Goal: Task Accomplishment & Management: Complete application form

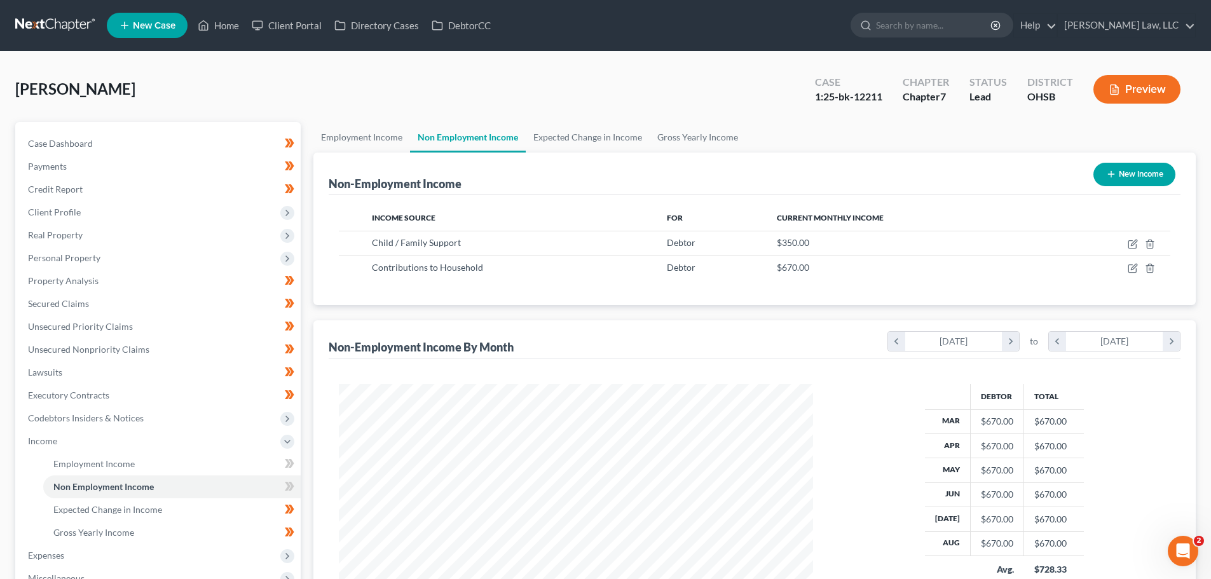
scroll to position [237, 500]
click at [53, 23] on link at bounding box center [55, 25] width 81 height 23
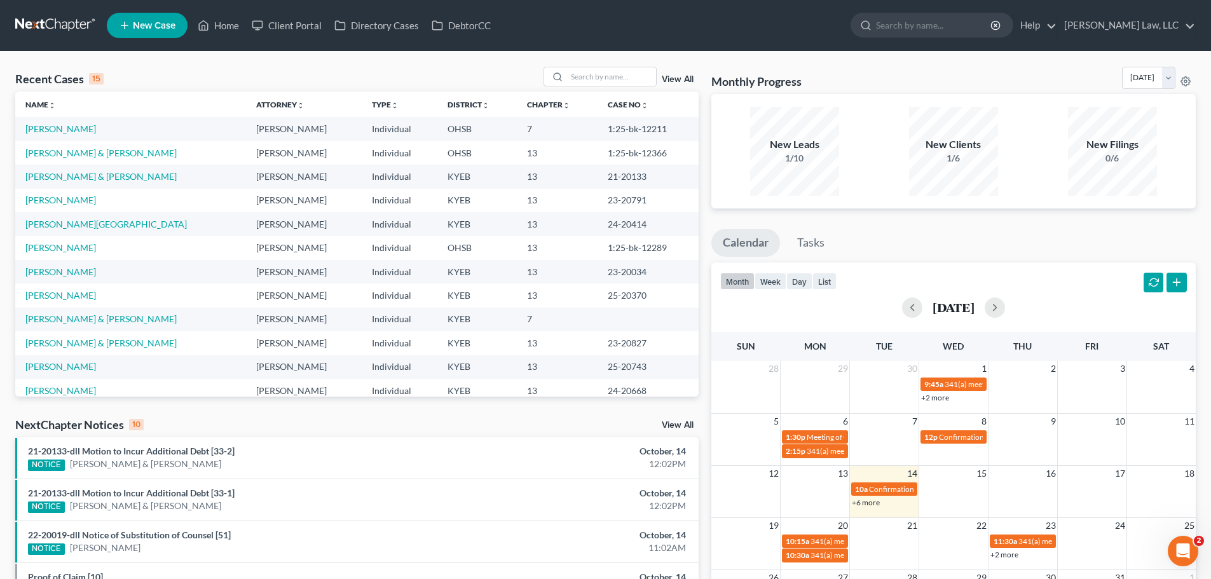
click at [59, 326] on td "[PERSON_NAME] & [PERSON_NAME]" at bounding box center [130, 320] width 231 height 24
click at [58, 313] on link "[PERSON_NAME] & [PERSON_NAME]" at bounding box center [100, 318] width 151 height 11
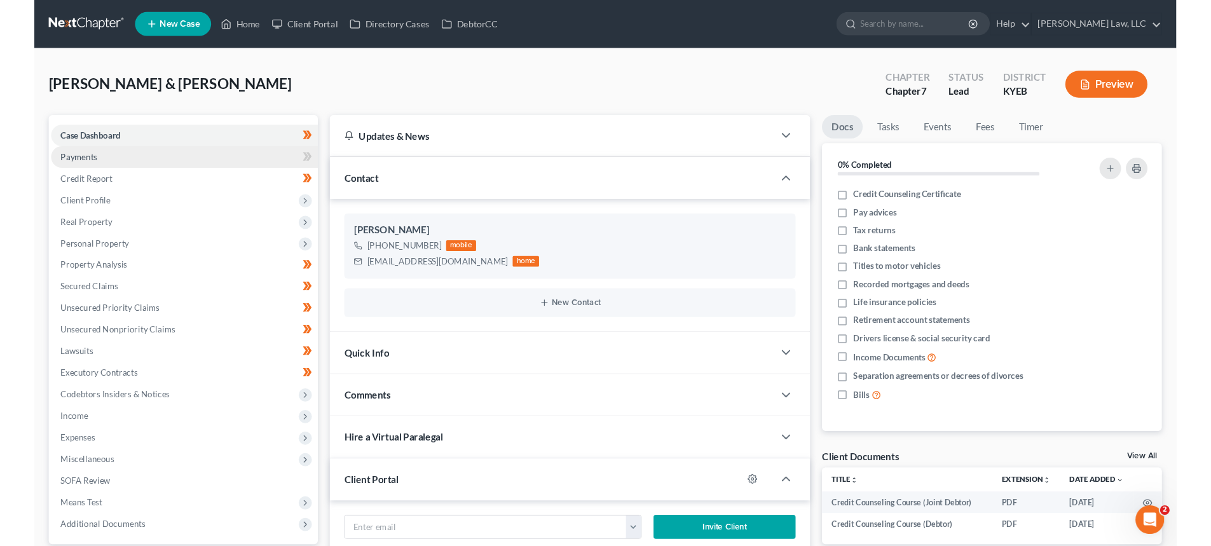
scroll to position [185, 0]
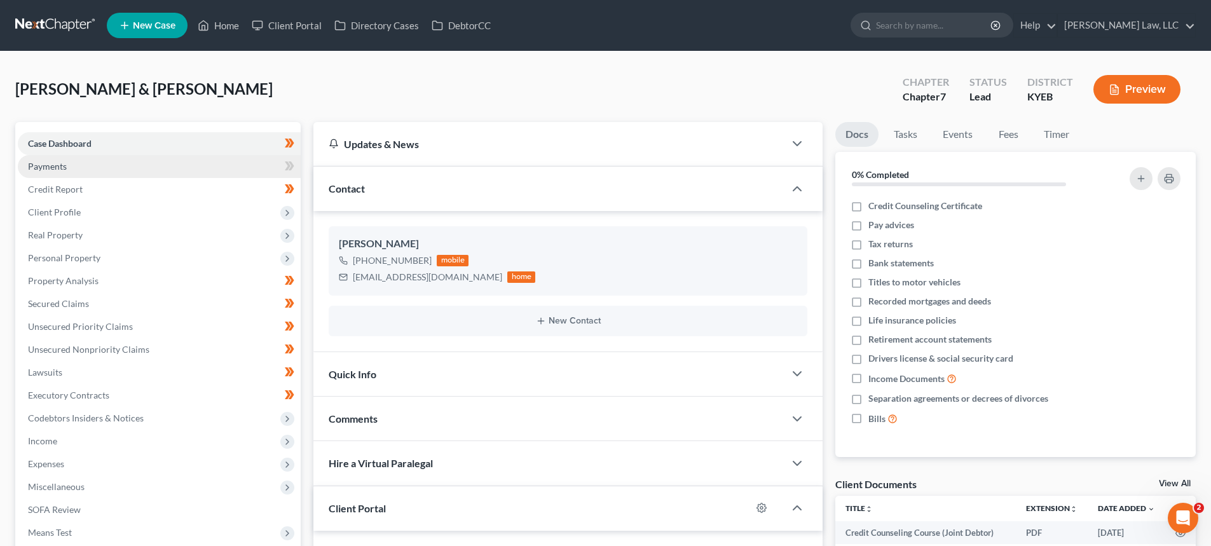
click at [60, 169] on span "Payments" at bounding box center [47, 166] width 39 height 11
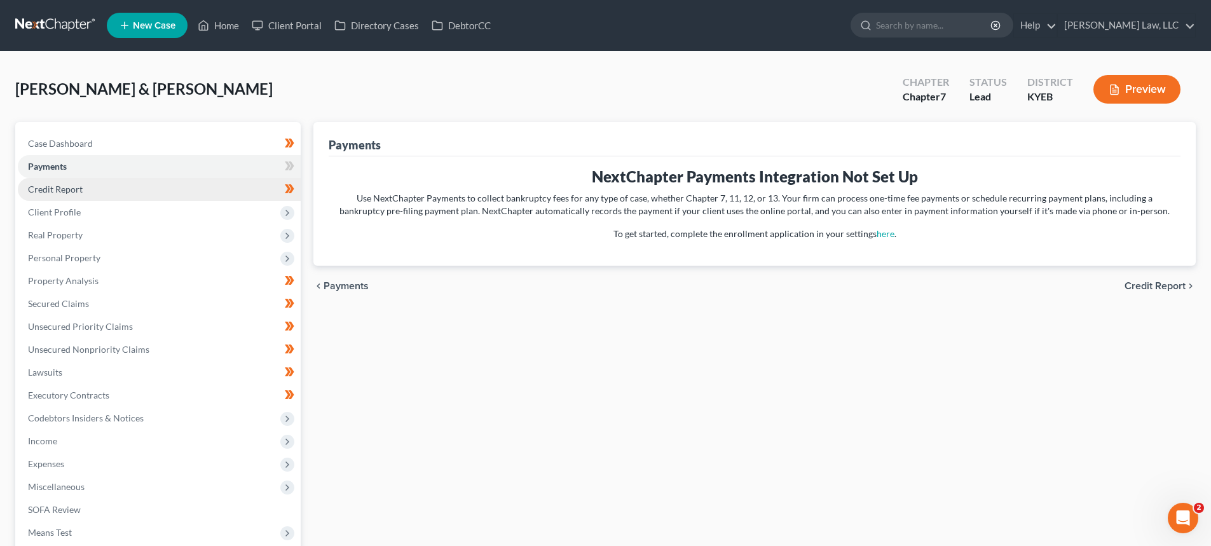
click at [62, 187] on span "Credit Report" at bounding box center [55, 189] width 55 height 11
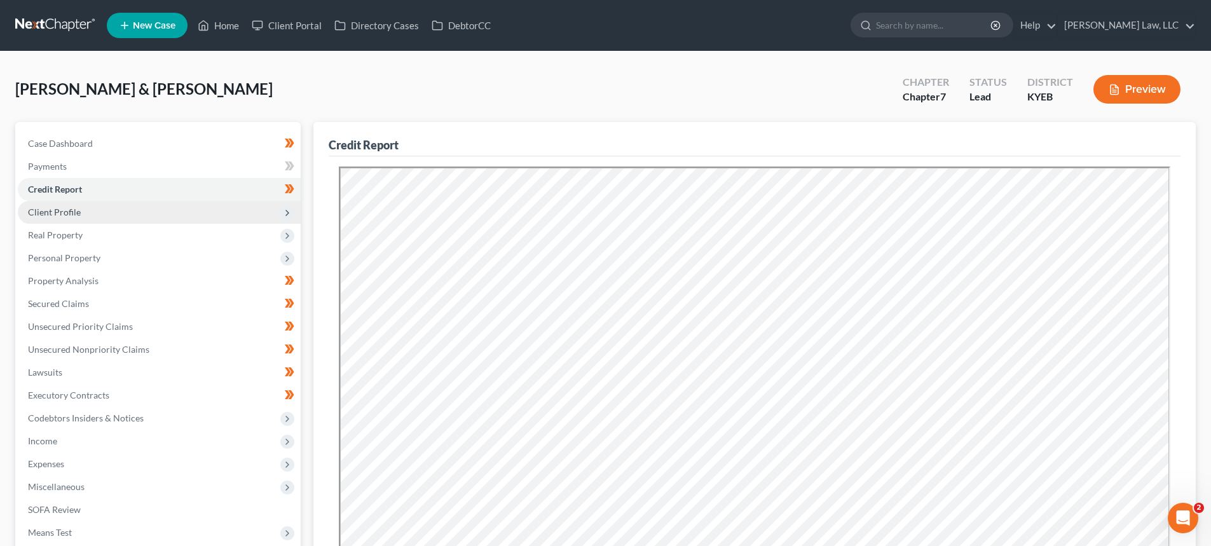
click at [73, 208] on span "Client Profile" at bounding box center [54, 212] width 53 height 11
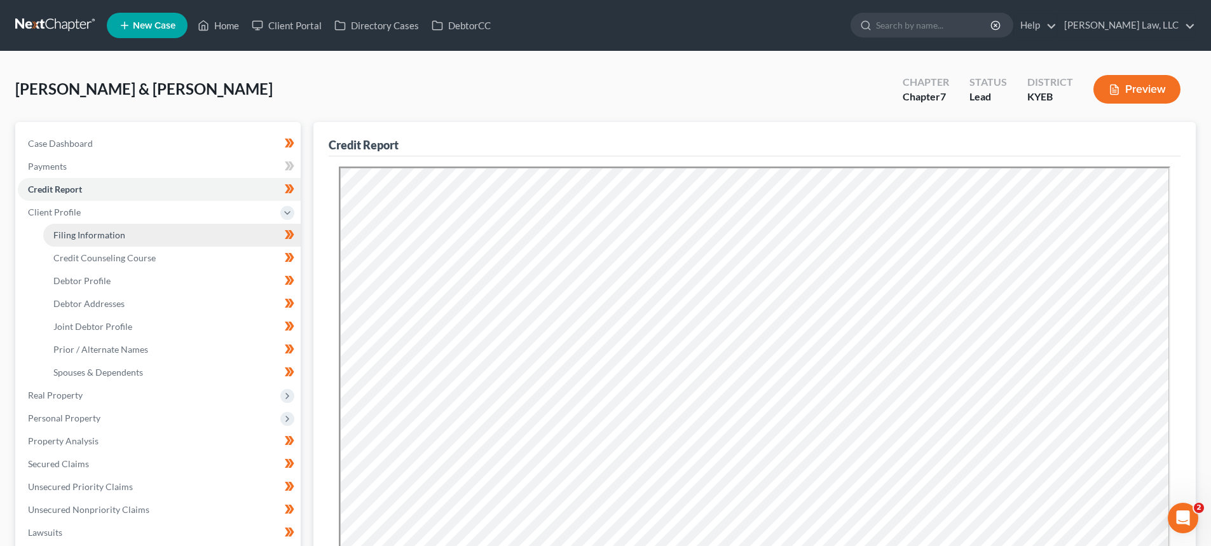
click at [91, 234] on span "Filing Information" at bounding box center [89, 234] width 72 height 11
select select "1"
select select "0"
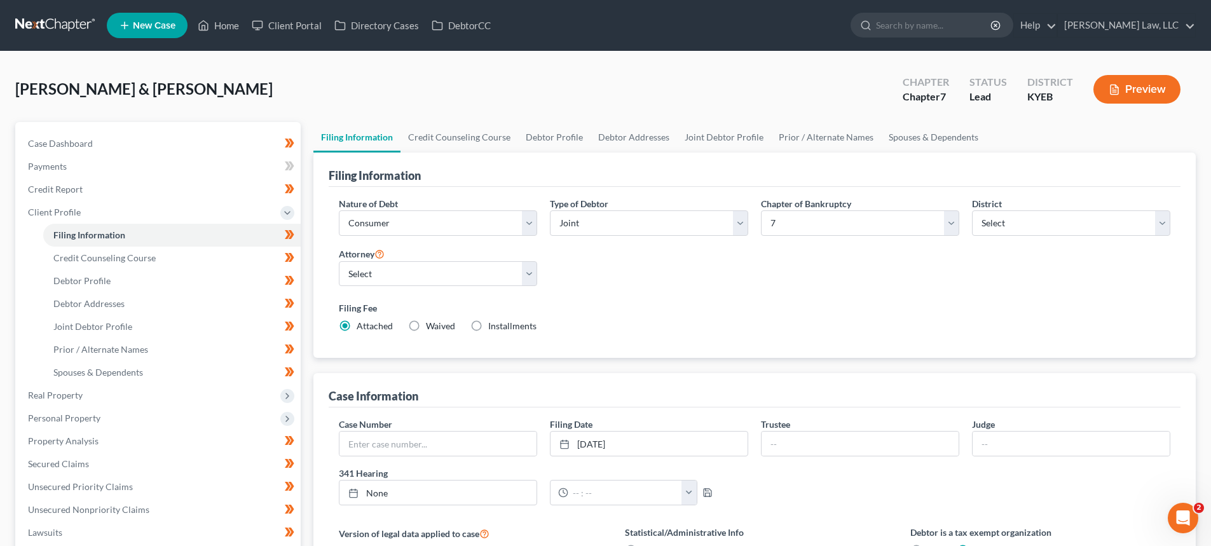
click at [488, 323] on label "Installments Installments" at bounding box center [512, 326] width 48 height 13
click at [493, 323] on input "Installments Installments" at bounding box center [497, 324] width 8 height 8
radio input "true"
radio input "false"
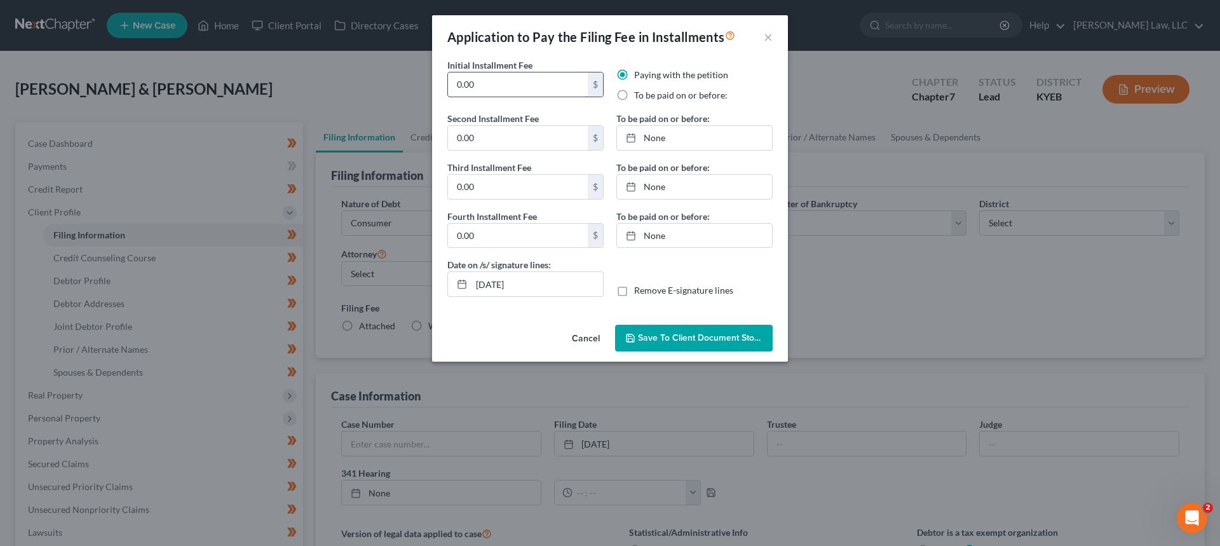
click at [492, 82] on input "0.00" at bounding box center [518, 84] width 140 height 24
drag, startPoint x: 492, startPoint y: 82, endPoint x: 364, endPoint y: 91, distance: 128.0
click at [365, 90] on div "Application to Pay the Filing Fee in Installments × Initial Installment Fee 0.0…" at bounding box center [610, 273] width 1220 height 546
type input "84.50"
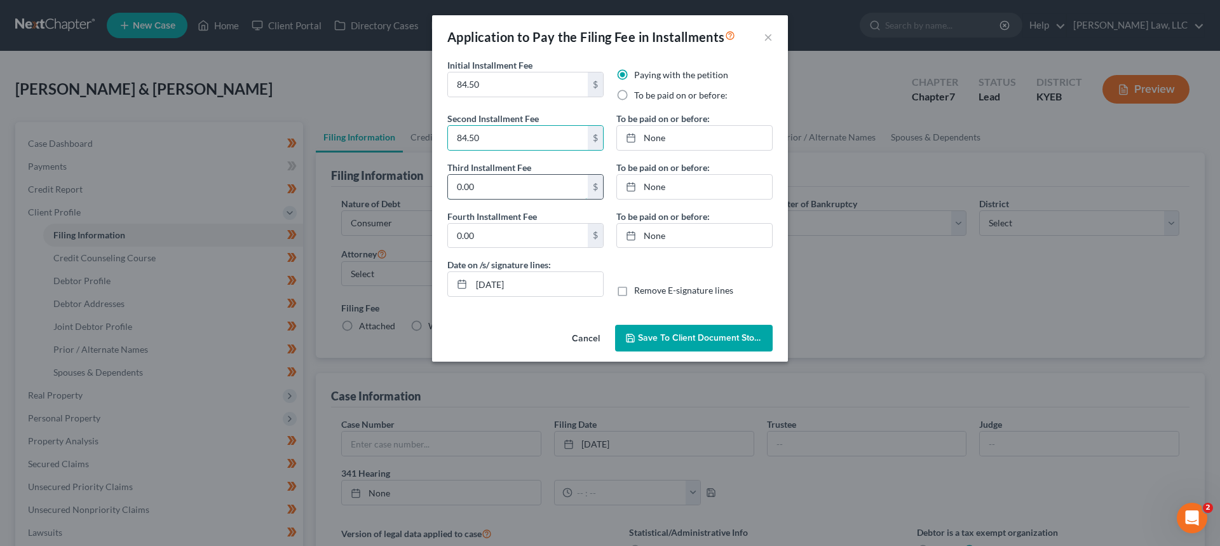
click at [489, 195] on input "0.00" at bounding box center [518, 187] width 140 height 24
type input "84.50"
click at [487, 235] on input "0.00" at bounding box center [518, 236] width 140 height 24
type input "84.50"
click at [634, 93] on label "To be paid on or before:" at bounding box center [680, 95] width 93 height 13
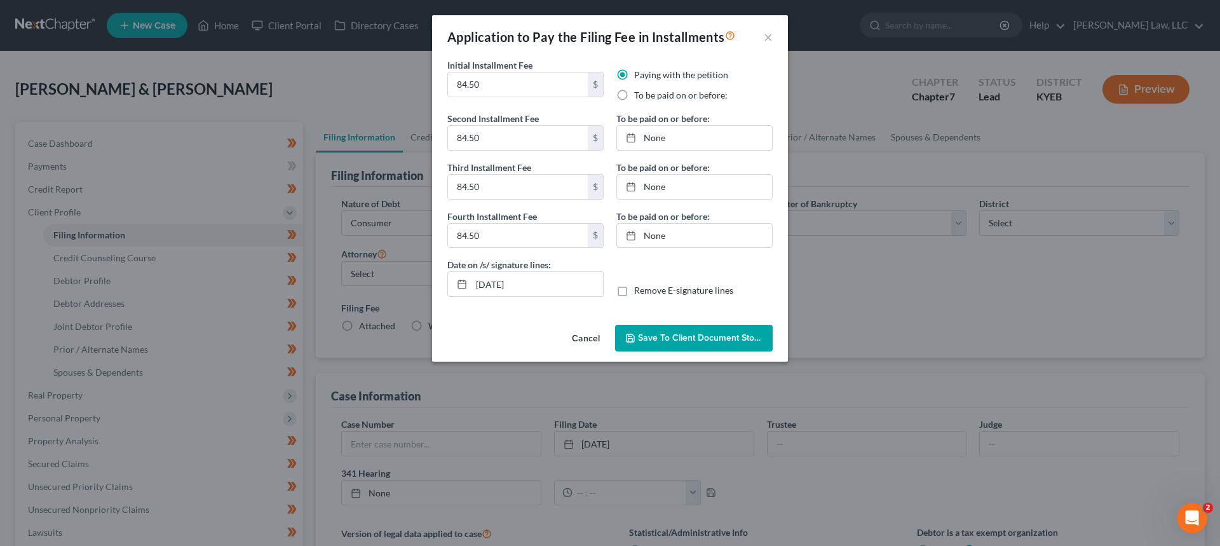
click at [639, 93] on input "To be paid on or before:" at bounding box center [643, 93] width 8 height 8
radio input "true"
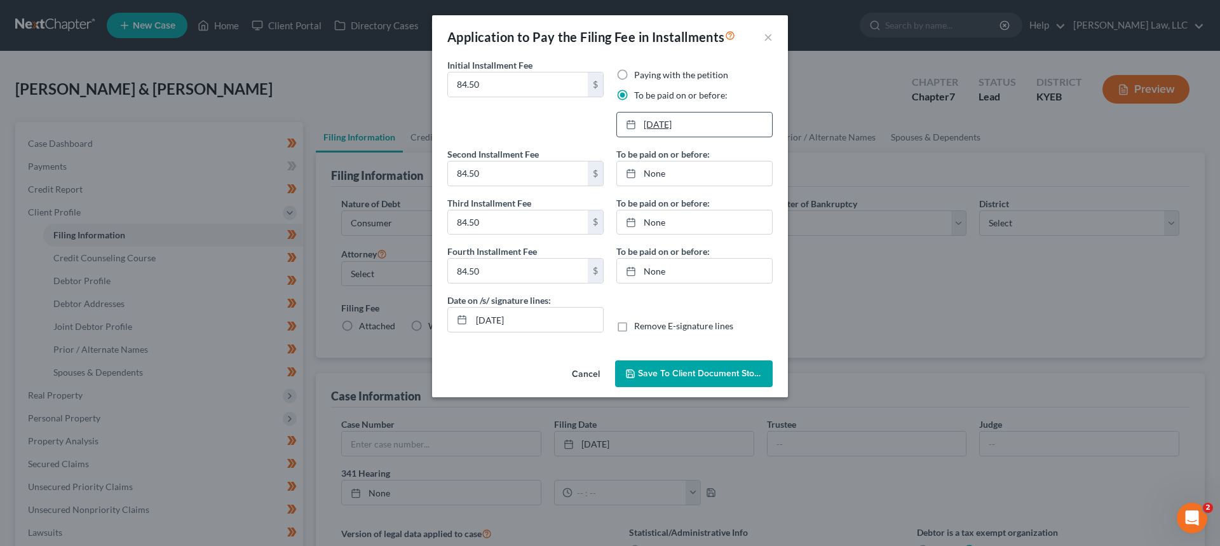
type input "[DATE]"
click at [655, 132] on link "[DATE]" at bounding box center [694, 124] width 155 height 24
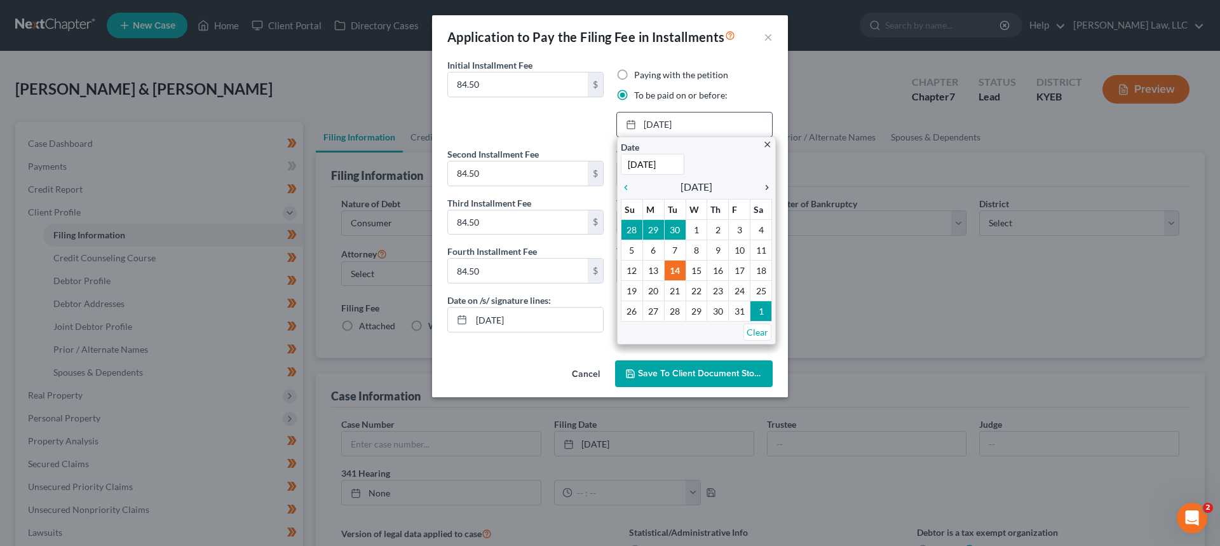
click at [766, 191] on icon "chevron_right" at bounding box center [764, 187] width 17 height 10
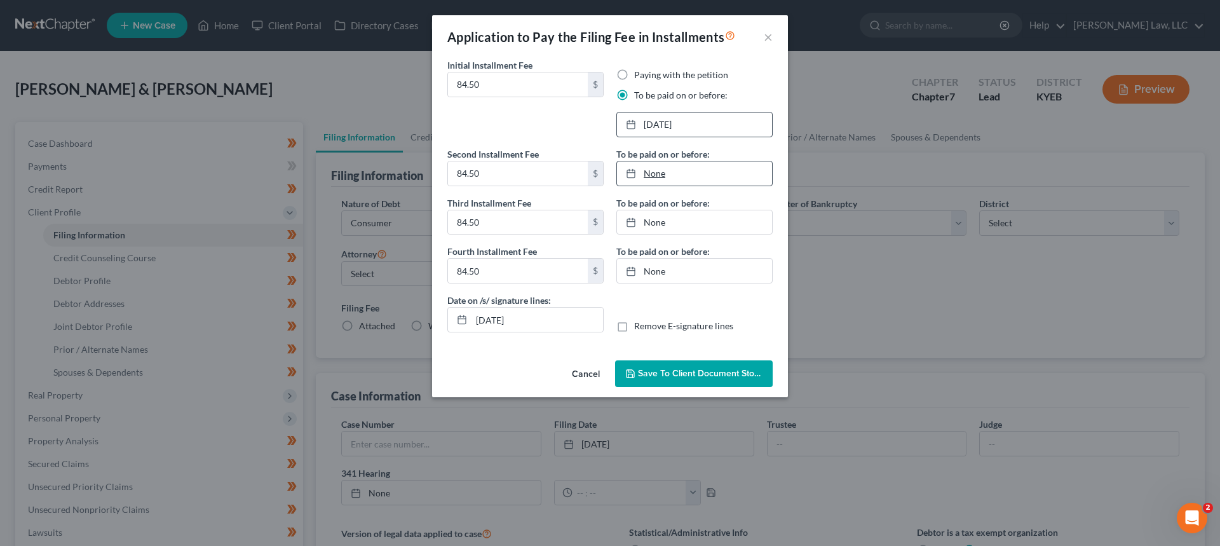
click at [653, 167] on link "None" at bounding box center [694, 173] width 155 height 24
type input "[DATE]"
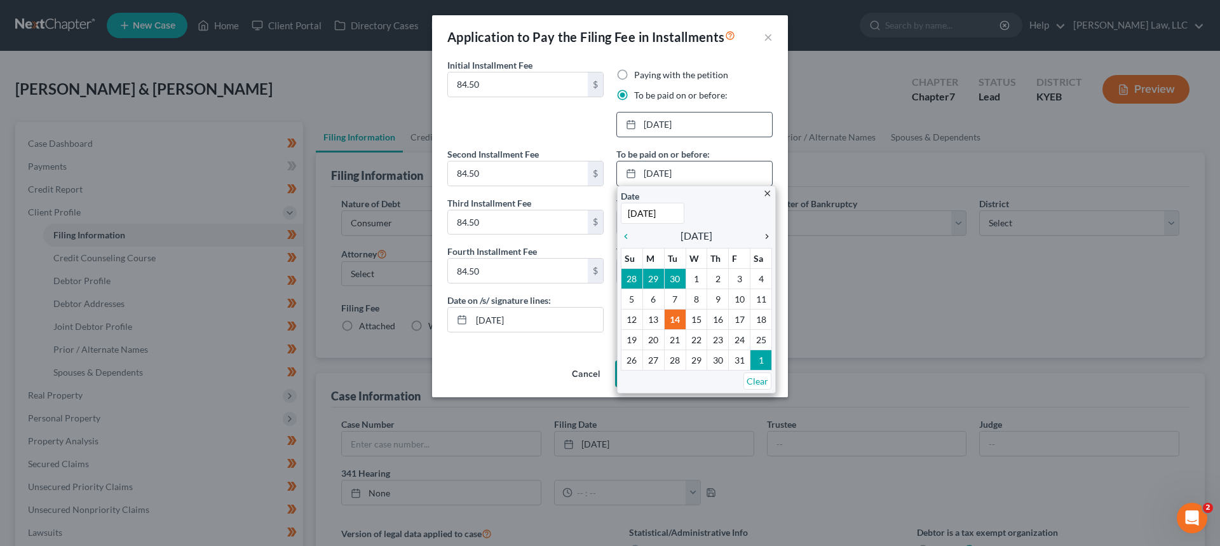
click at [766, 235] on icon "chevron_right" at bounding box center [764, 236] width 17 height 10
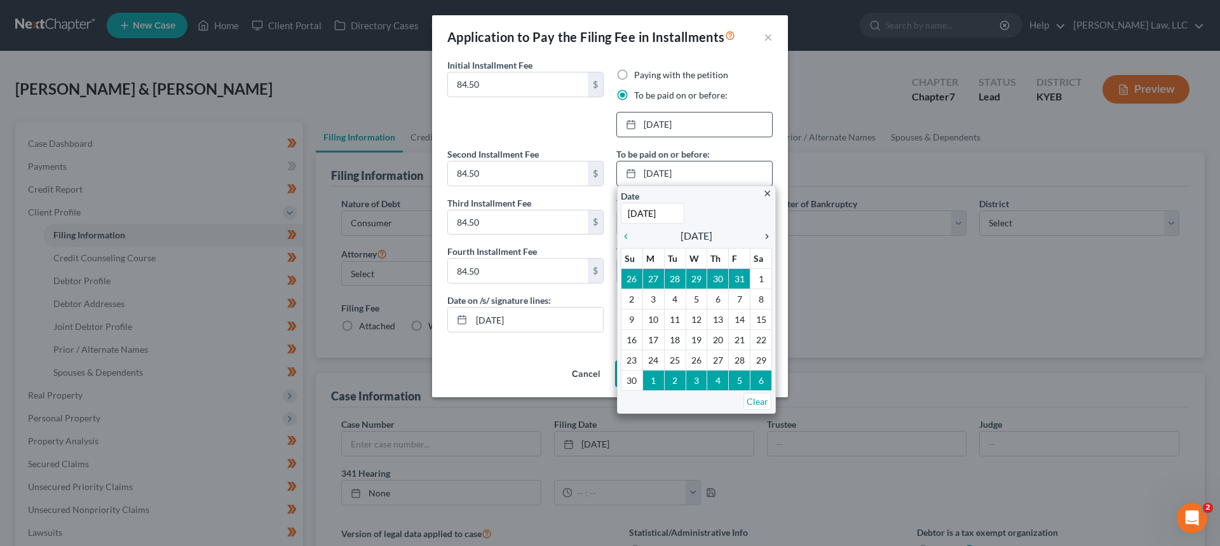
click at [766, 235] on icon "chevron_right" at bounding box center [764, 236] width 17 height 10
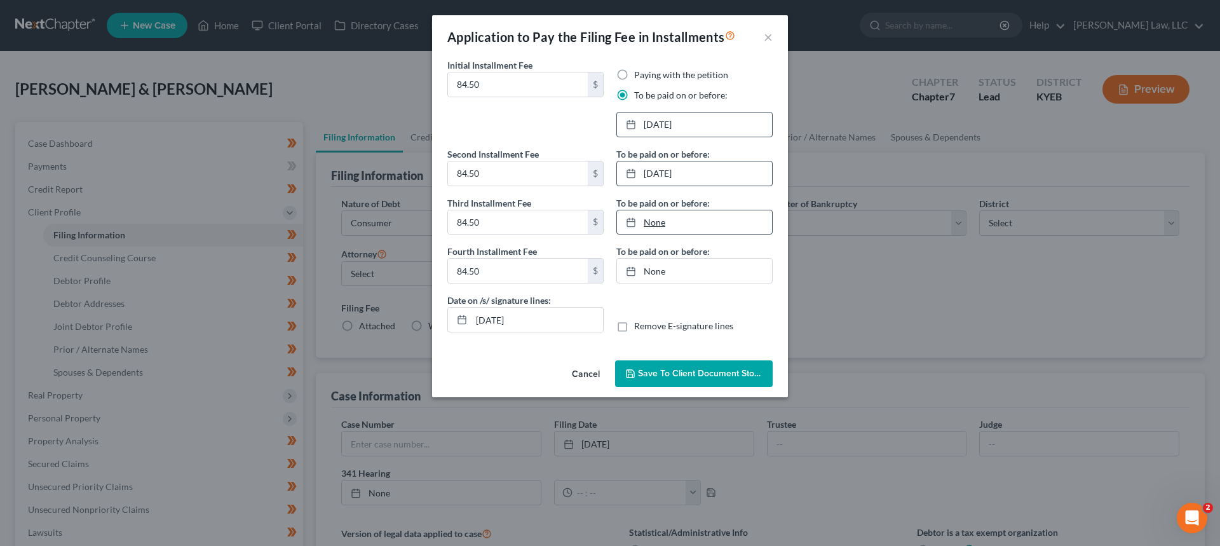
click at [656, 228] on link "None" at bounding box center [694, 222] width 155 height 24
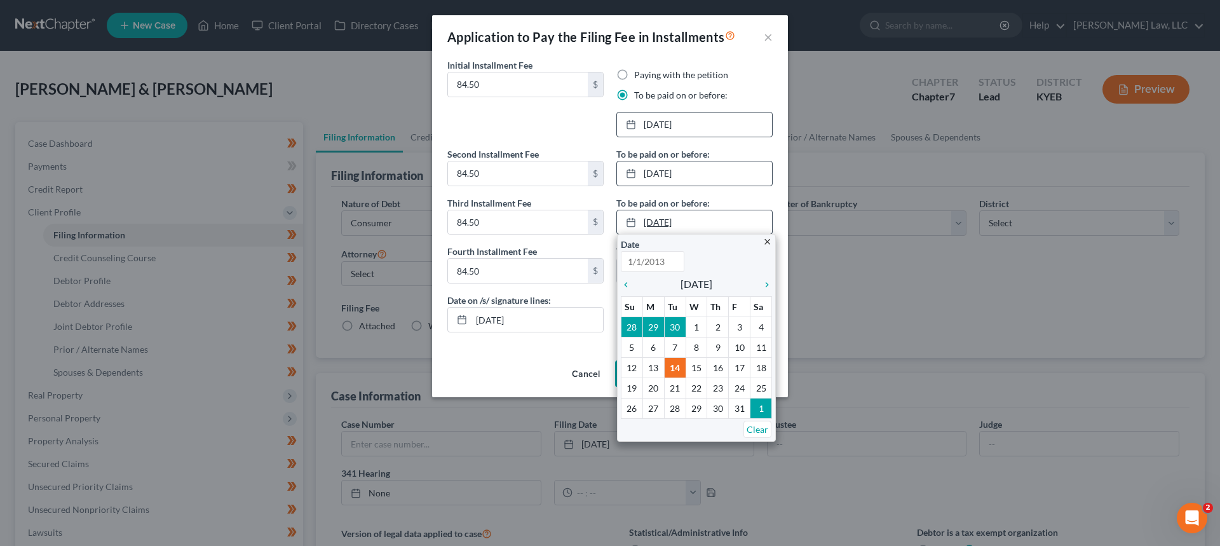
type input "[DATE]"
click at [766, 282] on icon "chevron_right" at bounding box center [764, 285] width 17 height 10
click at [765, 282] on icon "chevron_right" at bounding box center [764, 285] width 17 height 10
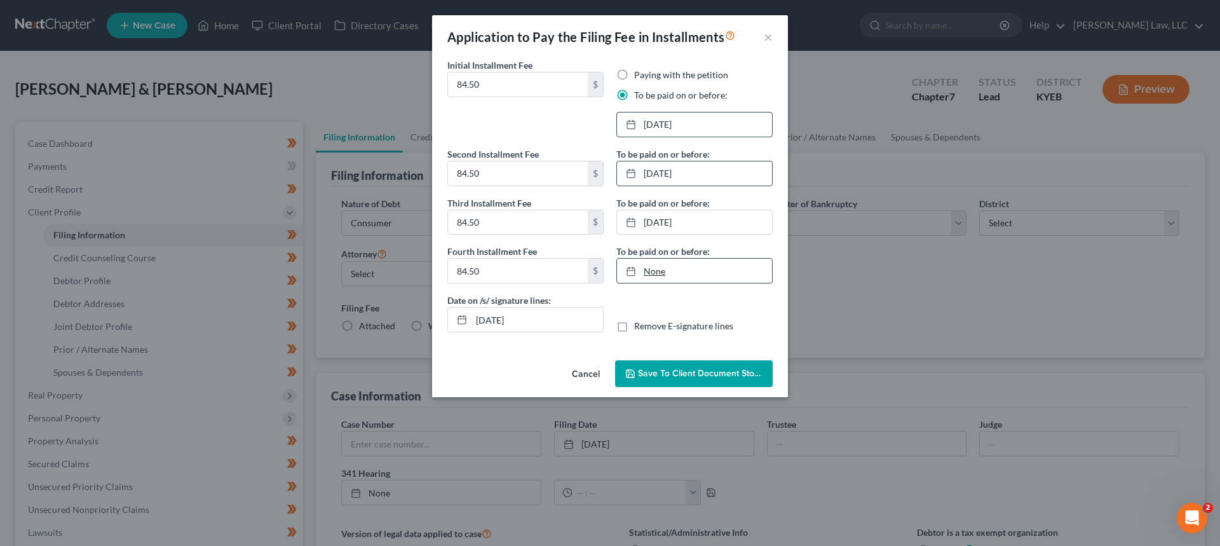
click at [665, 273] on link "None" at bounding box center [694, 271] width 155 height 24
type input "[DATE]"
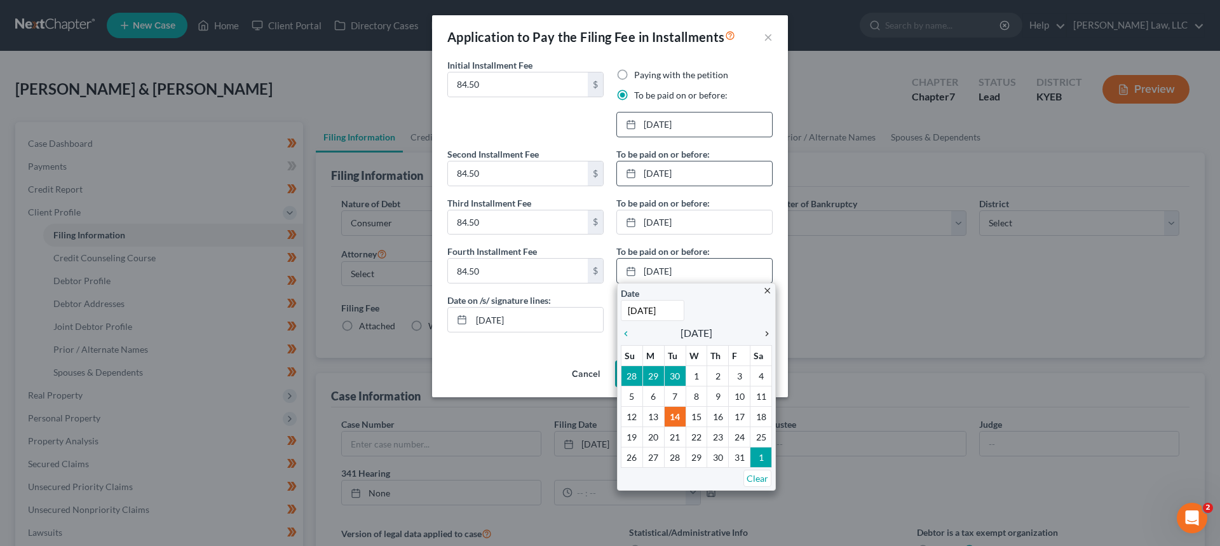
click at [763, 335] on icon "chevron_right" at bounding box center [764, 334] width 17 height 10
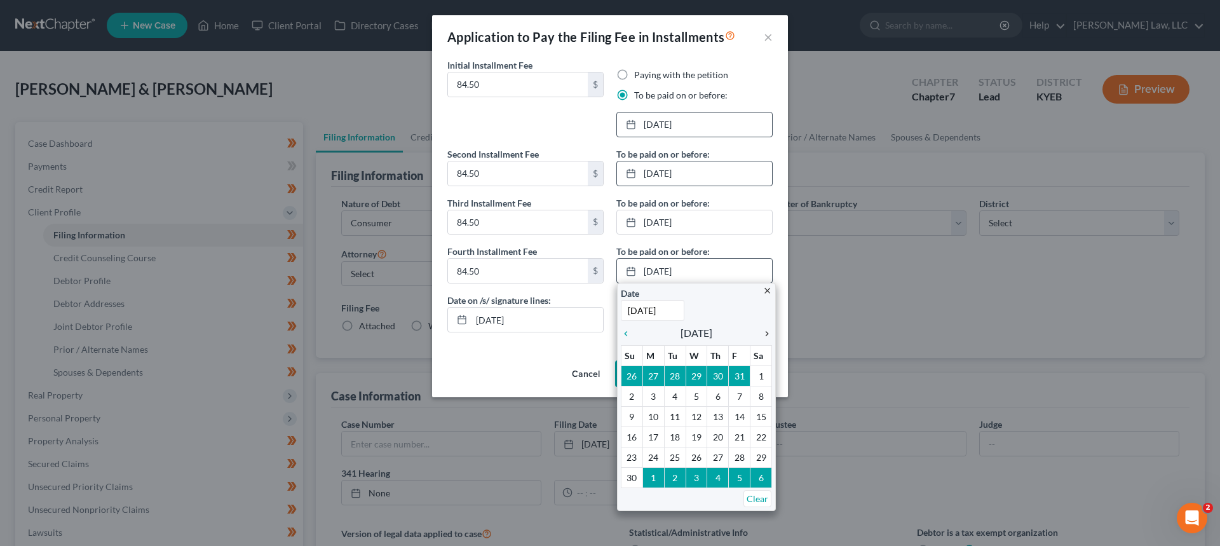
click at [763, 335] on icon "chevron_right" at bounding box center [764, 334] width 17 height 10
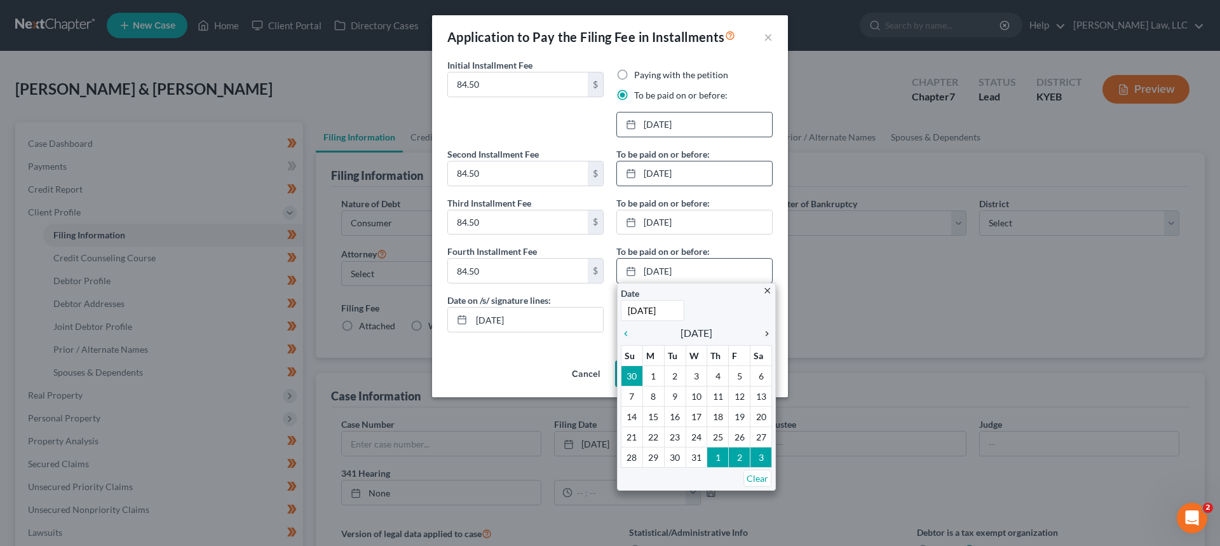
click at [763, 335] on icon "chevron_right" at bounding box center [764, 334] width 17 height 10
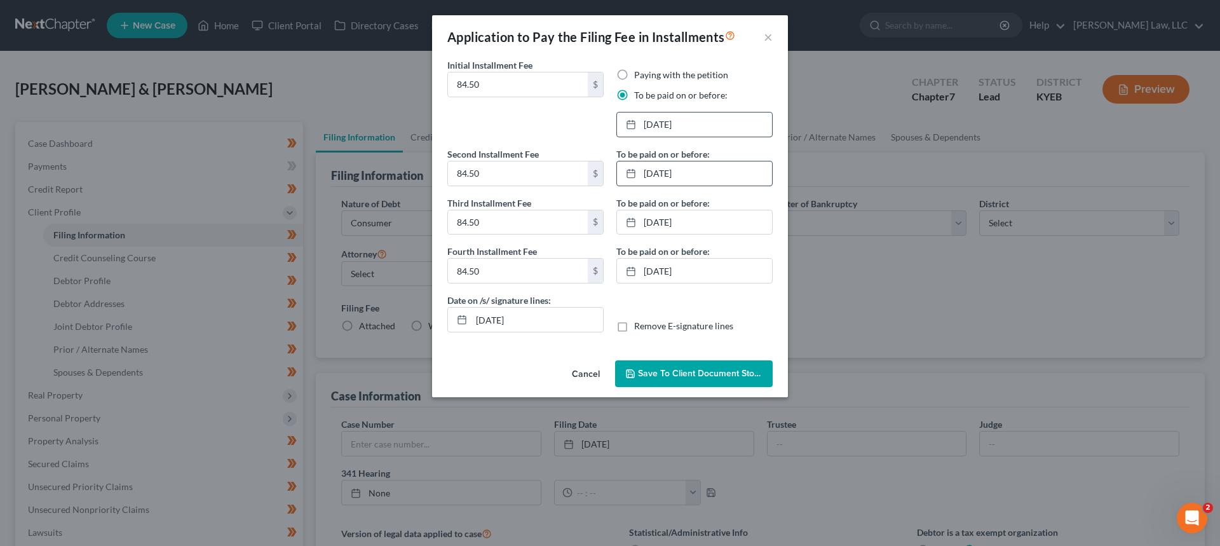
click at [733, 372] on span "Save to Client Document Storage" at bounding box center [705, 373] width 135 height 11
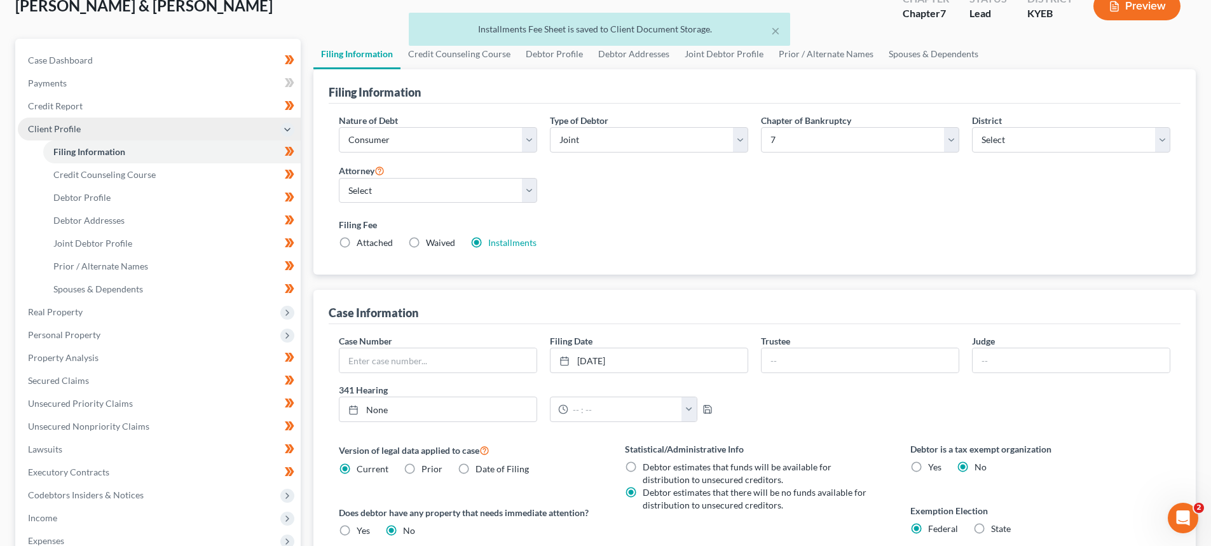
scroll to position [58, 0]
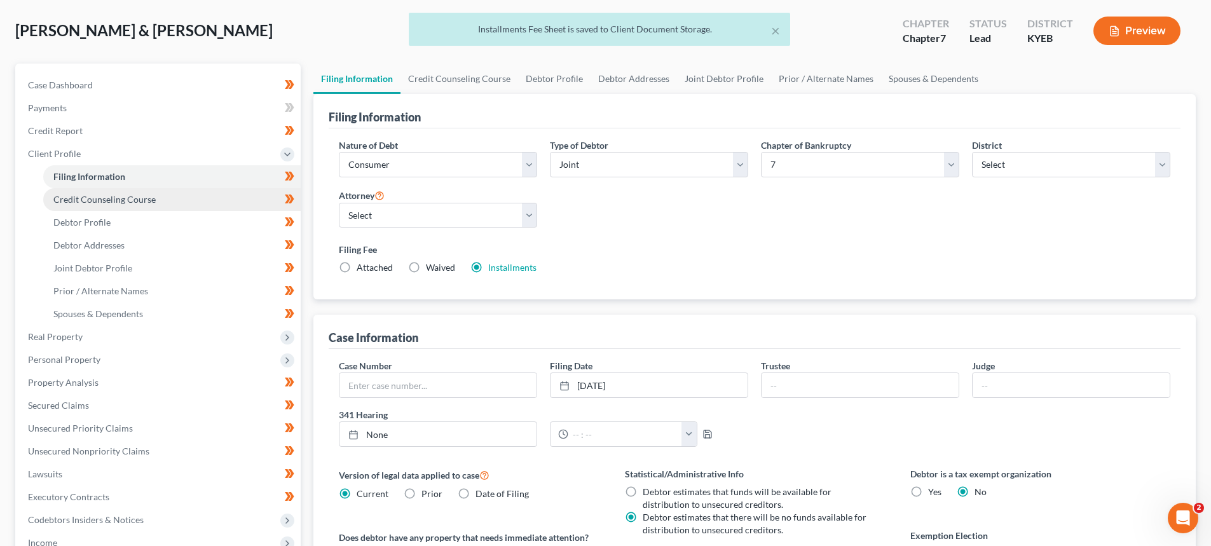
click at [78, 202] on span "Credit Counseling Course" at bounding box center [104, 199] width 102 height 11
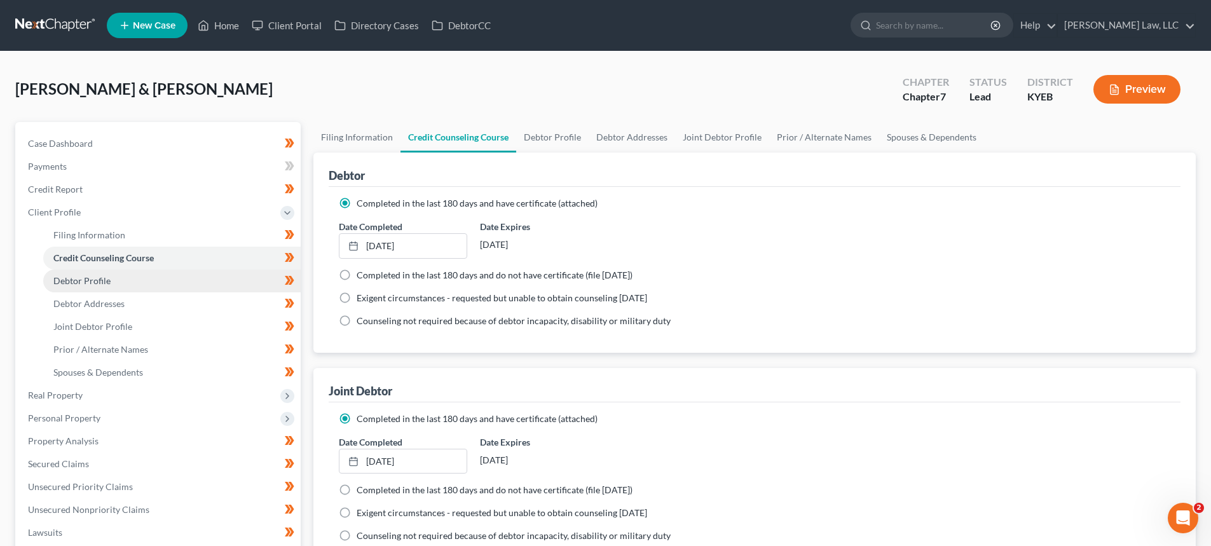
click at [85, 276] on span "Debtor Profile" at bounding box center [81, 280] width 57 height 11
select select "1"
select select "0"
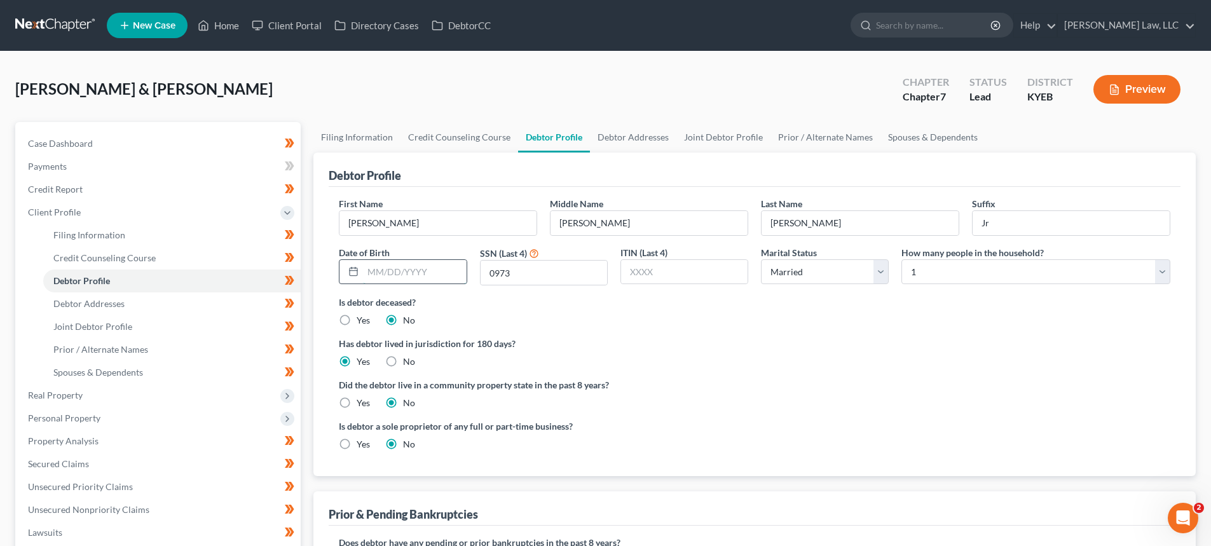
click at [371, 276] on input "text" at bounding box center [414, 272] width 103 height 24
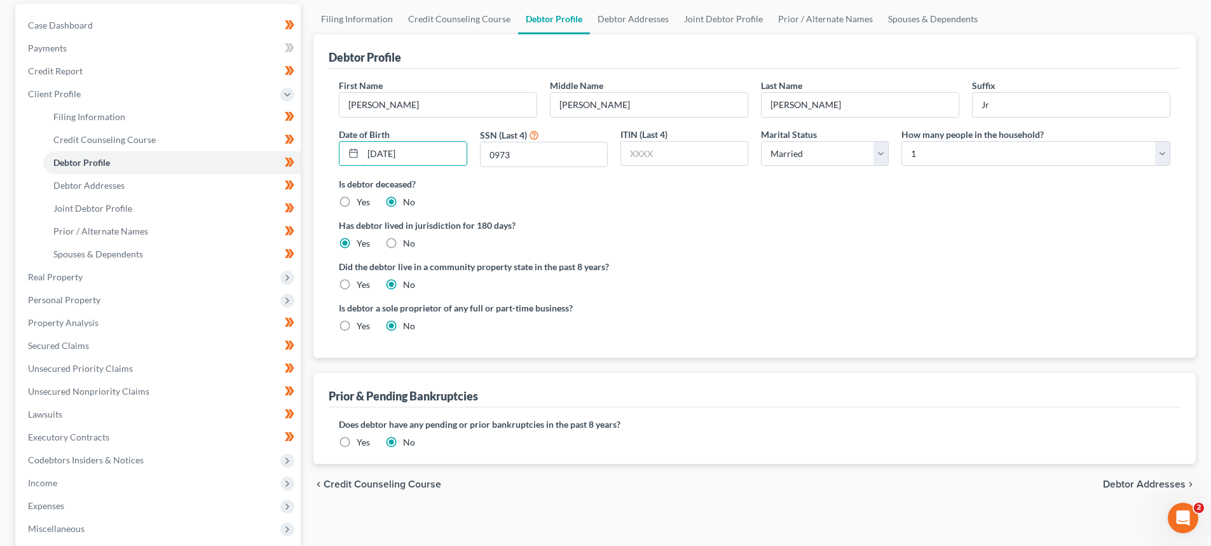
scroll to position [127, 0]
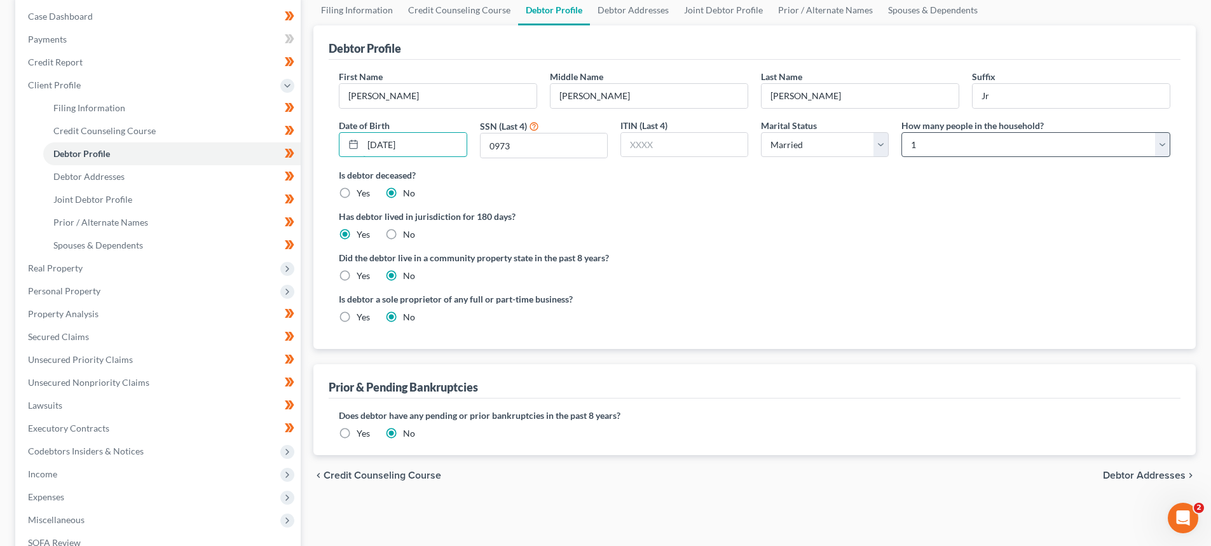
type input "[DATE]"
click at [935, 142] on select "Select 1 2 3 4 5 6 7 8 9 10 11 12 13 14 15 16 17 18 19 20" at bounding box center [1035, 144] width 269 height 25
click at [901, 132] on select "Select 1 2 3 4 5 6 7 8 9 10 11 12 13 14 15 16 17 18 19 20" at bounding box center [1035, 144] width 269 height 25
click at [826, 196] on div "Is debtor deceased? Yes No" at bounding box center [754, 183] width 831 height 31
click at [958, 140] on select "Select 1 2 3 4 5 6 7 8 9 10 11 12 13 14 15 16 17 18 19 20" at bounding box center [1035, 144] width 269 height 25
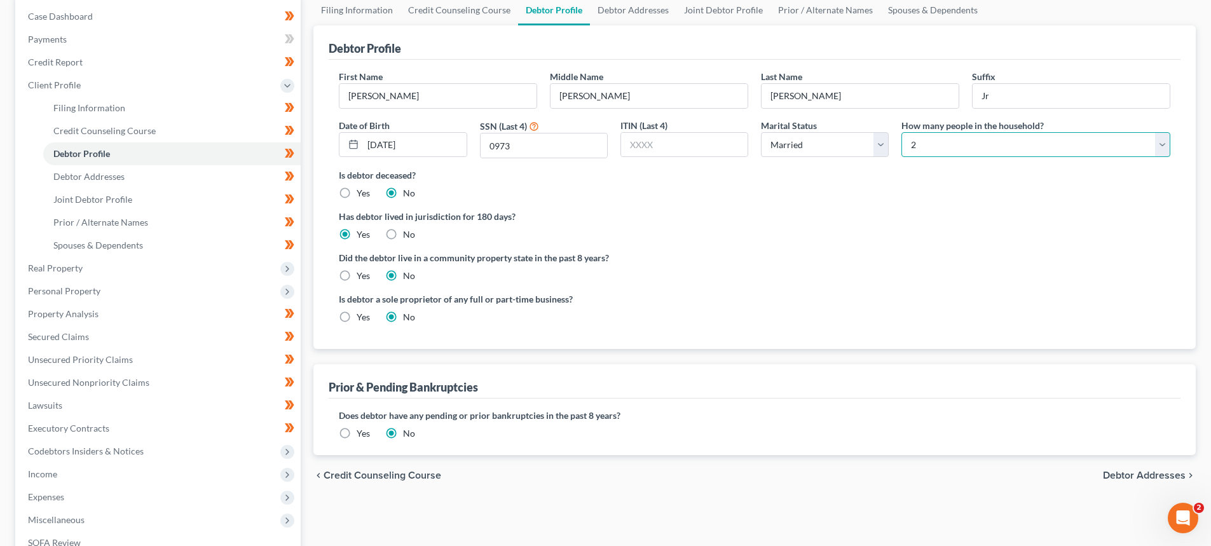
select select "2"
click at [901, 132] on select "Select 1 2 3 4 5 6 7 8 9 10 11 12 13 14 15 16 17 18 19 20" at bounding box center [1035, 144] width 269 height 25
click at [908, 198] on div "Is debtor deceased? Yes No" at bounding box center [754, 183] width 831 height 31
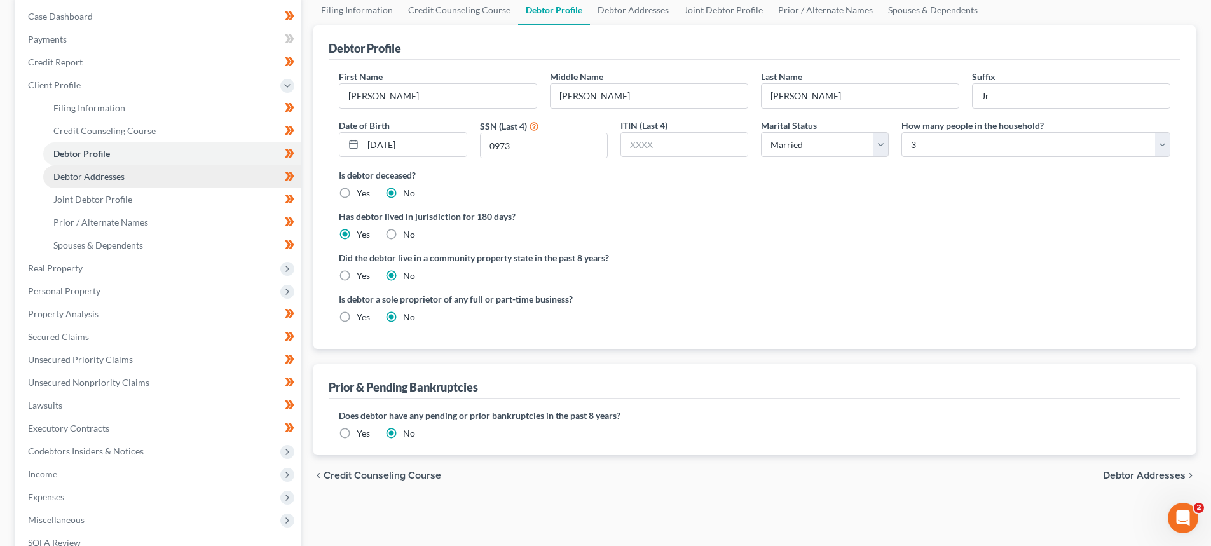
click at [83, 183] on link "Debtor Addresses" at bounding box center [171, 176] width 257 height 23
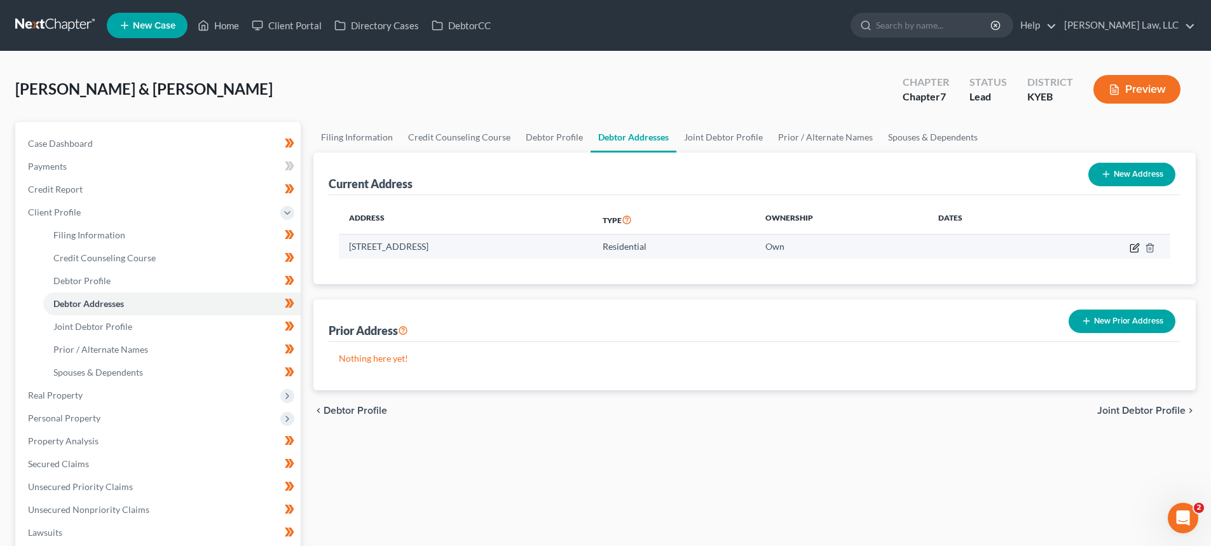
click at [1134, 248] on icon "button" at bounding box center [1135, 246] width 6 height 6
select select "18"
select select "0"
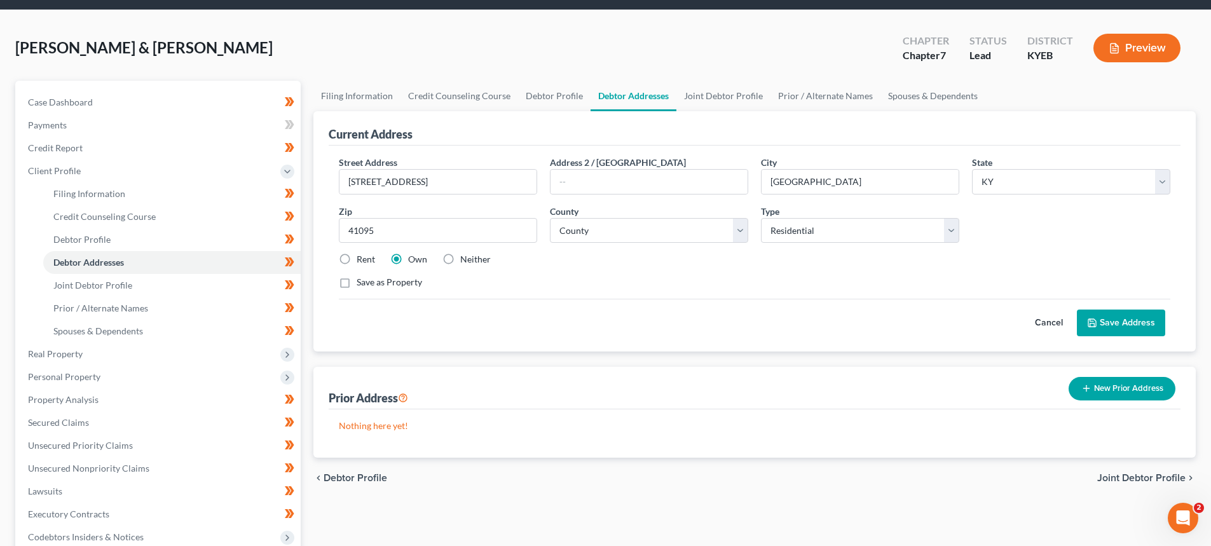
scroll to position [64, 0]
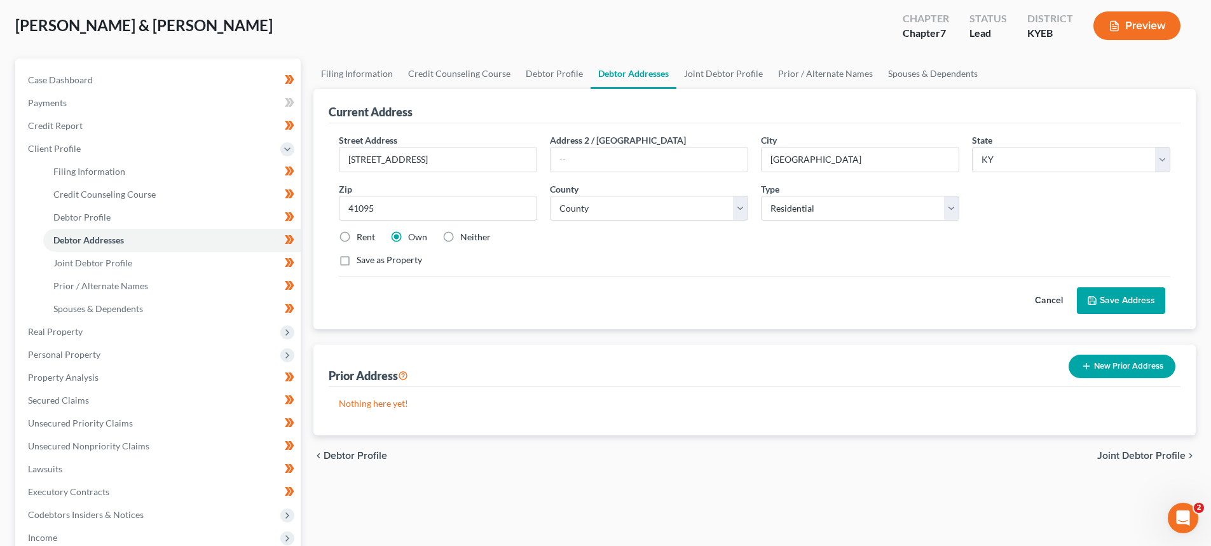
click at [1130, 305] on button "Save Address" at bounding box center [1121, 300] width 88 height 27
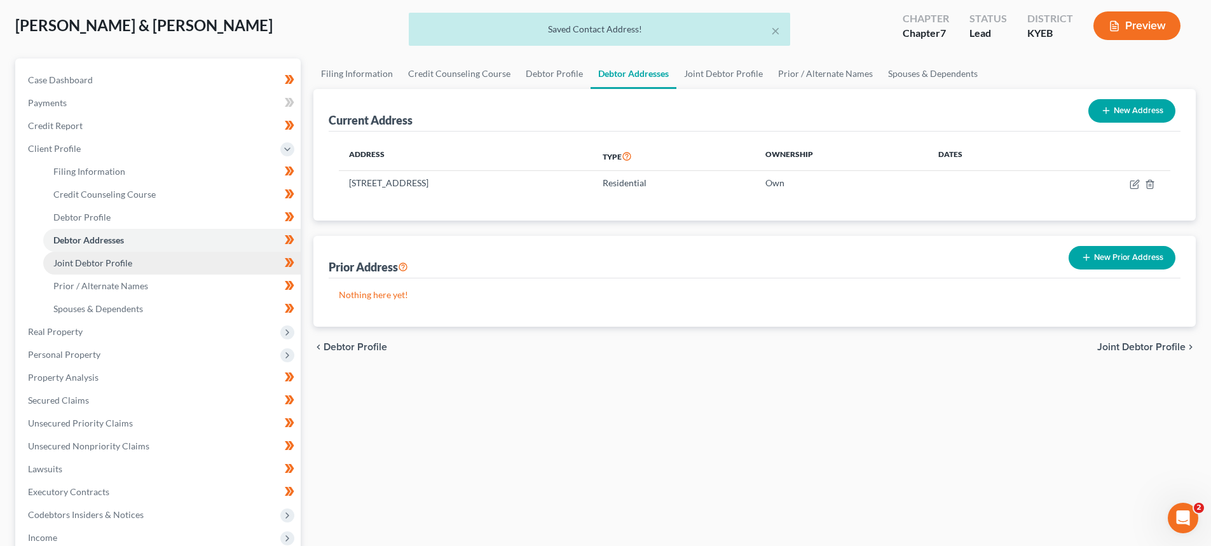
drag, startPoint x: 118, startPoint y: 254, endPoint x: 117, endPoint y: 265, distance: 11.5
click at [118, 254] on link "Joint Debtor Profile" at bounding box center [171, 263] width 257 height 23
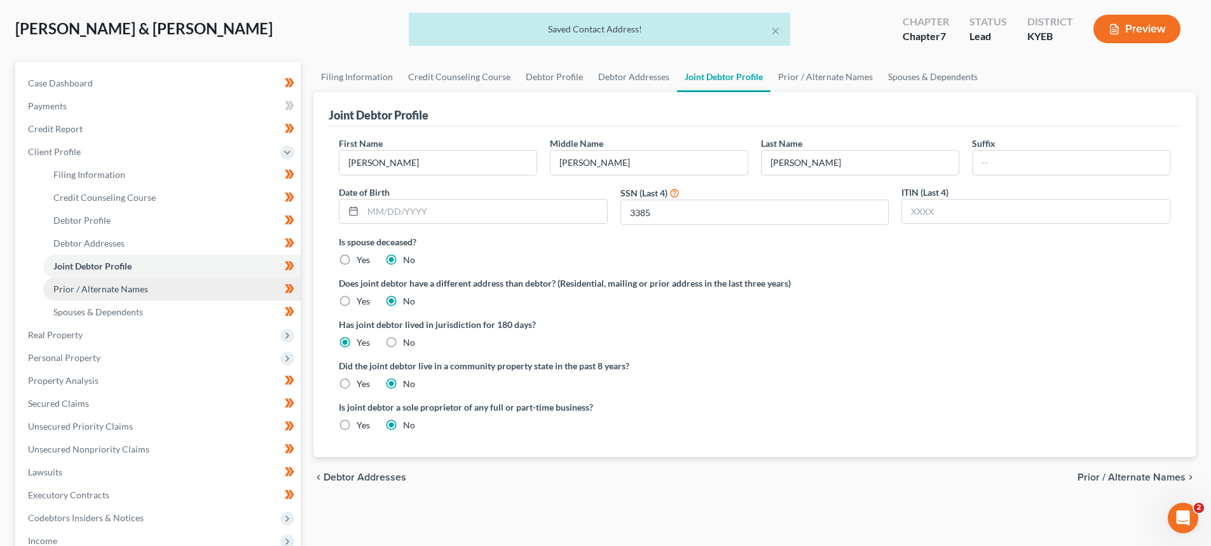
scroll to position [64, 0]
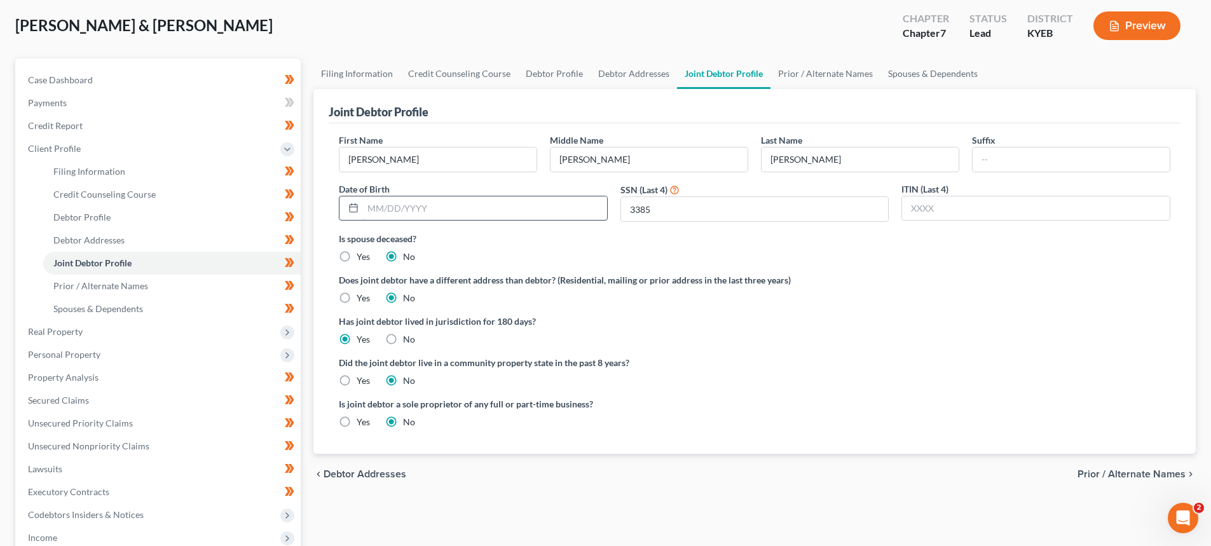
click at [372, 201] on input "text" at bounding box center [485, 208] width 244 height 24
click at [376, 205] on input "07181964" at bounding box center [485, 208] width 244 height 24
click at [391, 211] on input "07/181964" at bounding box center [485, 208] width 244 height 24
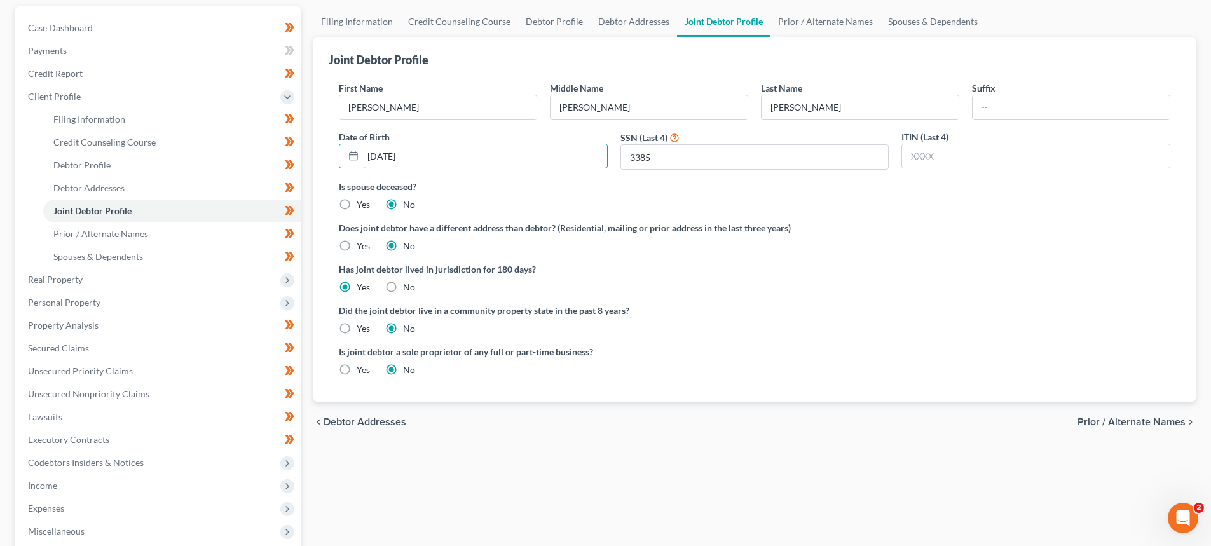
scroll to position [127, 0]
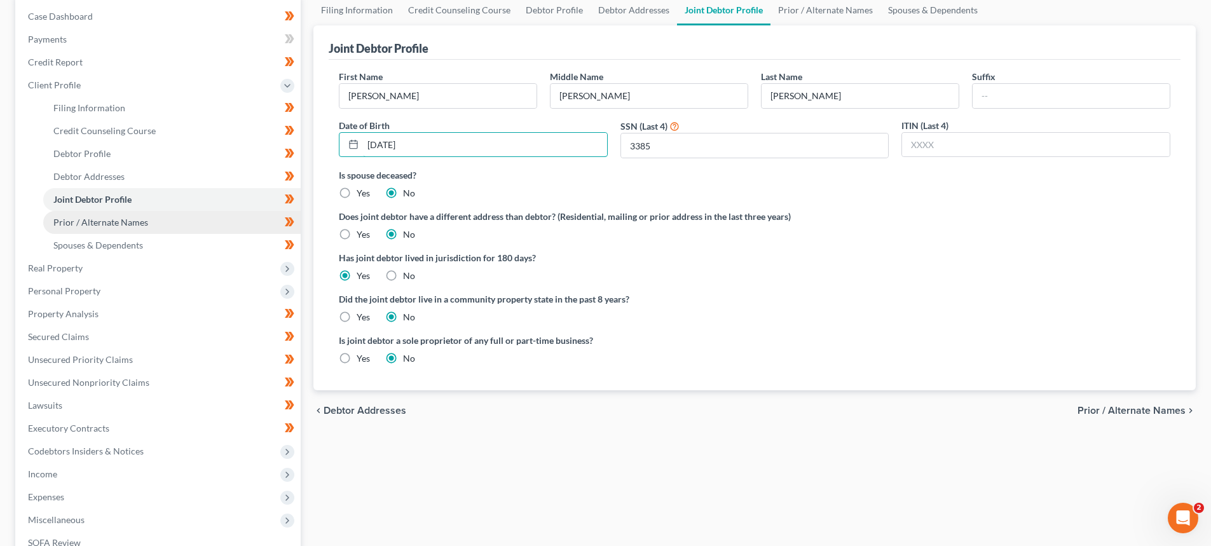
type input "[DATE]"
click at [130, 226] on span "Prior / Alternate Names" at bounding box center [100, 222] width 95 height 11
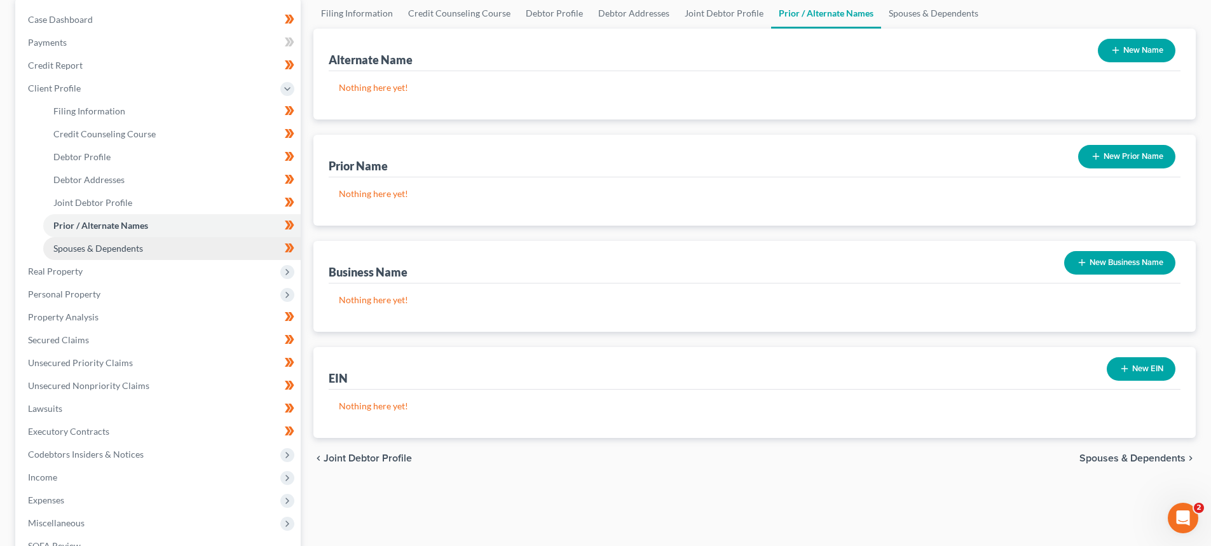
scroll to position [127, 0]
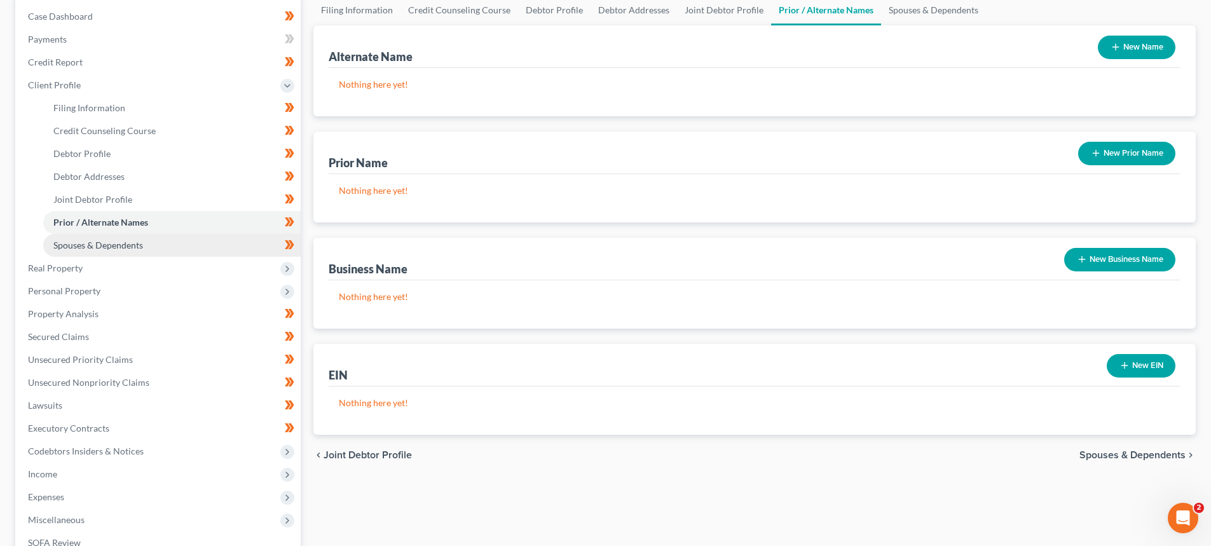
click at [133, 246] on span "Spouses & Dependents" at bounding box center [98, 245] width 90 height 11
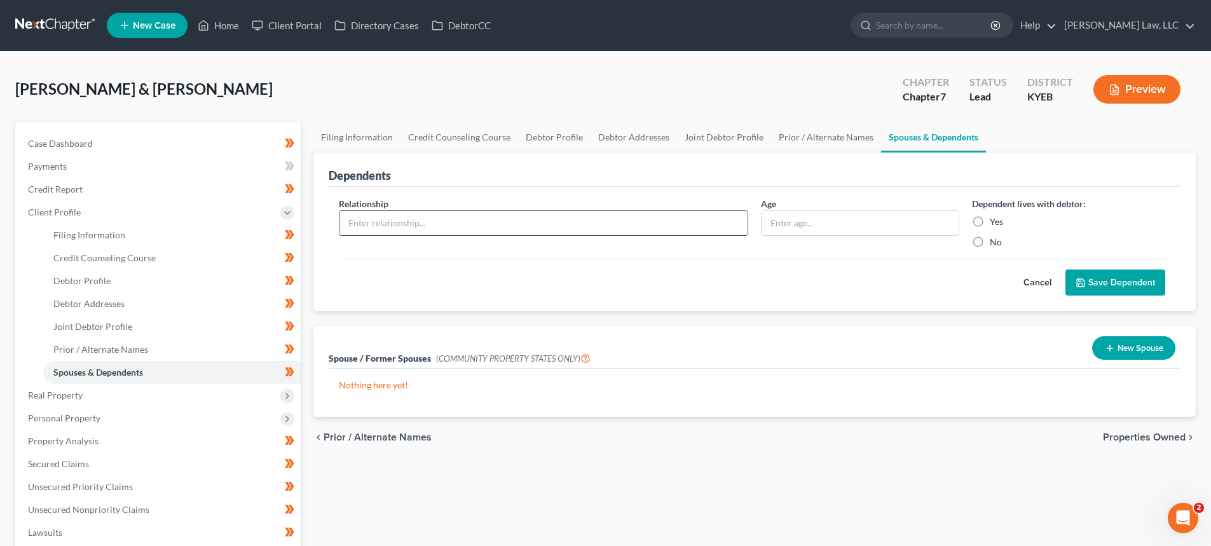
click at [448, 222] on input "text" at bounding box center [543, 223] width 408 height 24
type input "Daughter"
type input "43"
click at [990, 217] on label "Yes" at bounding box center [996, 221] width 13 height 13
click at [995, 217] on input "Yes" at bounding box center [999, 219] width 8 height 8
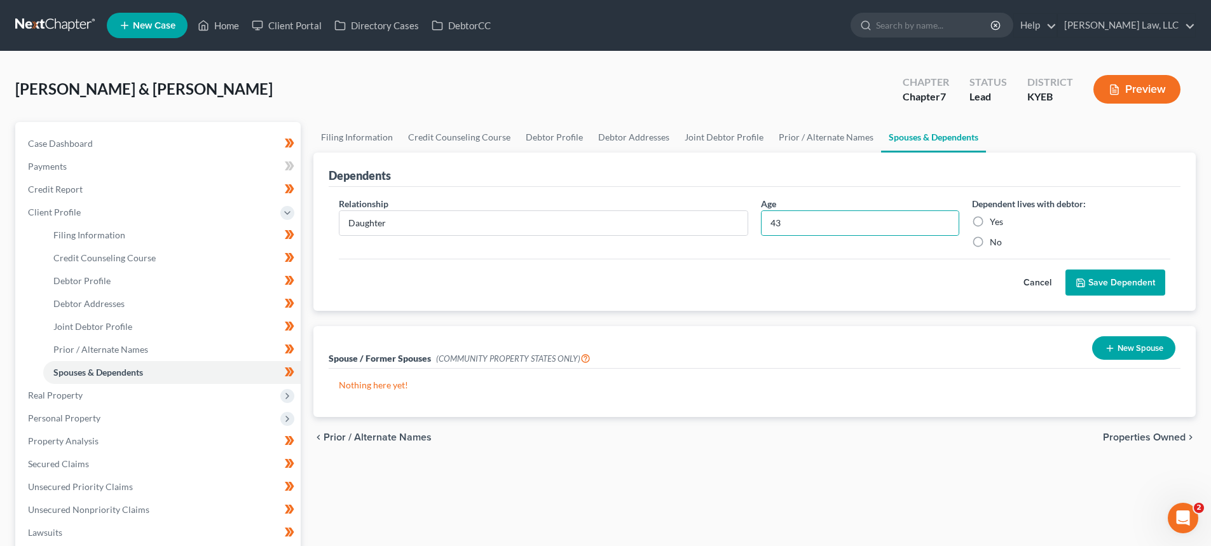
radio input "true"
click at [1106, 278] on button "Save Dependent" at bounding box center [1115, 282] width 100 height 27
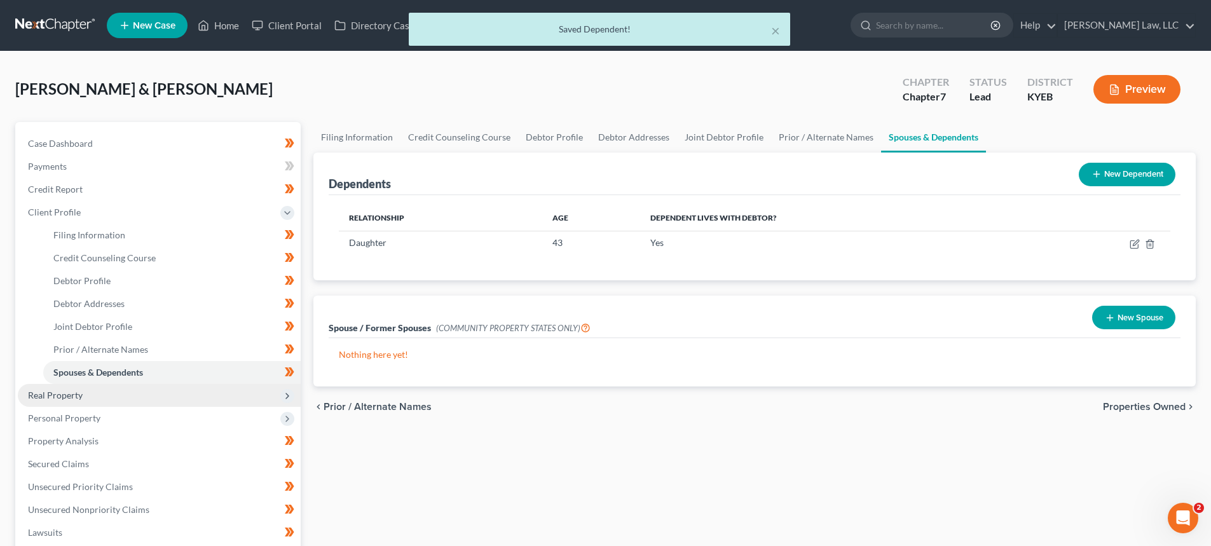
click at [99, 398] on span "Real Property" at bounding box center [159, 395] width 283 height 23
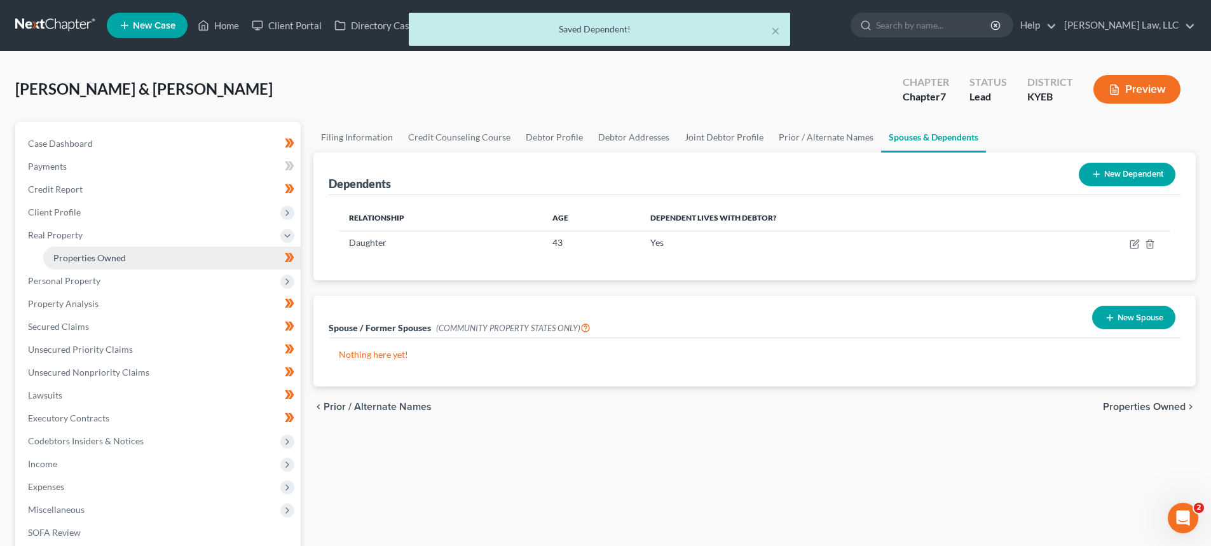
click at [88, 253] on span "Properties Owned" at bounding box center [89, 257] width 72 height 11
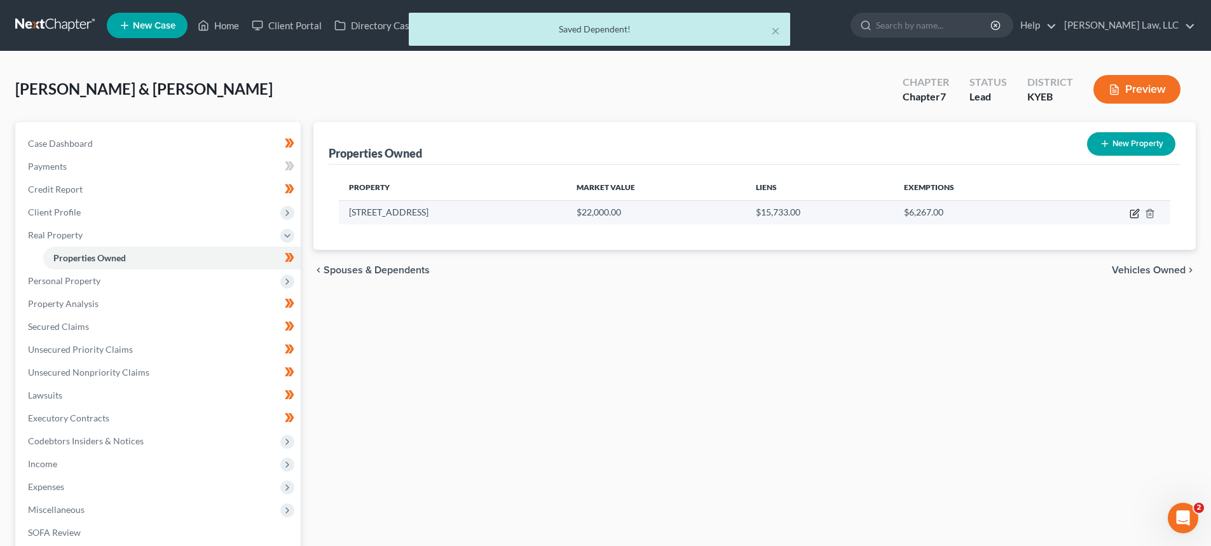
click at [1131, 216] on icon "button" at bounding box center [1134, 213] width 10 height 10
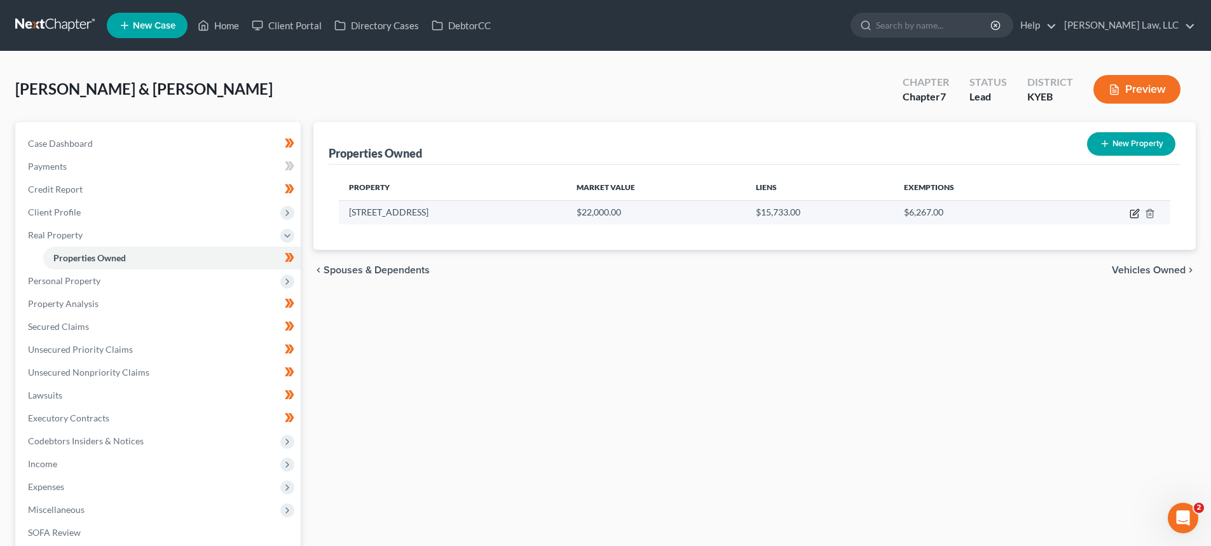
select select "18"
select select "38"
select select "2"
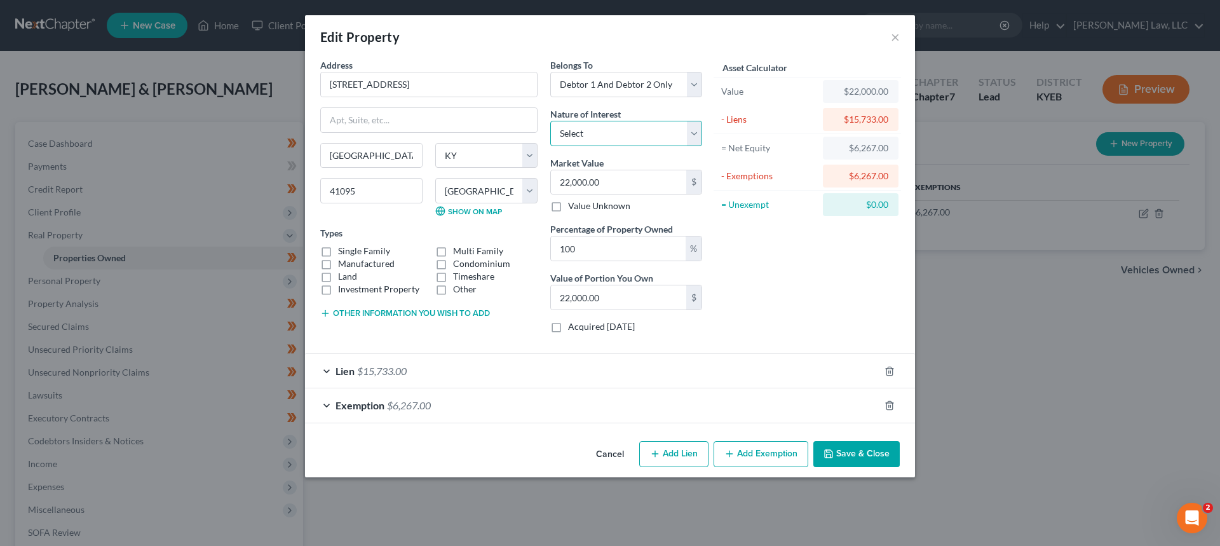
click at [604, 131] on select "Select Fee Simple Joint Tenant Life Estate Equitable Interest Future Interest T…" at bounding box center [626, 133] width 152 height 25
select select "0"
click at [550, 121] on select "Select Fee Simple Joint Tenant Life Estate Equitable Interest Future Interest T…" at bounding box center [626, 133] width 152 height 25
click at [756, 262] on div "Asset Calculator Value $22,000.00 - Liens $15,733.00 = Net Equity $6,267.00 - E…" at bounding box center [808, 200] width 198 height 285
click at [892, 40] on button "×" at bounding box center [895, 36] width 9 height 15
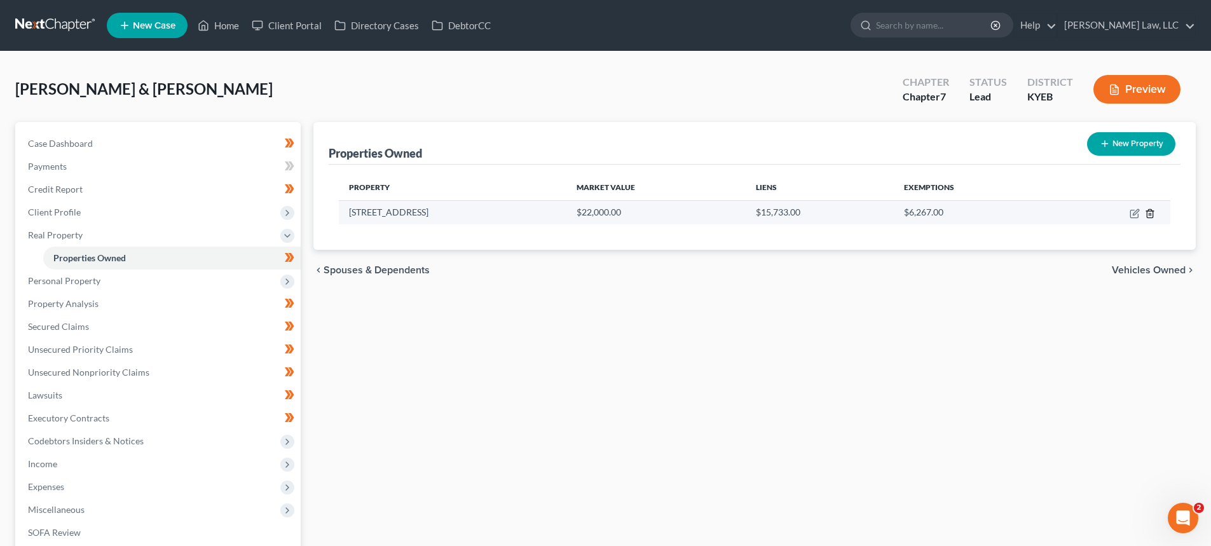
click at [1146, 212] on icon "button" at bounding box center [1150, 213] width 10 height 10
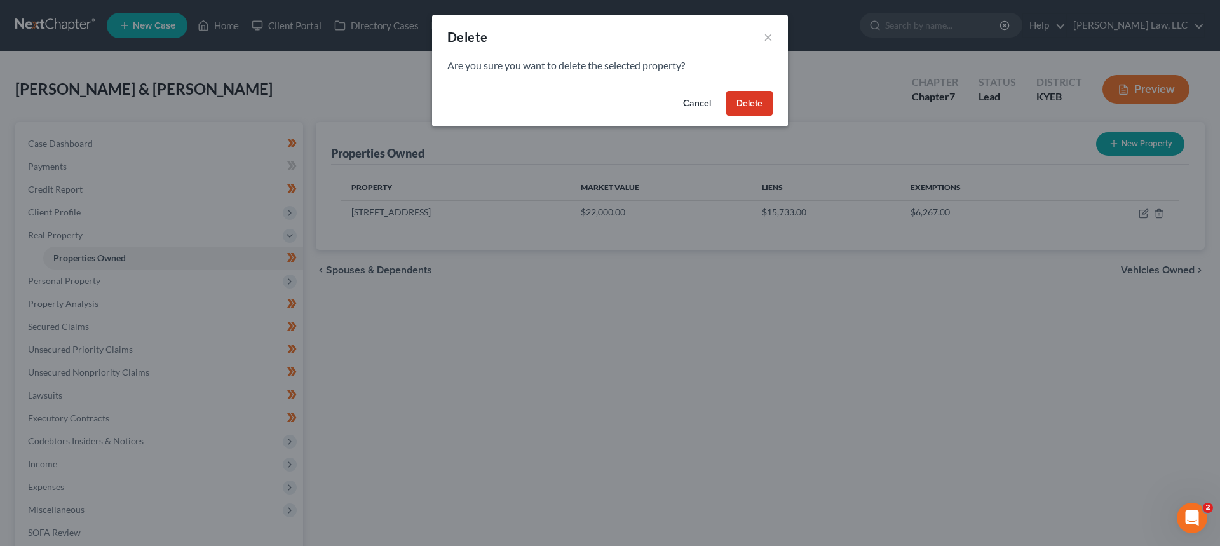
click at [749, 95] on button "Delete" at bounding box center [749, 103] width 46 height 25
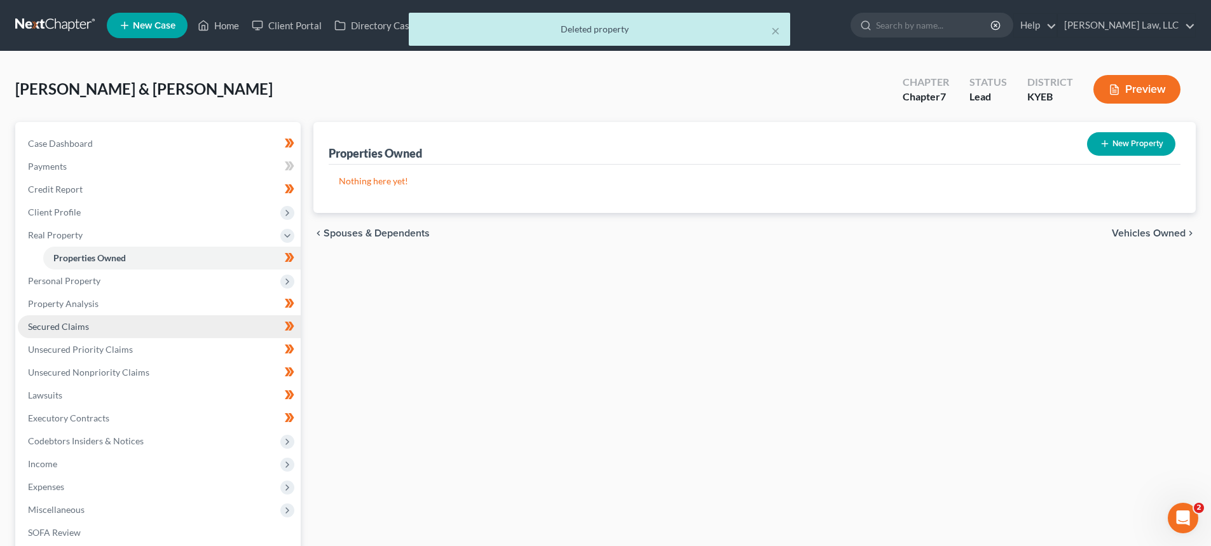
click at [65, 324] on span "Secured Claims" at bounding box center [58, 326] width 61 height 11
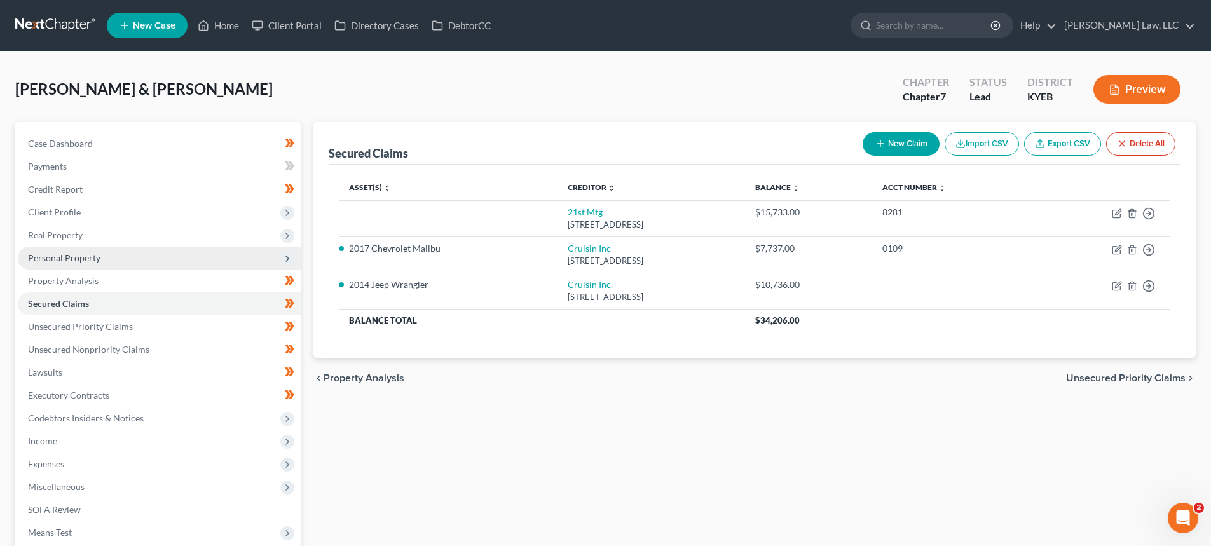
click at [39, 258] on span "Personal Property" at bounding box center [64, 257] width 72 height 11
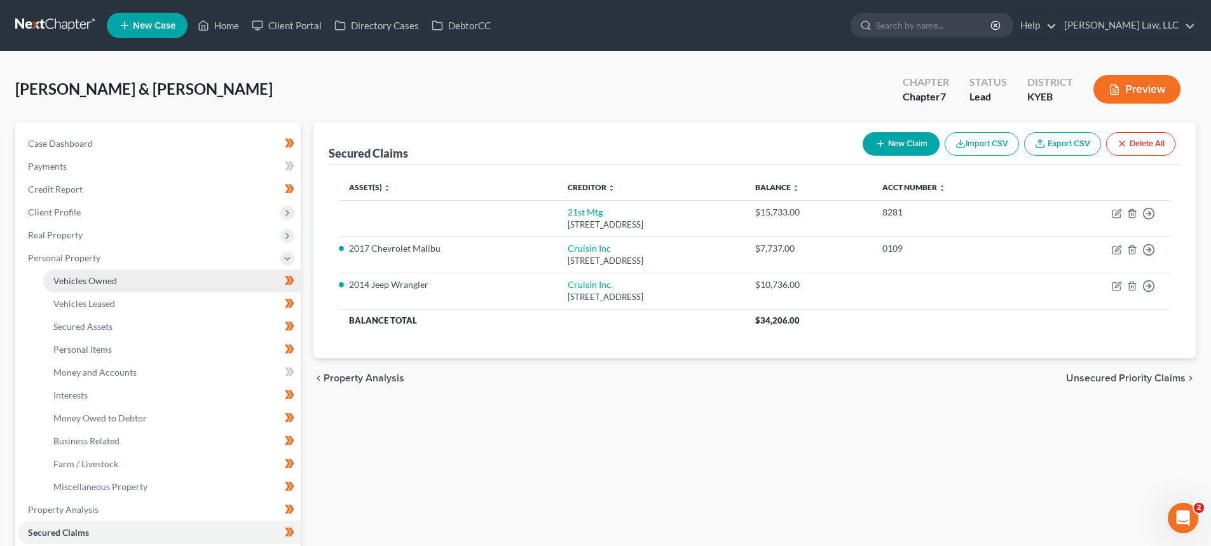
click at [63, 275] on span "Vehicles Owned" at bounding box center [85, 280] width 64 height 11
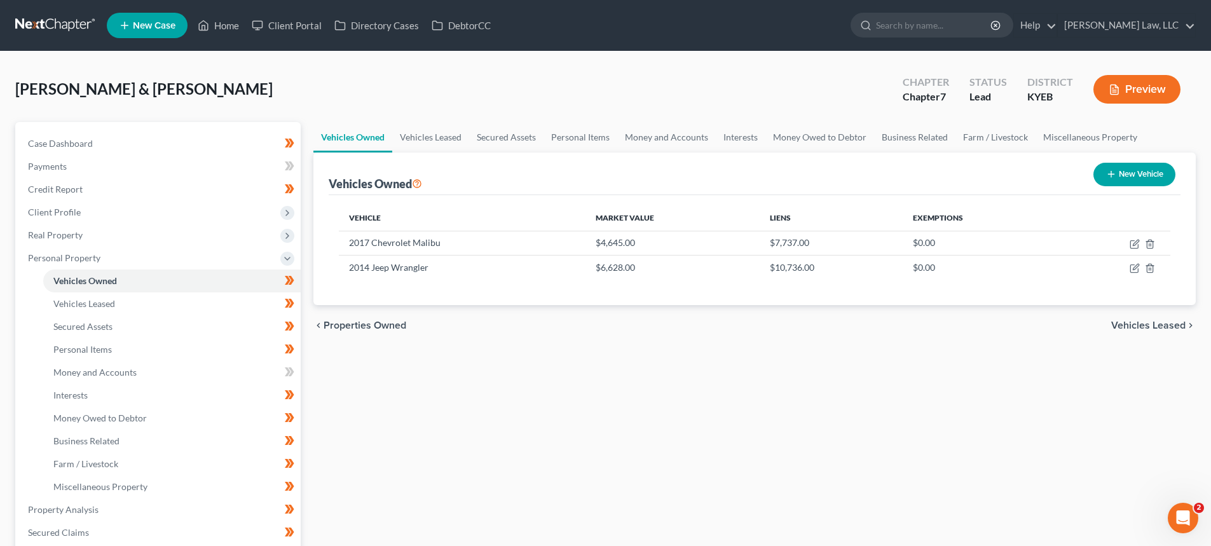
click at [1110, 172] on icon "button" at bounding box center [1111, 174] width 10 height 10
select select "0"
select select "2"
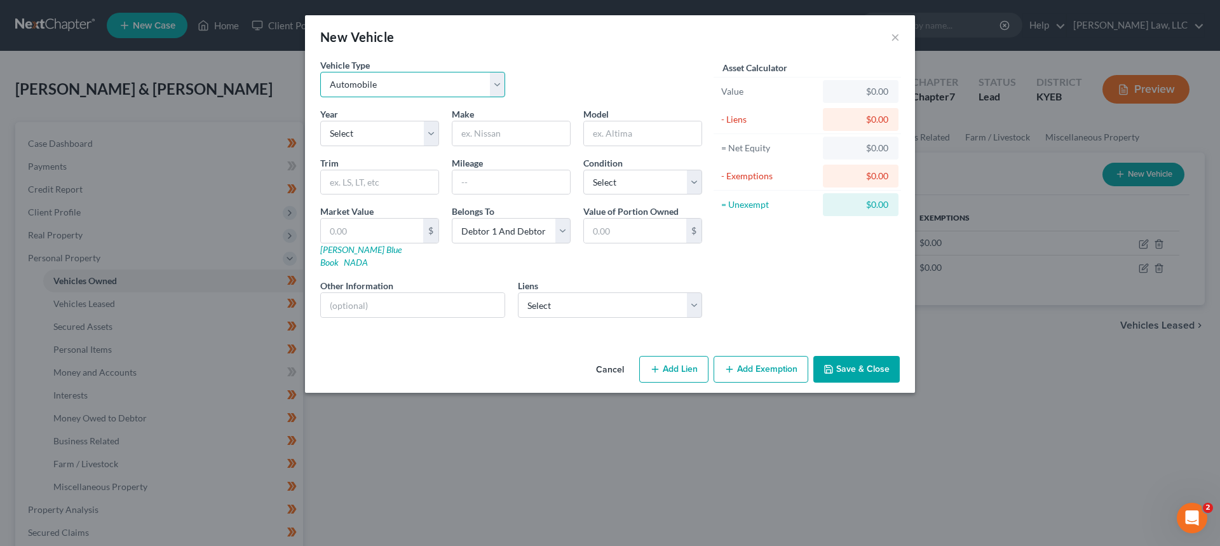
click at [349, 73] on select "Select Automobile Truck Trailer Watercraft Aircraft Motor Home Atv Other Vehicle" at bounding box center [412, 84] width 185 height 25
drag, startPoint x: 530, startPoint y: 55, endPoint x: 468, endPoint y: 78, distance: 66.6
click at [530, 55] on div "New Vehicle ×" at bounding box center [610, 36] width 610 height 43
click at [357, 130] on select "Select 2026 2025 2024 2023 2022 2021 2020 2019 2018 2017 2016 2015 2014 2013 20…" at bounding box center [379, 133] width 119 height 25
click at [411, 132] on select "Select 2026 2025 2024 2023 2022 2021 2020 2019 2018 2017 2016 2015 2014 2013 20…" at bounding box center [379, 133] width 119 height 25
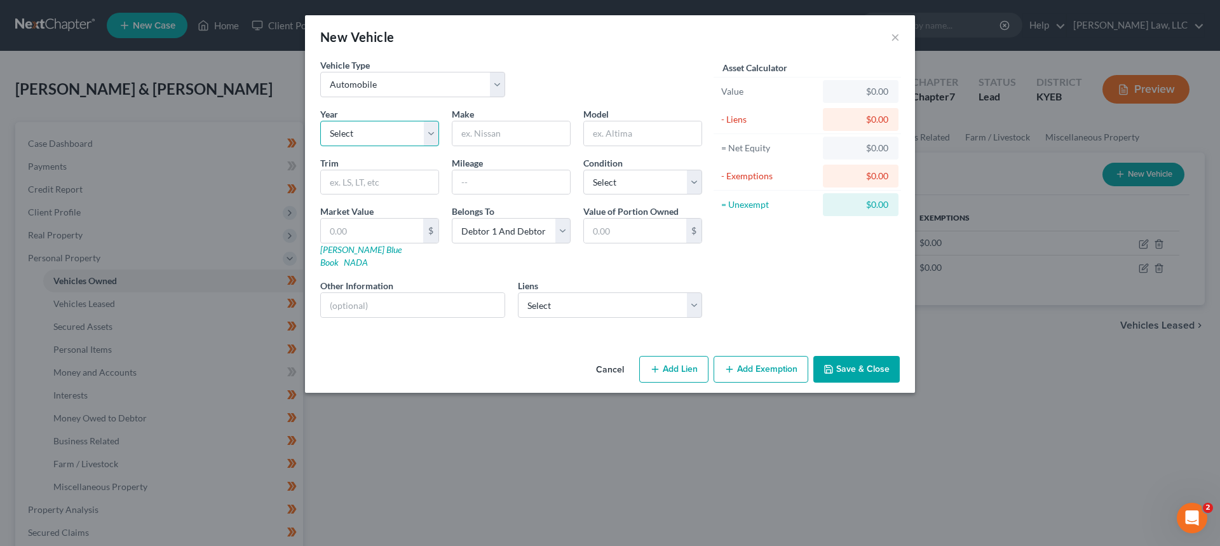
select select "26"
click at [320, 121] on select "Select 2026 2025 2024 2023 2022 2021 2020 2019 2018 2017 2016 2015 2014 2013 20…" at bounding box center [379, 133] width 119 height 25
click at [494, 136] on input "text" at bounding box center [511, 133] width 118 height 24
type input "SOUT"
type input "CEDAR"
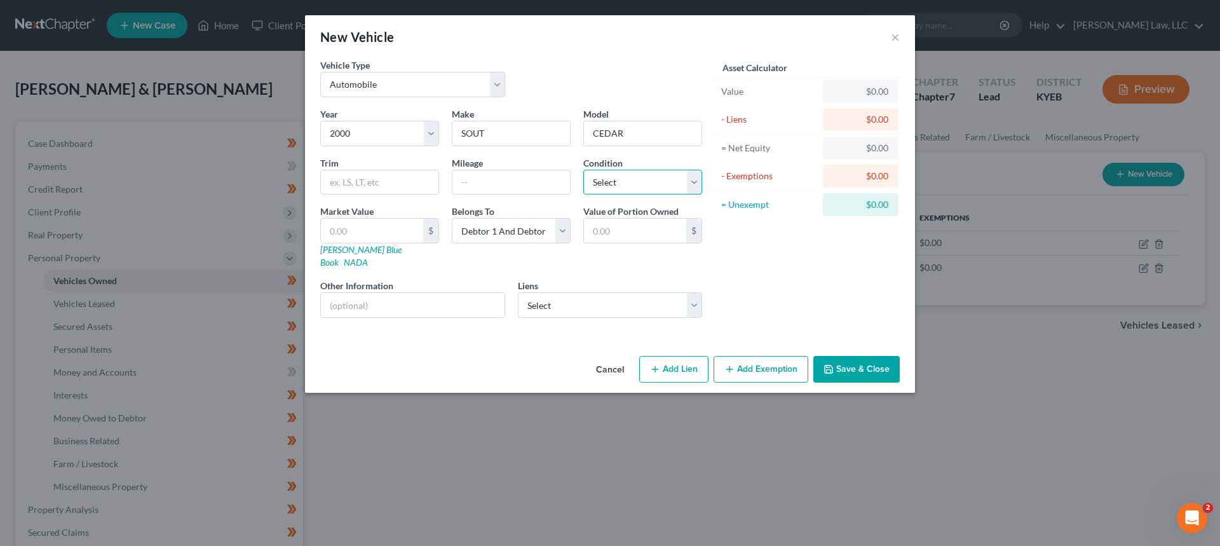
click at [593, 185] on select "Select Excellent Very Good Good Fair Poor" at bounding box center [642, 182] width 119 height 25
select select "3"
click at [583, 170] on select "Select Excellent Very Good Good Fair Poor" at bounding box center [642, 182] width 119 height 25
click at [380, 233] on input "text" at bounding box center [372, 231] width 102 height 24
click at [383, 228] on input "text" at bounding box center [372, 231] width 102 height 24
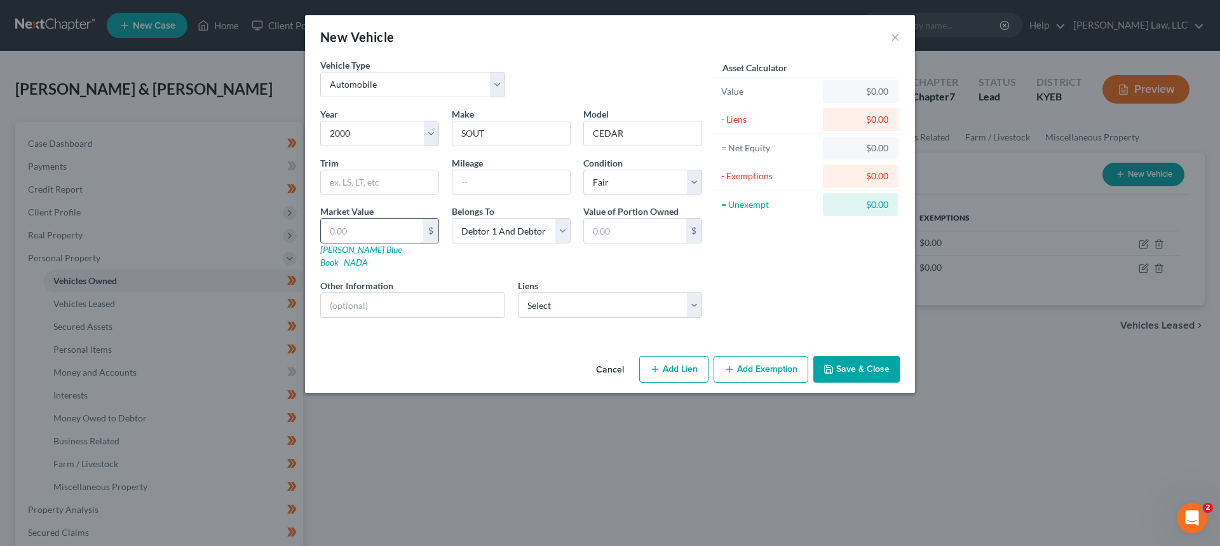
type input "2"
type input "2.00"
type input "20"
type input "20.00"
type input "200"
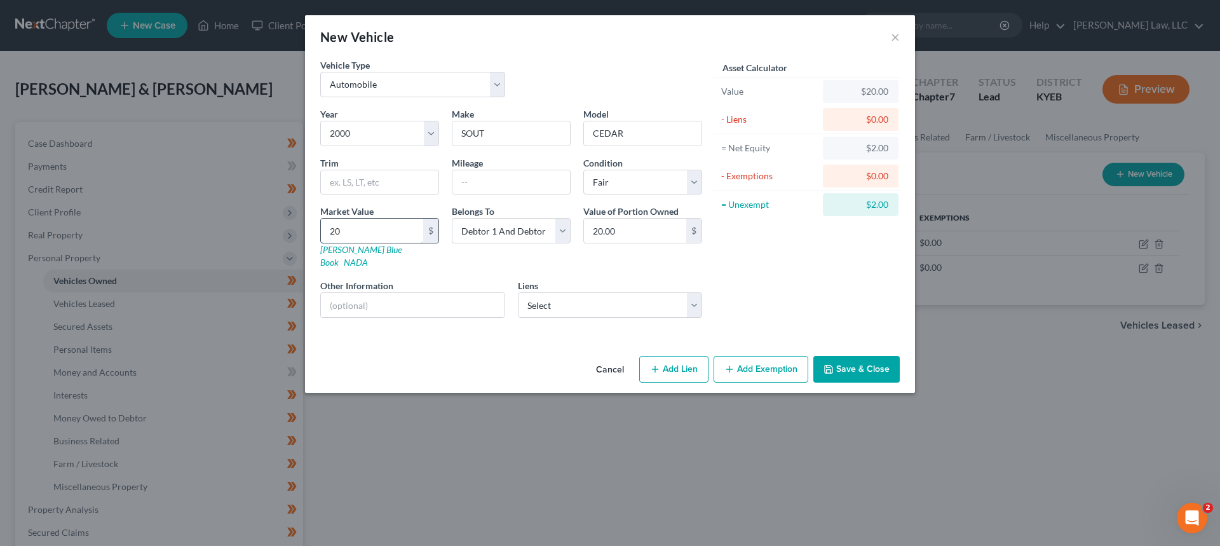
type input "200.00"
type input "2000"
type input "2,000.00"
type input "2,0000"
type input "20,000.00"
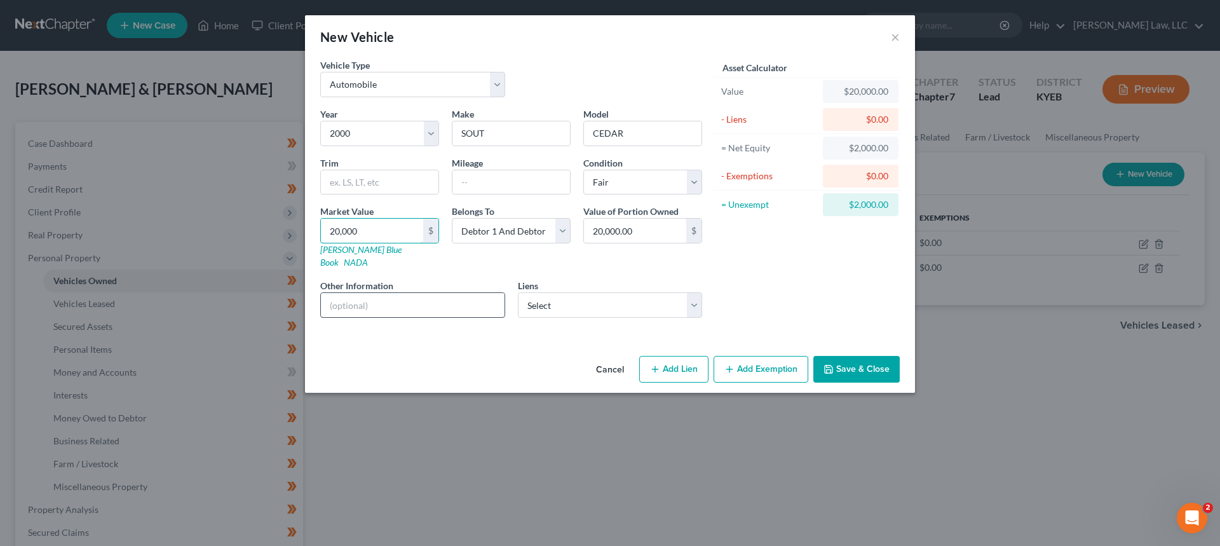
type input "20,000"
drag, startPoint x: 414, startPoint y: 290, endPoint x: 452, endPoint y: 290, distance: 38.1
click at [414, 293] on input "text" at bounding box center [413, 305] width 184 height 24
click at [599, 299] on select "Select 21st Mtg - $15,733.00" at bounding box center [610, 304] width 185 height 25
select select "44"
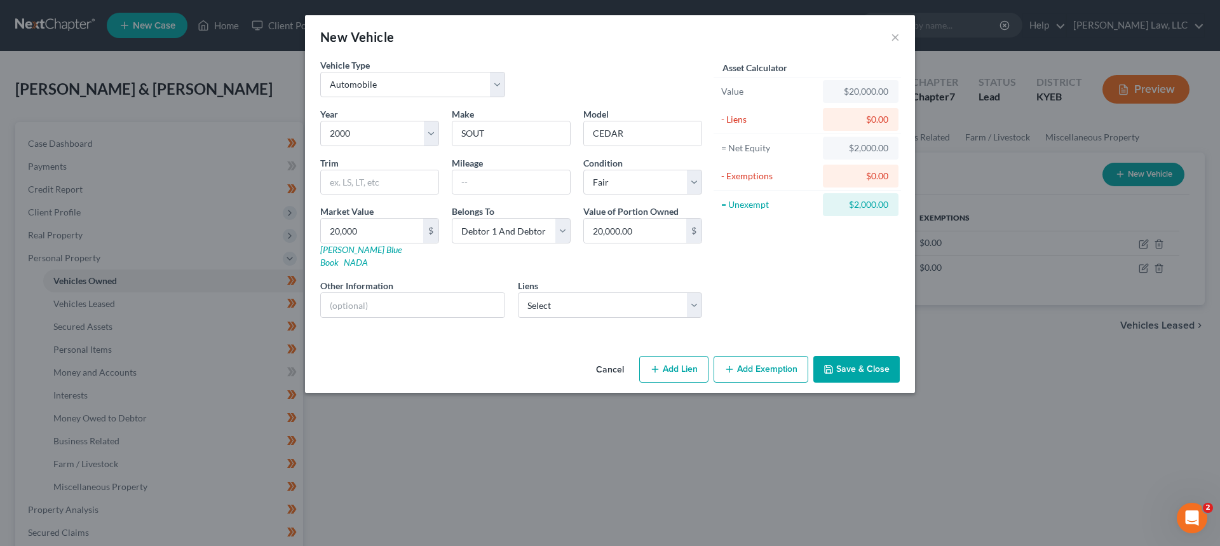
select select "2"
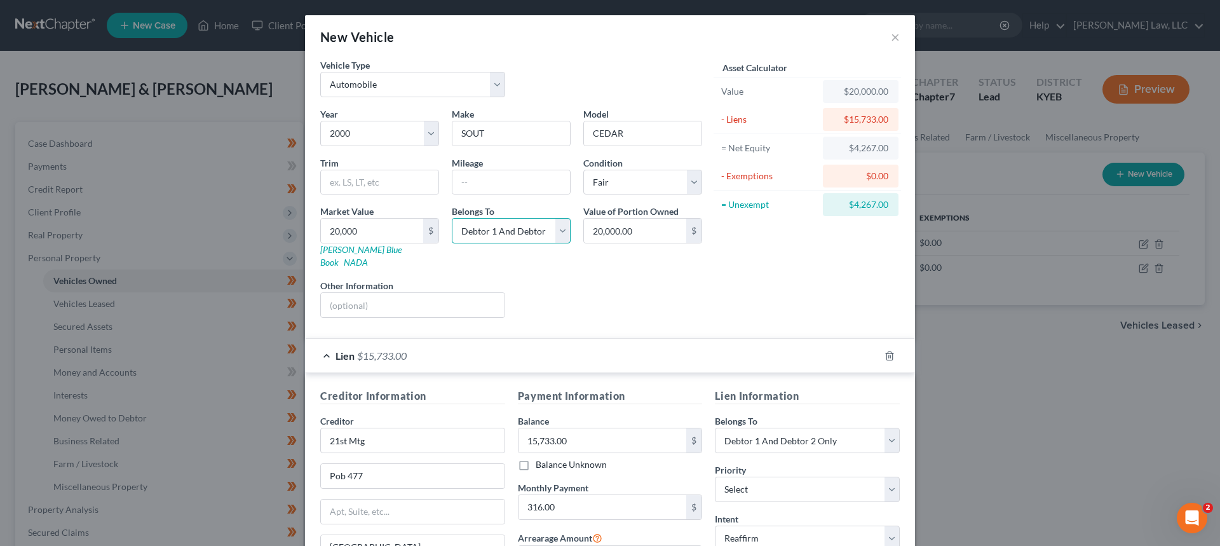
click at [515, 239] on select "Select Debtor 1 Only Debtor 2 Only Debtor 1 And Debtor 2 Only At Least One Of T…" at bounding box center [511, 230] width 119 height 25
click at [774, 286] on div "Asset Calculator Value $20,000.00 - Liens $15,733.00 = Net Equity $4,267.00 - E…" at bounding box center [808, 192] width 198 height 269
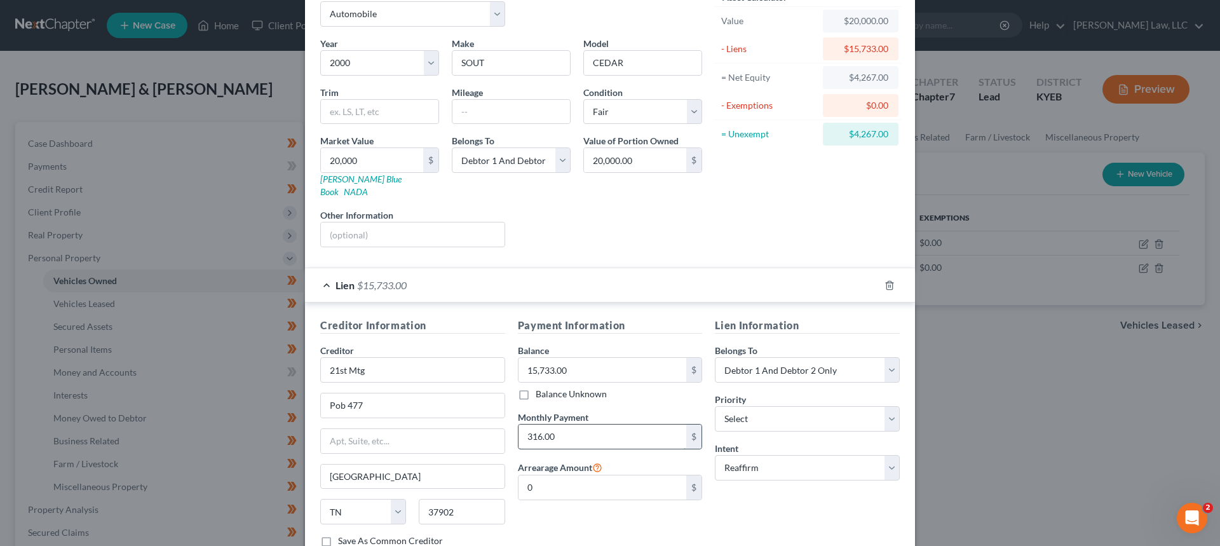
scroll to position [149, 0]
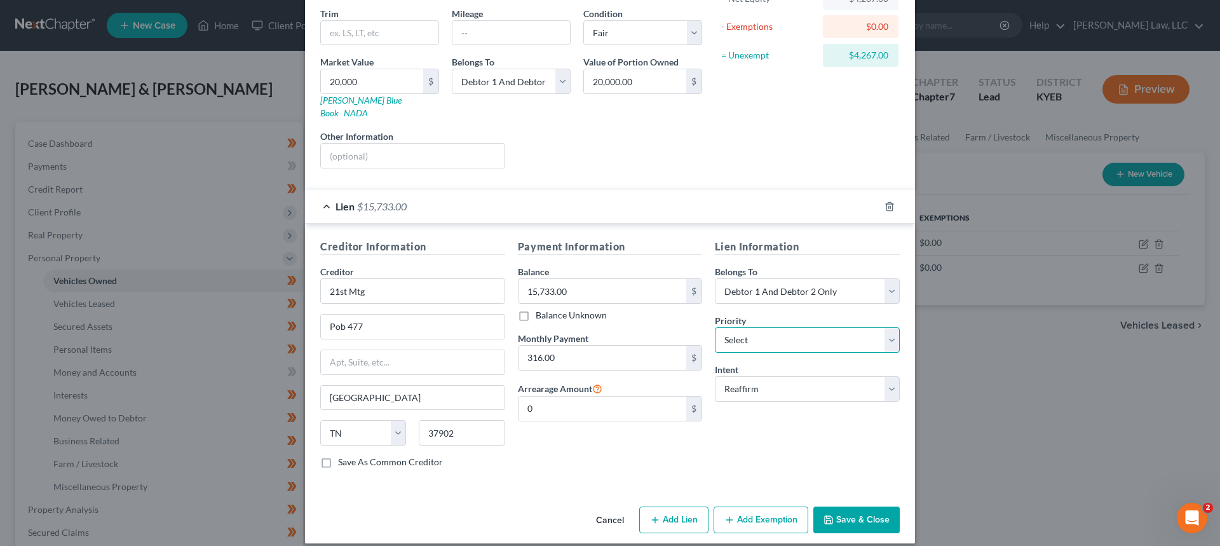
click at [756, 330] on select "Select 1st 2nd 3rd 4th 5th 6th 7th 8th 9th 10th 11th 12th 13th 14th 15th 16th 1…" at bounding box center [807, 339] width 185 height 25
select select "0"
click at [715, 327] on select "Select 1st 2nd 3rd 4th 5th 6th 7th 8th 9th 10th 11th 12th 13th 14th 15th 16th 1…" at bounding box center [807, 339] width 185 height 25
click at [649, 450] on div "Payment Information Balance 15,733.00 $ Balance Unknown Balance Undetermined 15…" at bounding box center [611, 359] width 198 height 240
click at [337, 315] on input "Pob 477" at bounding box center [413, 327] width 184 height 24
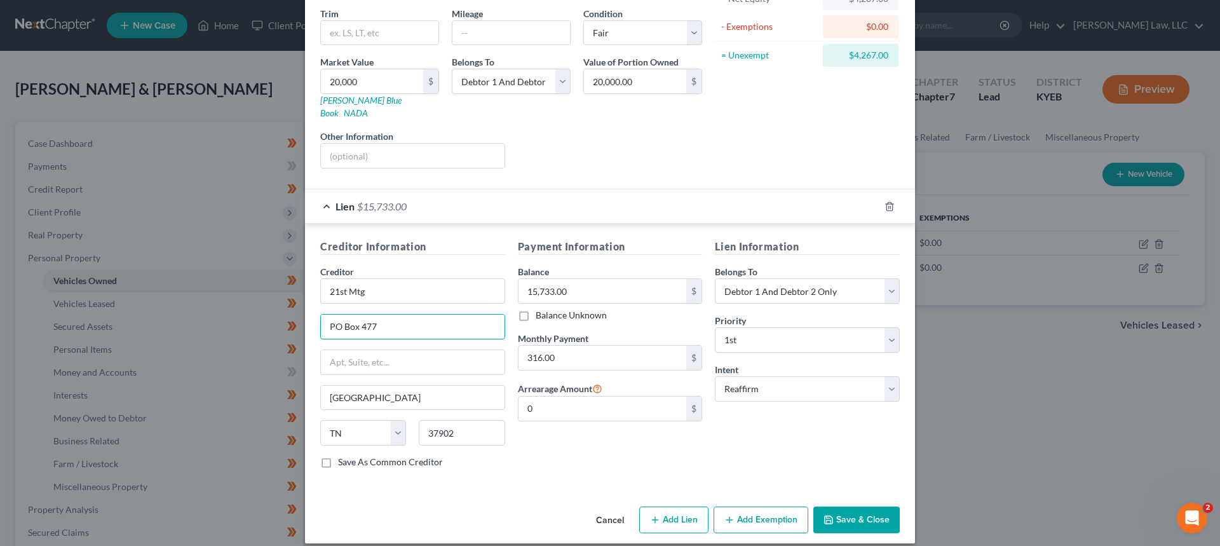
type input "PO Box 477"
click at [728, 515] on icon "button" at bounding box center [729, 520] width 10 height 10
select select "2"
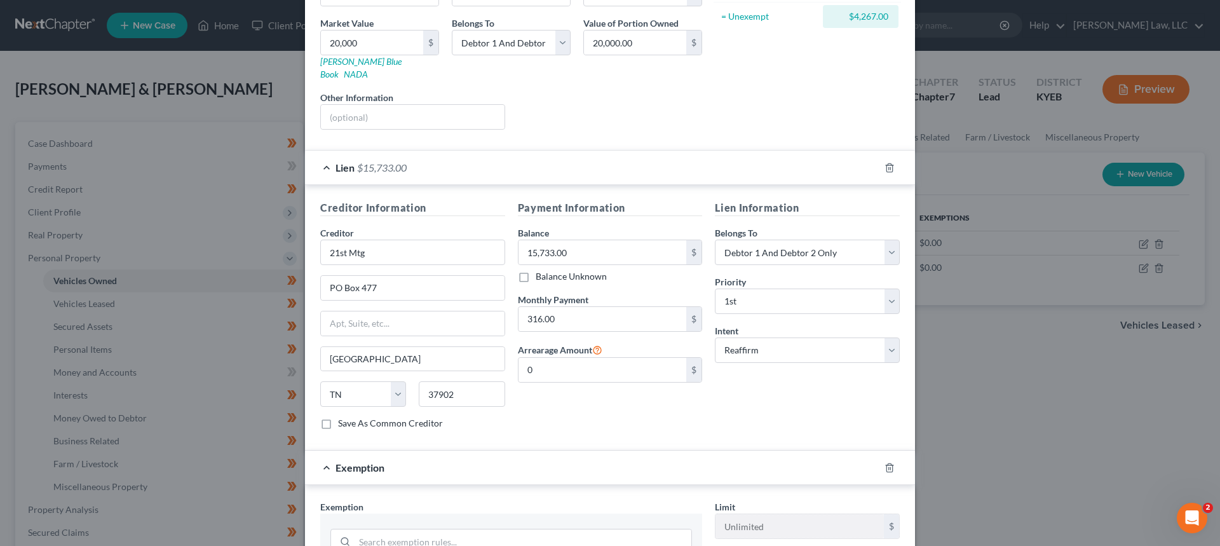
scroll to position [276, 0]
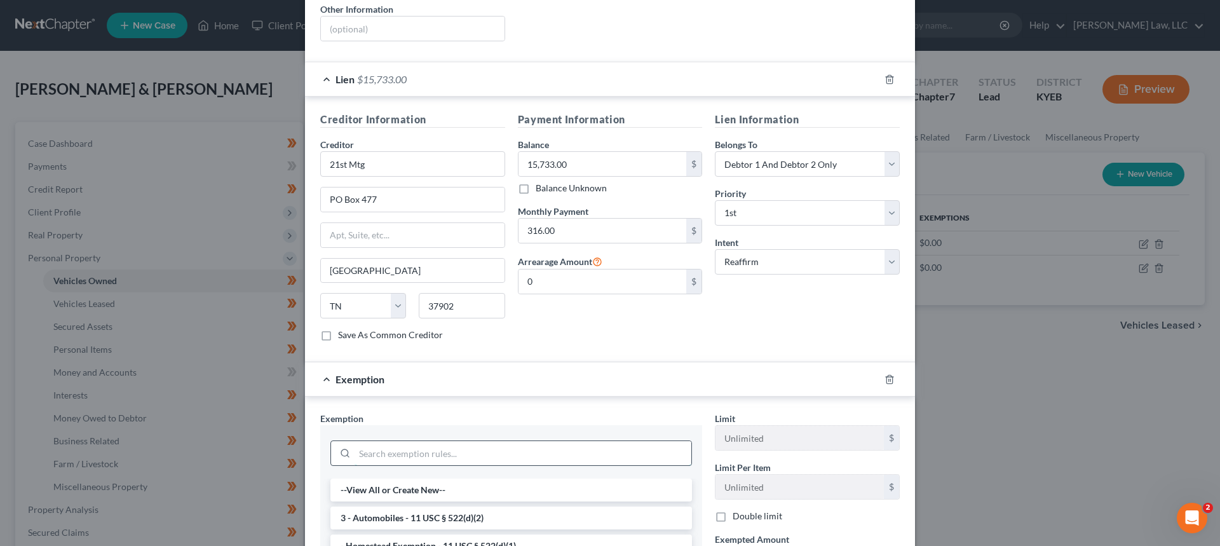
click at [406, 441] on input "search" at bounding box center [523, 453] width 337 height 24
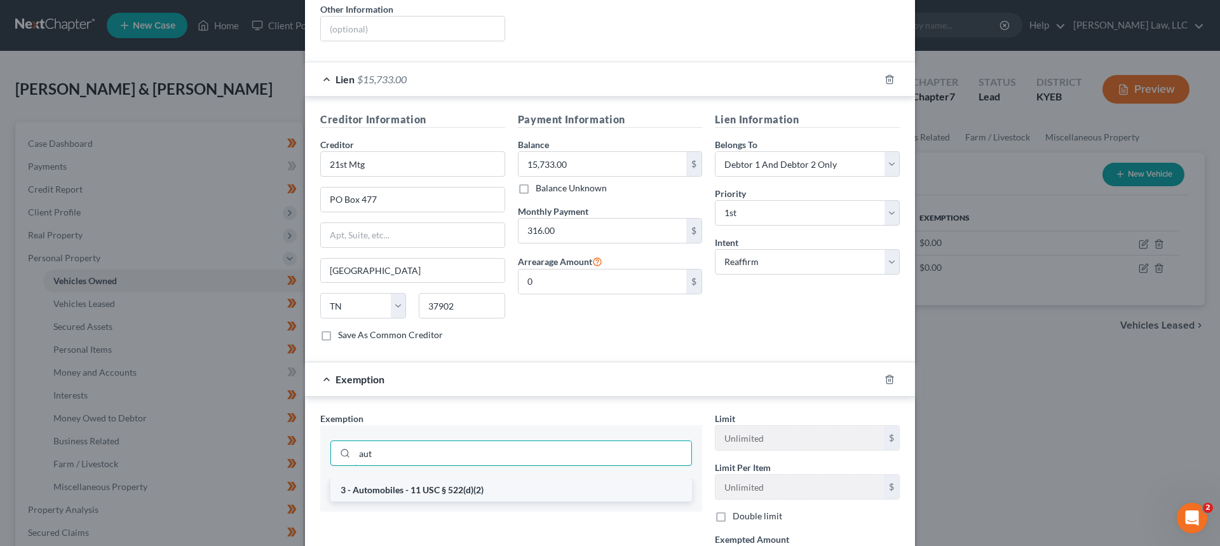
type input "aut"
click at [451, 479] on li "3 - Automobiles - 11 USC § 522(d)(2)" at bounding box center [511, 490] width 362 height 23
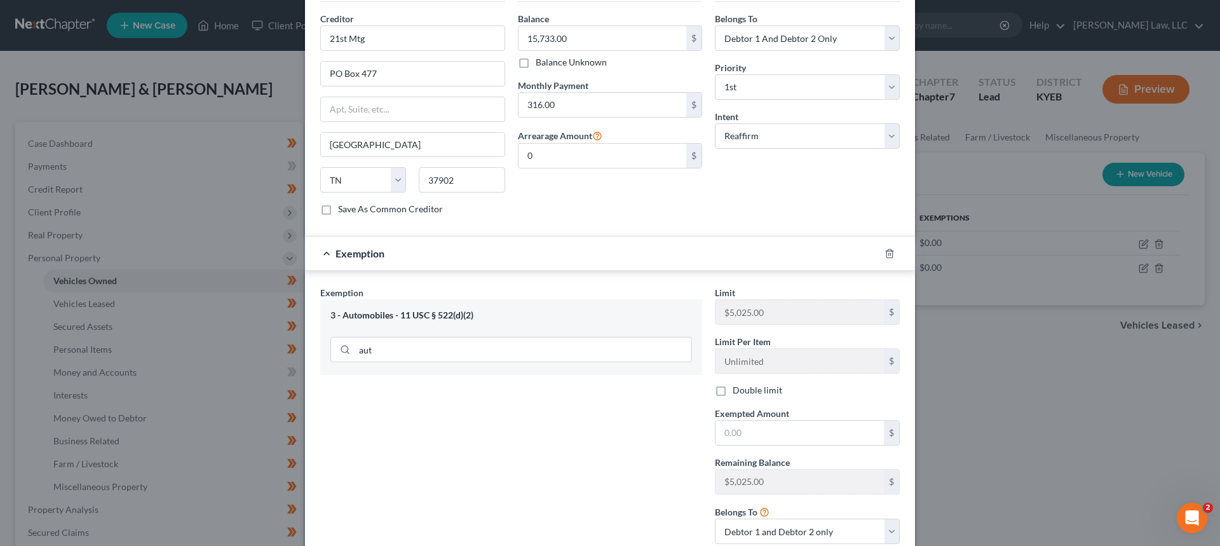
scroll to position [404, 0]
click at [786, 429] on input "text" at bounding box center [800, 431] width 168 height 24
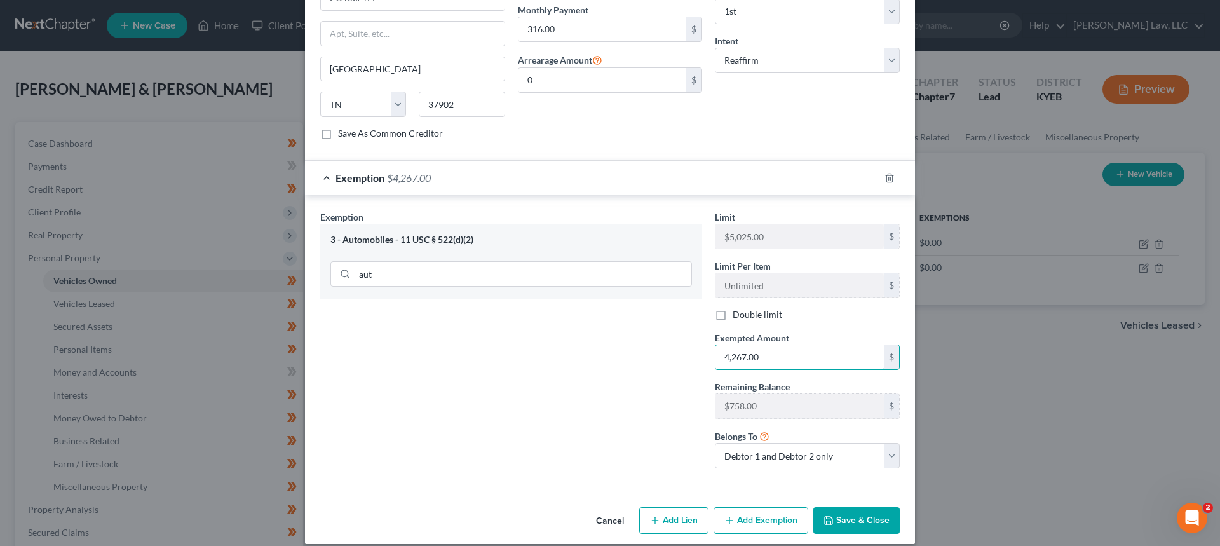
scroll to position [479, 0]
type input "4,267.00"
click at [853, 507] on button "Save & Close" at bounding box center [856, 520] width 86 height 27
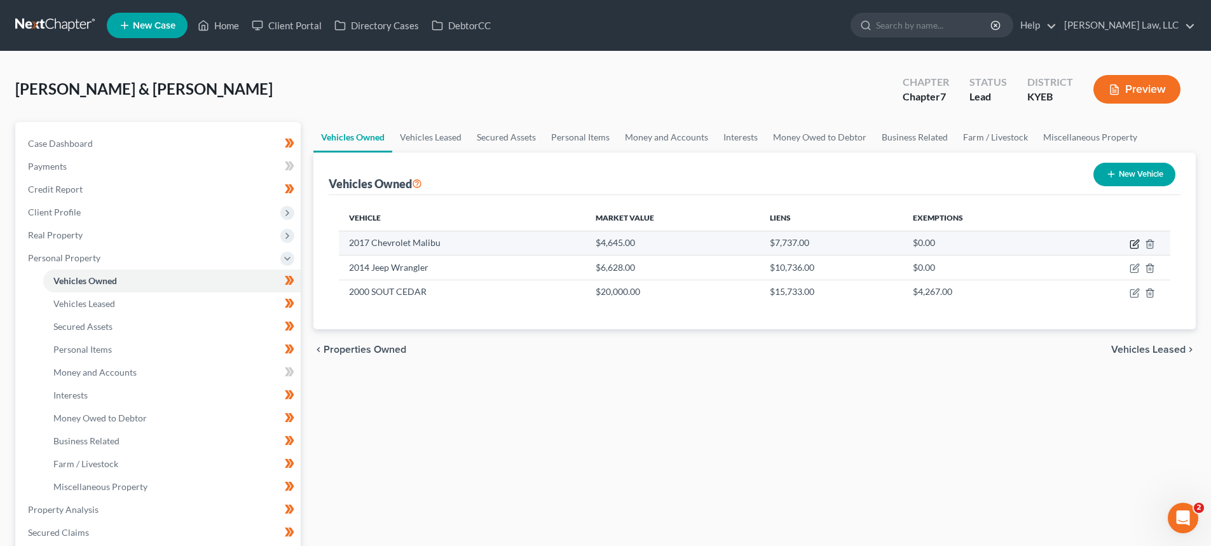
click at [1132, 245] on icon "button" at bounding box center [1134, 244] width 10 height 10
select select "0"
select select "9"
select select "3"
select select "1"
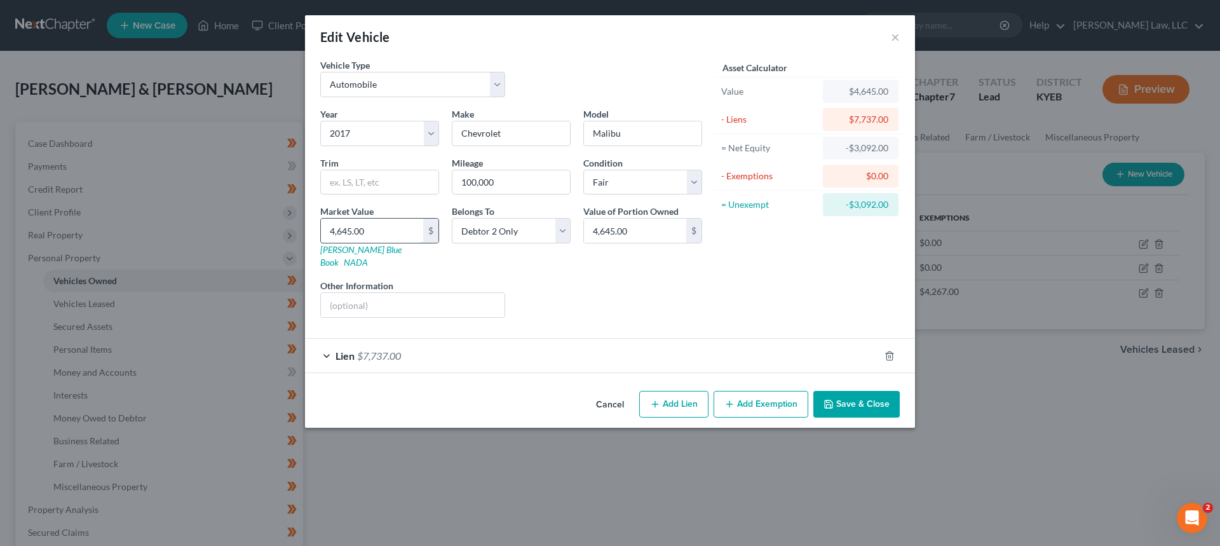
click at [376, 226] on input "4,645.00" at bounding box center [372, 231] width 102 height 24
type input "5"
type input "5.00"
type input "50"
type input "50.00"
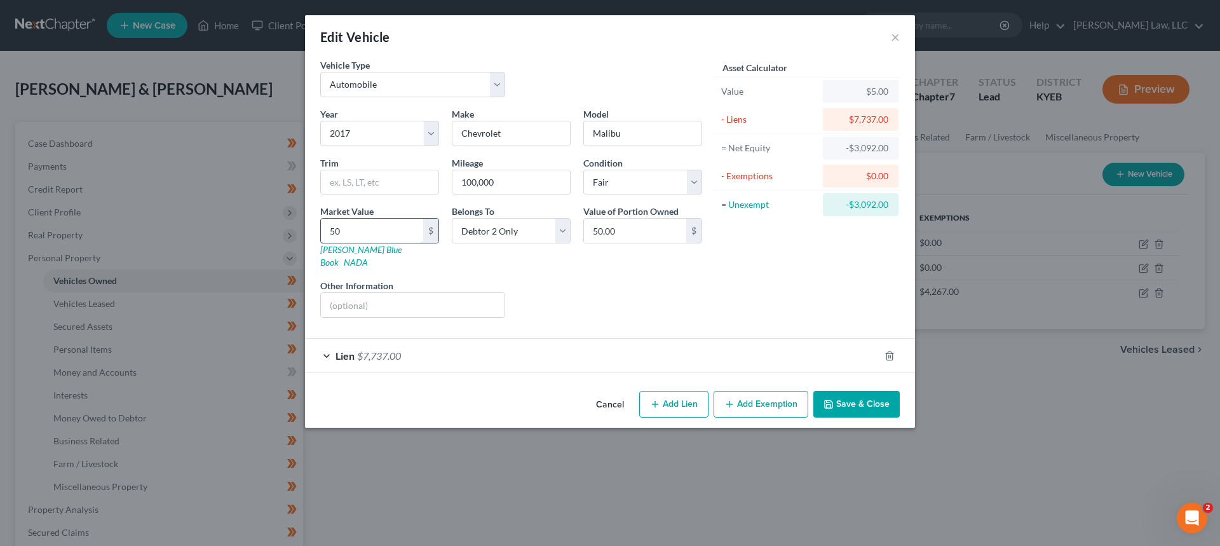
type input "500"
type input "500.00"
click at [367, 295] on input "text" at bounding box center [413, 305] width 184 height 24
type input "M"
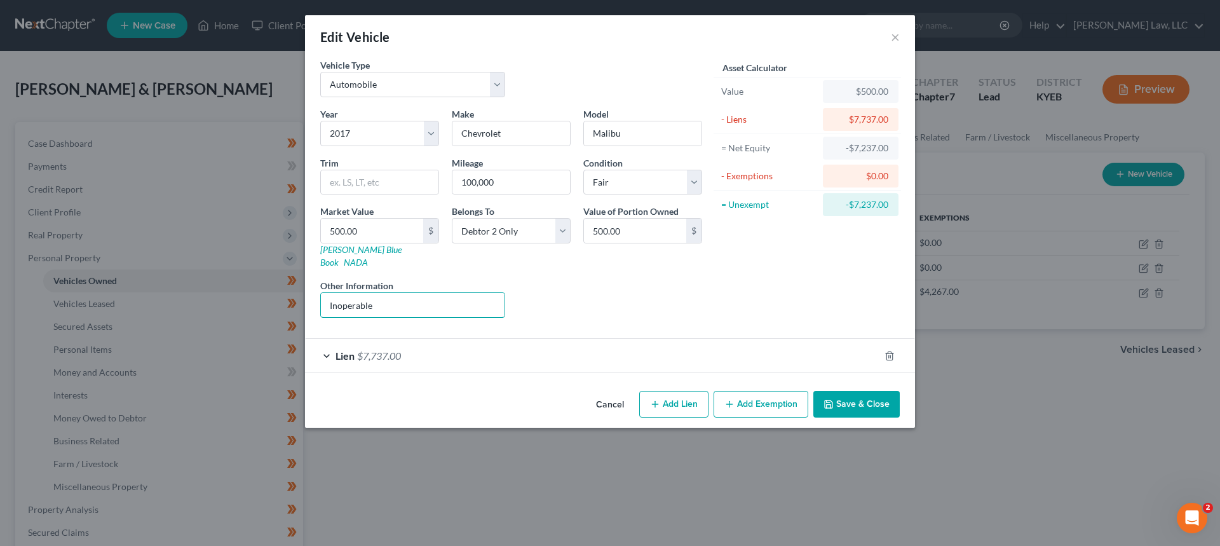
type input "Inoperable"
click at [403, 350] on div "Lien $7,737.00" at bounding box center [592, 356] width 575 height 34
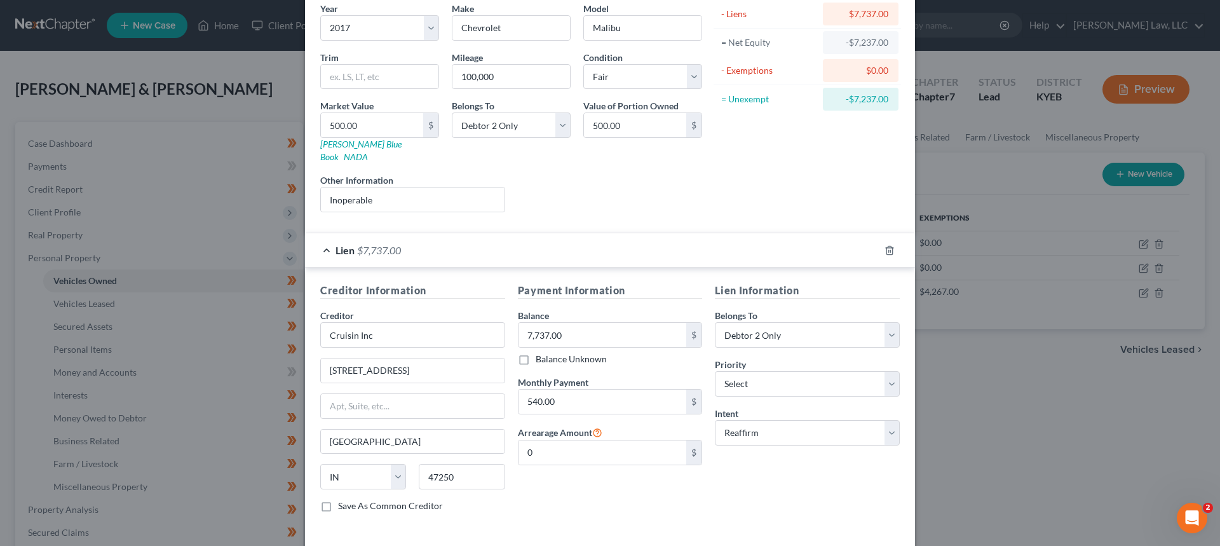
scroll to position [127, 0]
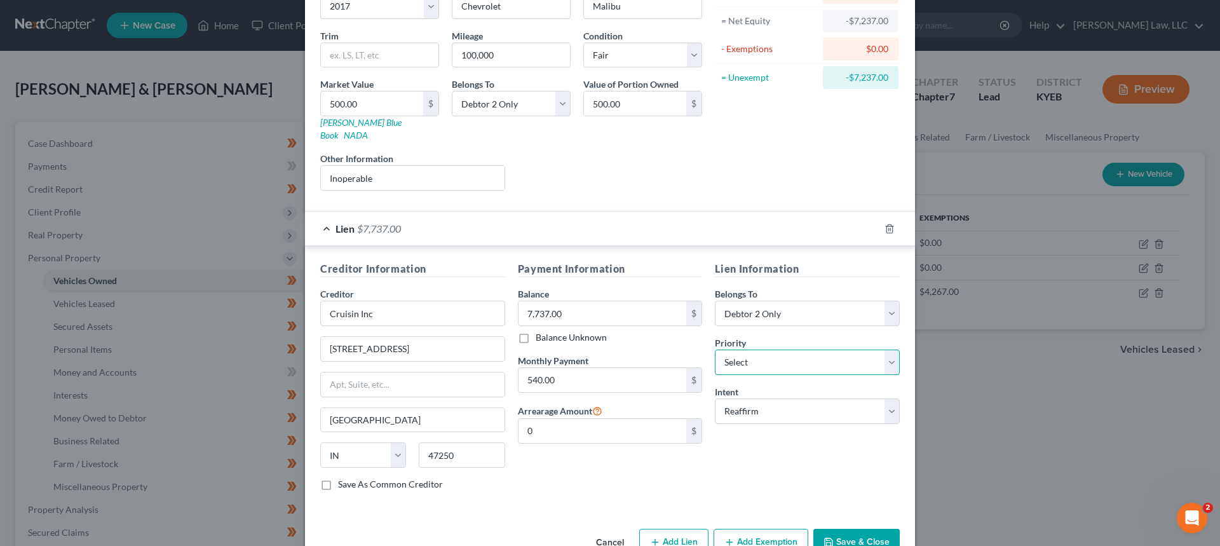
drag, startPoint x: 774, startPoint y: 353, endPoint x: 766, endPoint y: 355, distance: 8.6
click at [774, 353] on select "Select 1st 2nd 3rd 4th 5th 6th 7th 8th 9th 10th 11th 12th 13th 14th 15th 16th 1…" at bounding box center [807, 362] width 185 height 25
select select "0"
click at [715, 350] on select "Select 1st 2nd 3rd 4th 5th 6th 7th 8th 9th 10th 11th 12th 13th 14th 15th 16th 1…" at bounding box center [807, 362] width 185 height 25
click at [649, 187] on div "Year Select 2026 2025 2024 2023 2022 2021 2020 2019 2018 2017 2016 2015 2014 20…" at bounding box center [511, 90] width 395 height 221
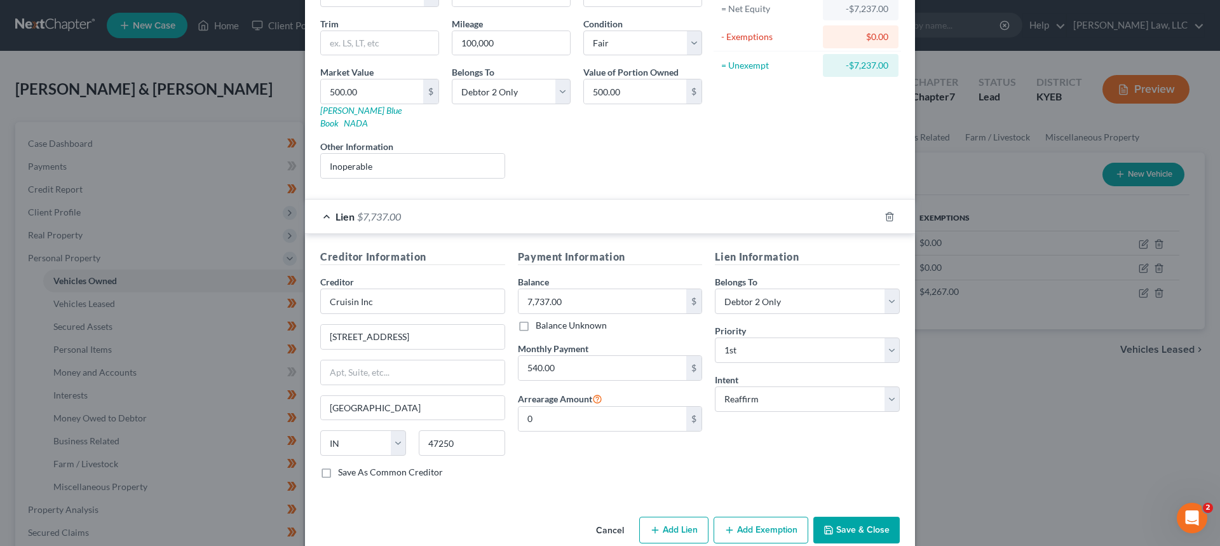
scroll to position [149, 0]
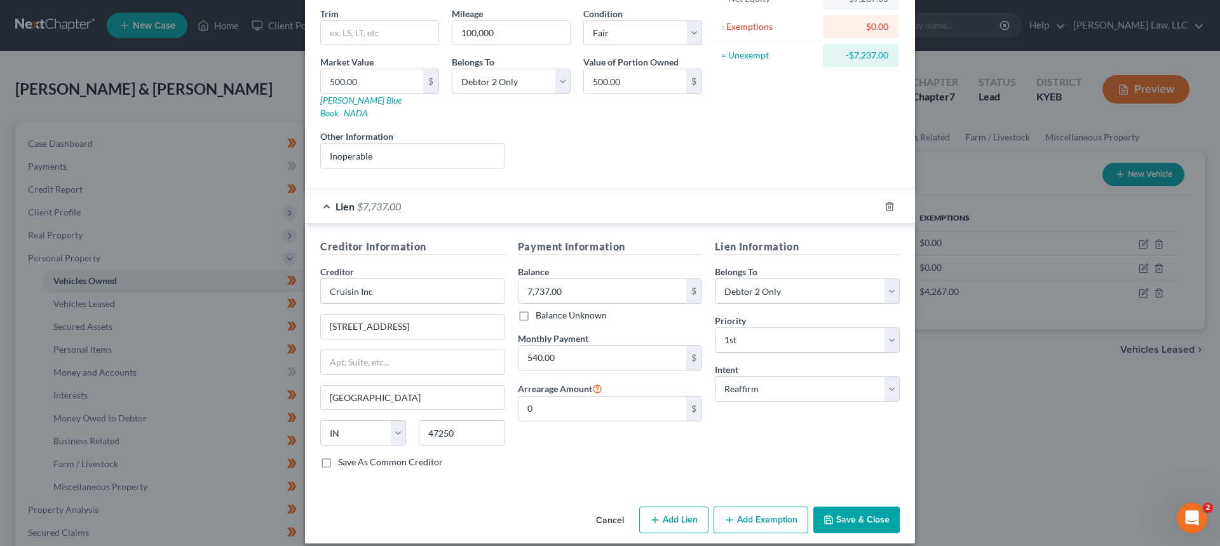
click at [855, 509] on button "Save & Close" at bounding box center [856, 520] width 86 height 27
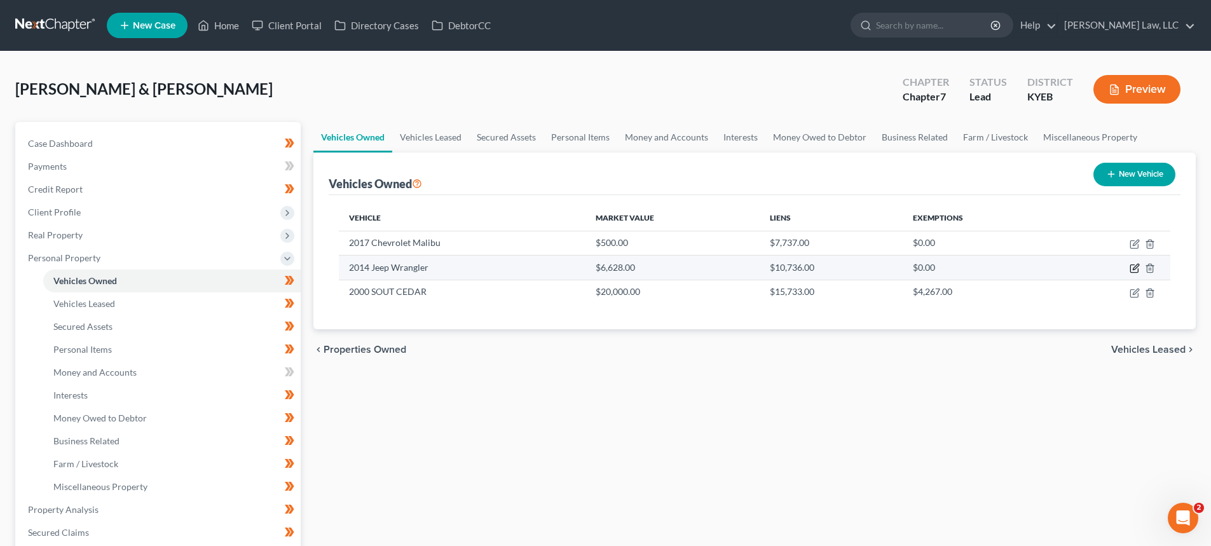
click at [1135, 268] on icon "button" at bounding box center [1134, 268] width 10 height 10
select select "0"
select select "12"
select select "3"
select select "1"
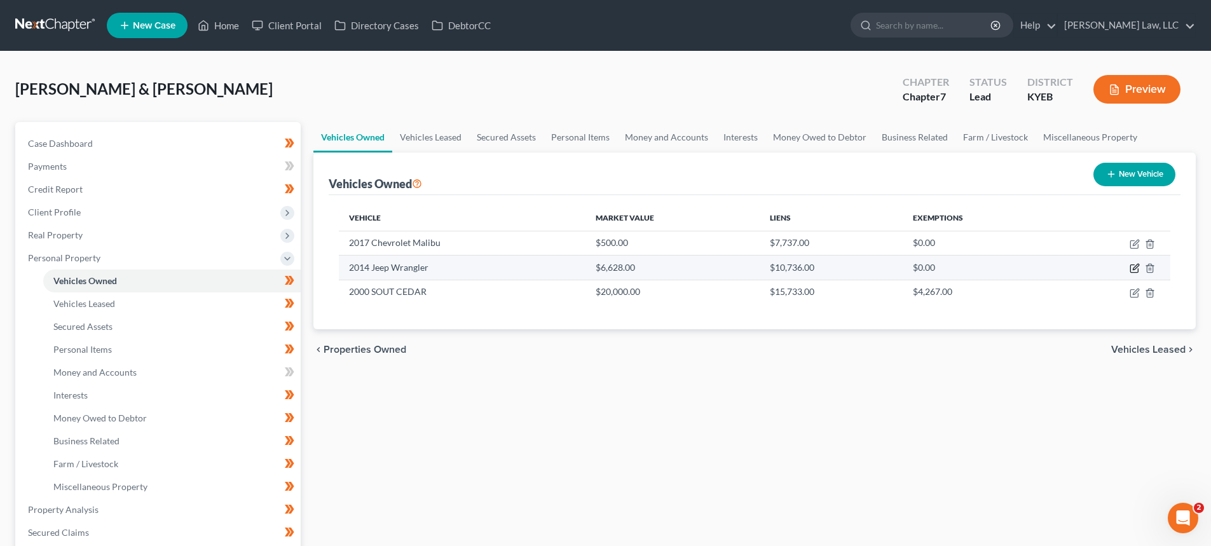
select select "15"
select select "1"
select select "0"
select select "2"
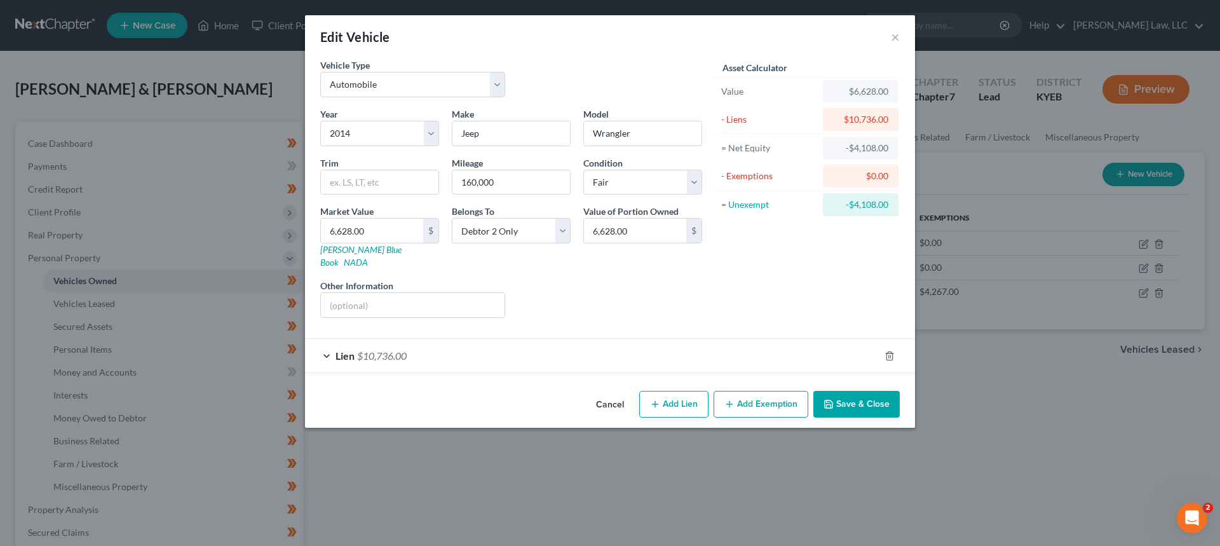
click at [367, 350] on span "$10,736.00" at bounding box center [382, 356] width 50 height 12
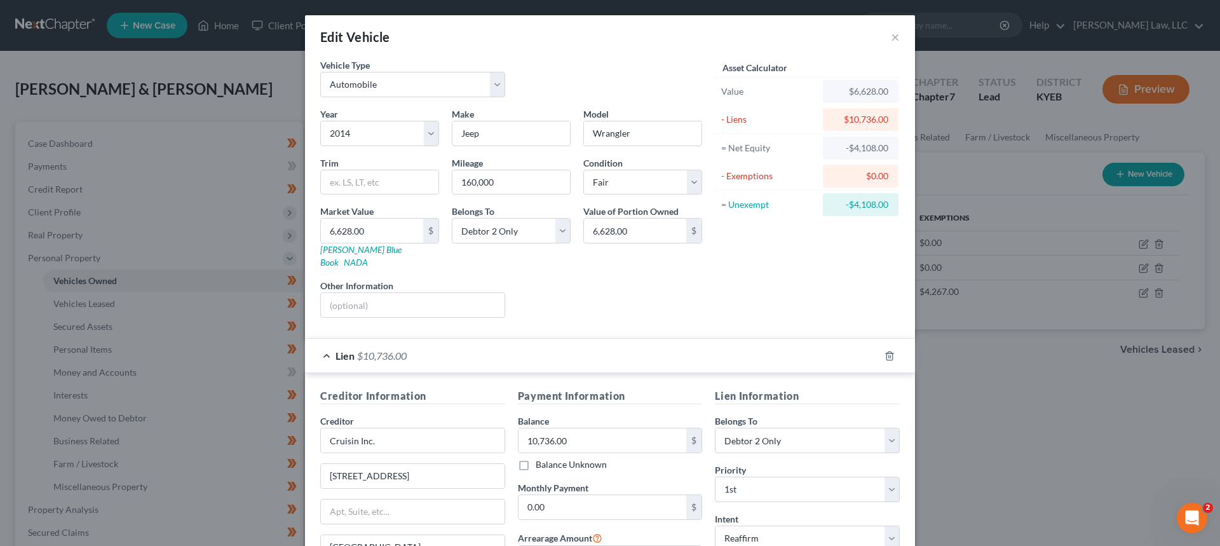
click at [1105, 399] on div "Edit Vehicle × Vehicle Type Select Automobile Truck Trailer Watercraft Aircraft…" at bounding box center [610, 273] width 1220 height 546
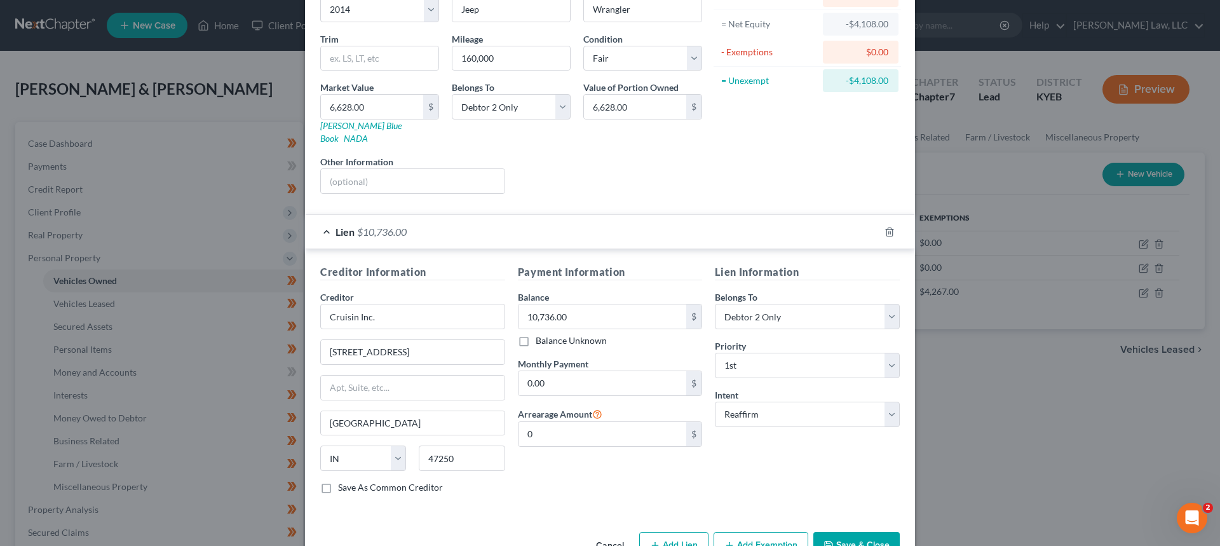
scroll to position [127, 0]
click at [775, 398] on select "Select Surrender Redeem Reaffirm Avoid Other" at bounding box center [807, 410] width 185 height 25
click at [715, 398] on select "Select Surrender Redeem Reaffirm Avoid Other" at bounding box center [807, 410] width 185 height 25
click at [663, 456] on div "Payment Information Balance 10,736.00 $ Balance Unknown Balance Undetermined 10…" at bounding box center [611, 381] width 198 height 240
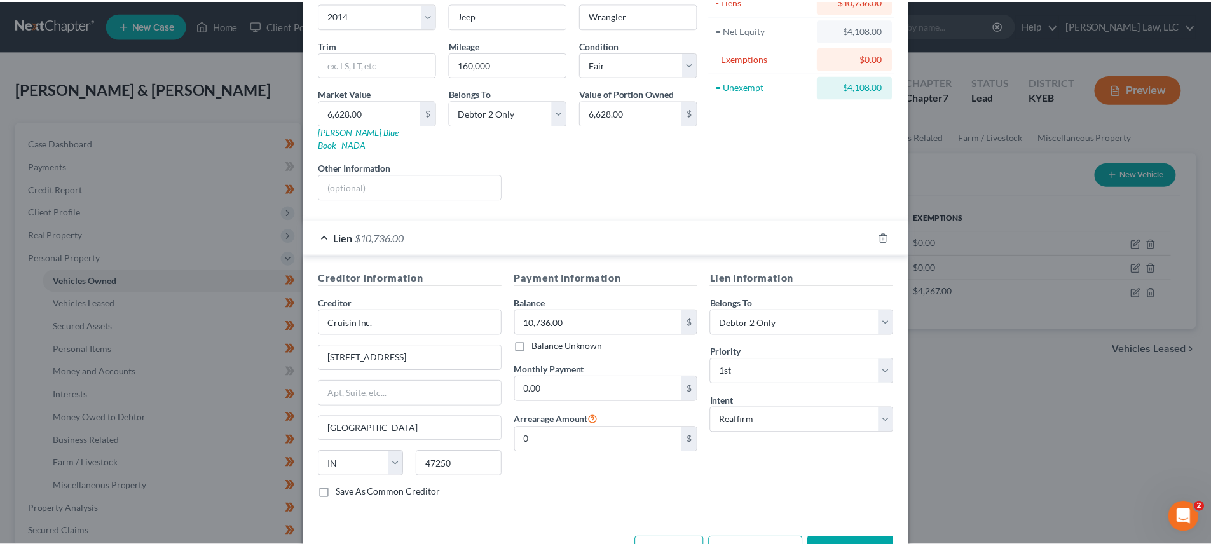
scroll to position [149, 0]
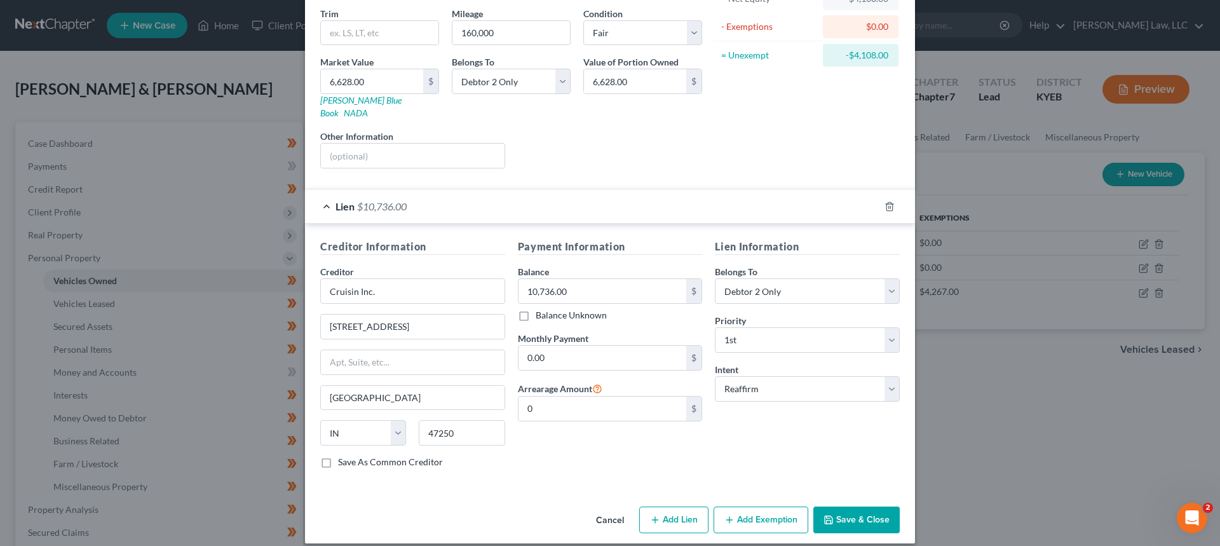
click at [842, 507] on button "Save & Close" at bounding box center [856, 520] width 86 height 27
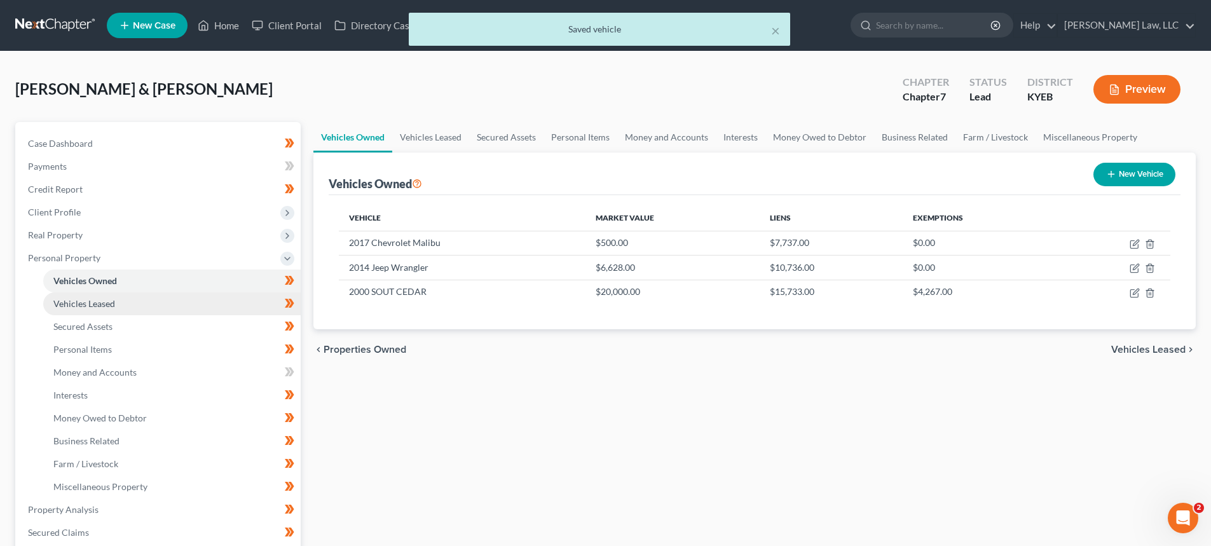
click at [86, 310] on link "Vehicles Leased" at bounding box center [171, 303] width 257 height 23
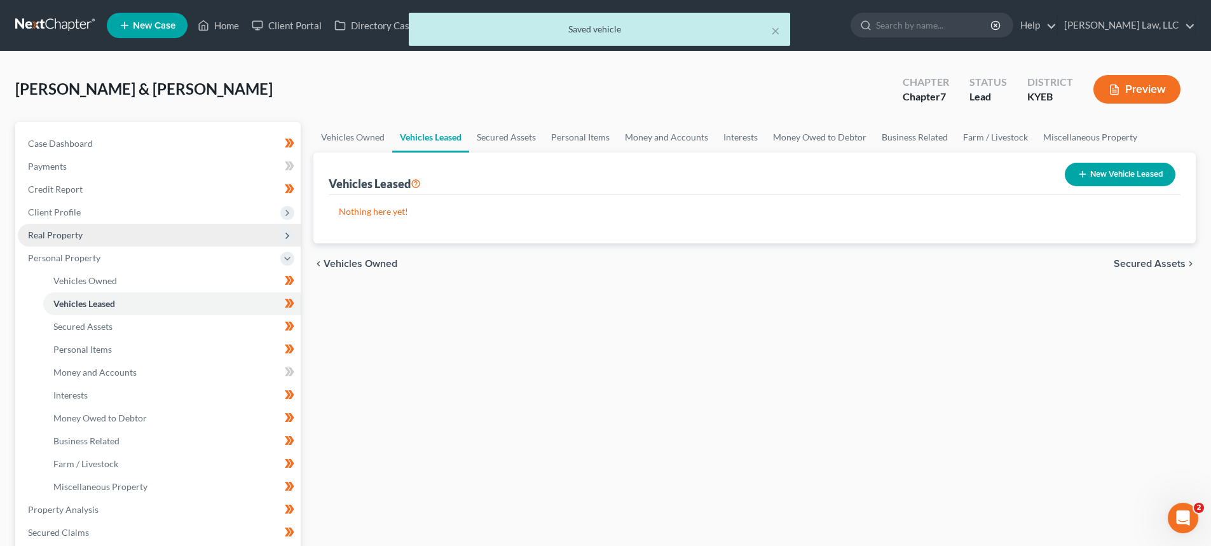
click at [60, 240] on span "Real Property" at bounding box center [159, 235] width 283 height 23
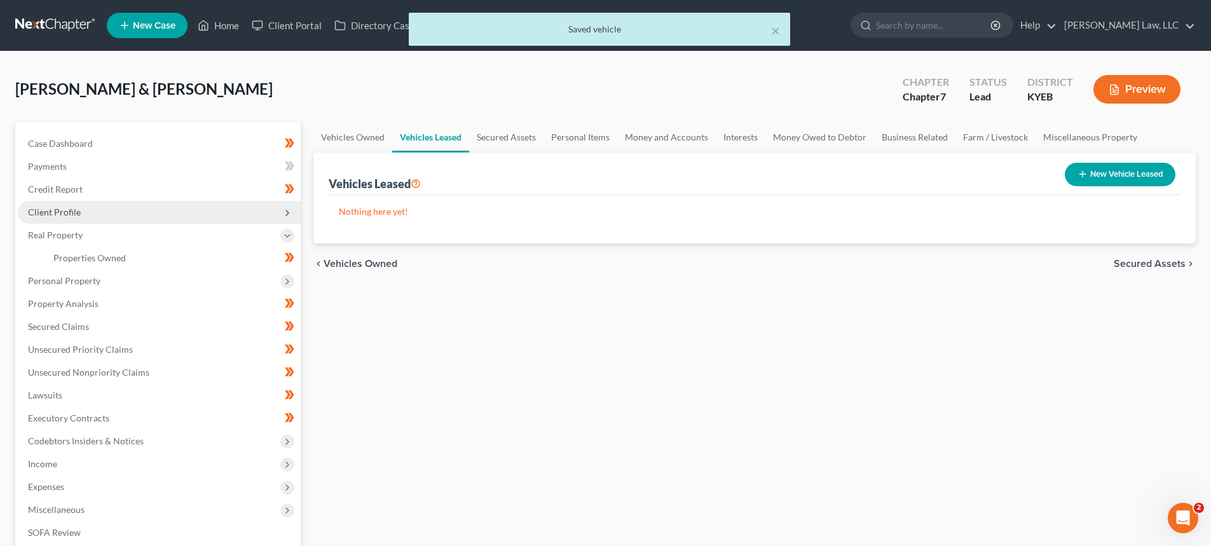
click at [63, 212] on span "Client Profile" at bounding box center [54, 212] width 53 height 11
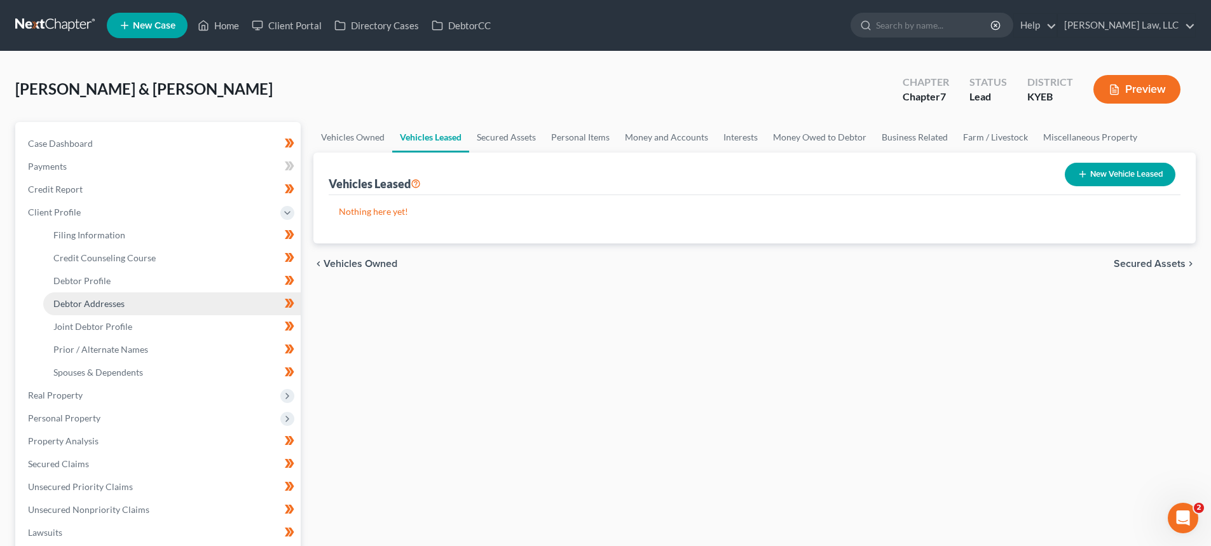
click at [101, 304] on span "Debtor Addresses" at bounding box center [88, 303] width 71 height 11
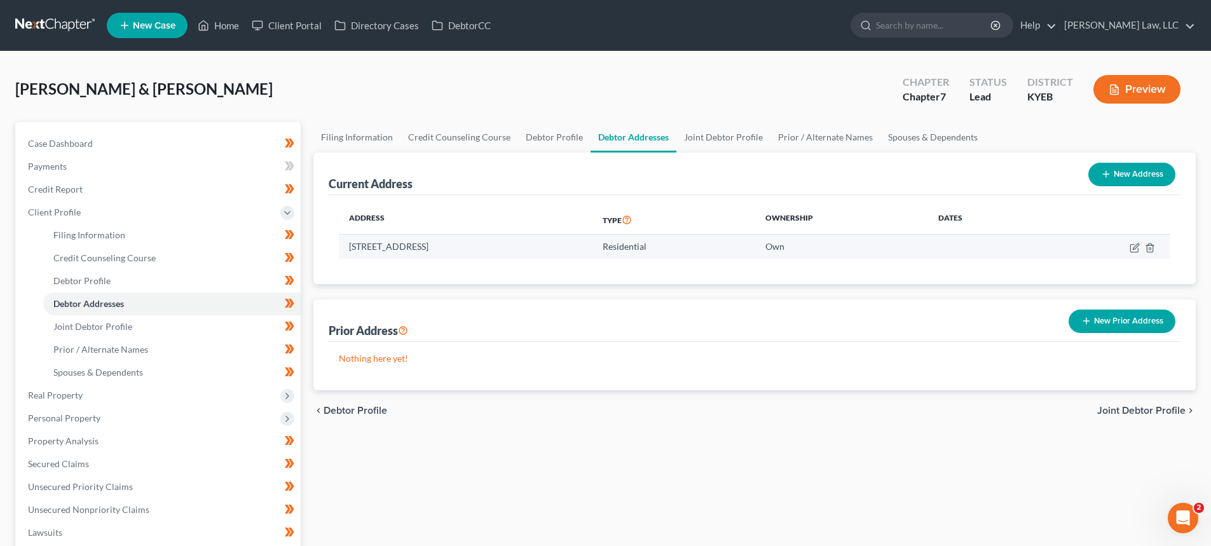
click at [1131, 255] on td at bounding box center [1105, 247] width 129 height 24
click at [1132, 250] on icon "button" at bounding box center [1134, 248] width 10 height 10
select select "18"
select select "38"
select select "0"
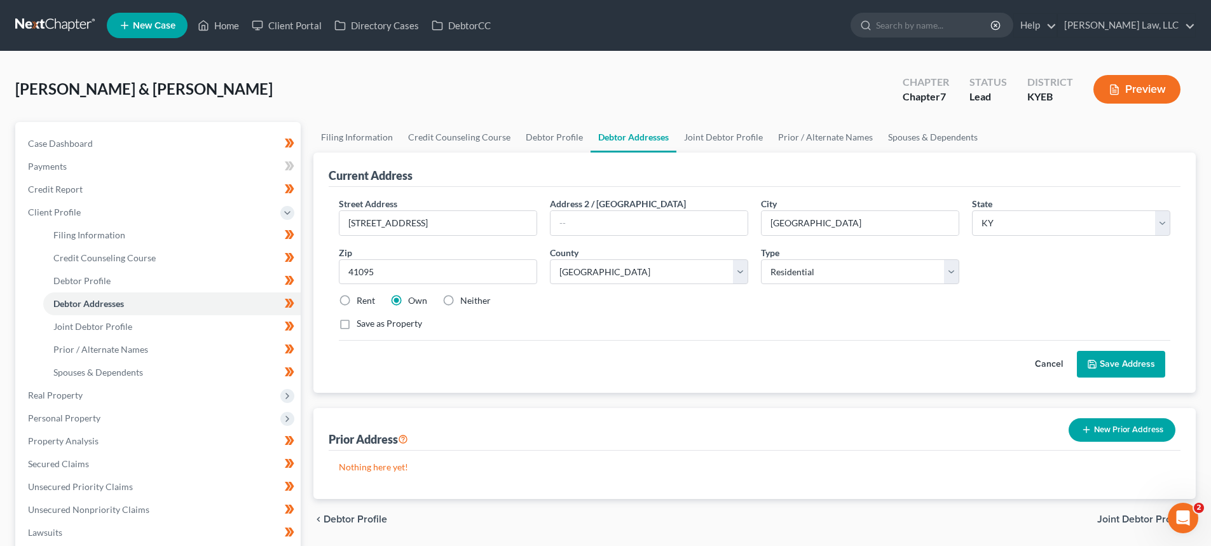
click at [777, 285] on div "Street Address * [STREET_ADDRESS] * [GEOGRAPHIC_DATA] * State [US_STATE] AK AR …" at bounding box center [754, 269] width 844 height 144
click at [357, 303] on label "Rent" at bounding box center [366, 300] width 18 height 13
click at [362, 303] on input "Rent" at bounding box center [366, 298] width 8 height 8
radio input "true"
click at [1126, 348] on div "Cancel Save Address" at bounding box center [754, 358] width 831 height 37
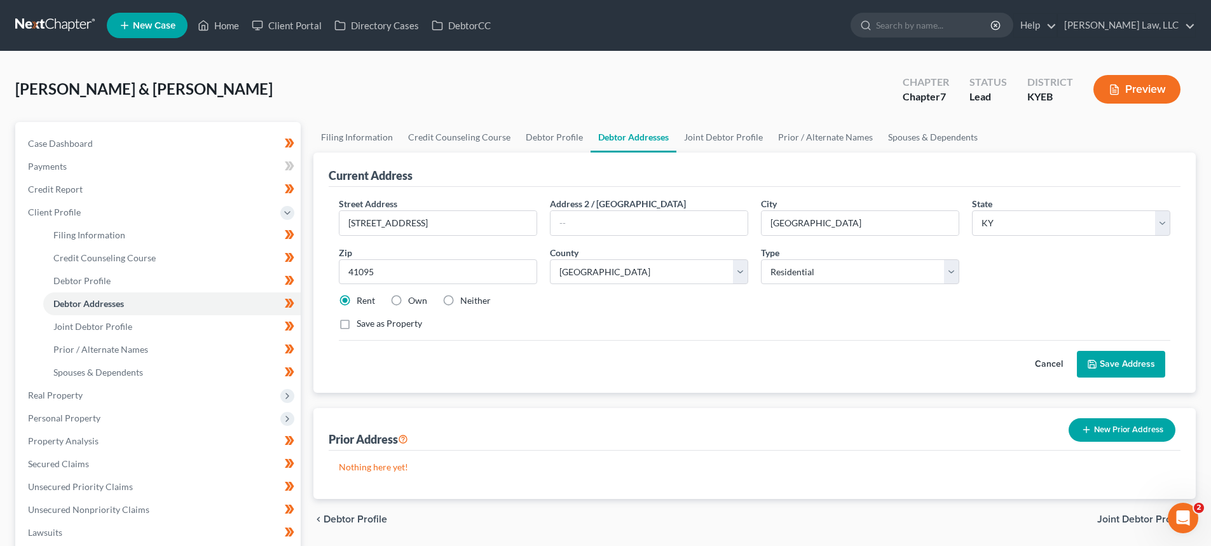
click at [1126, 359] on button "Save Address" at bounding box center [1121, 364] width 88 height 27
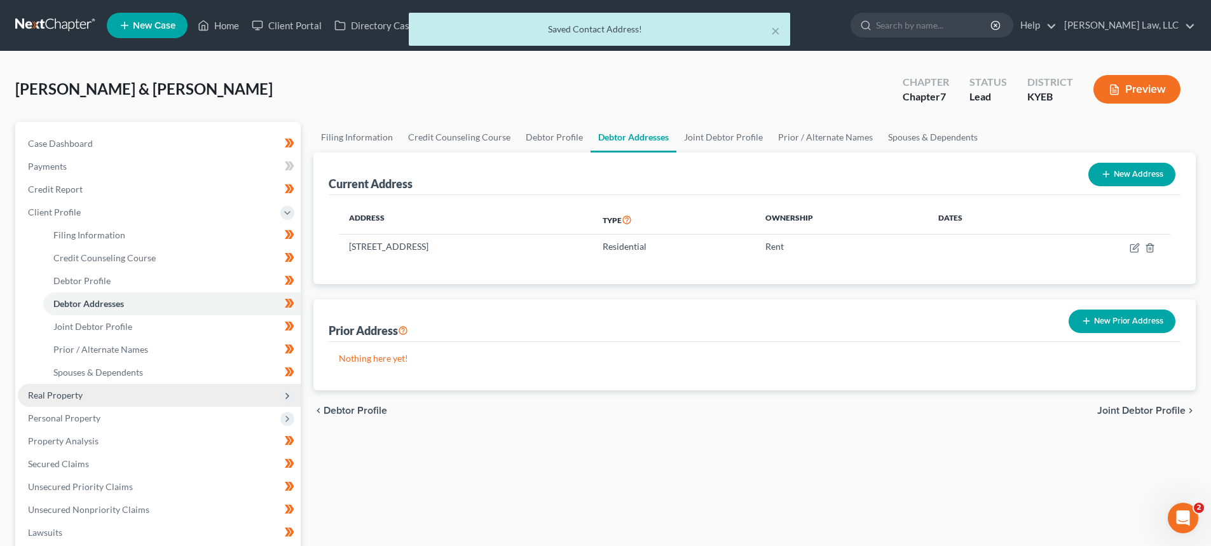
click at [55, 385] on span "Real Property" at bounding box center [159, 395] width 283 height 23
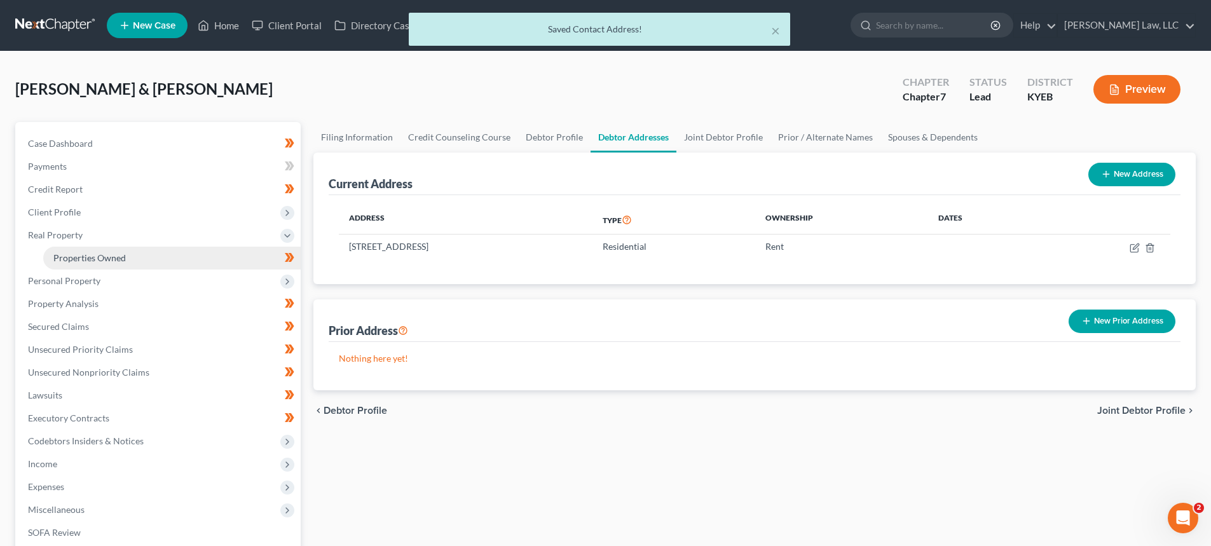
click at [72, 257] on span "Properties Owned" at bounding box center [89, 257] width 72 height 11
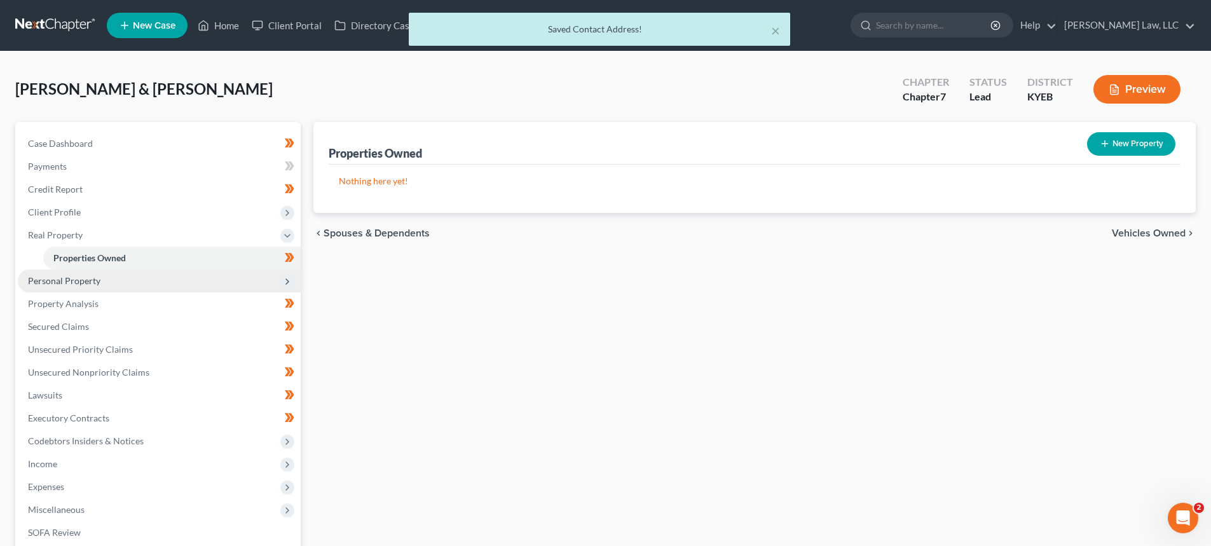
click at [65, 274] on span "Personal Property" at bounding box center [159, 280] width 283 height 23
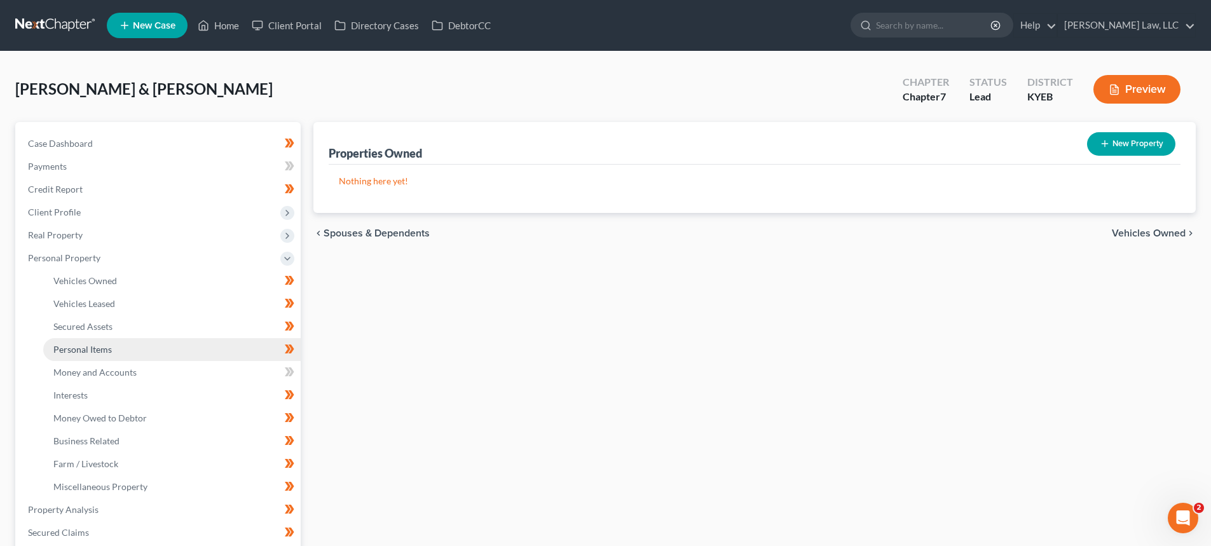
click at [84, 352] on span "Personal Items" at bounding box center [82, 349] width 58 height 11
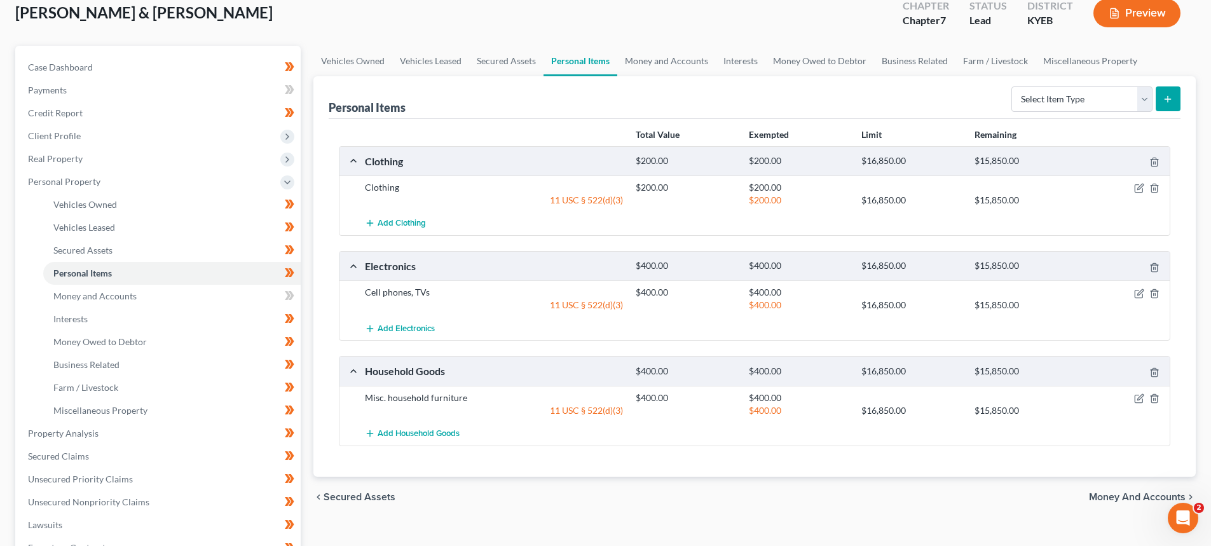
scroll to position [191, 0]
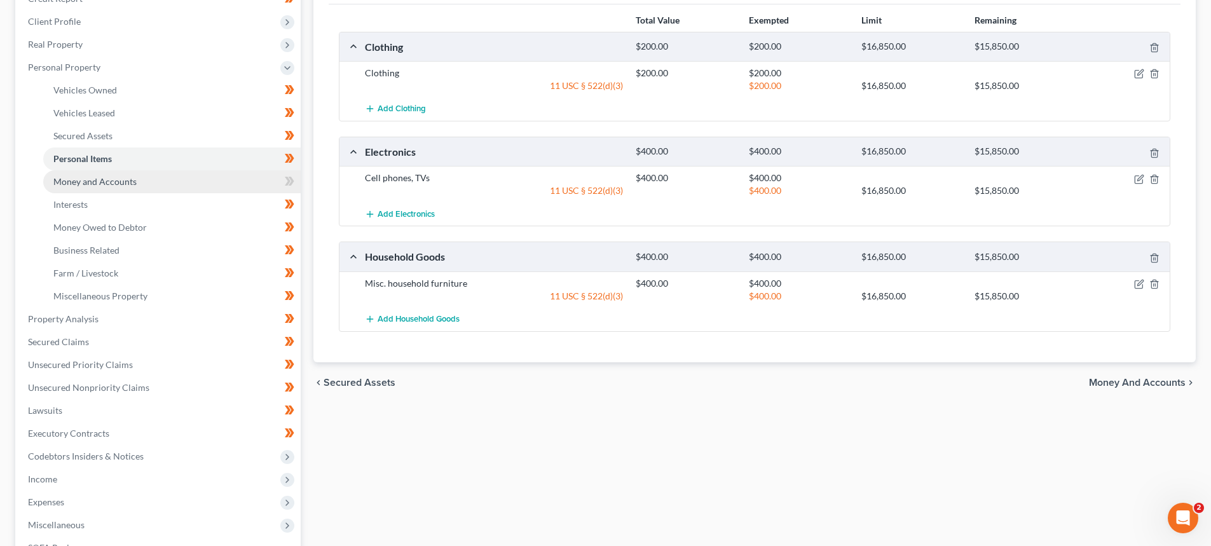
click at [112, 178] on span "Money and Accounts" at bounding box center [94, 181] width 83 height 11
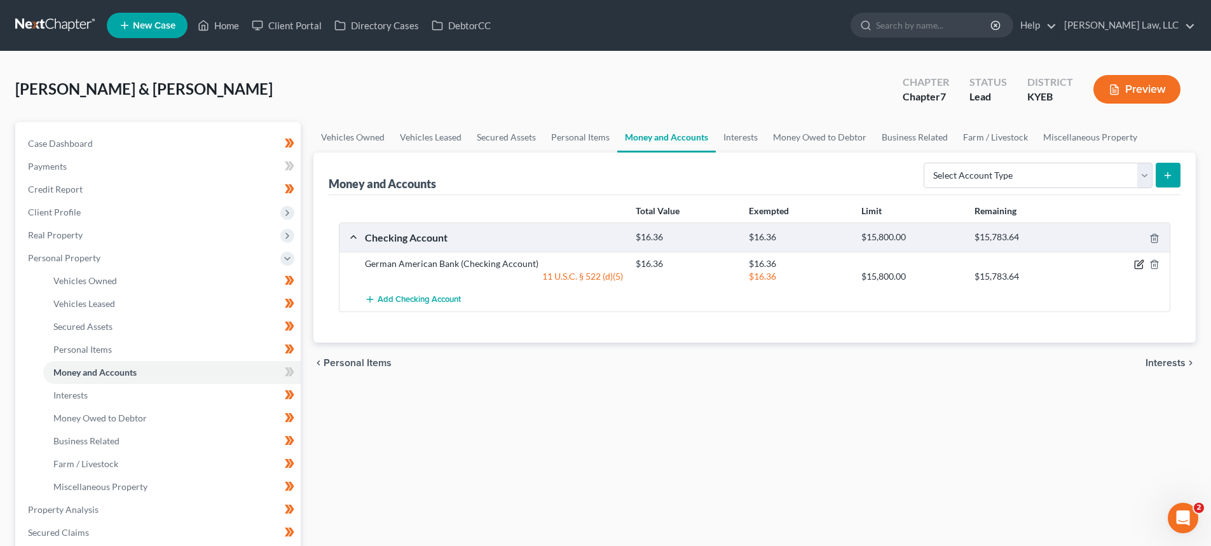
click at [1137, 266] on icon "button" at bounding box center [1140, 264] width 6 height 6
select select "2"
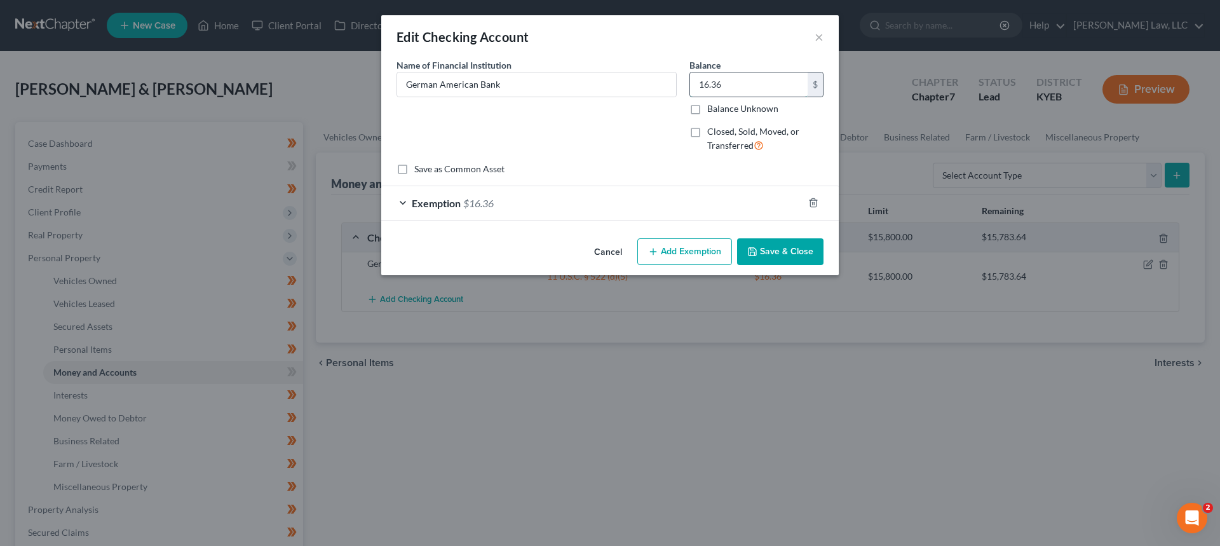
click at [753, 81] on input "16.36" at bounding box center [749, 84] width 118 height 24
type input "4.30"
click at [476, 213] on div "Exemption $16.36" at bounding box center [592, 203] width 422 height 34
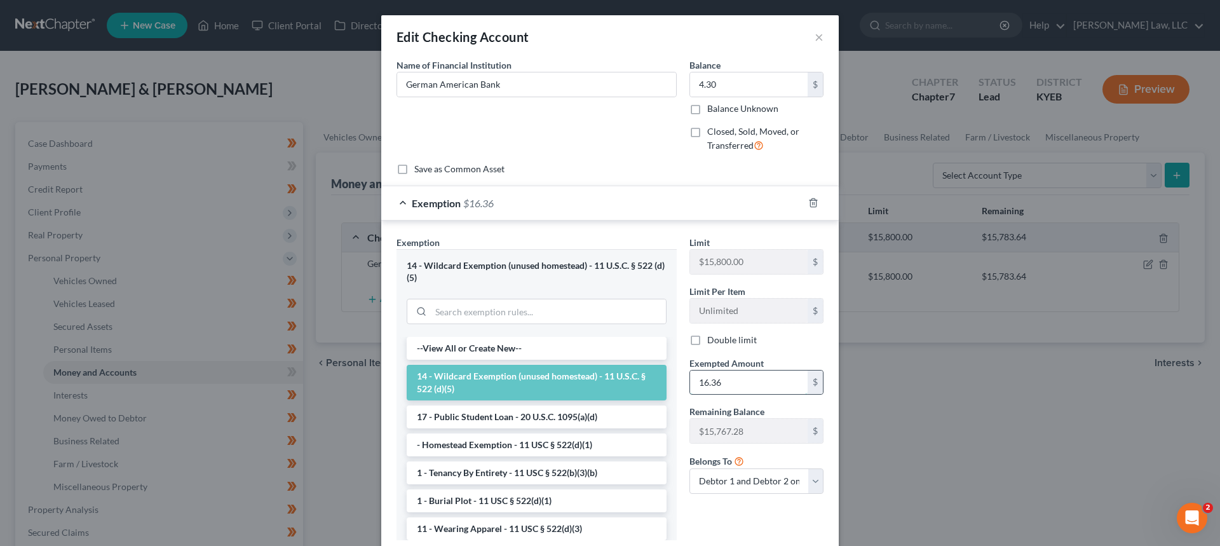
click at [736, 393] on input "16.36" at bounding box center [749, 383] width 118 height 24
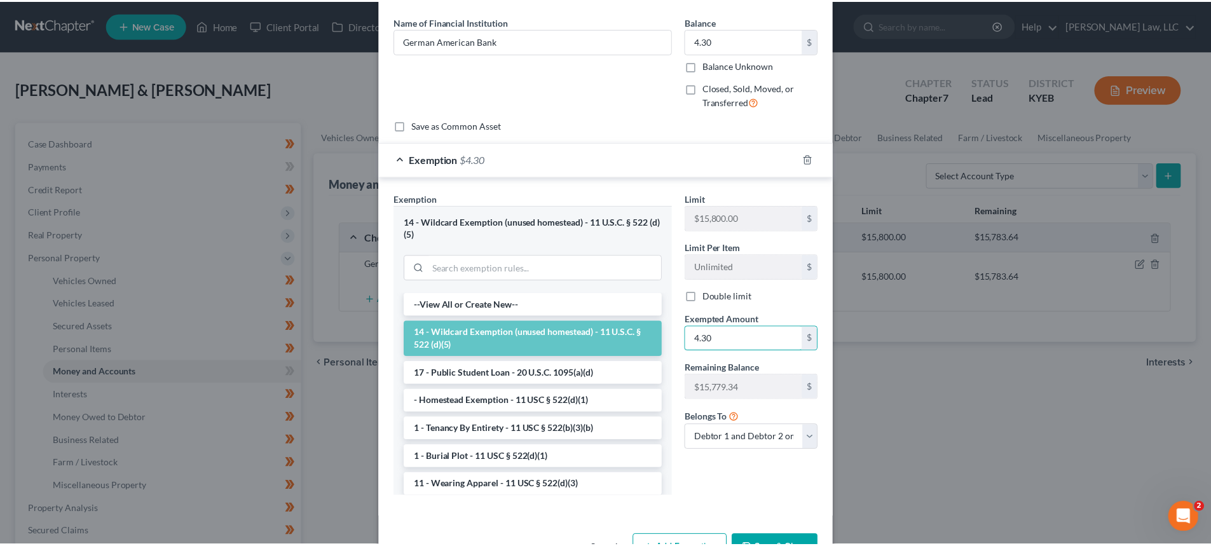
scroll to position [85, 0]
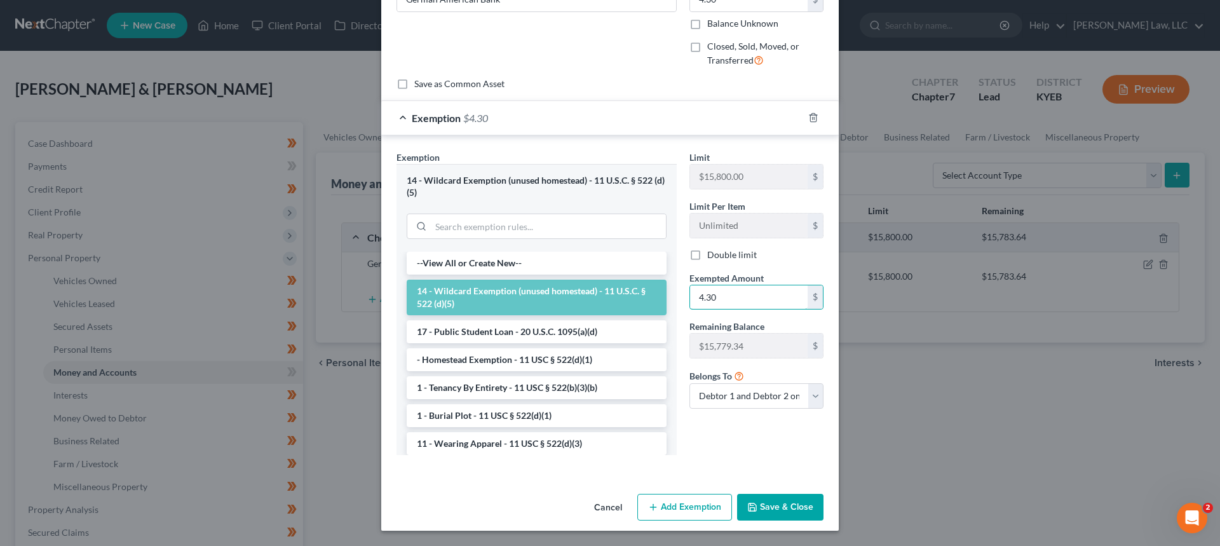
type input "4.30"
click at [779, 505] on button "Save & Close" at bounding box center [780, 507] width 86 height 27
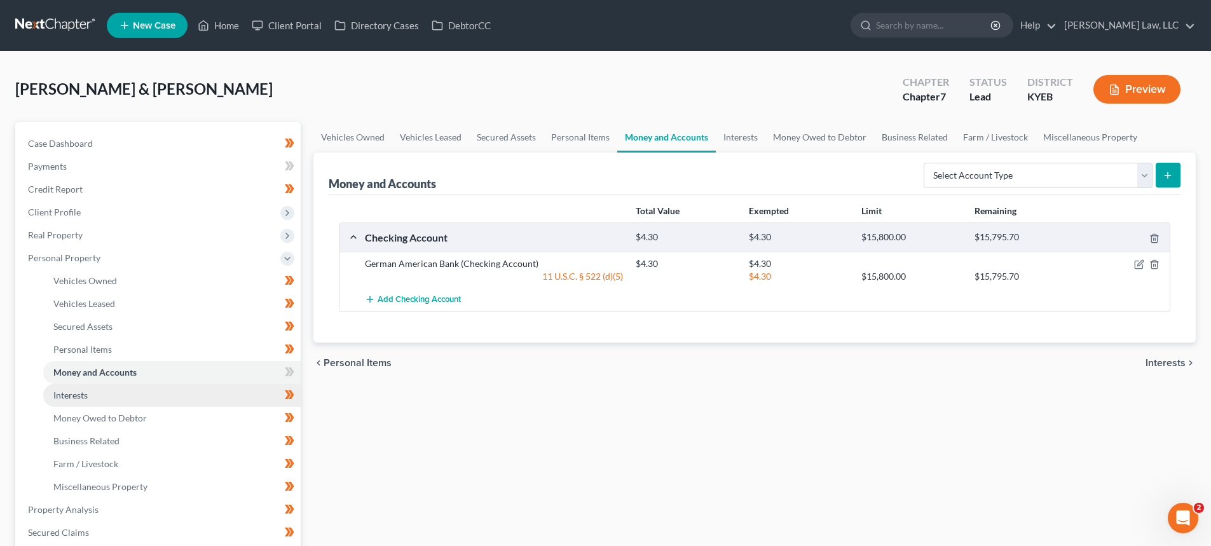
drag, startPoint x: 57, startPoint y: 395, endPoint x: 62, endPoint y: 403, distance: 9.2
click at [58, 395] on span "Interests" at bounding box center [70, 395] width 34 height 11
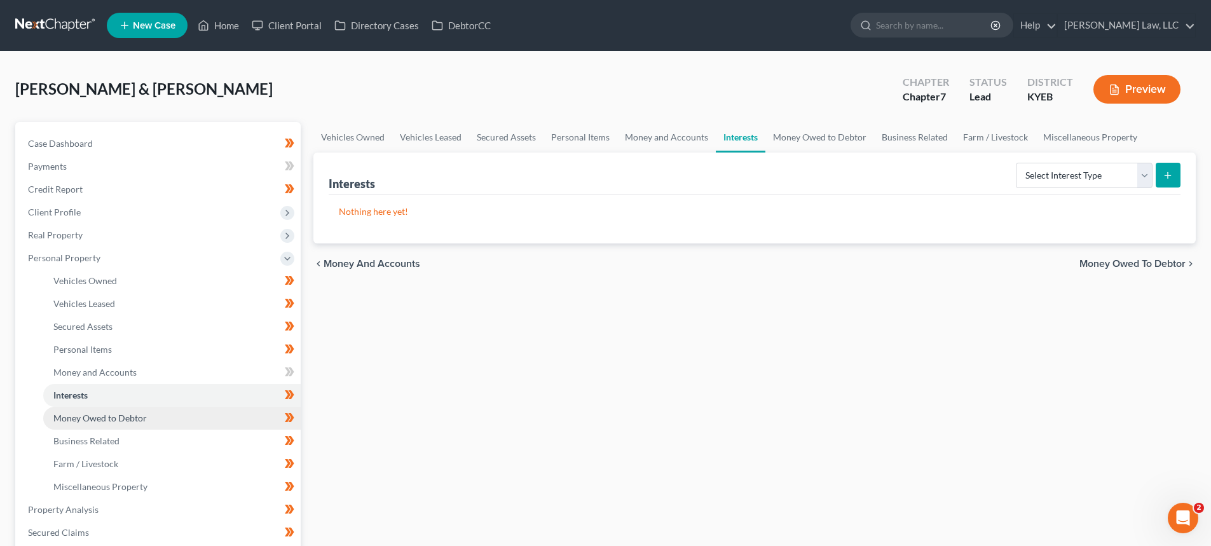
click at [67, 413] on span "Money Owed to Debtor" at bounding box center [99, 417] width 93 height 11
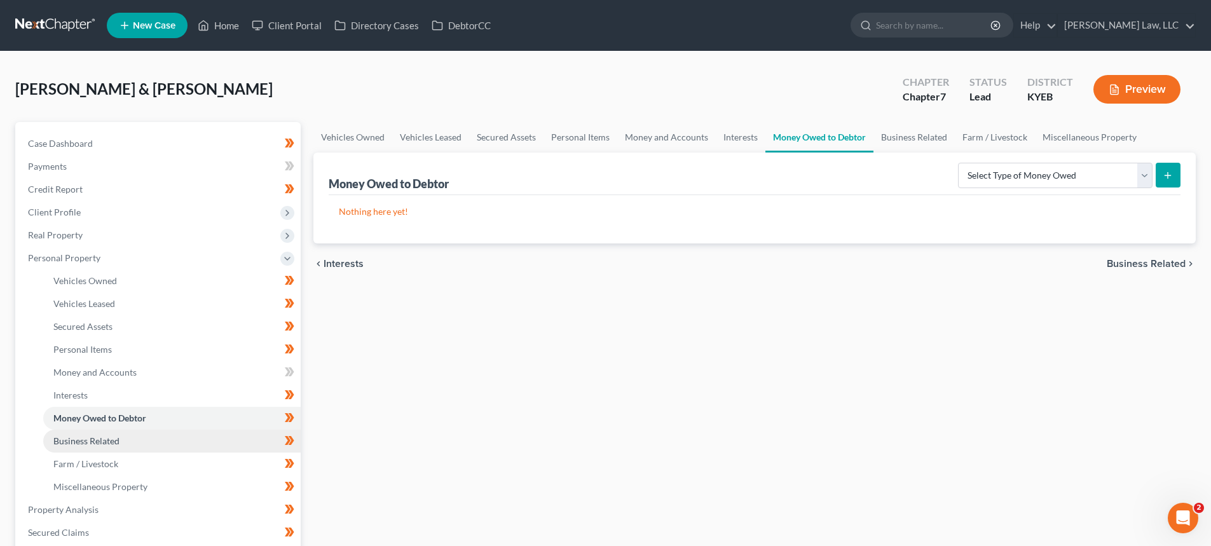
click at [81, 437] on span "Business Related" at bounding box center [86, 440] width 66 height 11
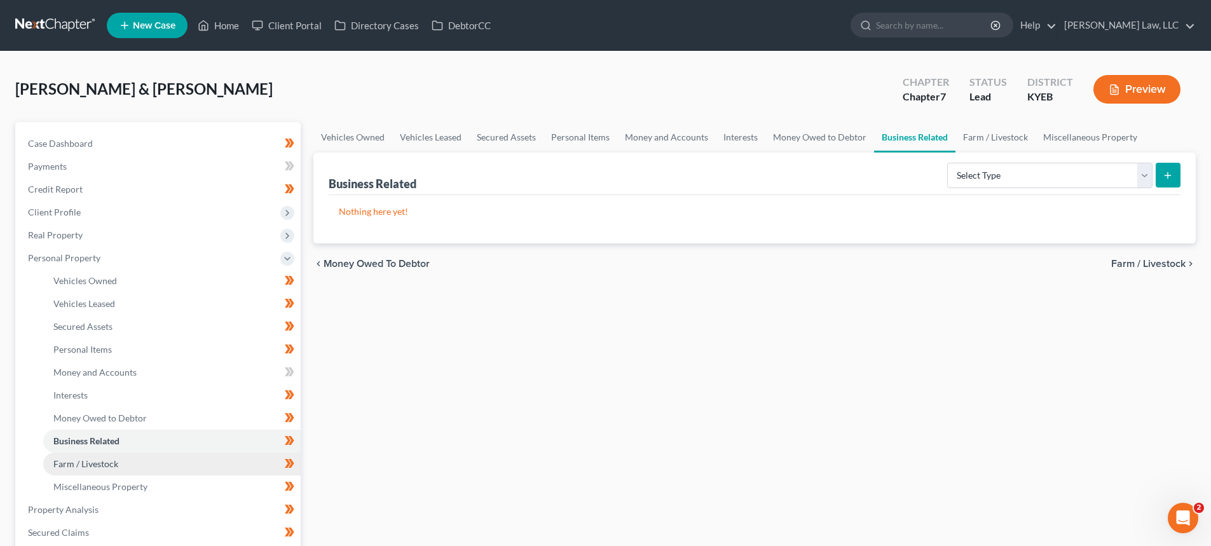
click at [74, 465] on span "Farm / Livestock" at bounding box center [85, 463] width 65 height 11
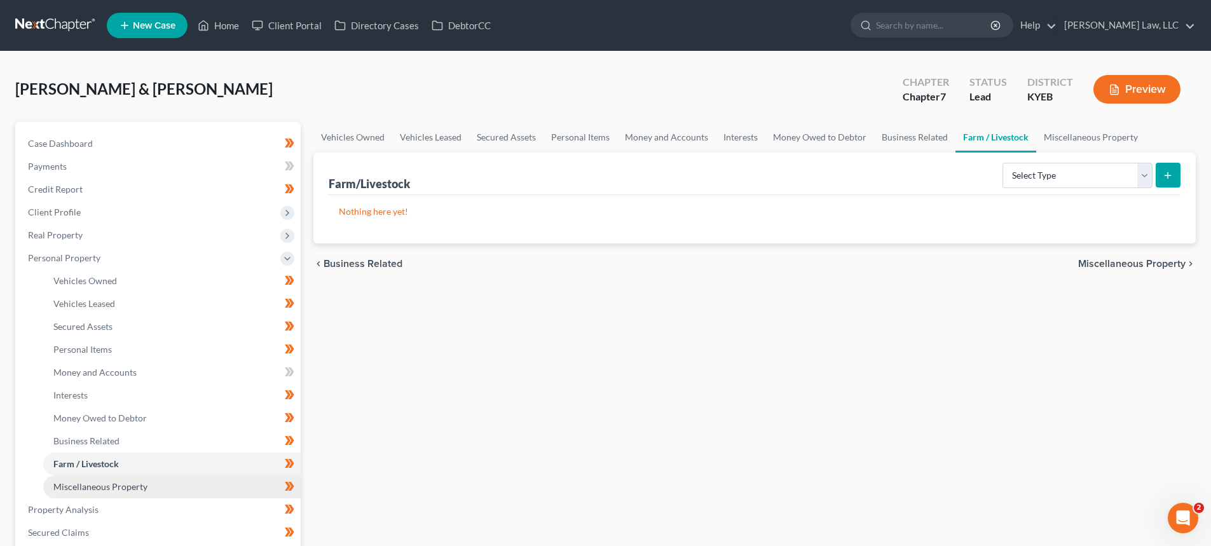
click at [83, 485] on span "Miscellaneous Property" at bounding box center [100, 486] width 94 height 11
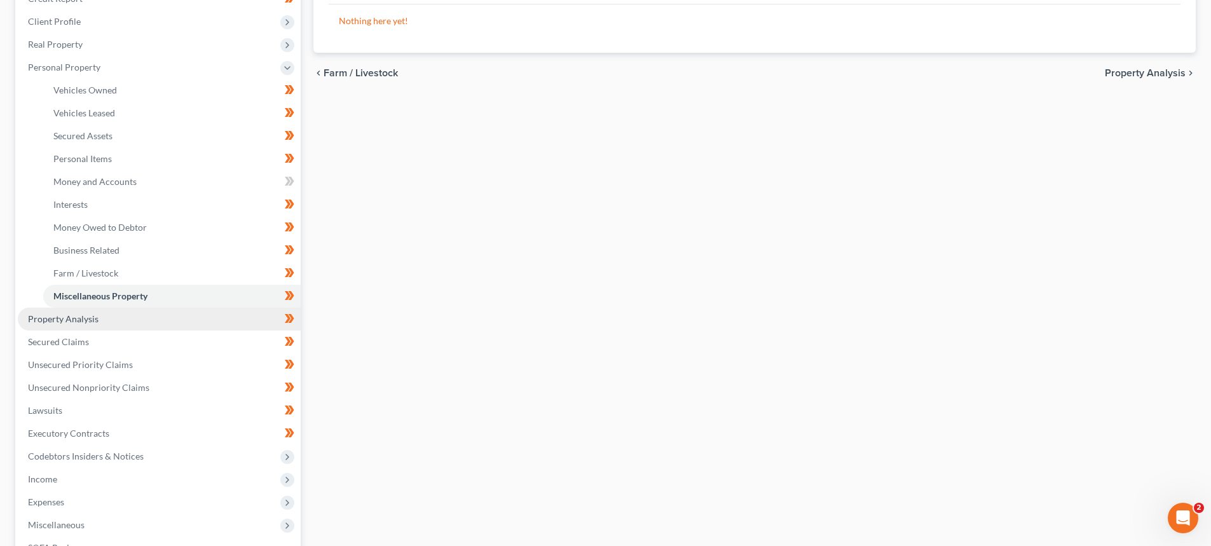
click at [41, 320] on span "Property Analysis" at bounding box center [63, 318] width 71 height 11
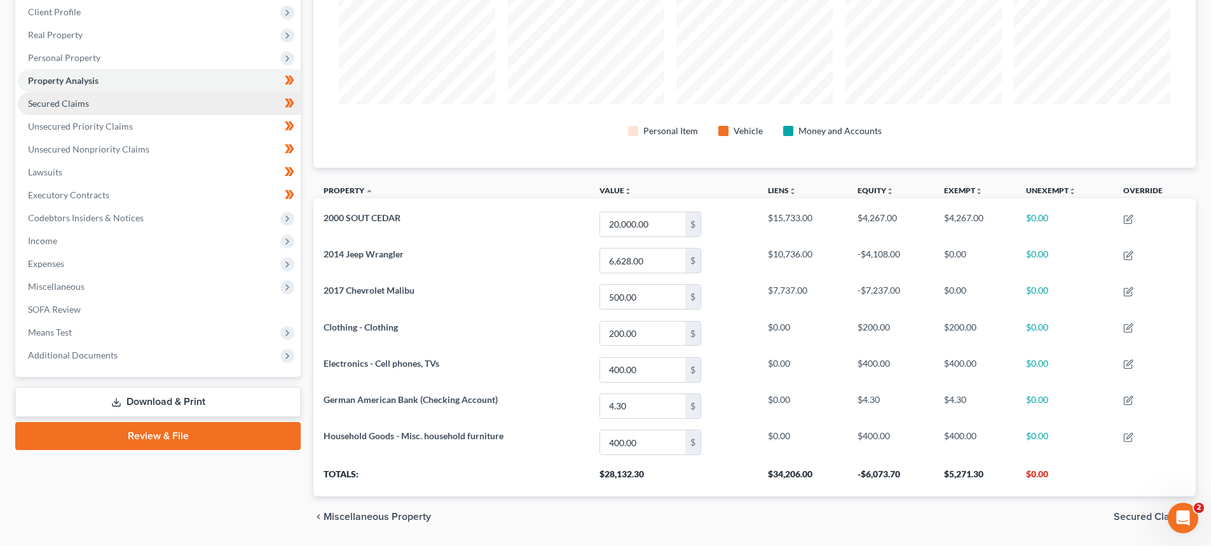
scroll to position [49, 0]
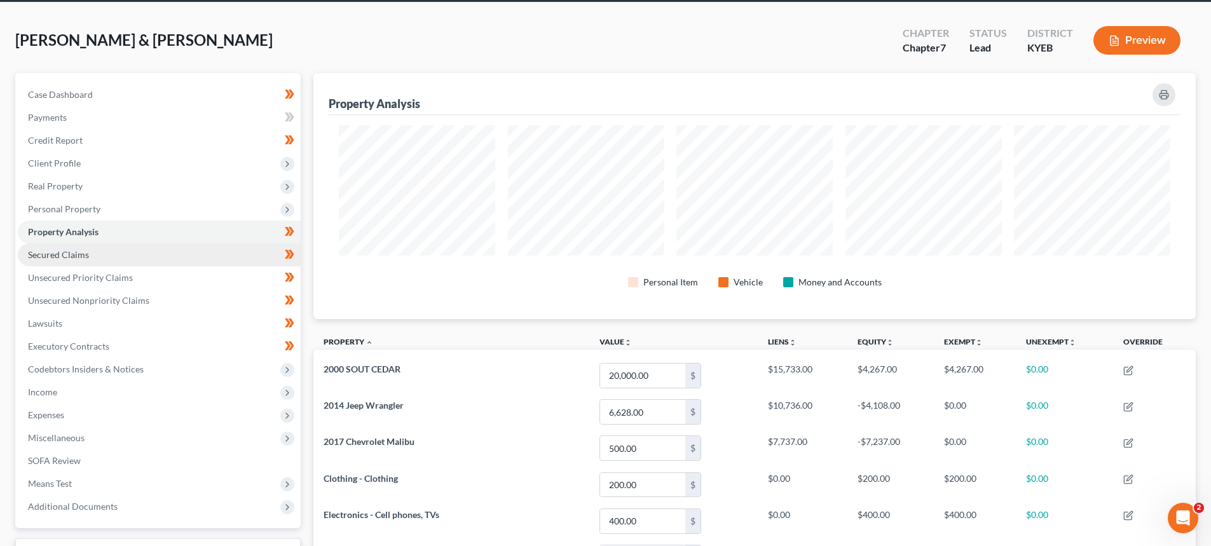
click at [71, 257] on span "Secured Claims" at bounding box center [58, 254] width 61 height 11
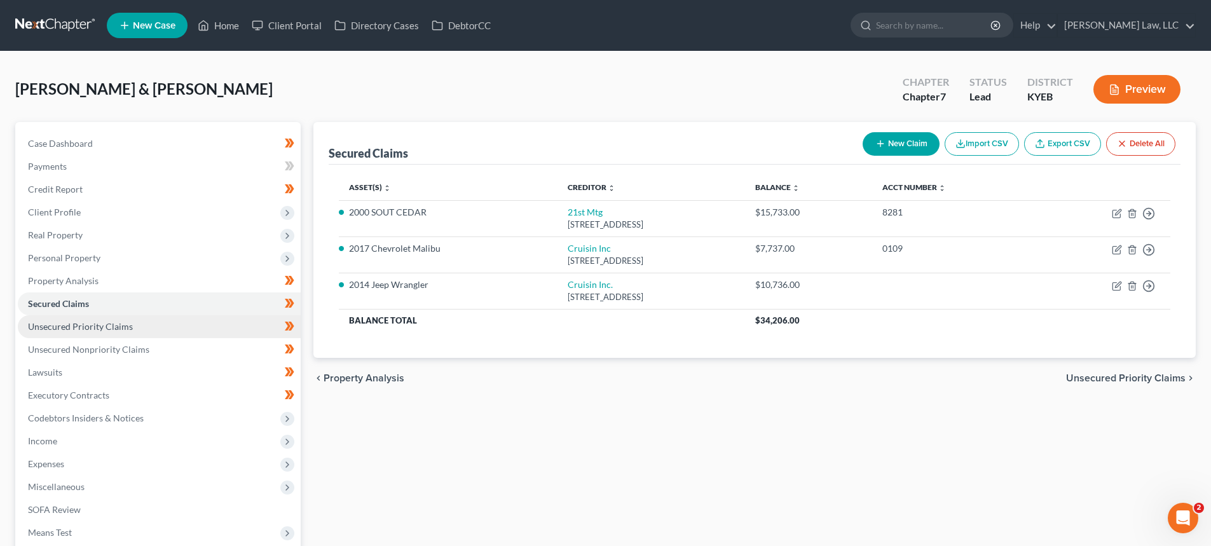
click at [104, 323] on span "Unsecured Priority Claims" at bounding box center [80, 326] width 105 height 11
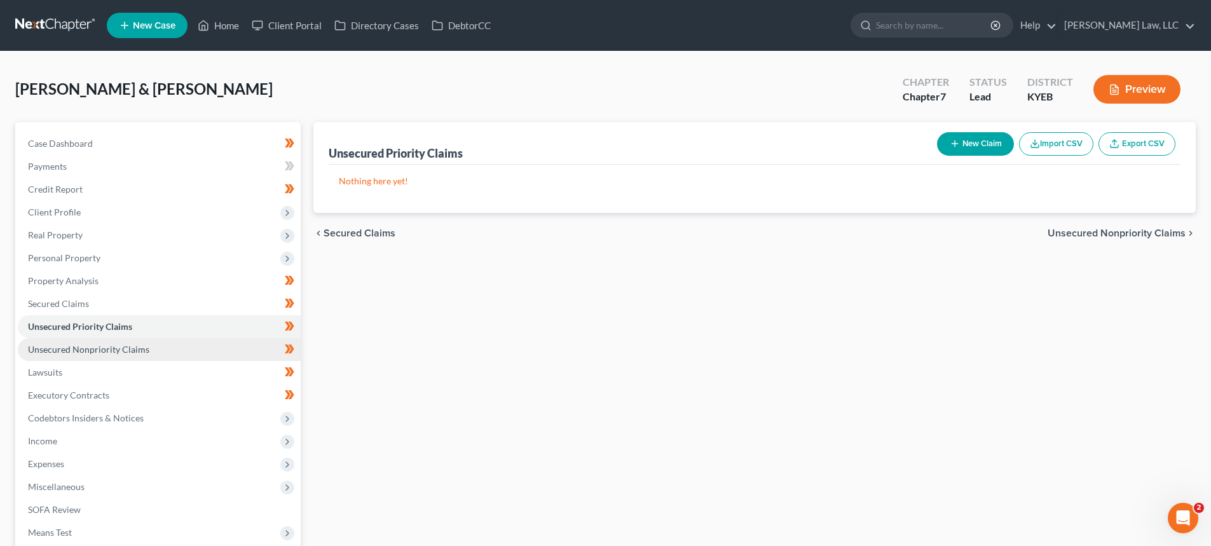
click at [47, 344] on span "Unsecured Nonpriority Claims" at bounding box center [88, 349] width 121 height 11
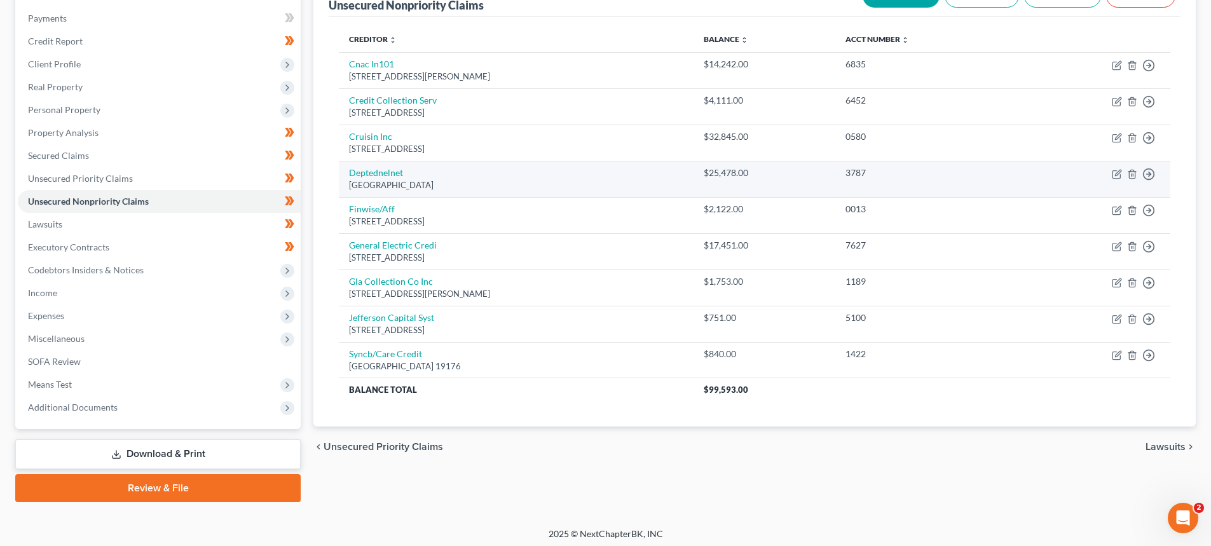
scroll to position [153, 0]
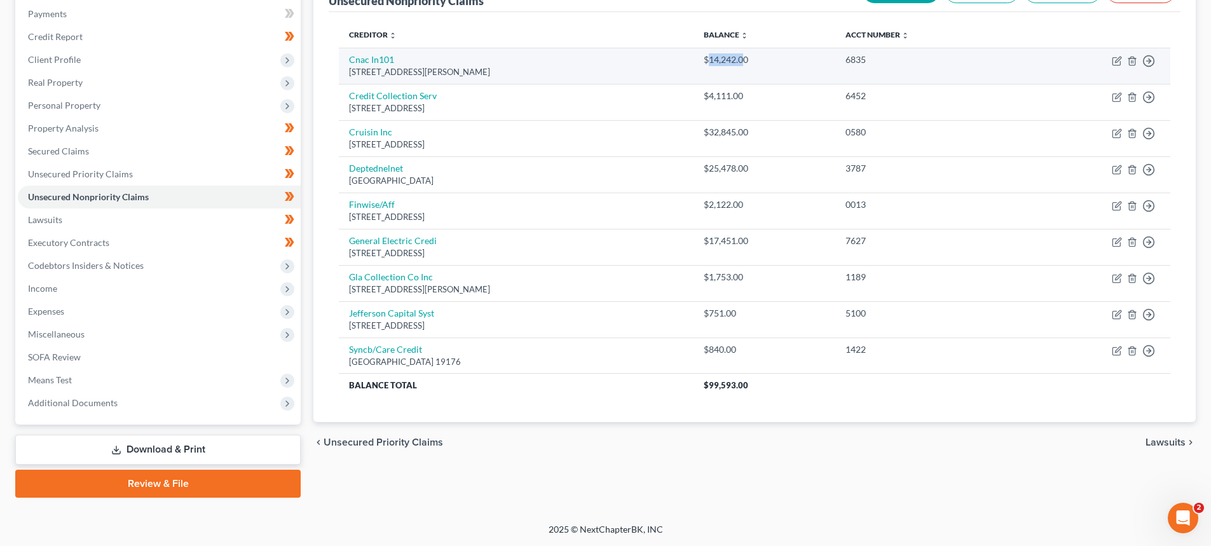
drag, startPoint x: 751, startPoint y: 62, endPoint x: 786, endPoint y: 62, distance: 35.0
click at [786, 62] on div "$14,242.00" at bounding box center [765, 59] width 122 height 13
click at [798, 75] on td "$14,242.00" at bounding box center [764, 66] width 142 height 36
click at [1119, 64] on icon "button" at bounding box center [1117, 61] width 10 height 10
select select "15"
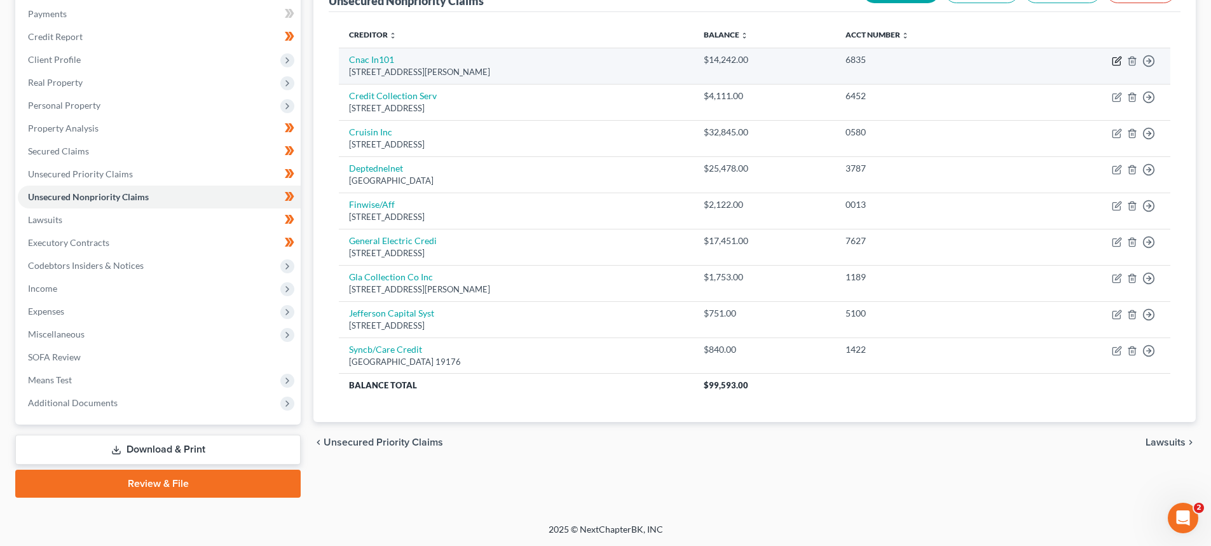
select select "1"
select select "2"
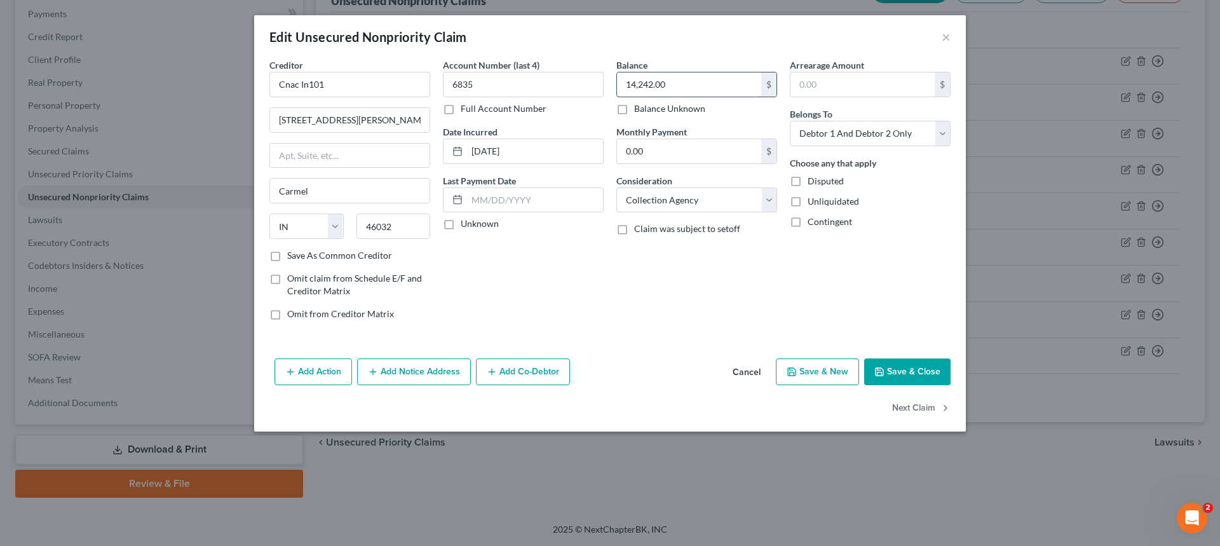
click at [682, 77] on input "14,242.00" at bounding box center [689, 84] width 144 height 24
click at [928, 372] on button "Save & Close" at bounding box center [907, 371] width 86 height 27
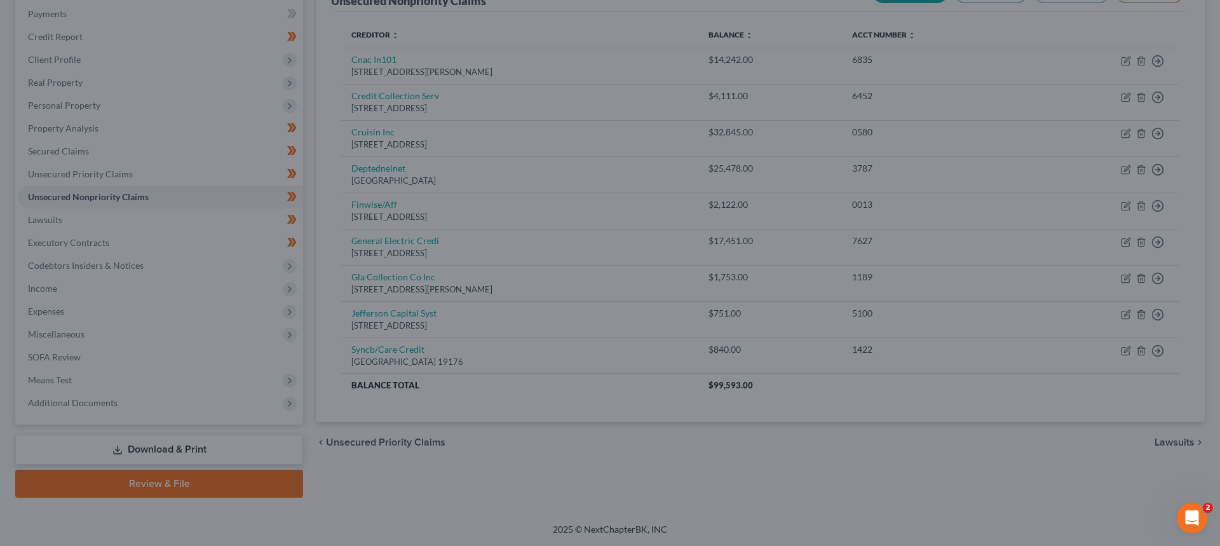
type input "32,000.00"
type input "0"
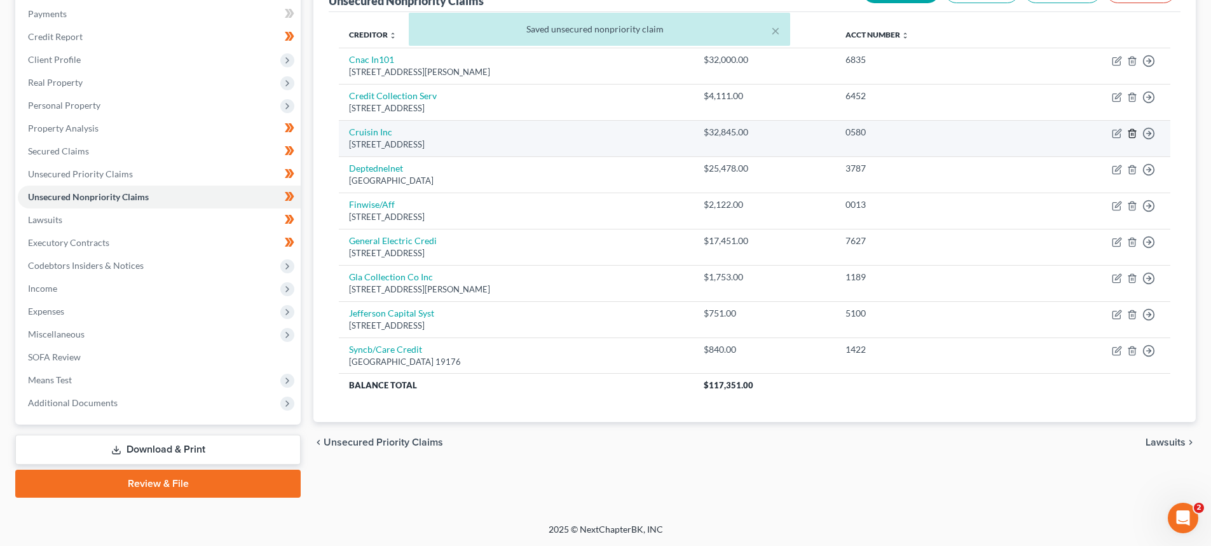
click at [1134, 130] on icon "button" at bounding box center [1132, 133] width 6 height 8
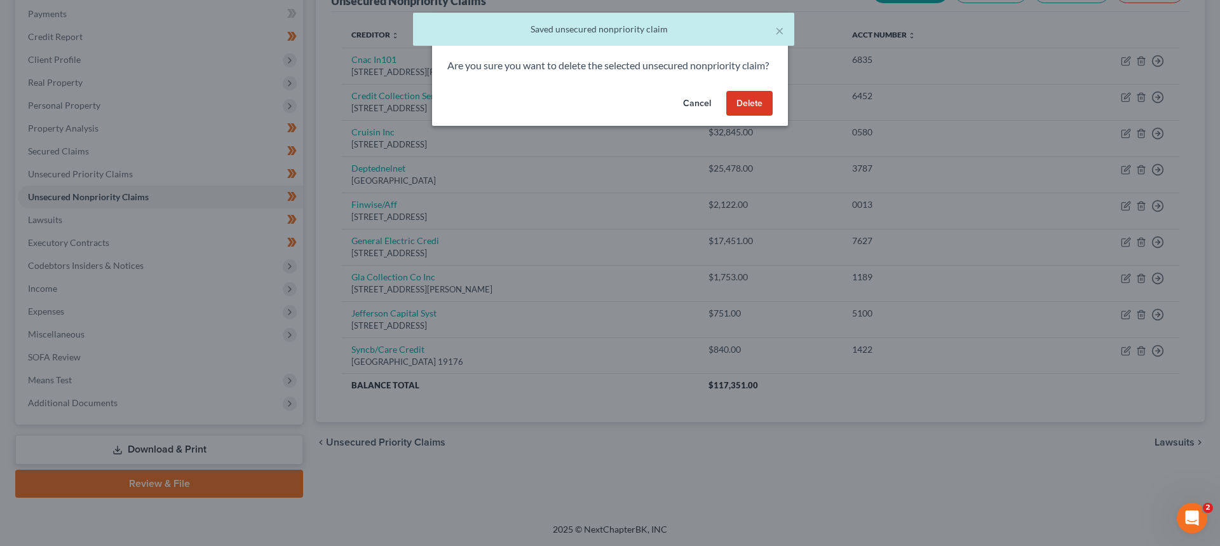
click at [751, 116] on button "Delete" at bounding box center [749, 103] width 46 height 25
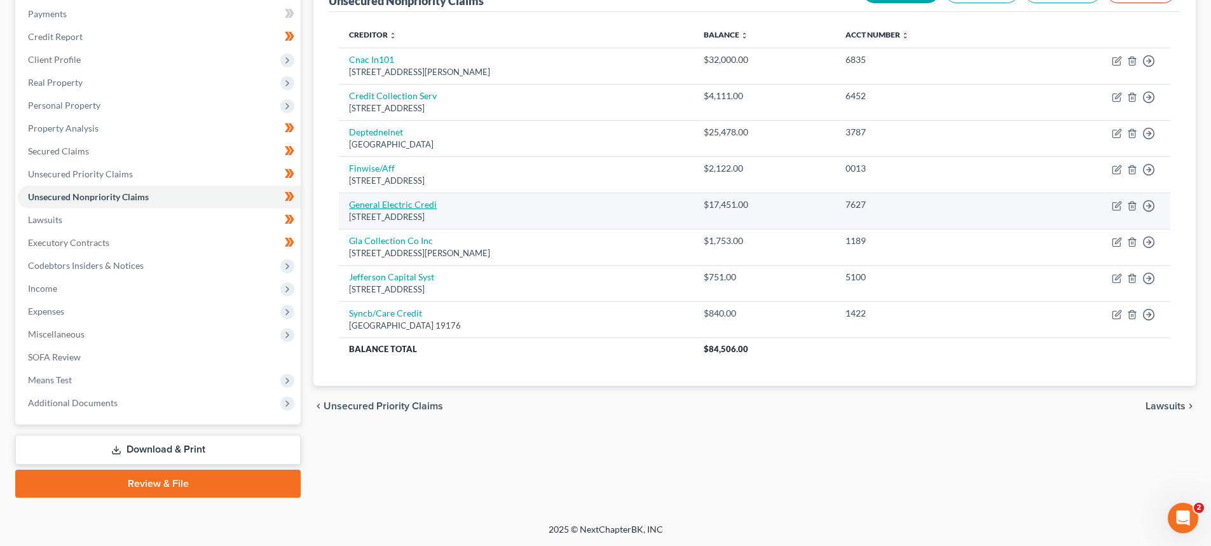
click at [423, 201] on link "General Electric Credi" at bounding box center [393, 204] width 88 height 11
select select "36"
select select "0"
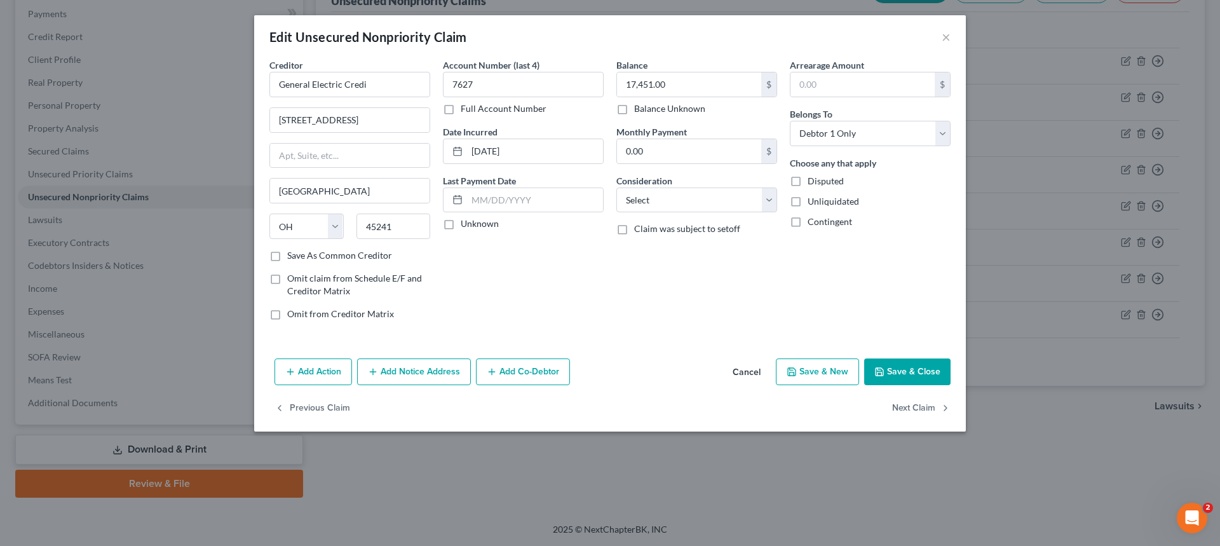
click at [390, 69] on div "Creditor * General Electric Credi" at bounding box center [349, 77] width 161 height 39
click at [389, 78] on input "General Electric Credi" at bounding box center [349, 84] width 161 height 25
type input "General Electric Credit Union"
click at [681, 195] on select "Select Cable / Satellite Services Collection Agency Credit Card Debt Debt Couns…" at bounding box center [696, 199] width 161 height 25
select select "4"
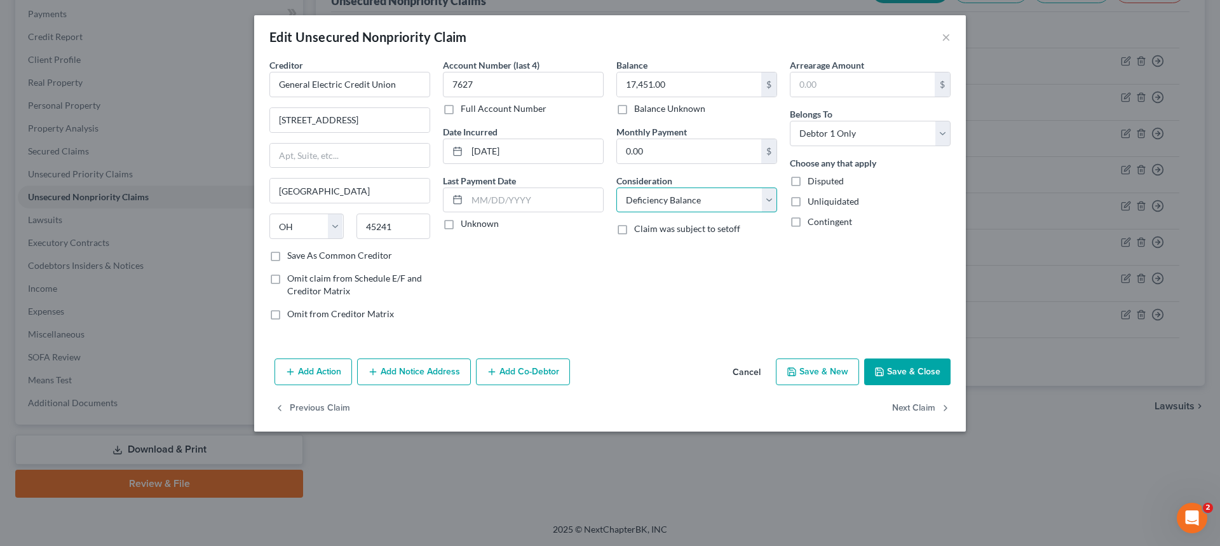
click at [616, 187] on select "Select Cable / Satellite Services Collection Agency Credit Card Debt Debt Couns…" at bounding box center [696, 199] width 161 height 25
click at [695, 297] on div "Balance 17,451.00 $ Balance Unknown Balance Undetermined 17,451.00 $ Balance Un…" at bounding box center [696, 194] width 173 height 272
click at [903, 365] on button "Save & Close" at bounding box center [907, 371] width 86 height 27
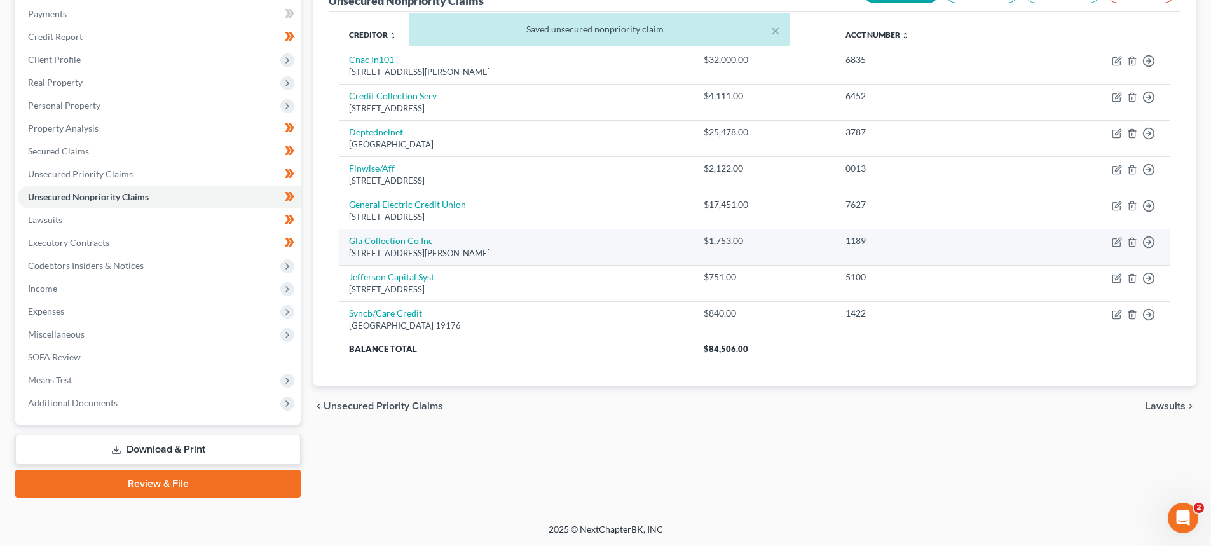
click at [361, 241] on link "Gla Collection Co Inc" at bounding box center [391, 240] width 84 height 11
select select "18"
select select "1"
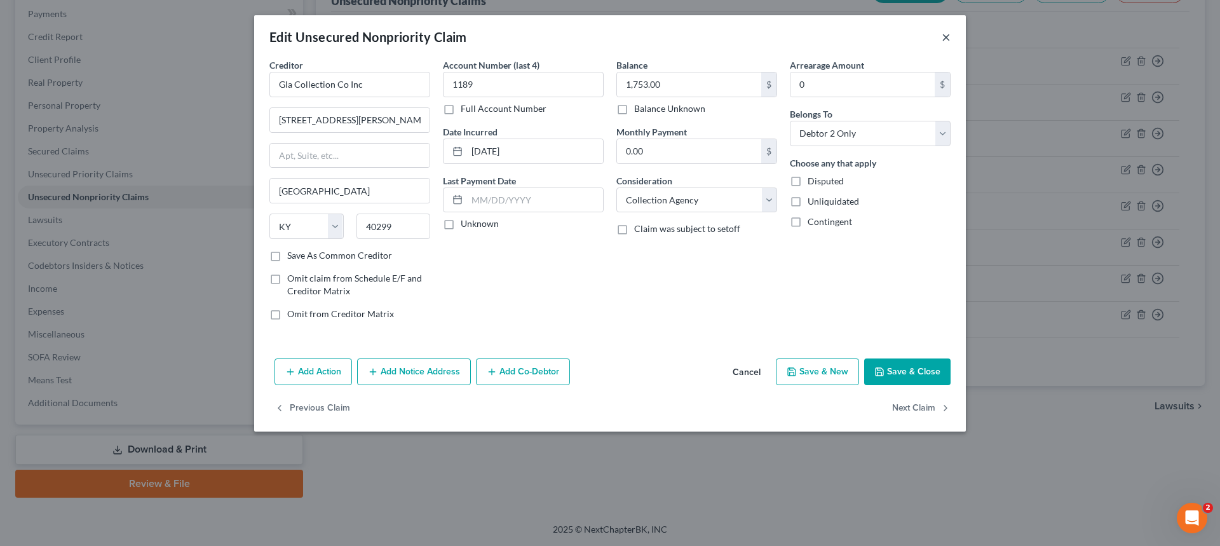
click at [942, 37] on button "×" at bounding box center [946, 36] width 9 height 15
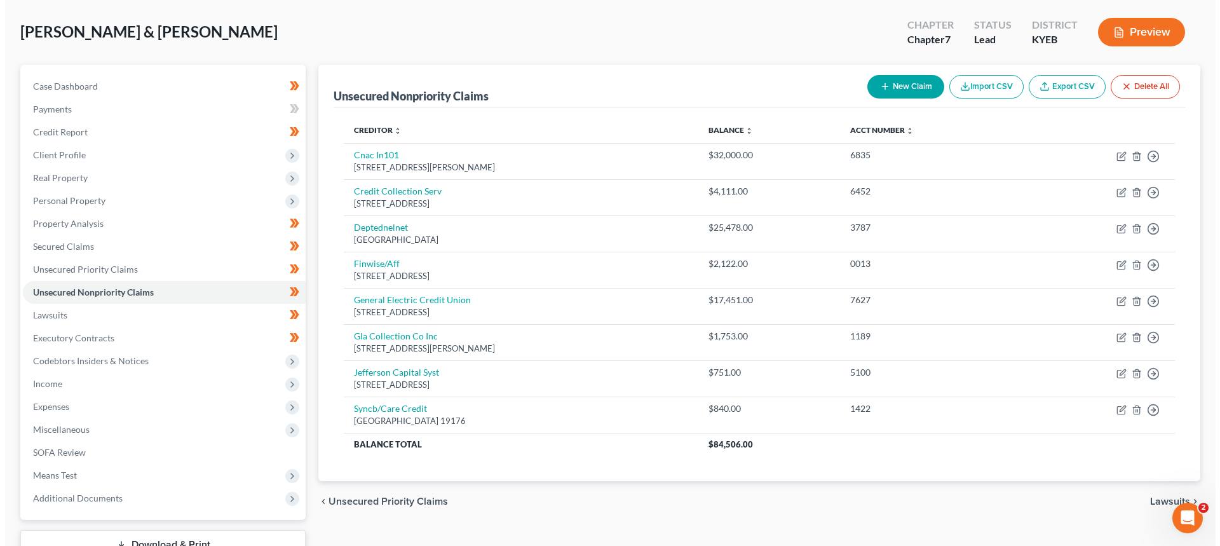
scroll to position [25, 0]
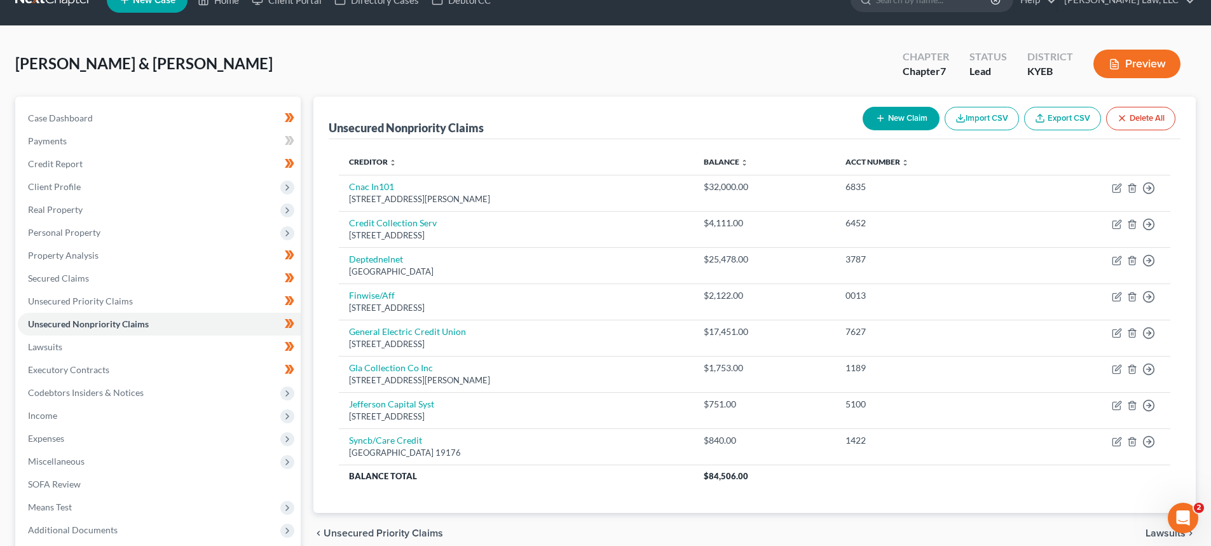
click at [897, 119] on button "New Claim" at bounding box center [900, 119] width 77 height 24
select select "2"
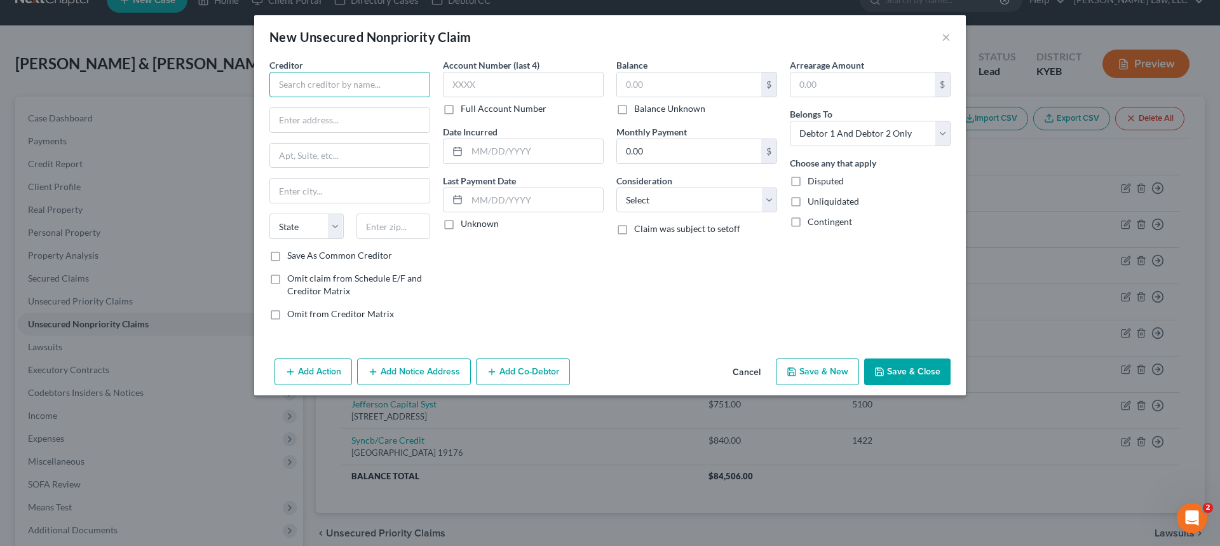
click at [294, 86] on input "text" at bounding box center [349, 84] width 161 height 25
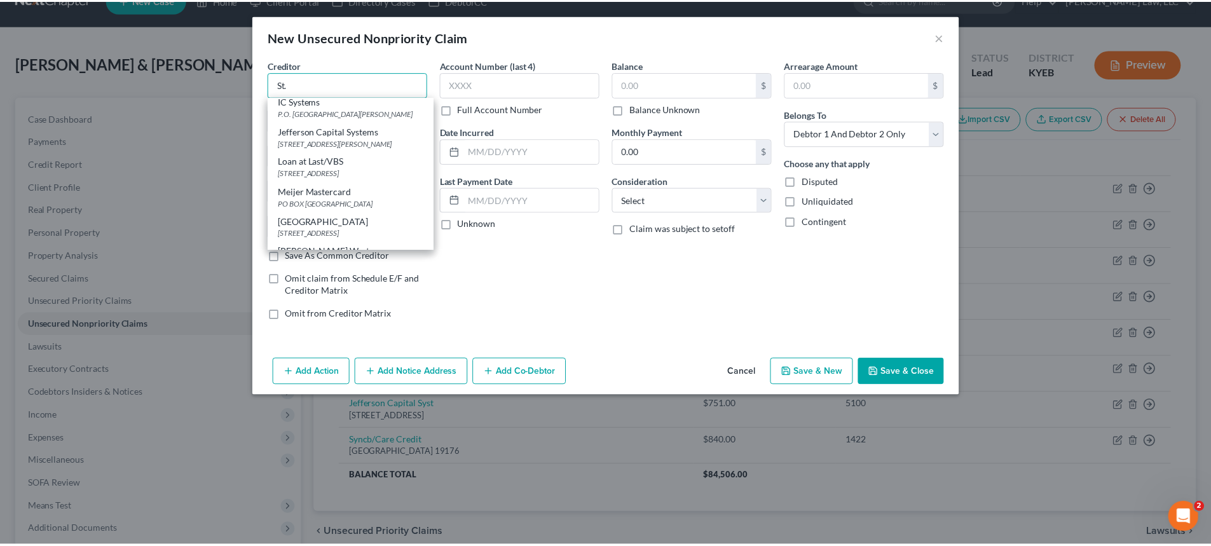
scroll to position [0, 0]
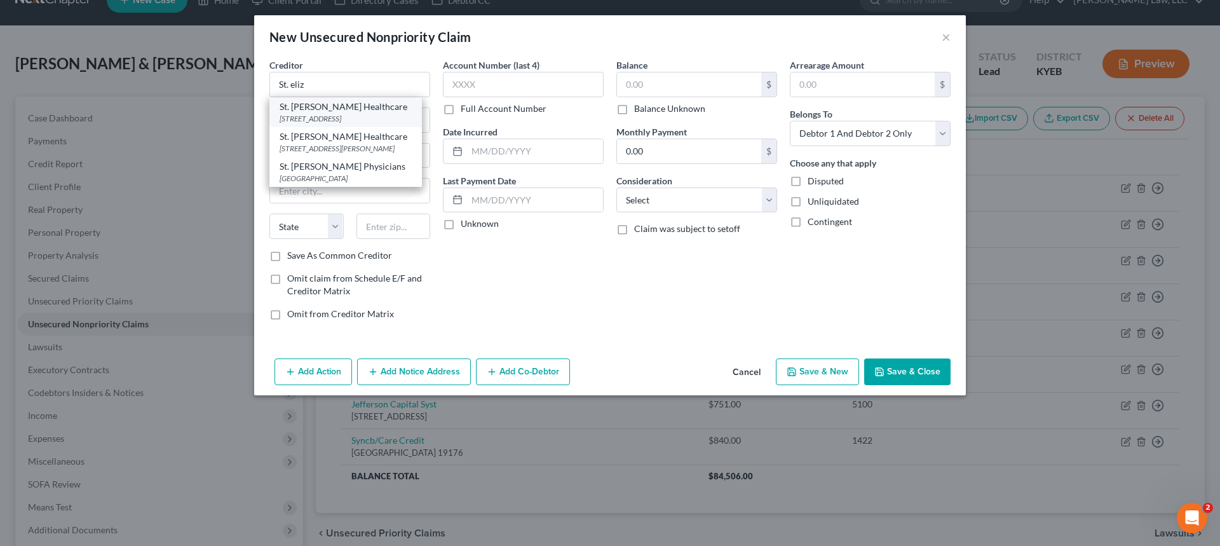
click at [342, 112] on div "St. [PERSON_NAME] Healthcare" at bounding box center [346, 106] width 132 height 13
type input "St. [PERSON_NAME] Healthcare"
type input "PO Box 630856"
type input "[GEOGRAPHIC_DATA]"
select select "36"
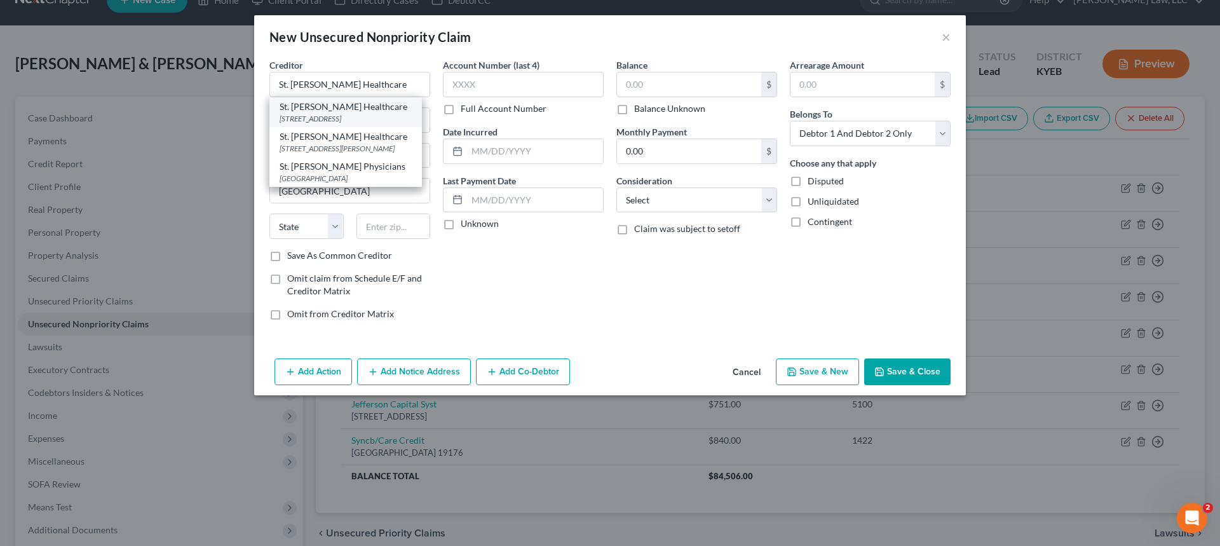
type input "45263"
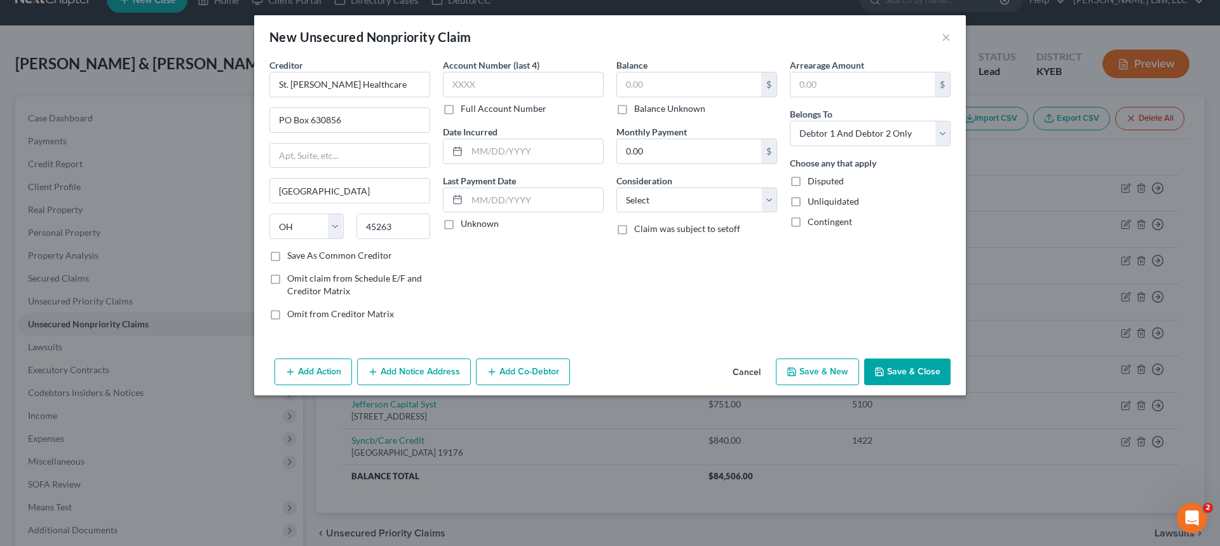
click at [634, 107] on label "Balance Unknown" at bounding box center [669, 108] width 71 height 13
click at [639, 107] on input "Balance Unknown" at bounding box center [643, 106] width 8 height 8
checkbox input "true"
type input "0.00"
click at [817, 370] on button "Save & New" at bounding box center [817, 371] width 83 height 27
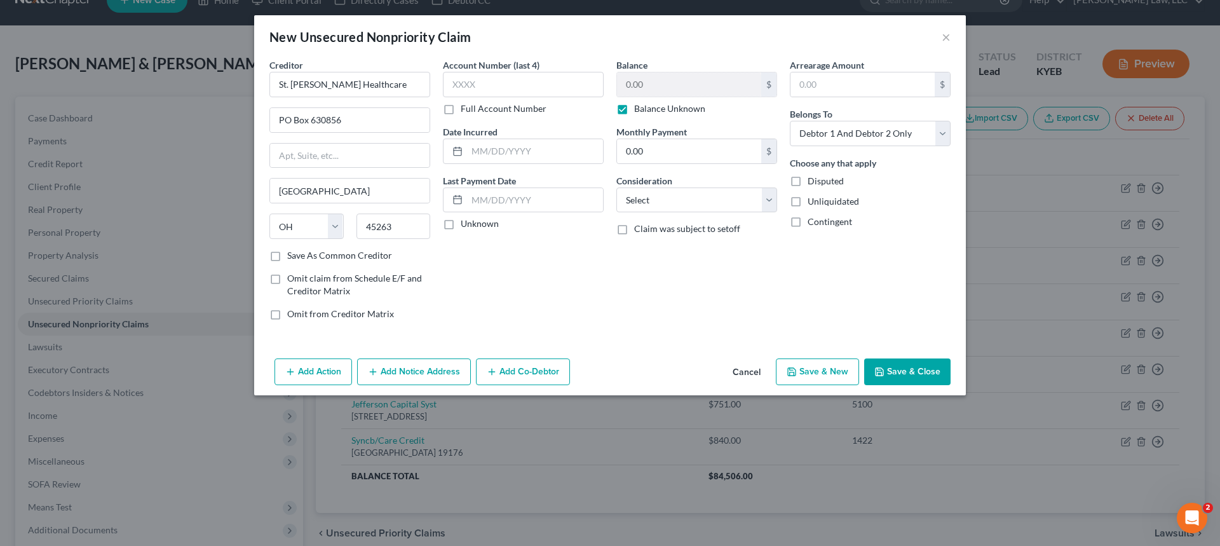
select select "2"
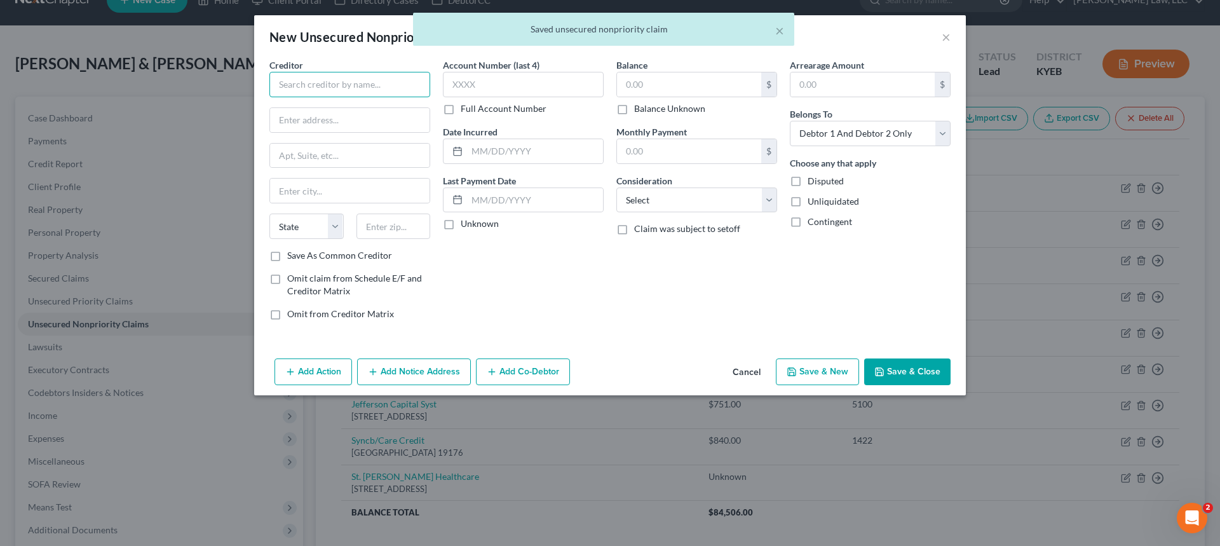
click at [346, 95] on input "text" at bounding box center [349, 84] width 161 height 25
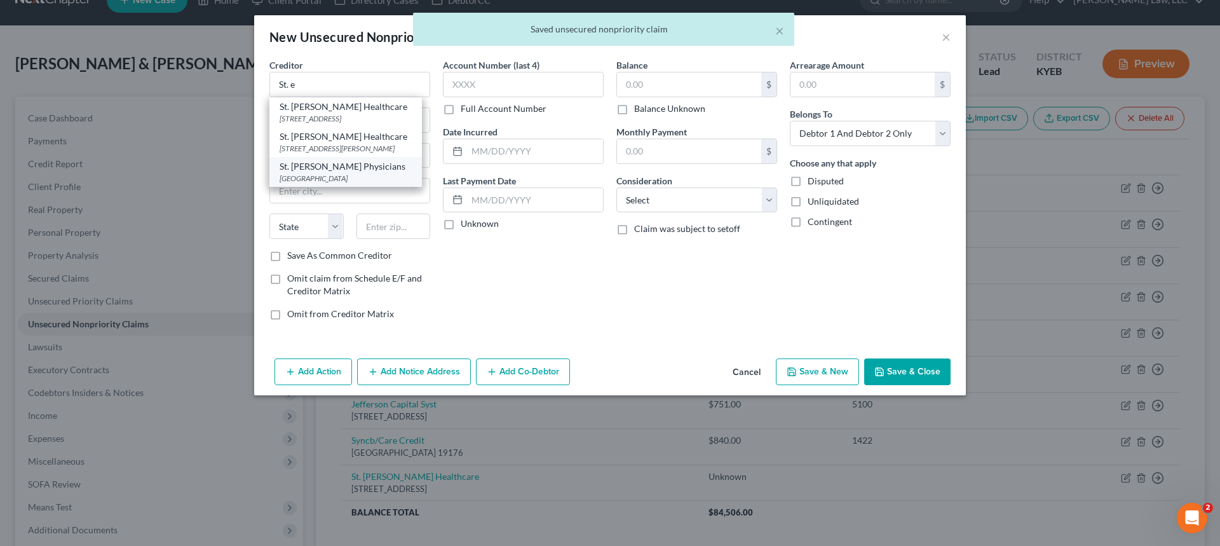
click at [350, 172] on div "St. [PERSON_NAME] Physicians" at bounding box center [346, 166] width 132 height 13
type input "St. [PERSON_NAME] Physicians"
type input "PO Box 630839"
type input "[GEOGRAPHIC_DATA]"
select select "36"
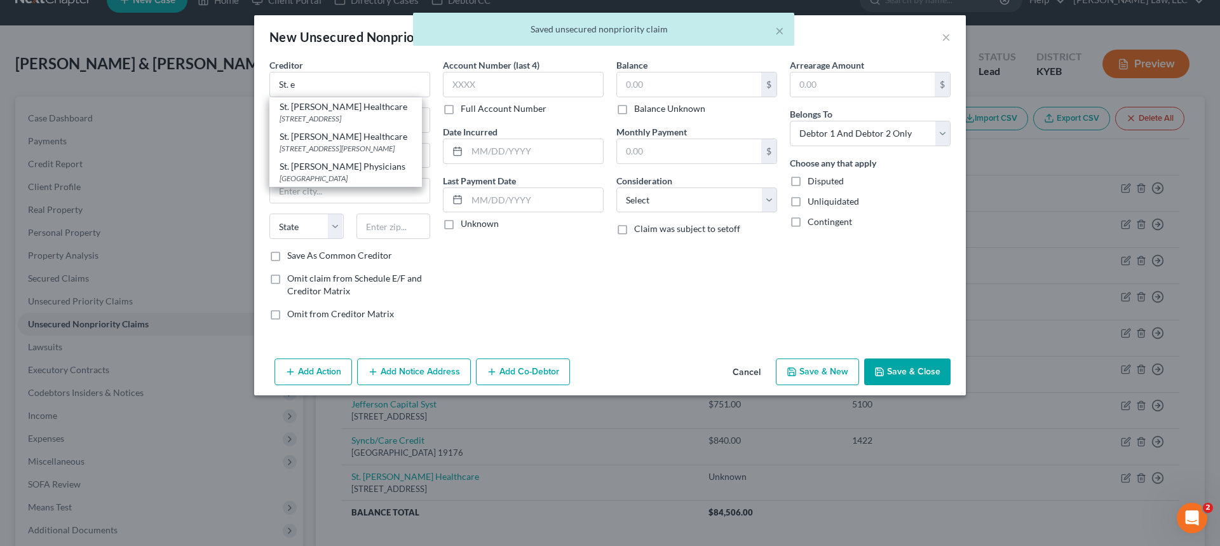
type input "45263"
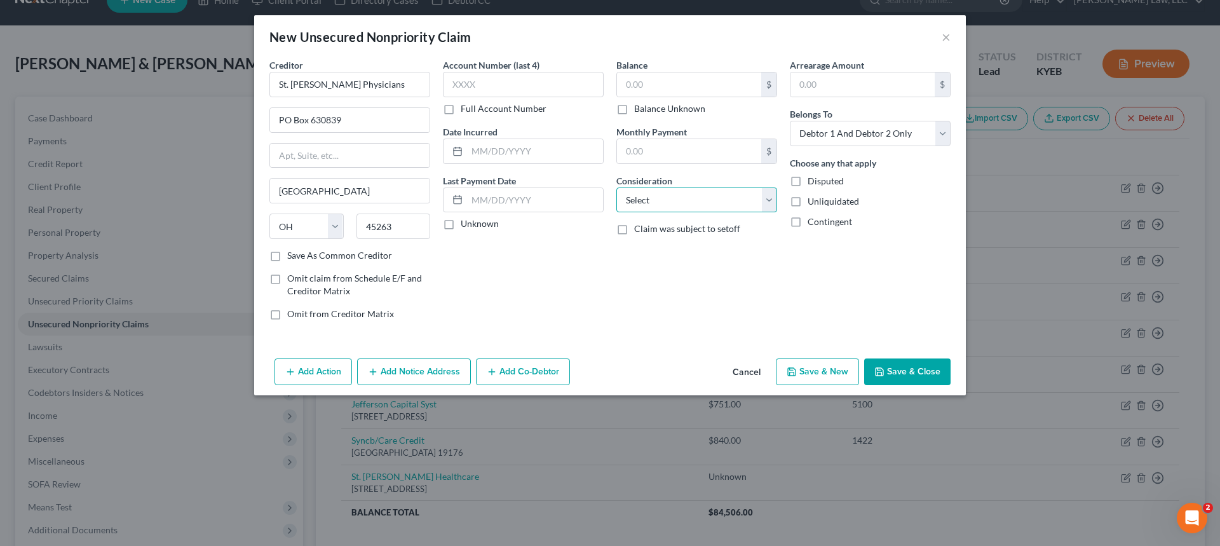
click at [652, 198] on select "Select Cable / Satellite Services Collection Agency Credit Card Debt Debt Couns…" at bounding box center [696, 199] width 161 height 25
select select "9"
click at [616, 187] on select "Select Cable / Satellite Services Collection Agency Credit Card Debt Debt Couns…" at bounding box center [696, 199] width 161 height 25
click at [634, 111] on label "Balance Unknown" at bounding box center [669, 108] width 71 height 13
click at [639, 111] on input "Balance Unknown" at bounding box center [643, 106] width 8 height 8
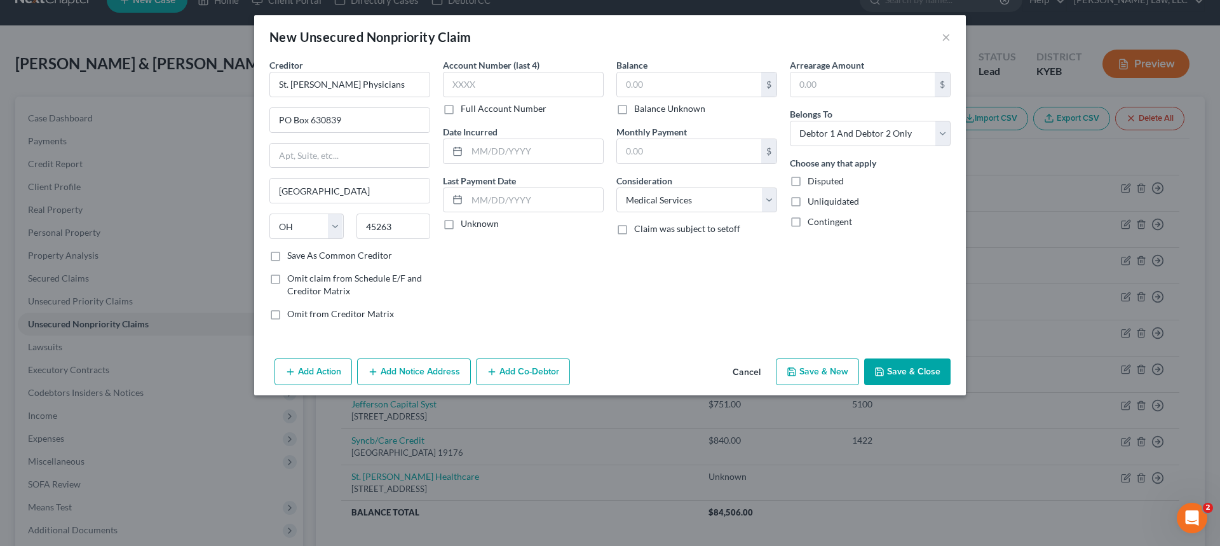
checkbox input "true"
type input "0.00"
click at [816, 369] on button "Save & New" at bounding box center [817, 371] width 83 height 27
select select "2"
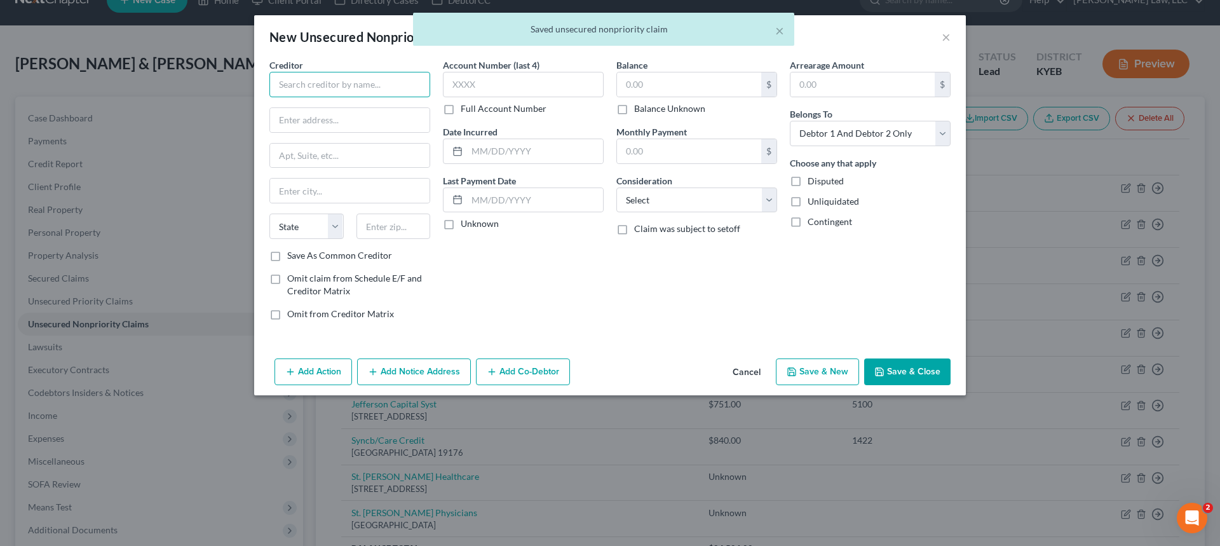
click at [315, 83] on input "text" at bounding box center [349, 84] width 161 height 25
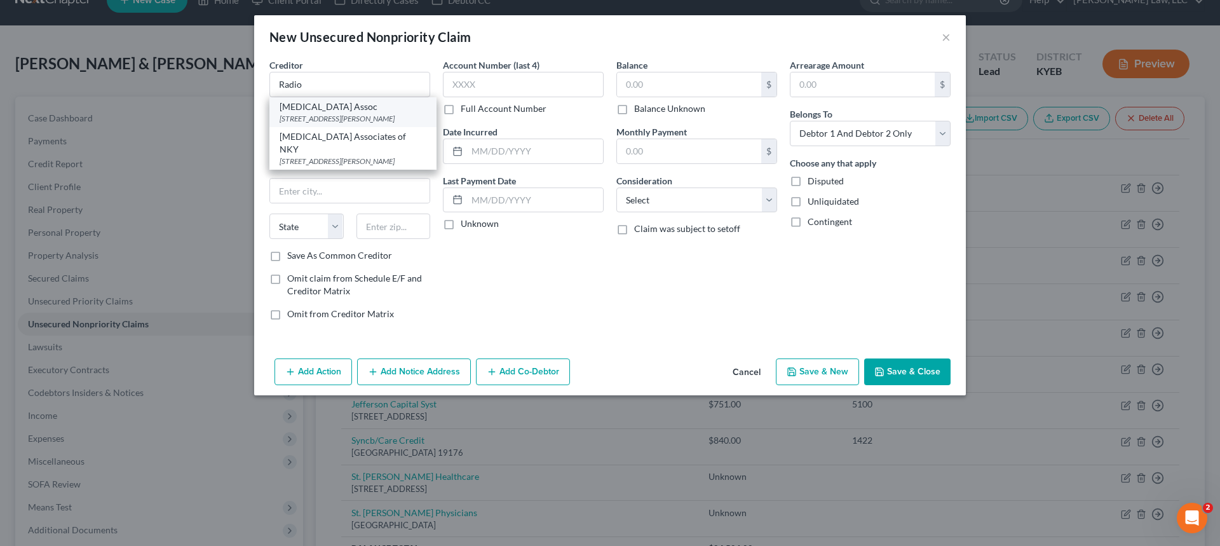
click at [336, 122] on div "[STREET_ADDRESS][PERSON_NAME]" at bounding box center [353, 118] width 147 height 11
type input "[MEDICAL_DATA] Assoc"
type input "[STREET_ADDRESS][PERSON_NAME]"
type input "[GEOGRAPHIC_DATA]"
select select "18"
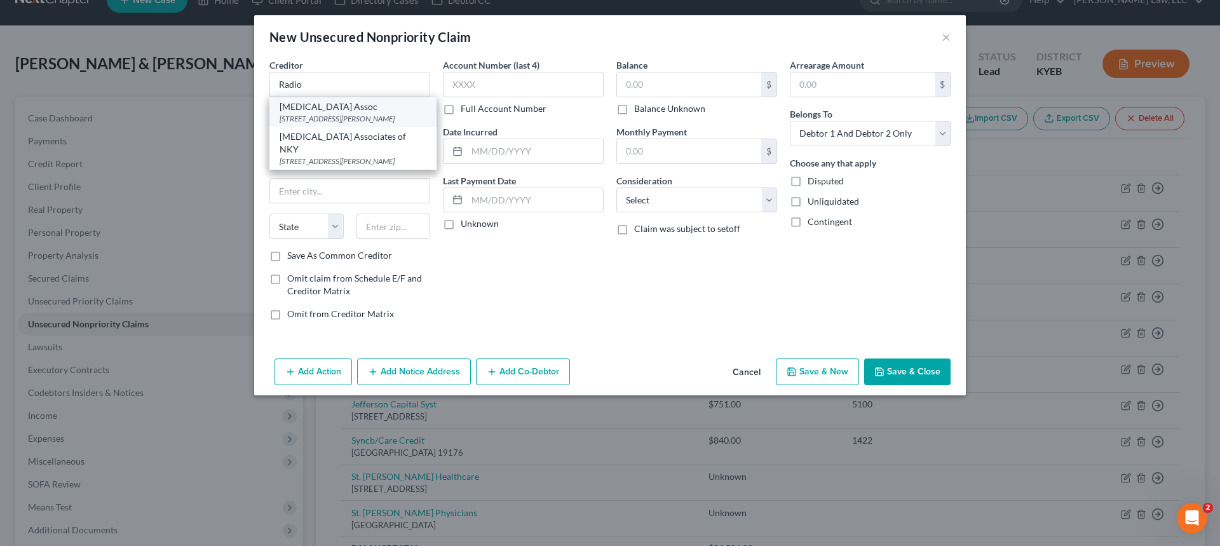
type input "41017"
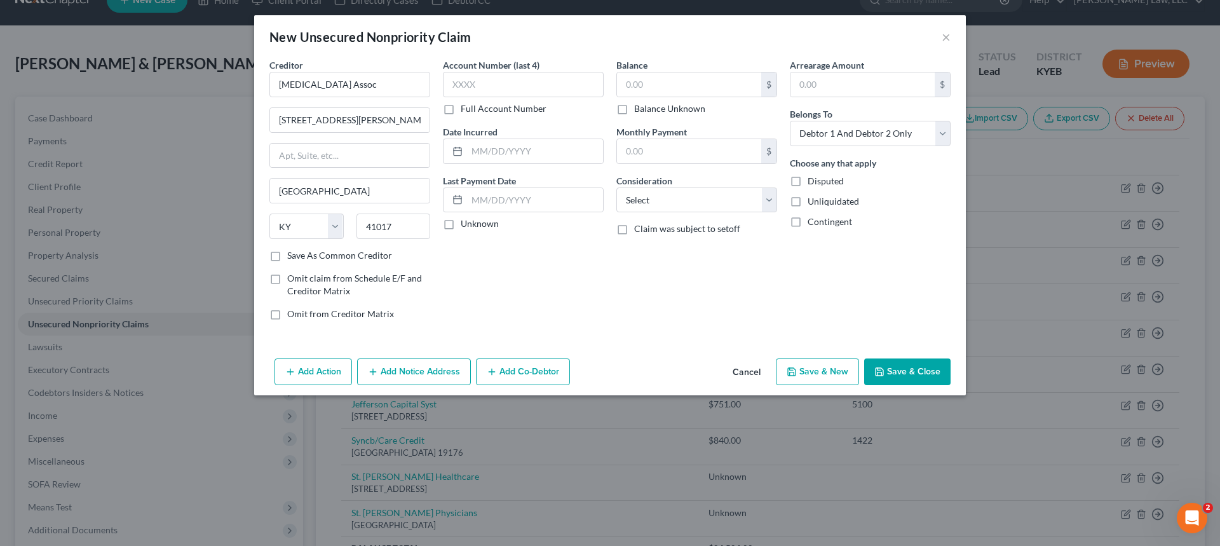
click at [634, 112] on label "Balance Unknown" at bounding box center [669, 108] width 71 height 13
click at [639, 111] on input "Balance Unknown" at bounding box center [643, 106] width 8 height 8
checkbox input "true"
type input "0.00"
click at [644, 198] on select "Select Cable / Satellite Services Collection Agency Credit Card Debt Debt Couns…" at bounding box center [696, 199] width 161 height 25
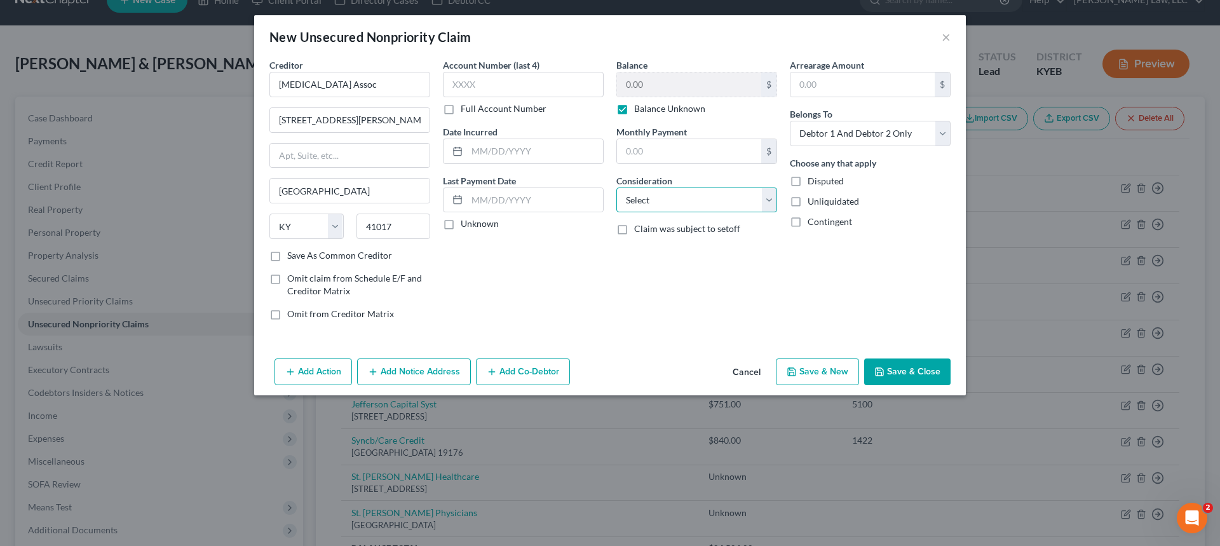
select select "9"
click at [616, 187] on select "Select Cable / Satellite Services Collection Agency Credit Card Debt Debt Couns…" at bounding box center [696, 199] width 161 height 25
click at [831, 377] on button "Save & New" at bounding box center [817, 371] width 83 height 27
select select "2"
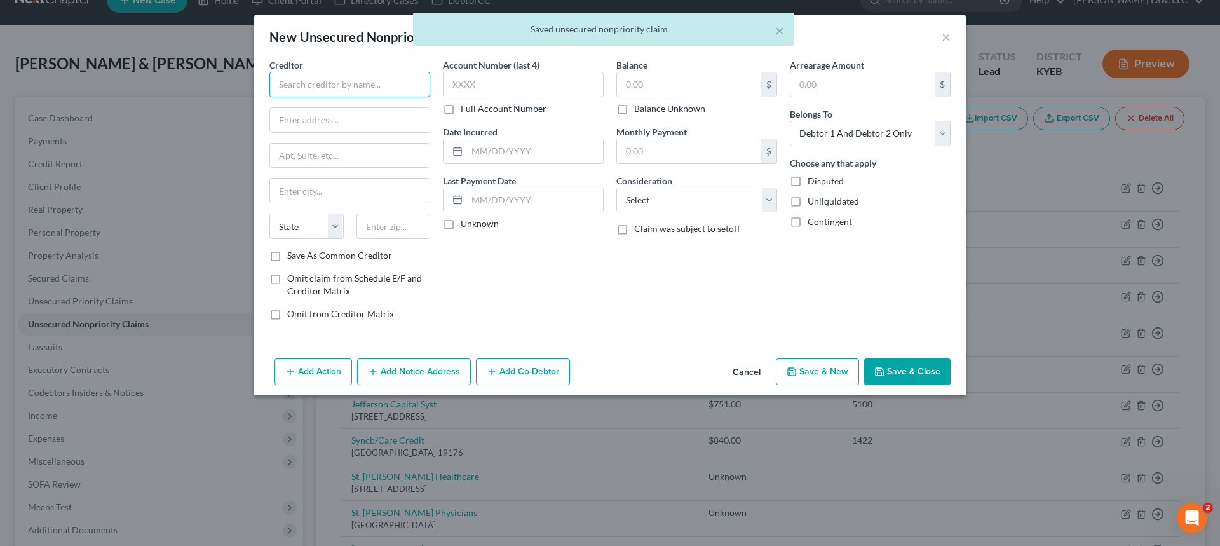
click at [321, 88] on input "text" at bounding box center [349, 84] width 161 height 25
click at [320, 108] on div "Labcorp" at bounding box center [346, 106] width 132 height 13
type input "Labcorp"
type input "PO Box 2240"
type input "[GEOGRAPHIC_DATA]"
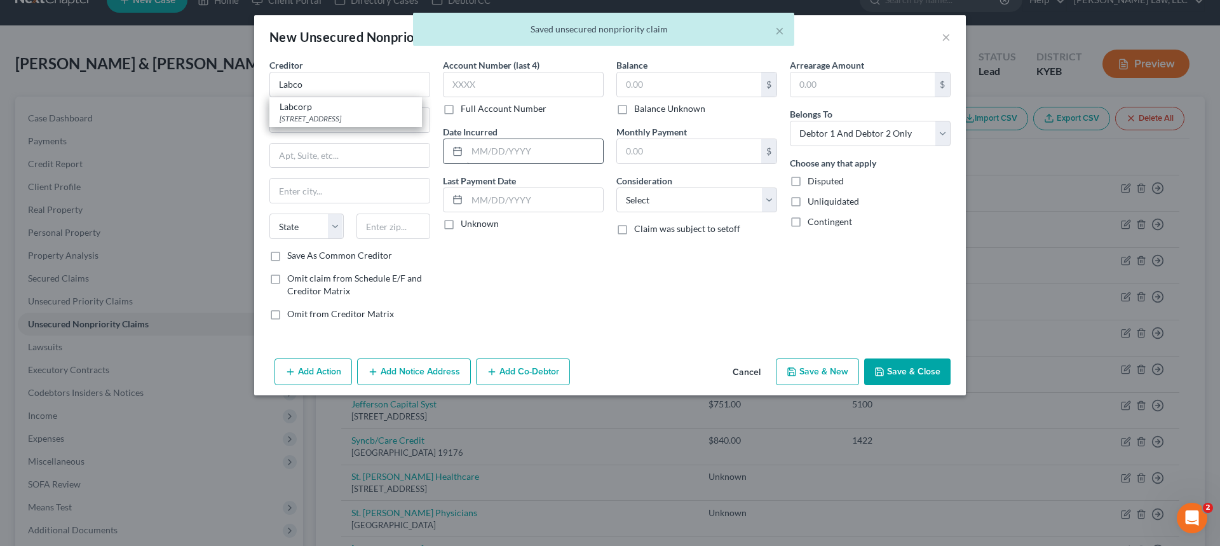
select select "28"
type input "27216"
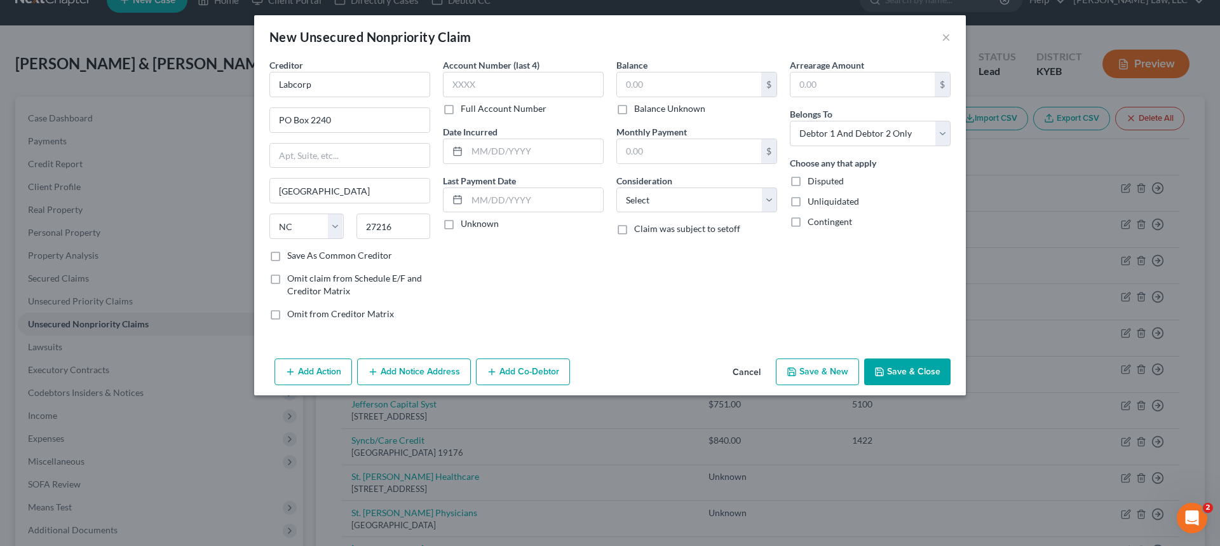
click at [634, 111] on label "Balance Unknown" at bounding box center [669, 108] width 71 height 13
click at [639, 111] on input "Balance Unknown" at bounding box center [643, 106] width 8 height 8
checkbox input "true"
type input "0.00"
drag, startPoint x: 646, startPoint y: 201, endPoint x: 645, endPoint y: 211, distance: 10.2
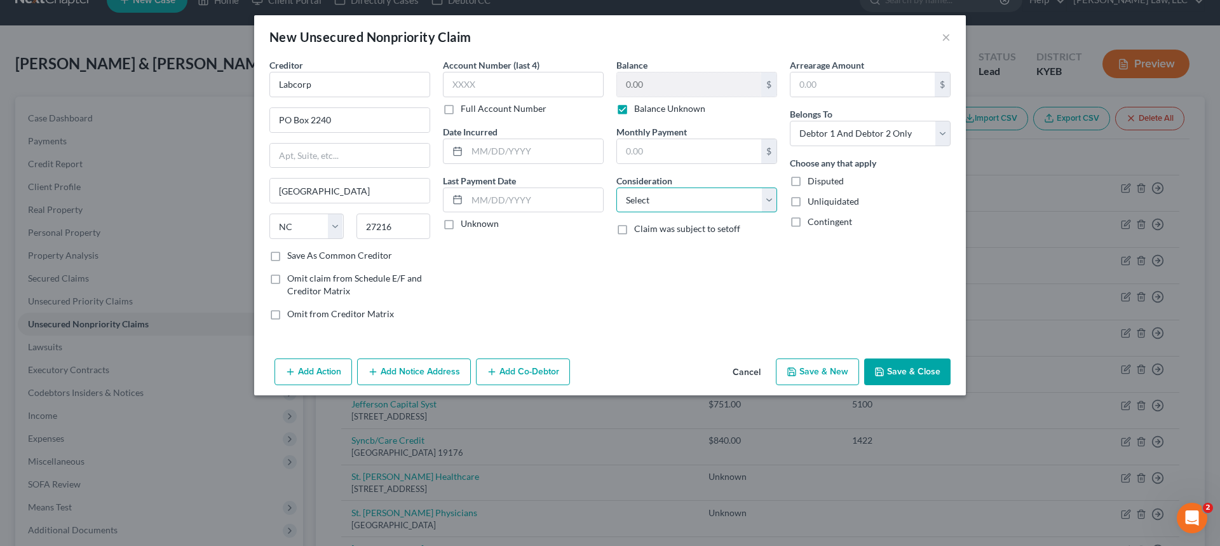
click at [646, 201] on select "Select Cable / Satellite Services Collection Agency Credit Card Debt Debt Couns…" at bounding box center [696, 199] width 161 height 25
select select "9"
click at [616, 187] on select "Select Cable / Satellite Services Collection Agency Credit Card Debt Debt Couns…" at bounding box center [696, 199] width 161 height 25
click at [828, 371] on button "Save & New" at bounding box center [817, 371] width 83 height 27
select select "2"
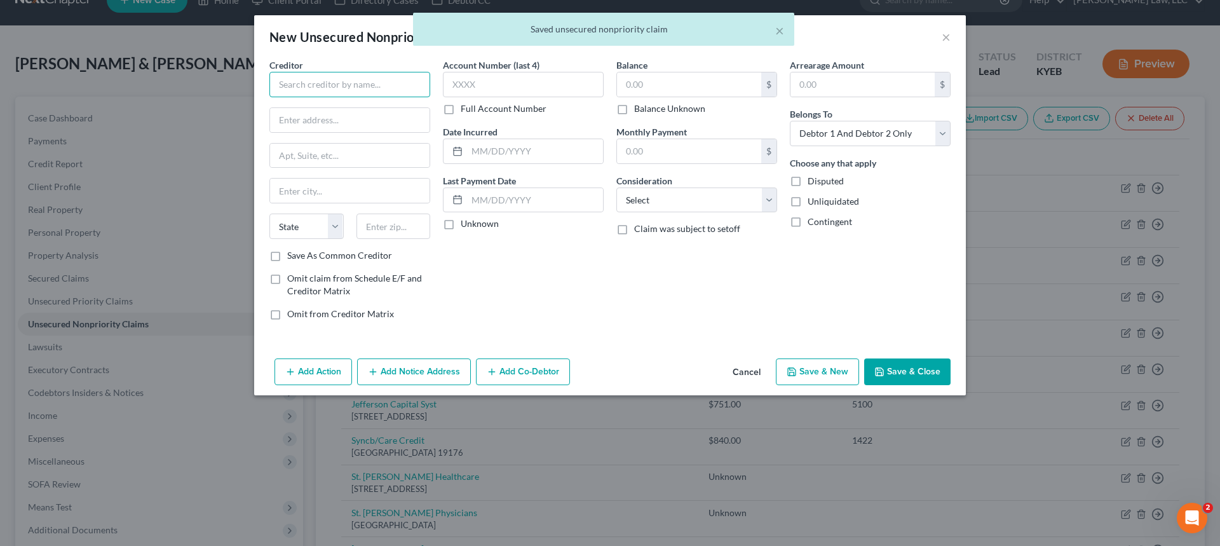
click at [301, 92] on input "text" at bounding box center [349, 84] width 161 height 25
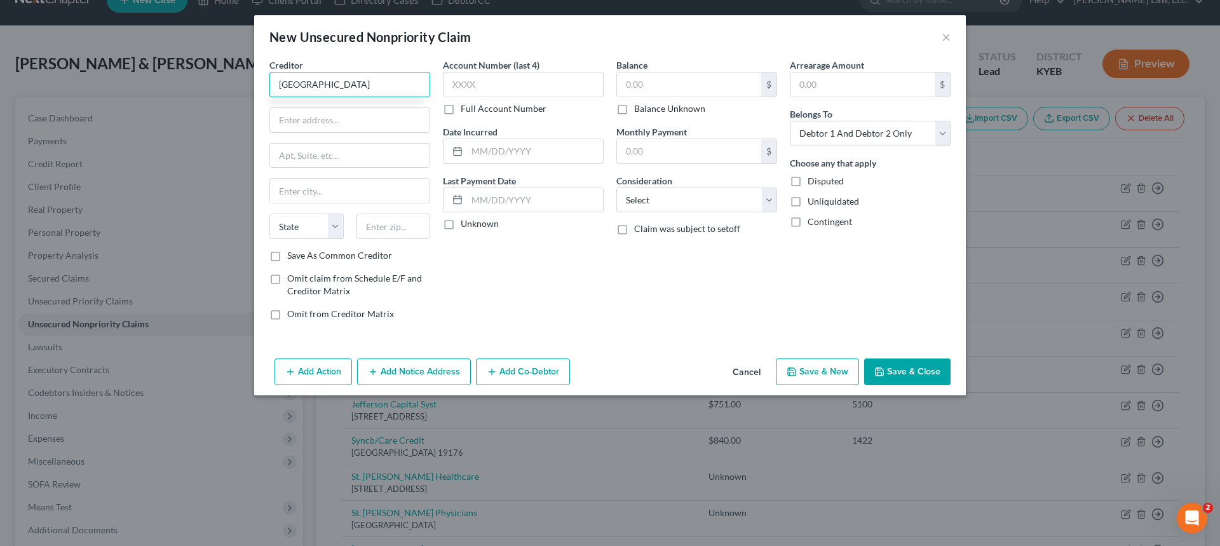
type input "[GEOGRAPHIC_DATA]"
click at [283, 119] on input "text" at bounding box center [350, 120] width 160 height 24
paste input "[STREET_ADDRESS]"
type input "[STREET_ADDRESS]"
click at [382, 225] on input "text" at bounding box center [394, 226] width 74 height 25
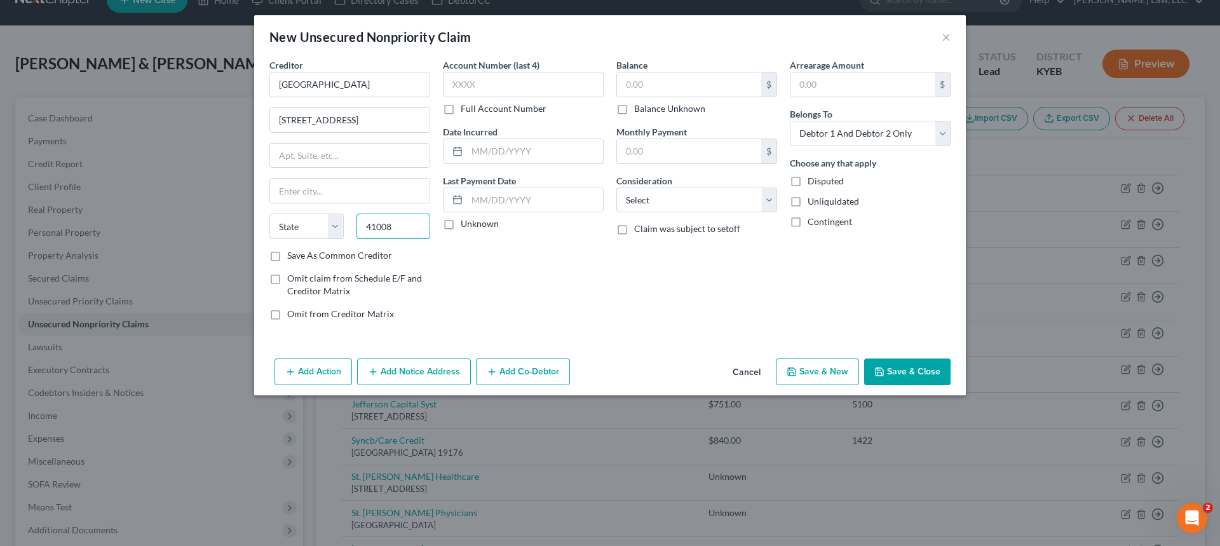
type input "41008"
type input "Carrollton"
select select "18"
drag, startPoint x: 639, startPoint y: 201, endPoint x: 639, endPoint y: 212, distance: 10.2
click at [639, 201] on select "Select Cable / Satellite Services Collection Agency Credit Card Debt Debt Couns…" at bounding box center [696, 199] width 161 height 25
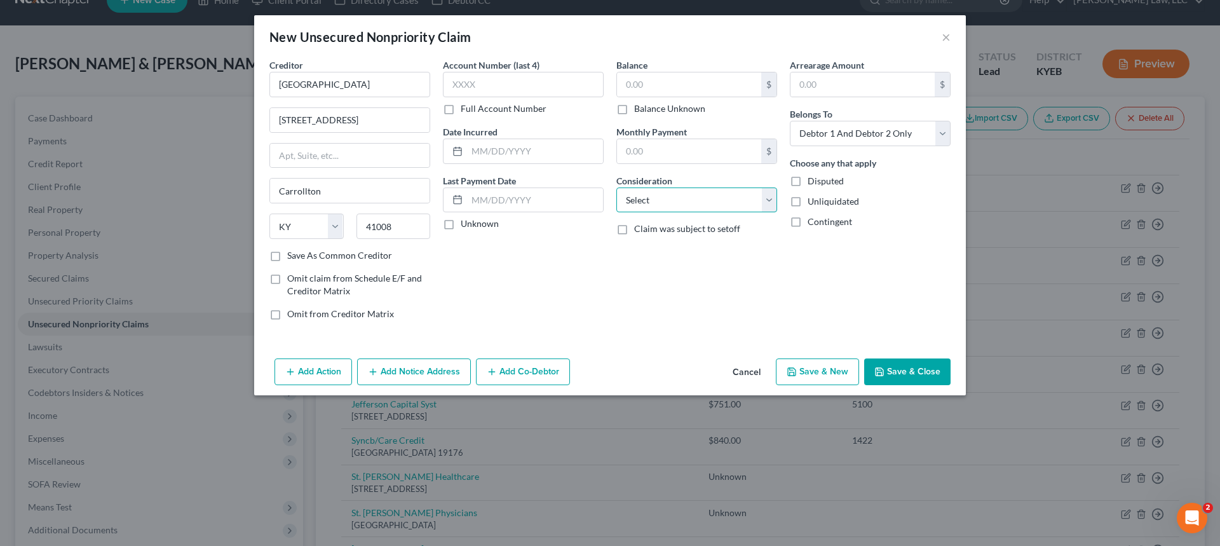
select select "9"
click at [616, 187] on select "Select Cable / Satellite Services Collection Agency Credit Card Debt Debt Couns…" at bounding box center [696, 199] width 161 height 25
click at [634, 110] on label "Balance Unknown" at bounding box center [669, 108] width 71 height 13
click at [639, 110] on input "Balance Unknown" at bounding box center [643, 106] width 8 height 8
checkbox input "true"
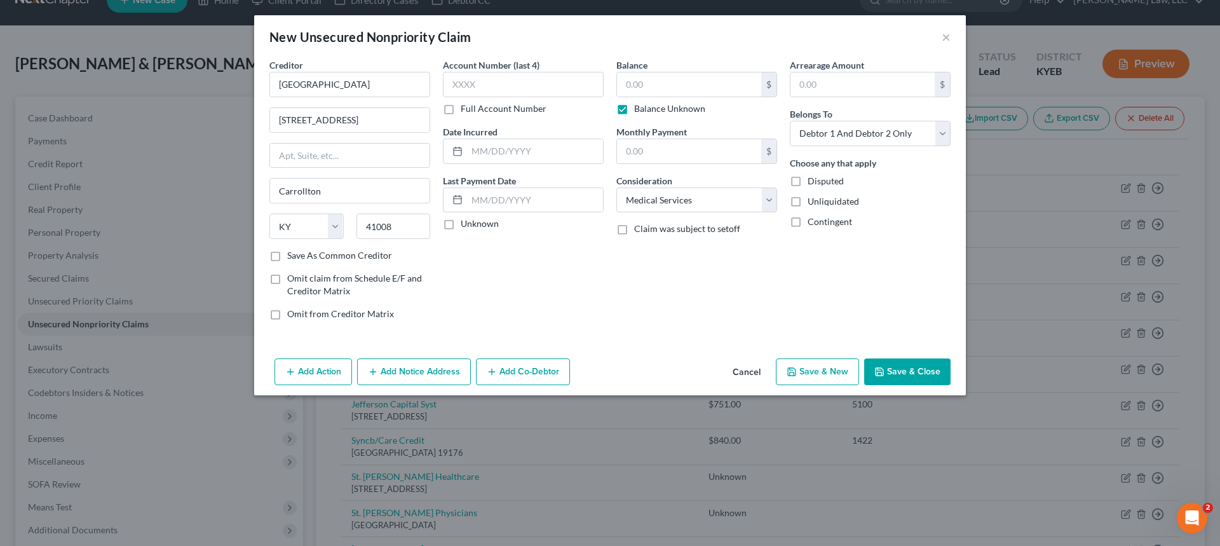
type input "0.00"
click at [840, 370] on button "Save & New" at bounding box center [817, 371] width 83 height 27
select select "2"
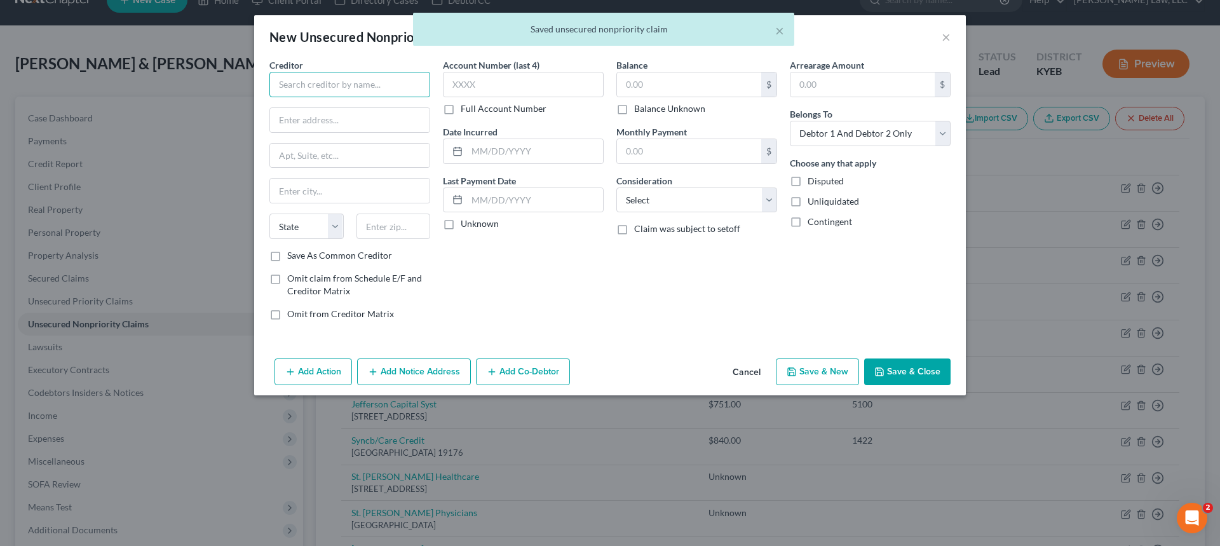
click at [316, 86] on input "text" at bounding box center [349, 84] width 161 height 25
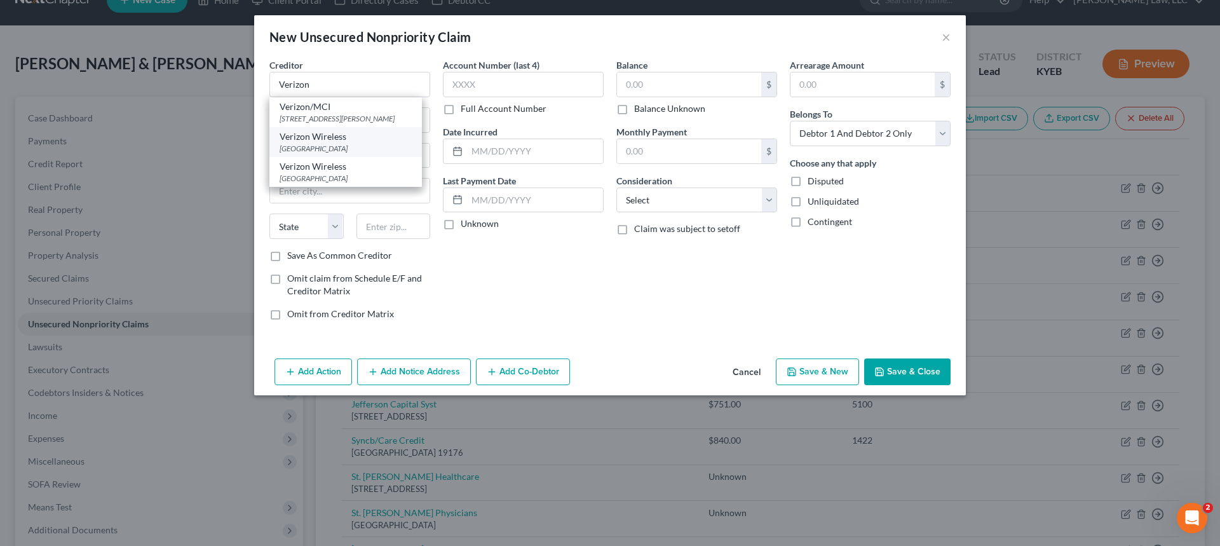
click at [351, 154] on div "[GEOGRAPHIC_DATA]" at bounding box center [346, 148] width 132 height 11
type input "Verizon Wireless"
type input "PO Box 26055"
type input "[GEOGRAPHIC_DATA]"
select select "24"
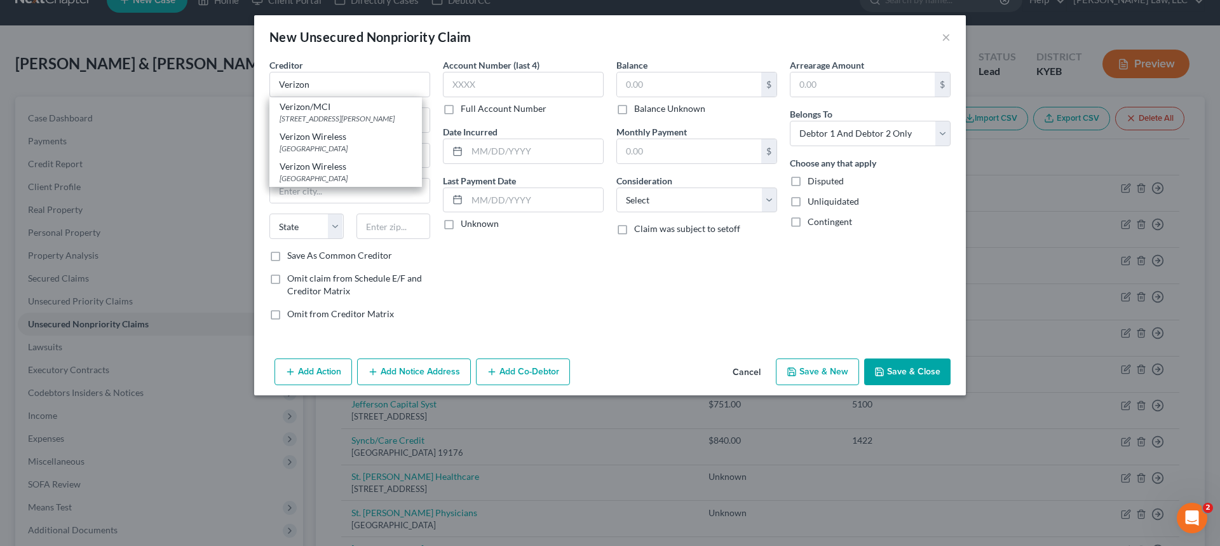
type input "55426"
click at [634, 107] on label "Balance Unknown" at bounding box center [669, 108] width 71 height 13
click at [639, 107] on input "Balance Unknown" at bounding box center [643, 106] width 8 height 8
checkbox input "true"
type input "0.00"
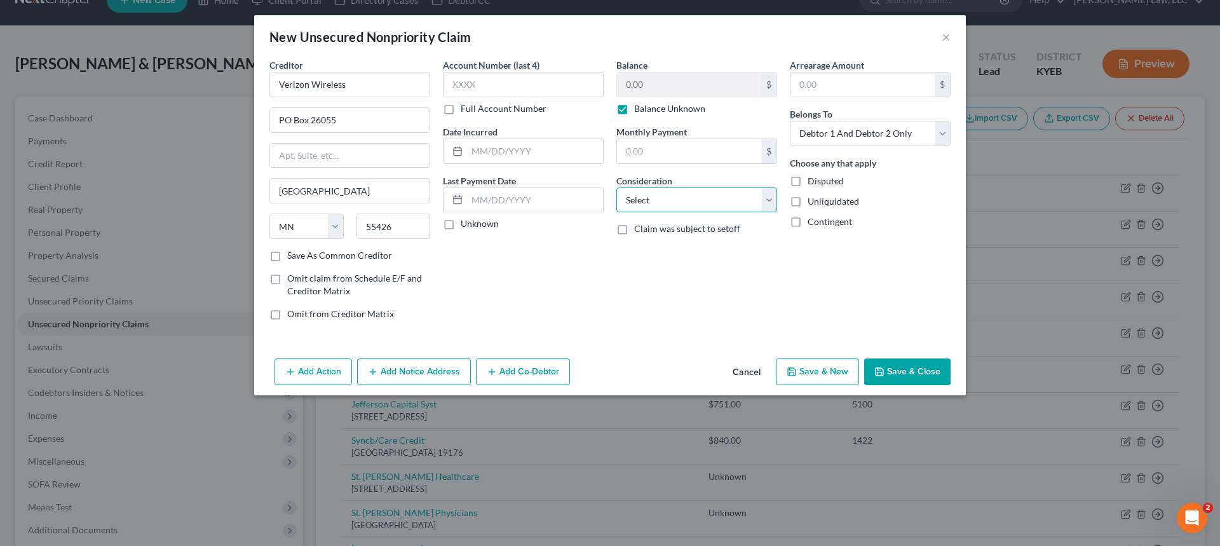
click at [646, 196] on select "Select Cable / Satellite Services Collection Agency Credit Card Debt Debt Couns…" at bounding box center [696, 199] width 161 height 25
select select "20"
click at [616, 187] on select "Select Cable / Satellite Services Collection Agency Credit Card Debt Debt Couns…" at bounding box center [696, 199] width 161 height 25
click at [885, 365] on button "Save & Close" at bounding box center [907, 371] width 86 height 27
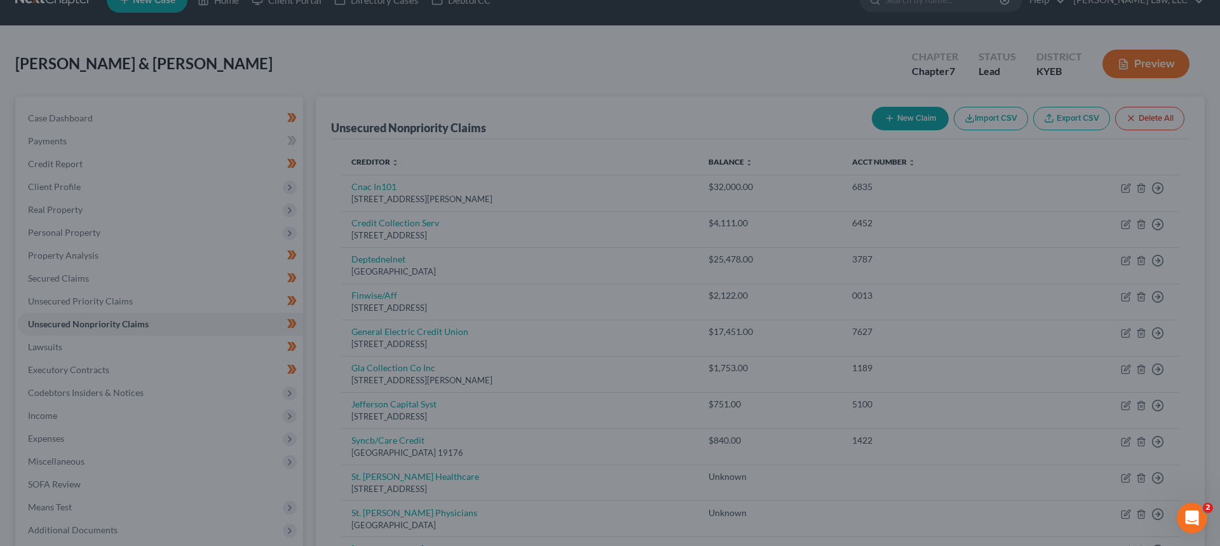
type input "0.00"
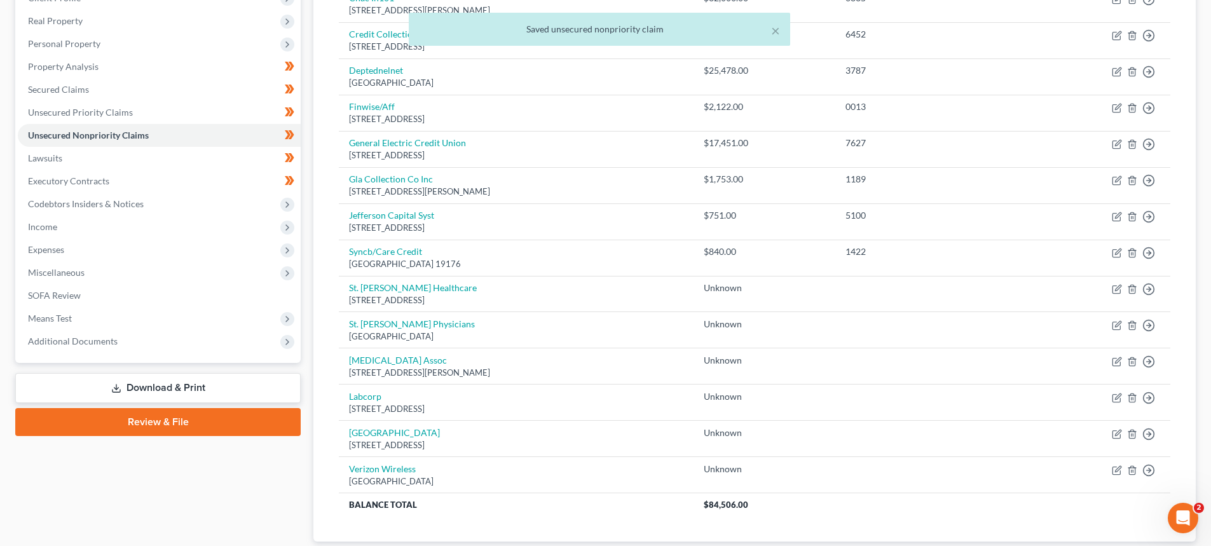
scroll to position [216, 0]
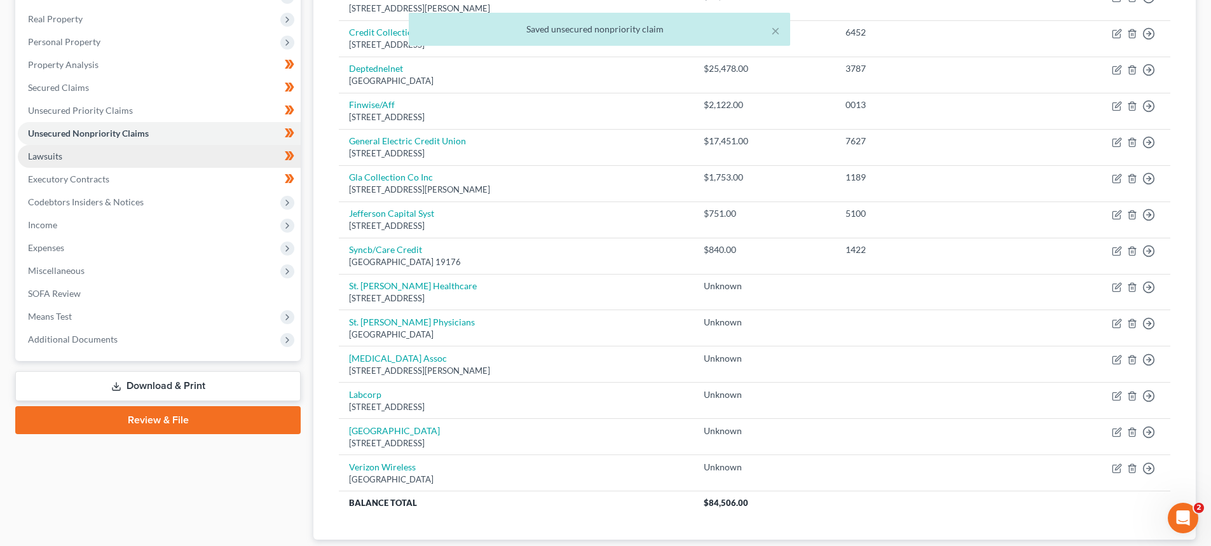
click at [70, 153] on link "Lawsuits" at bounding box center [159, 156] width 283 height 23
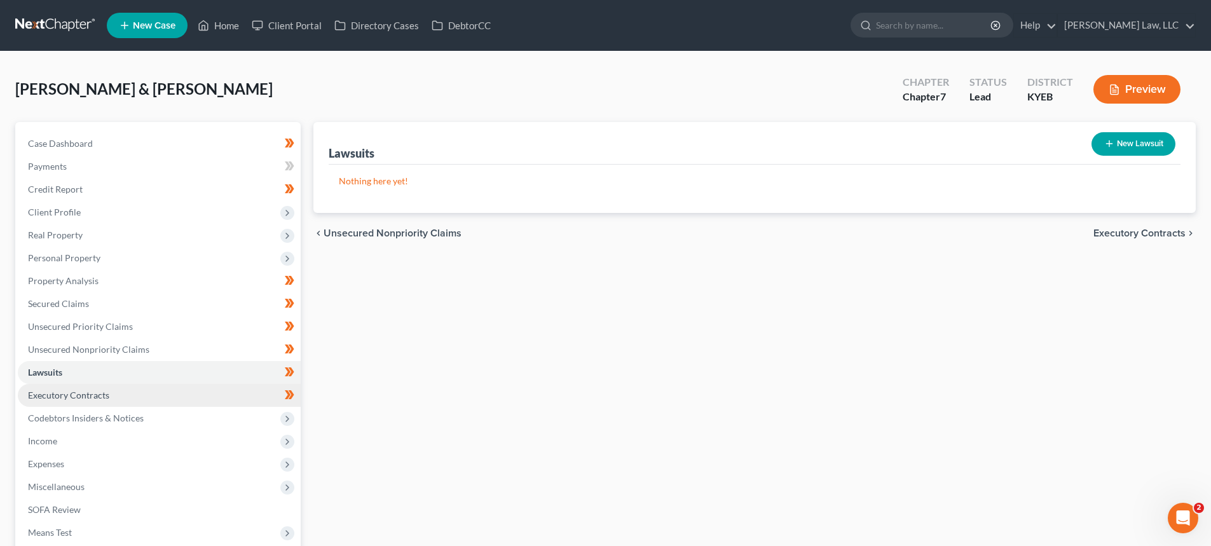
click at [99, 391] on span "Executory Contracts" at bounding box center [68, 395] width 81 height 11
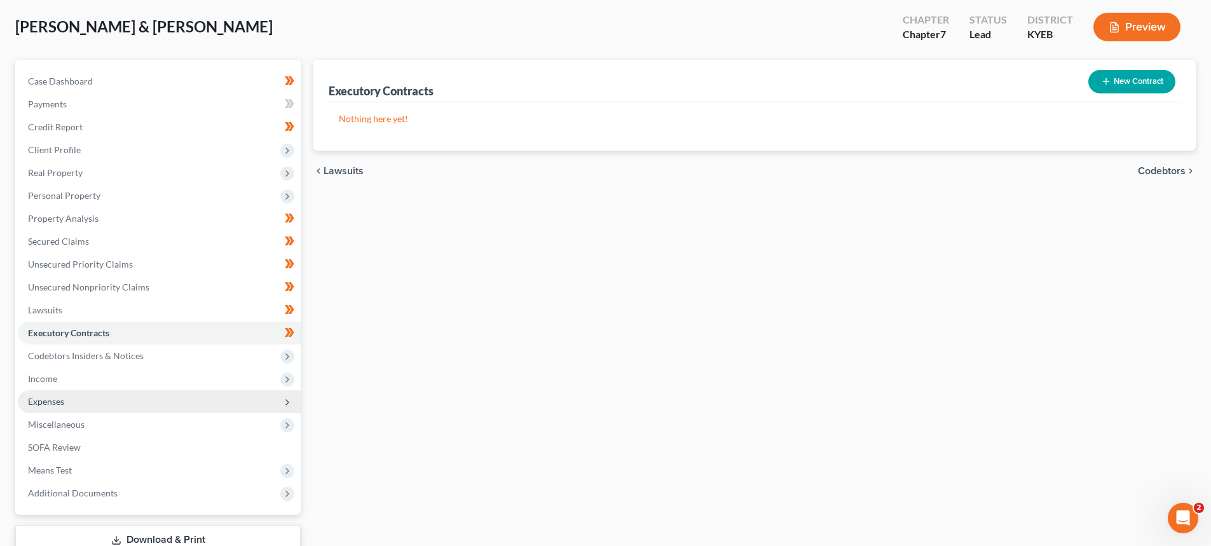
scroll to position [127, 0]
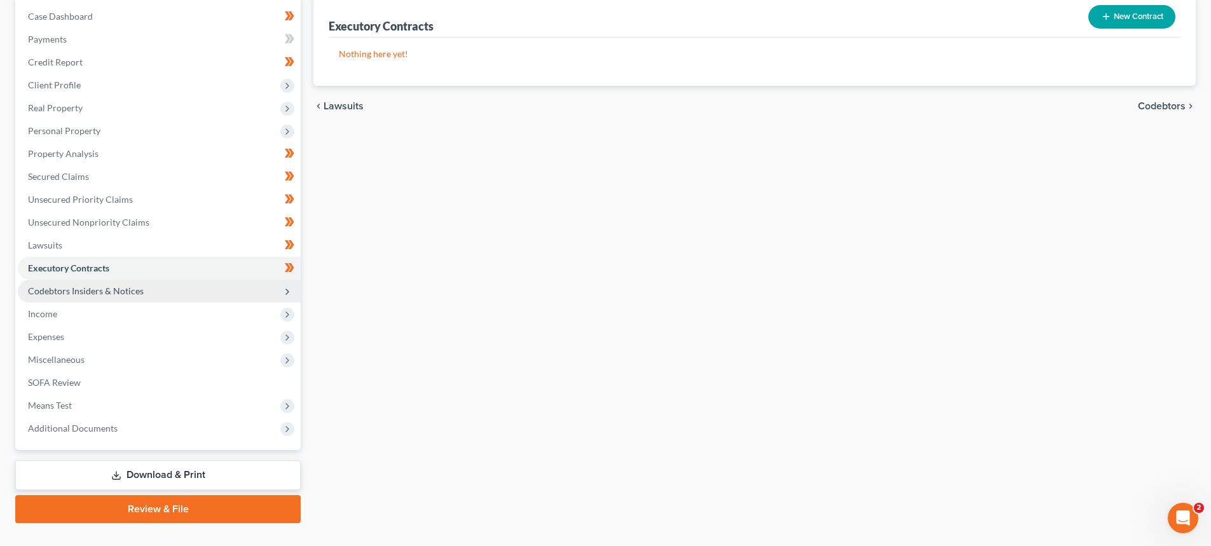
click at [103, 292] on span "Codebtors Insiders & Notices" at bounding box center [86, 290] width 116 height 11
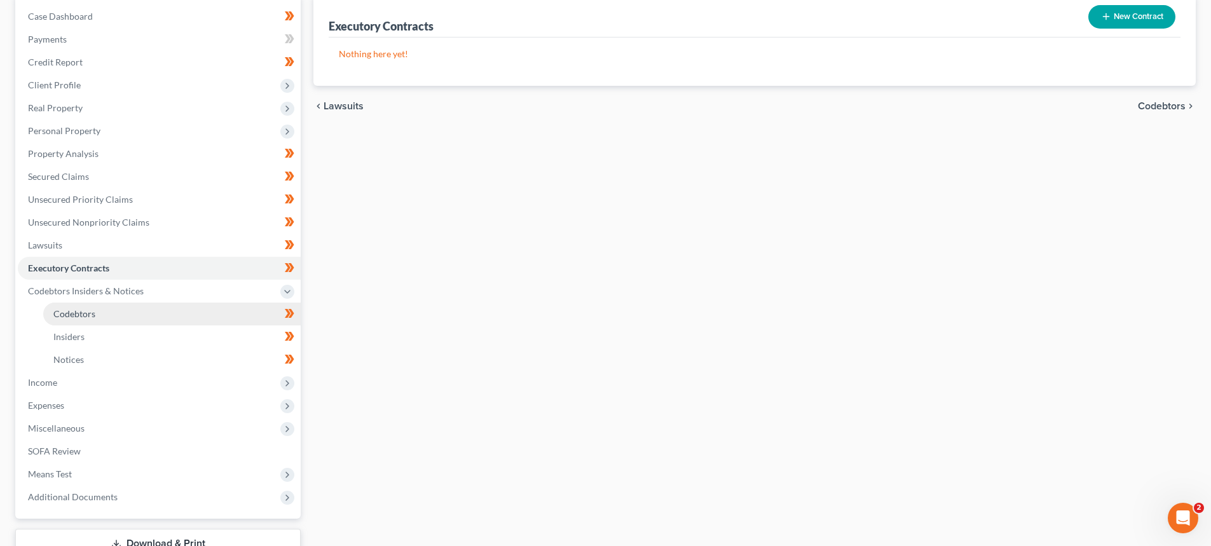
click at [83, 315] on span "Codebtors" at bounding box center [74, 313] width 42 height 11
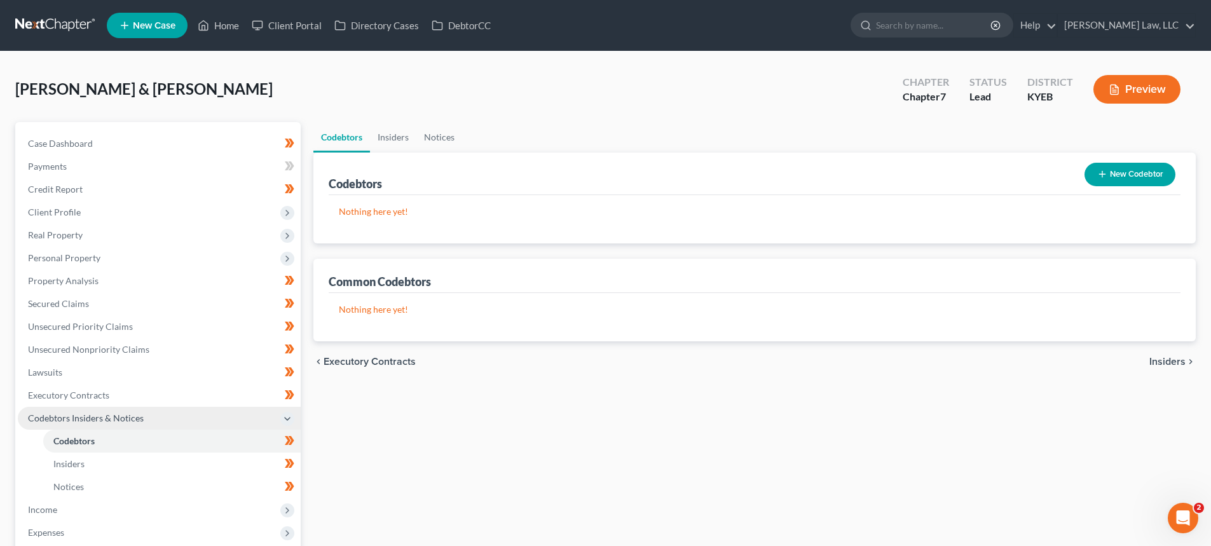
scroll to position [64, 0]
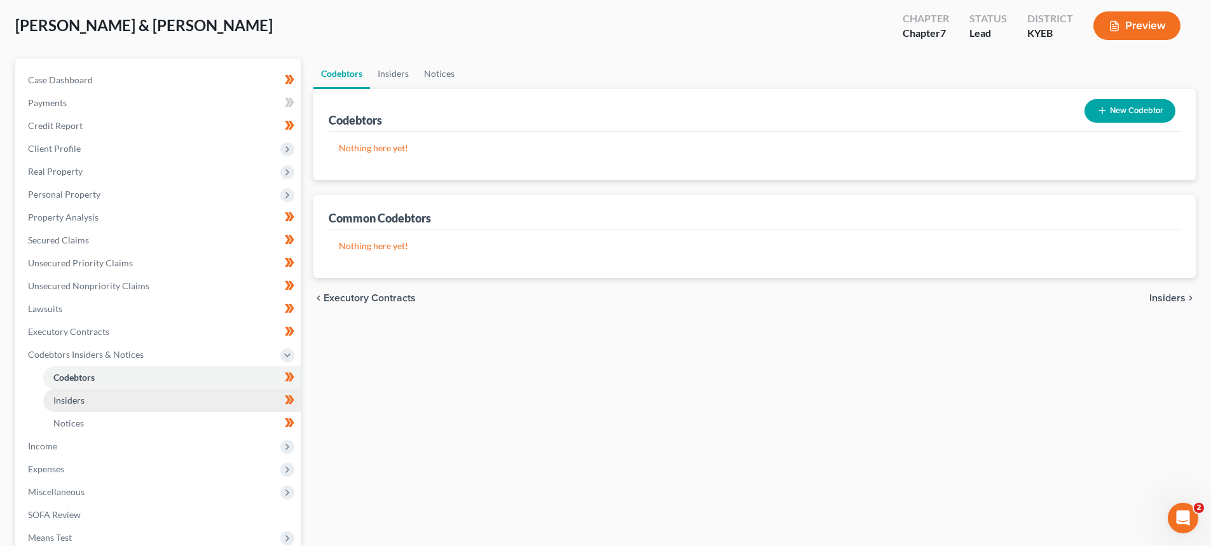
click at [101, 399] on link "Insiders" at bounding box center [171, 400] width 257 height 23
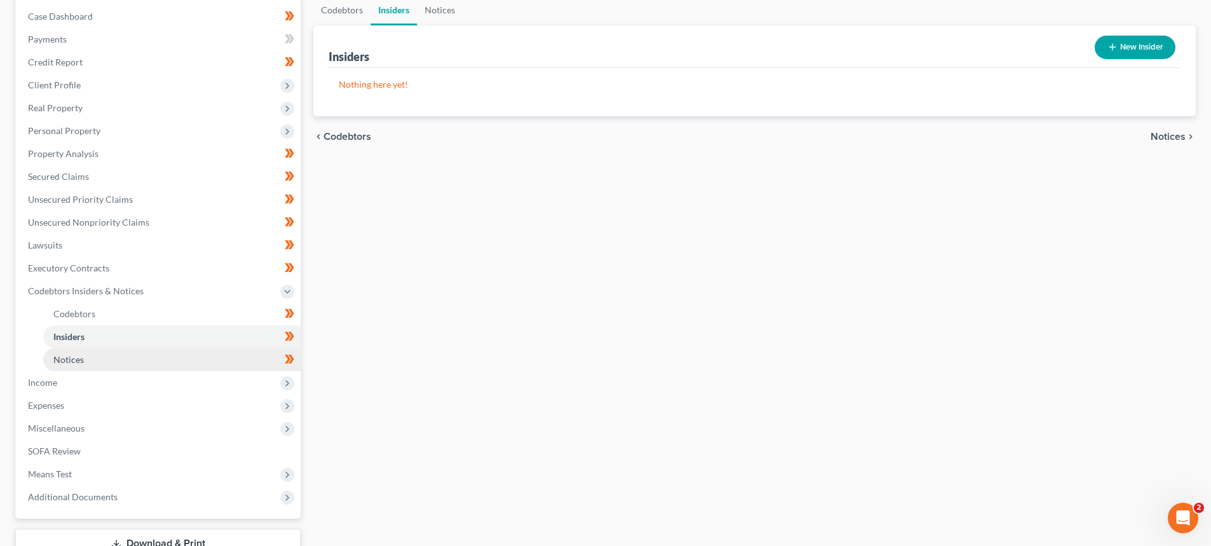
click at [108, 353] on link "Notices" at bounding box center [171, 359] width 257 height 23
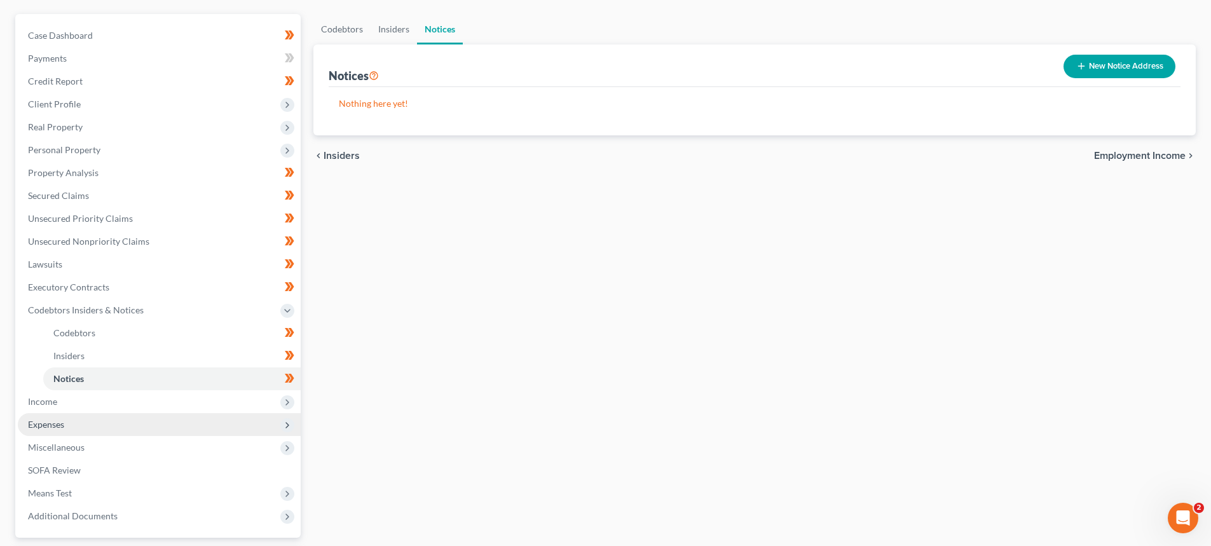
scroll to position [191, 0]
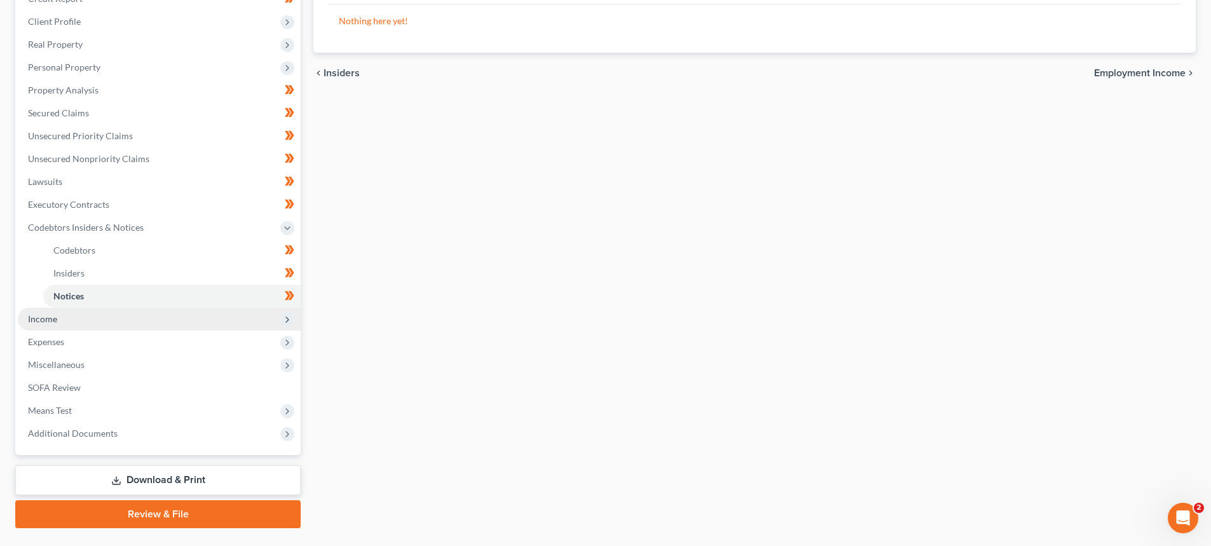
click at [85, 313] on span "Income" at bounding box center [159, 319] width 283 height 23
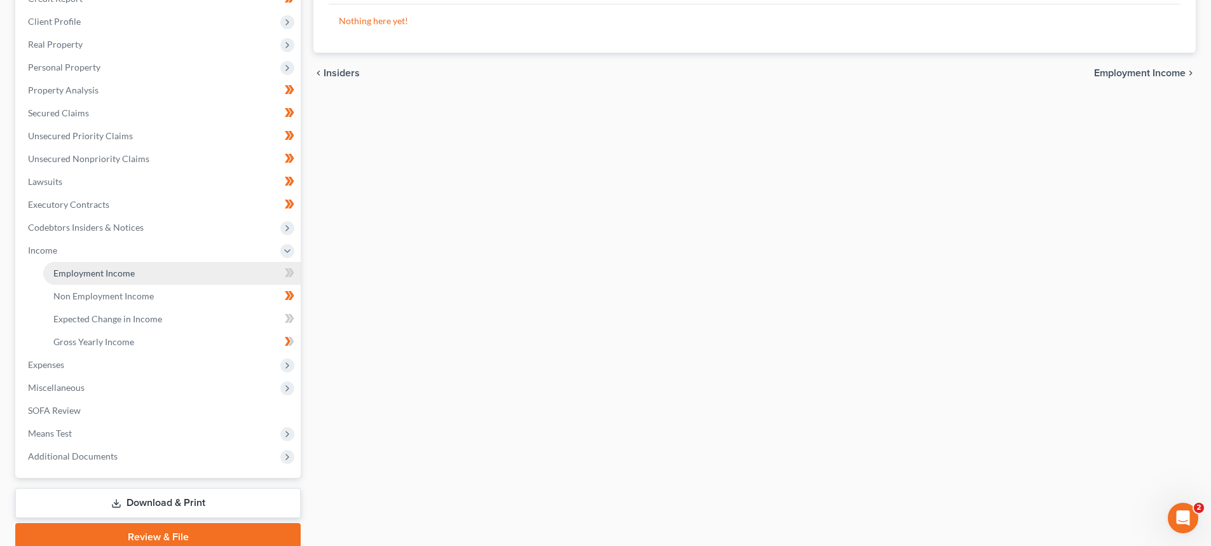
click at [111, 275] on span "Employment Income" at bounding box center [93, 273] width 81 height 11
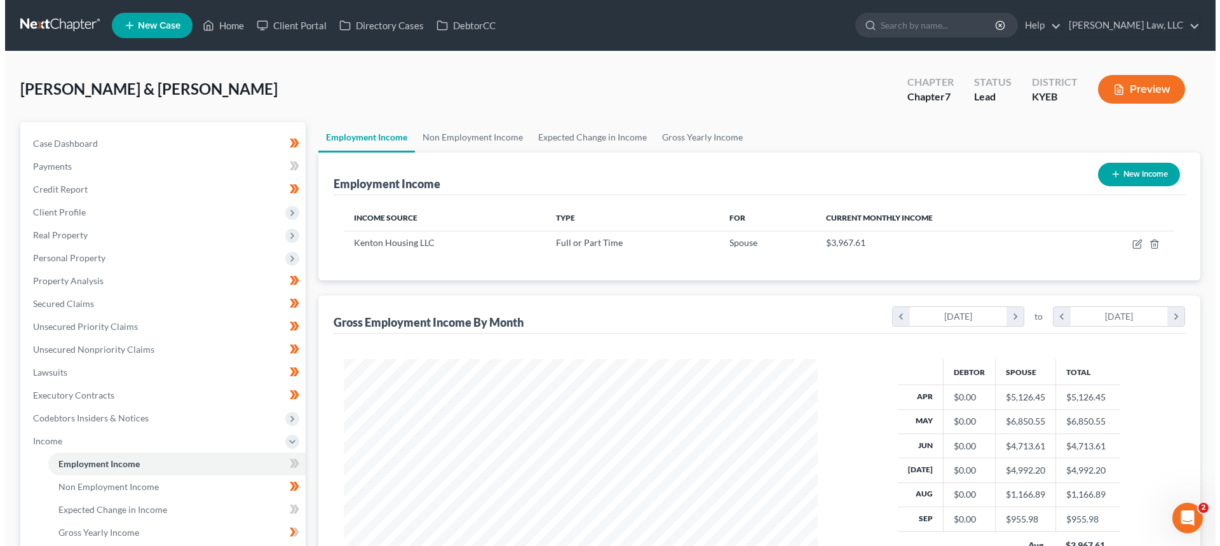
scroll to position [237, 500]
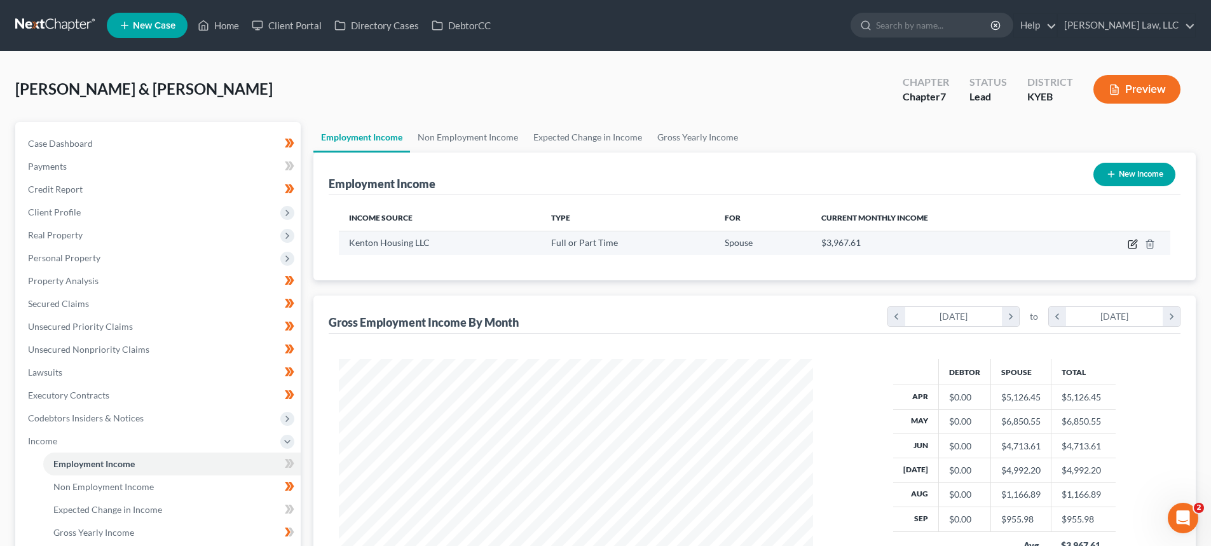
click at [1130, 245] on icon "button" at bounding box center [1132, 244] width 10 height 10
select select "0"
select select "18"
select select "2"
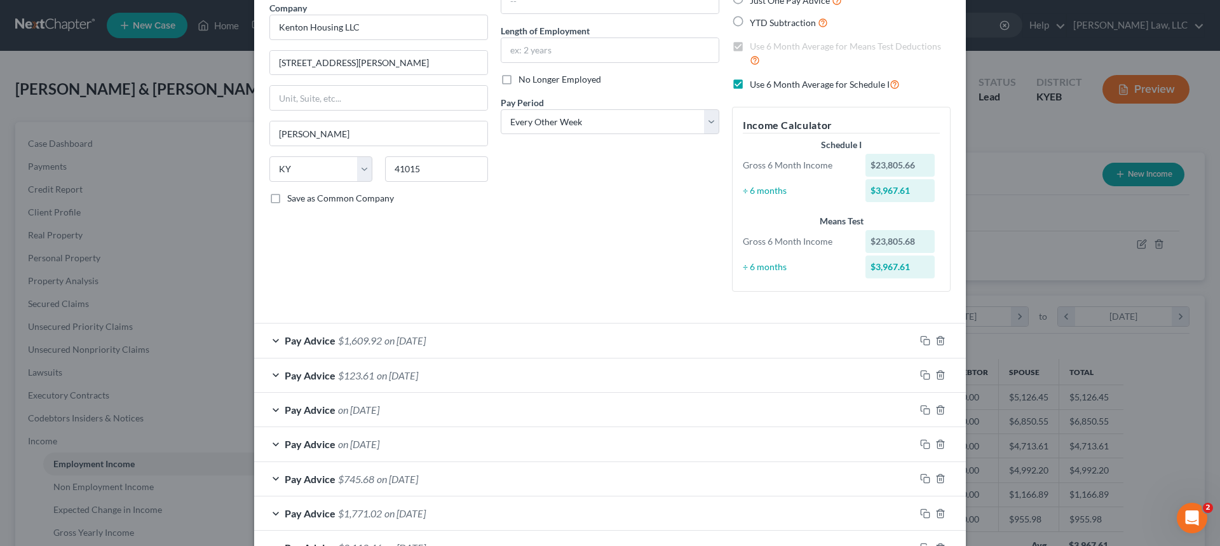
scroll to position [191, 0]
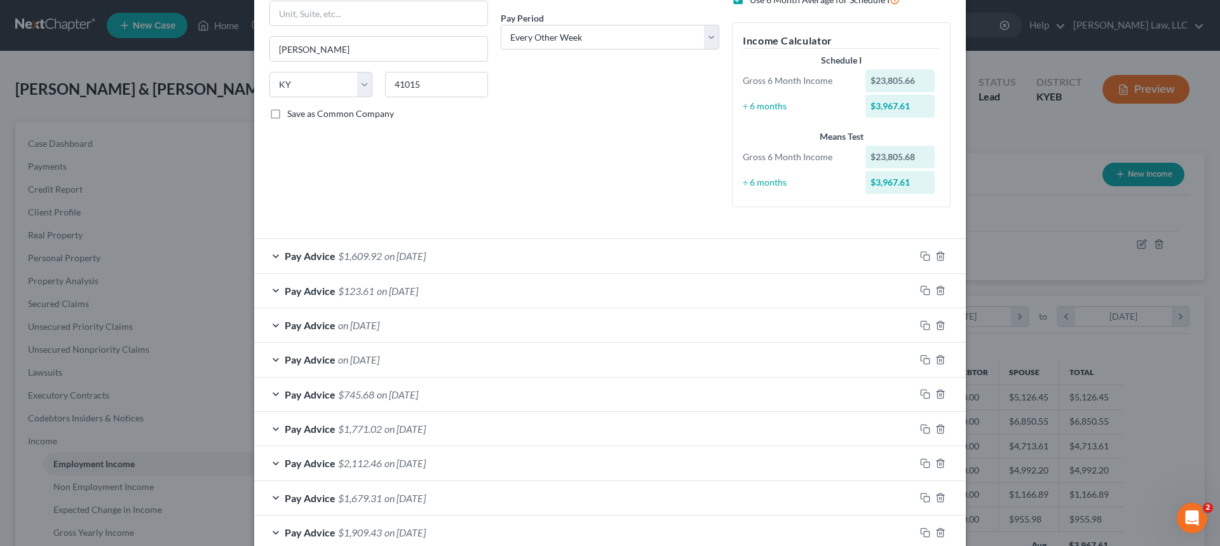
click at [421, 257] on span "on [DATE]" at bounding box center [404, 256] width 41 height 12
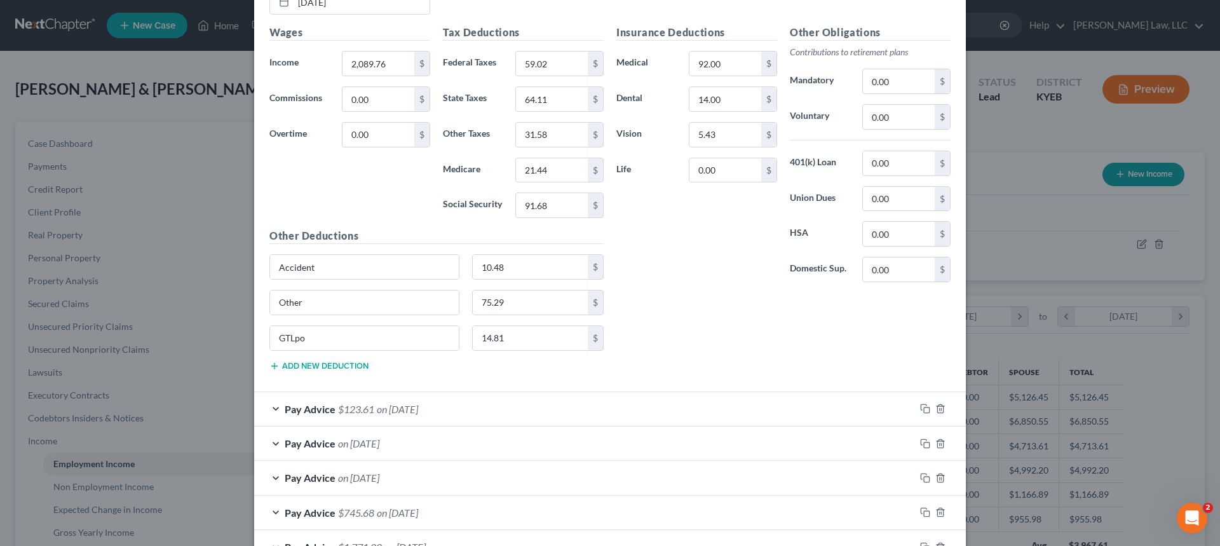
scroll to position [508, 0]
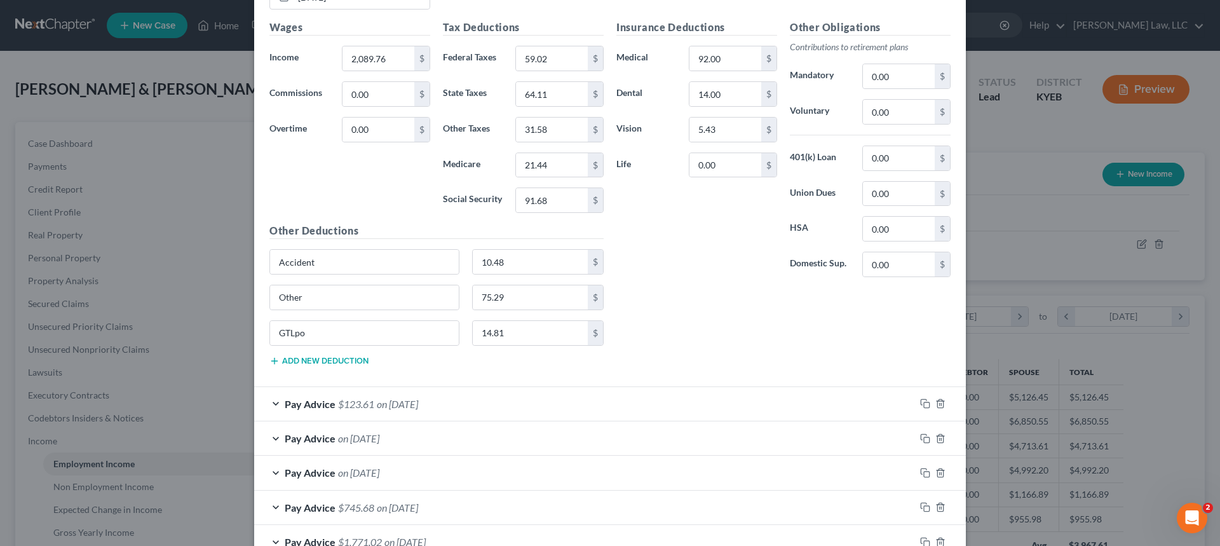
click at [392, 403] on span "on [DATE]" at bounding box center [397, 404] width 41 height 12
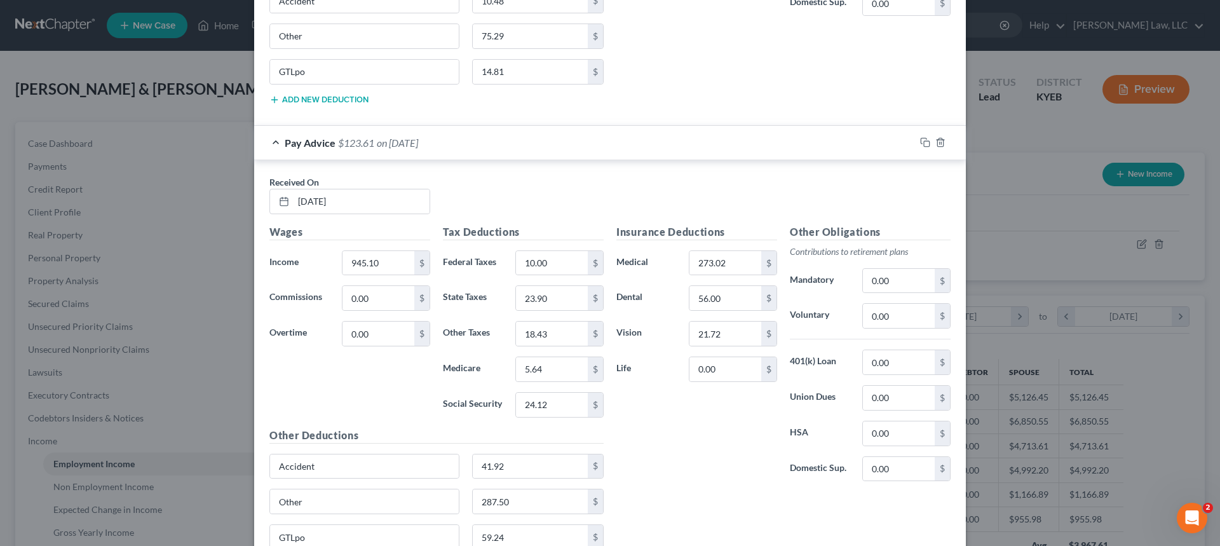
scroll to position [826, 0]
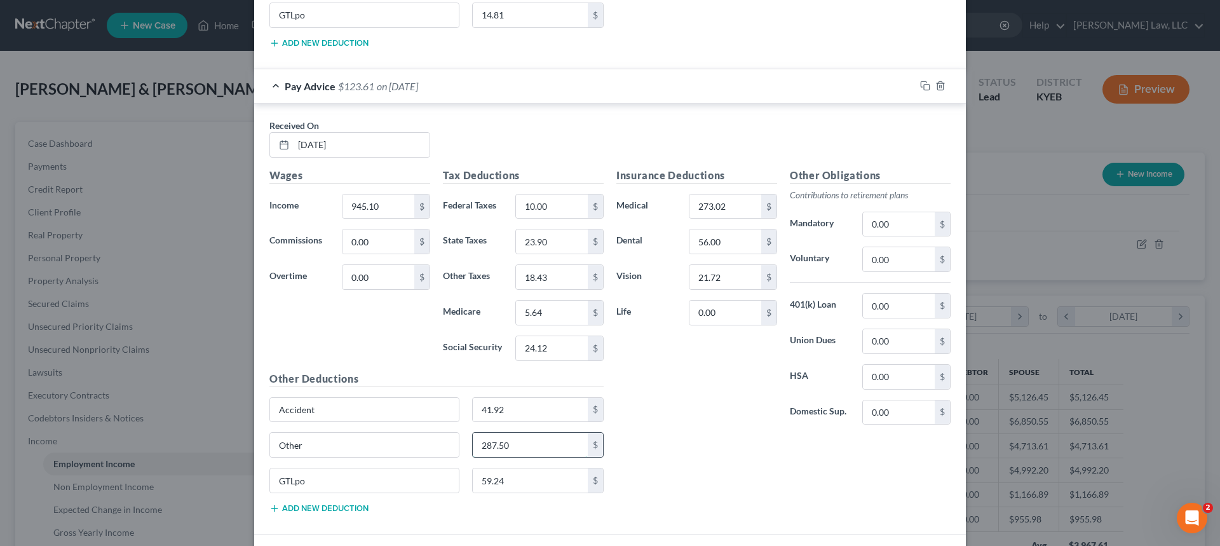
click at [520, 439] on input "287.50" at bounding box center [531, 445] width 116 height 24
click at [383, 445] on input "Other" at bounding box center [364, 445] width 189 height 24
click at [542, 446] on input "287.50" at bounding box center [531, 445] width 116 height 24
click at [352, 207] on input "945.10" at bounding box center [379, 206] width 72 height 24
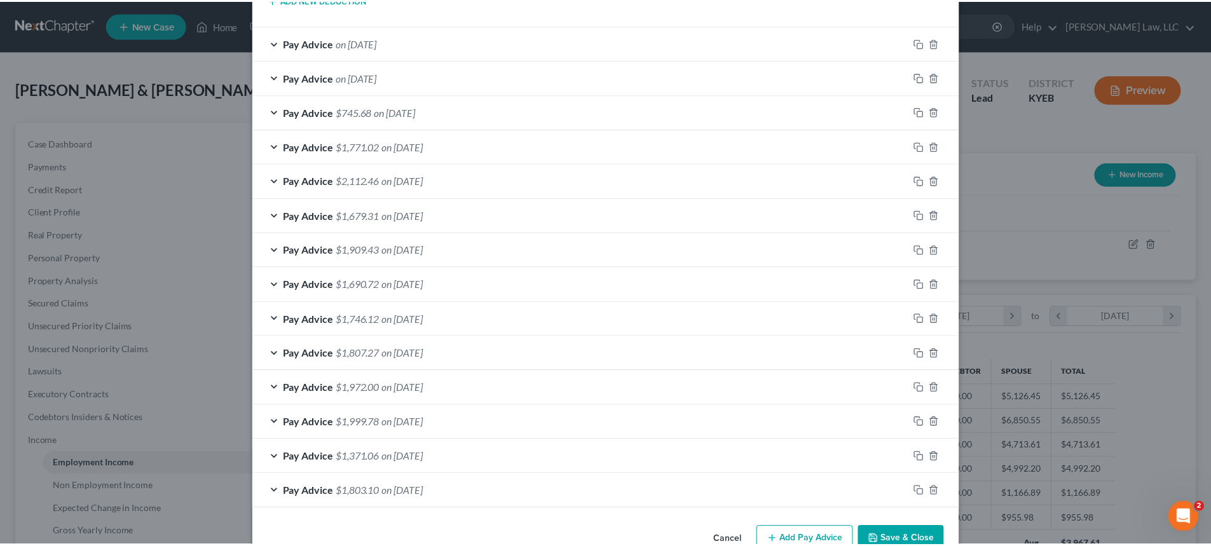
scroll to position [1368, 0]
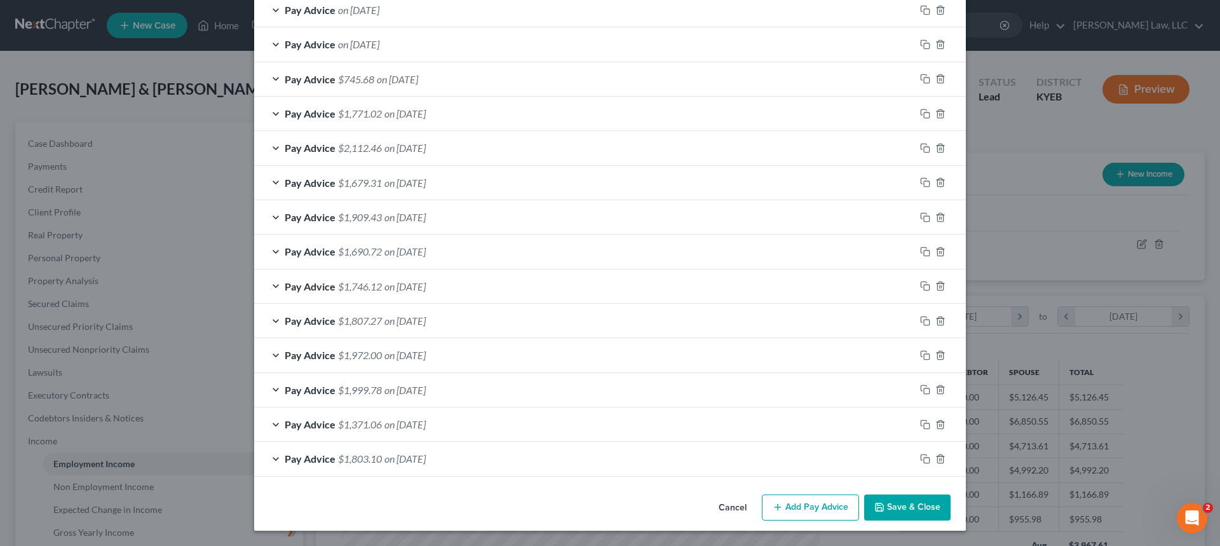
click at [916, 505] on button "Save & Close" at bounding box center [907, 507] width 86 height 27
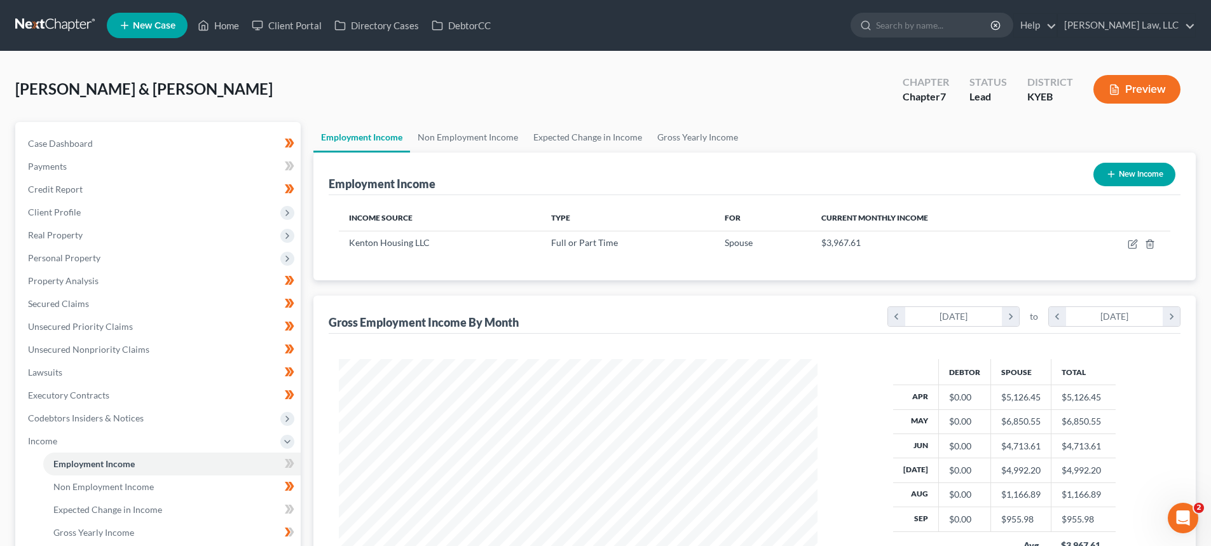
scroll to position [635281, 635019]
click at [481, 142] on link "Non Employment Income" at bounding box center [468, 137] width 116 height 31
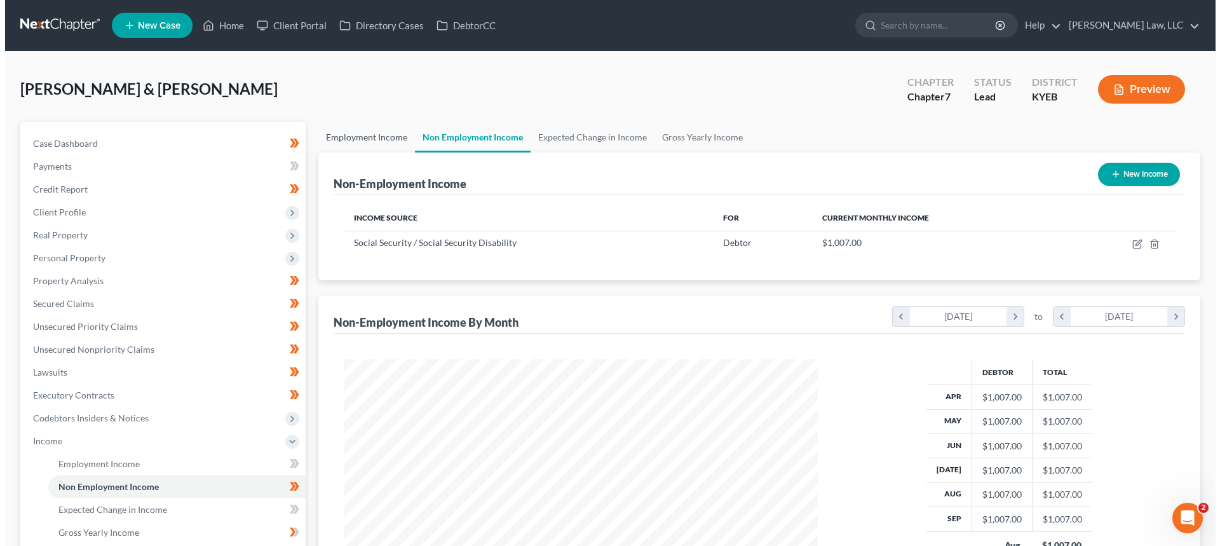
scroll to position [237, 500]
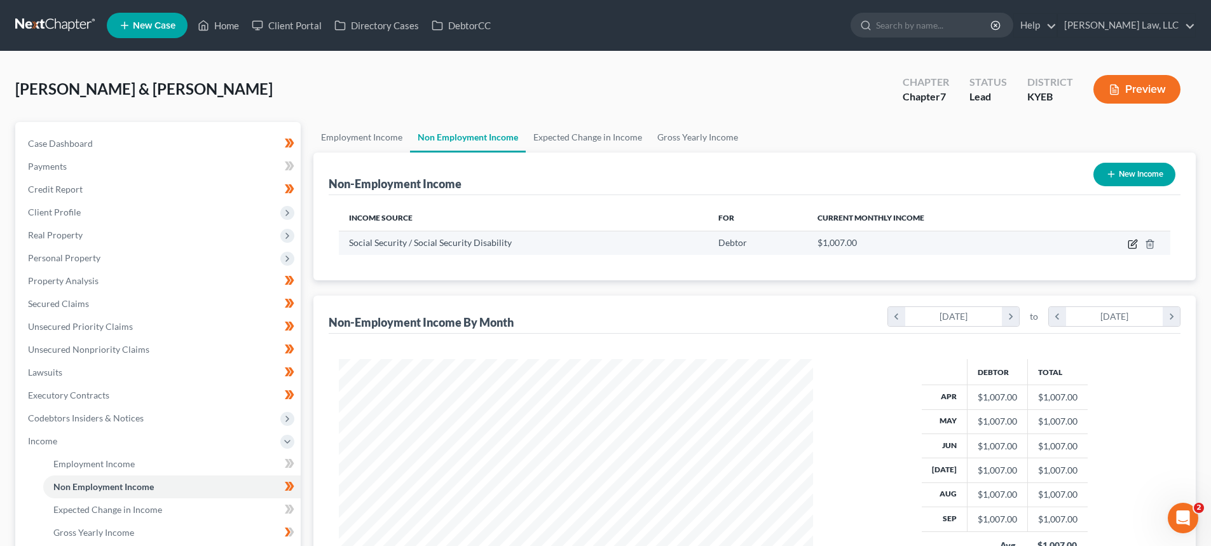
click at [1132, 243] on icon "button" at bounding box center [1134, 243] width 6 height 6
select select "4"
select select "0"
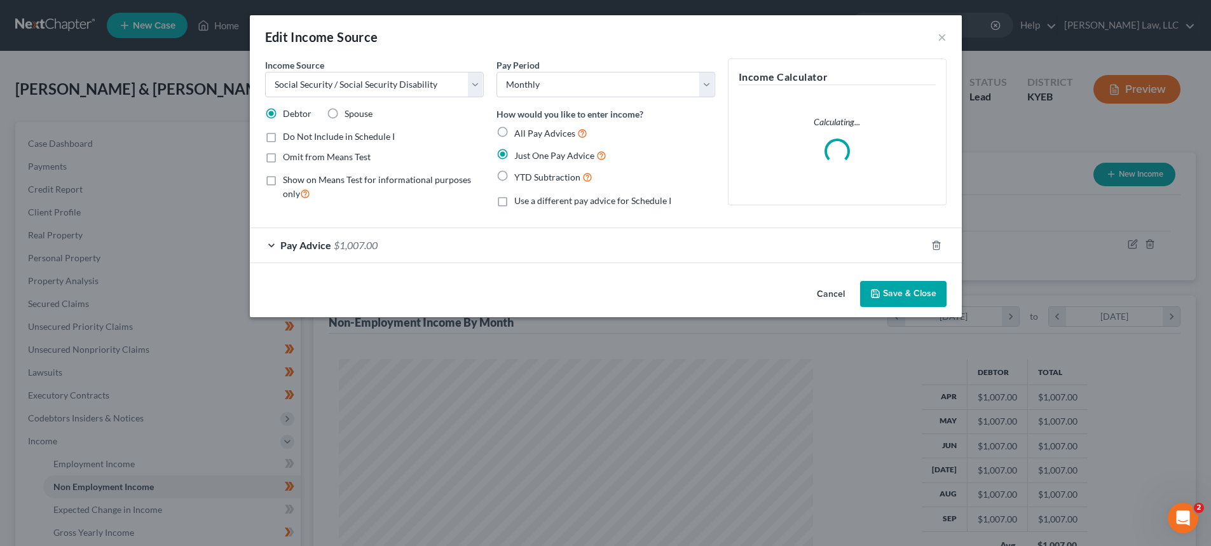
scroll to position [239, 504]
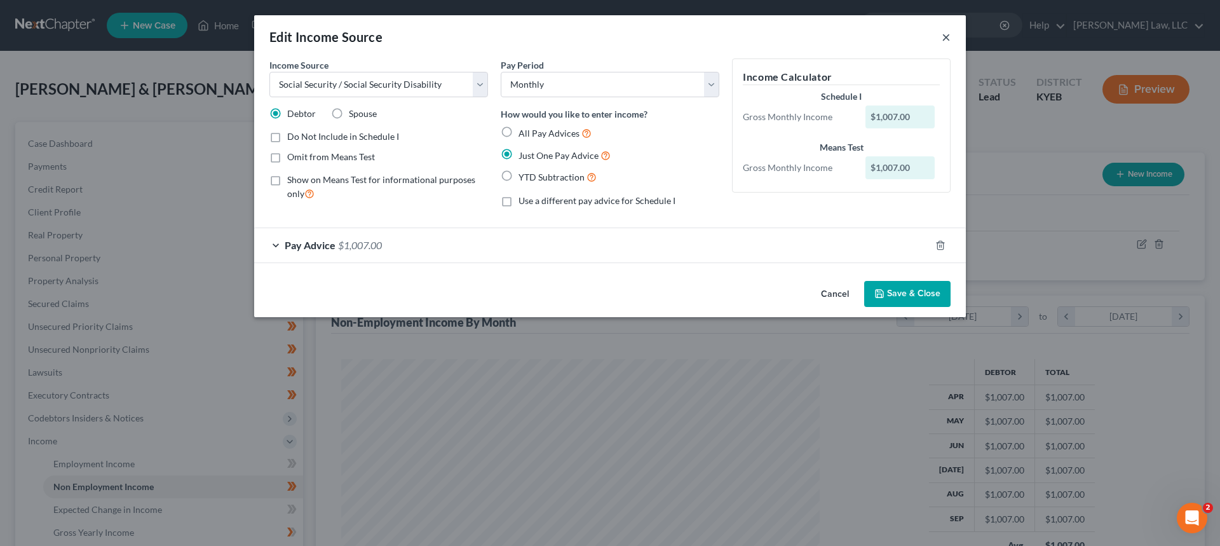
click at [948, 36] on button "×" at bounding box center [946, 36] width 9 height 15
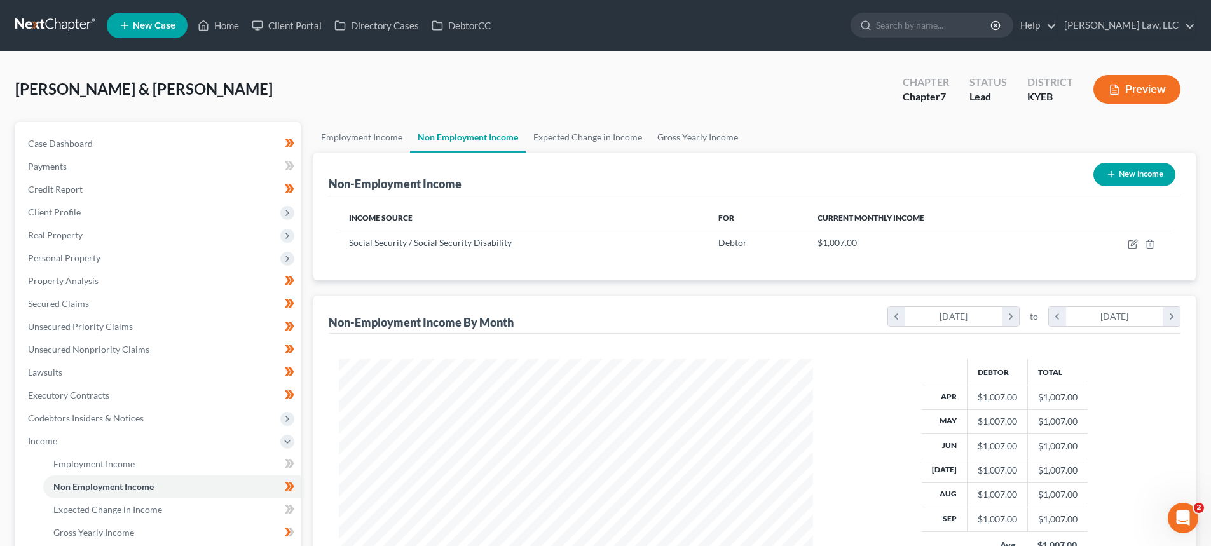
scroll to position [635281, 635019]
click at [568, 136] on link "Expected Change in Income" at bounding box center [588, 137] width 124 height 31
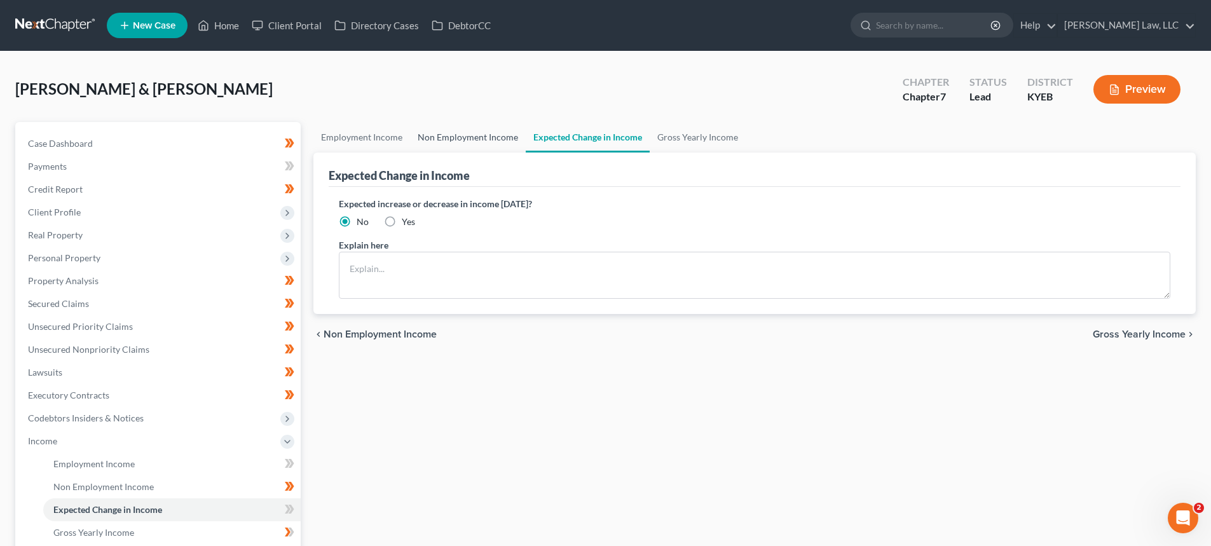
click at [468, 142] on link "Non Employment Income" at bounding box center [468, 137] width 116 height 31
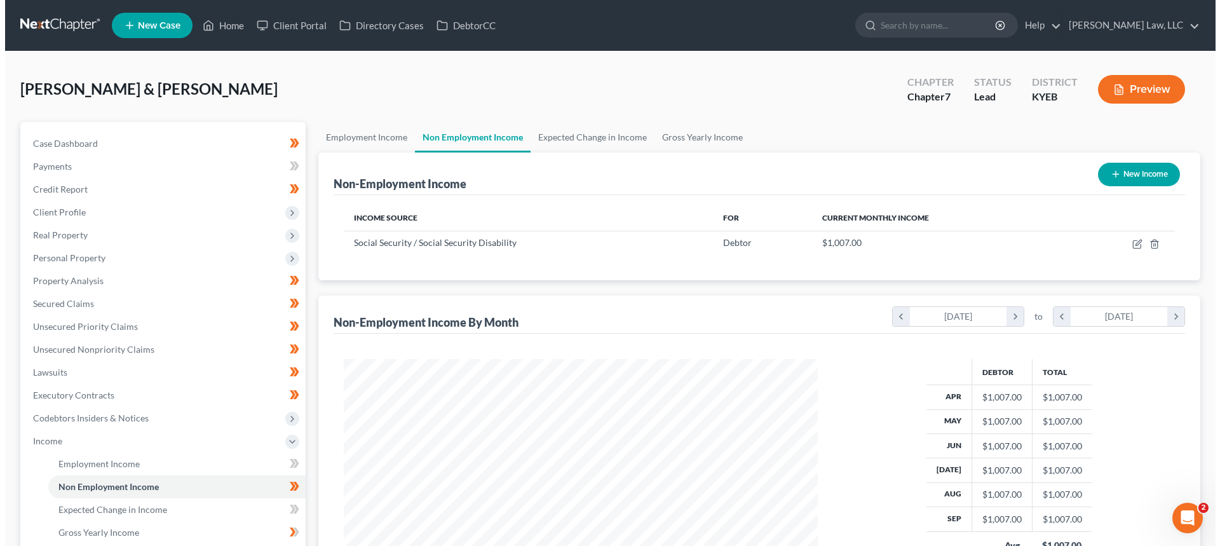
scroll to position [237, 500]
click at [1136, 166] on button "New Income" at bounding box center [1134, 175] width 82 height 24
select select "0"
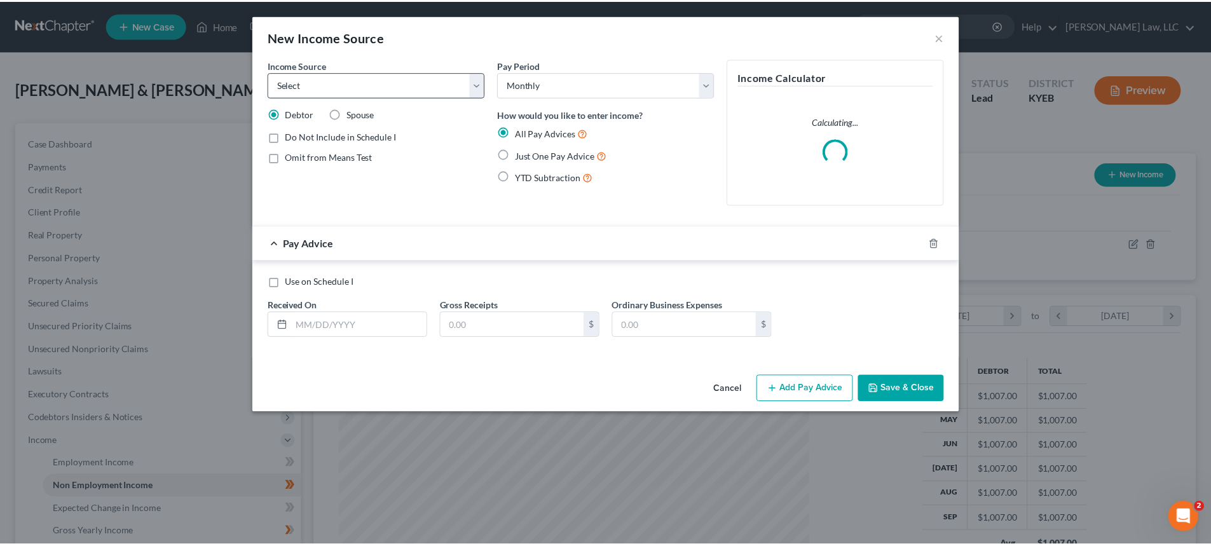
scroll to position [239, 504]
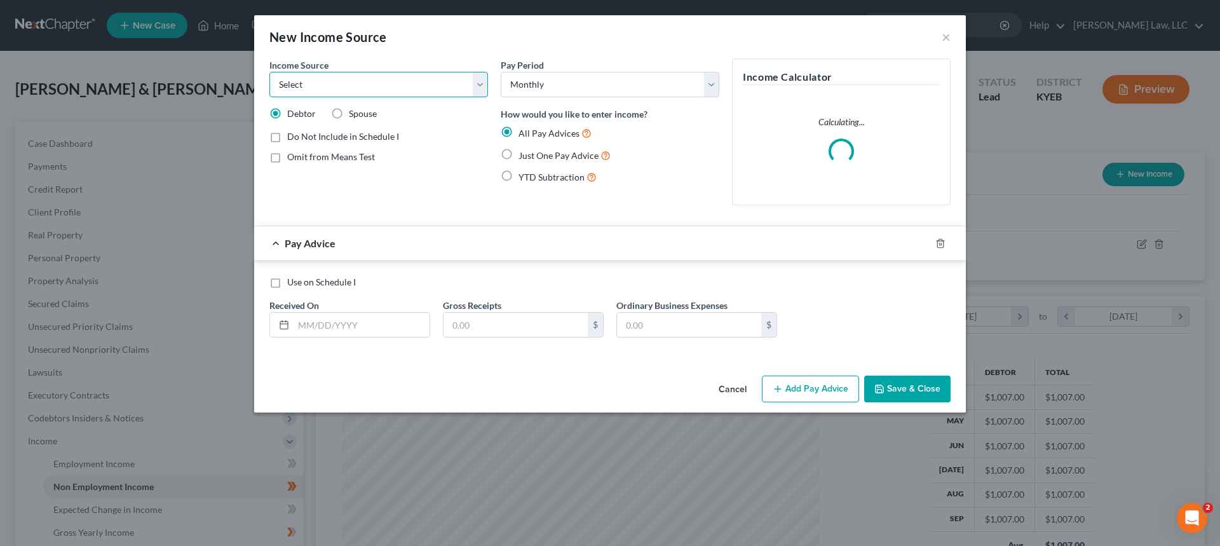
drag, startPoint x: 340, startPoint y: 88, endPoint x: 339, endPoint y: 97, distance: 9.0
click at [340, 88] on select "Select Unemployment Disability (from employer) Pension Retirement Social Securi…" at bounding box center [378, 84] width 219 height 25
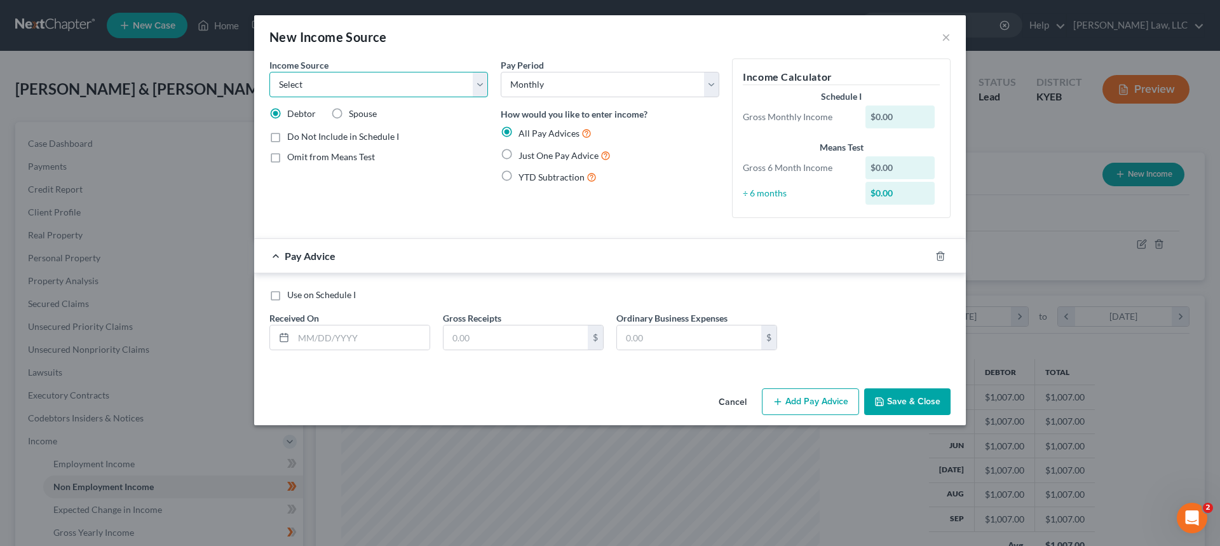
select select "4"
click at [269, 72] on select "Select Unemployment Disability (from employer) Pension Retirement Social Securi…" at bounding box center [378, 84] width 219 height 25
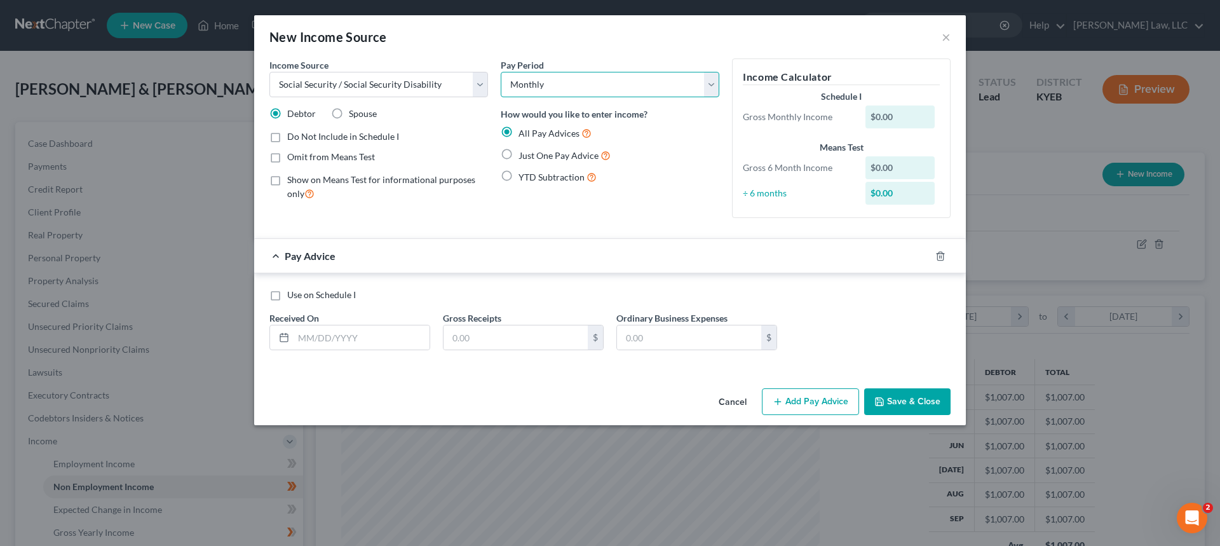
drag, startPoint x: 518, startPoint y: 86, endPoint x: 517, endPoint y: 95, distance: 9.0
click at [518, 86] on select "Select Monthly Twice Monthly Every Other Week Weekly" at bounding box center [610, 84] width 219 height 25
click at [501, 72] on select "Select Monthly Twice Monthly Every Other Week Weekly" at bounding box center [610, 84] width 219 height 25
click at [519, 154] on label "Just One Pay Advice" at bounding box center [565, 155] width 92 height 15
click at [524, 154] on input "Just One Pay Advice" at bounding box center [528, 152] width 8 height 8
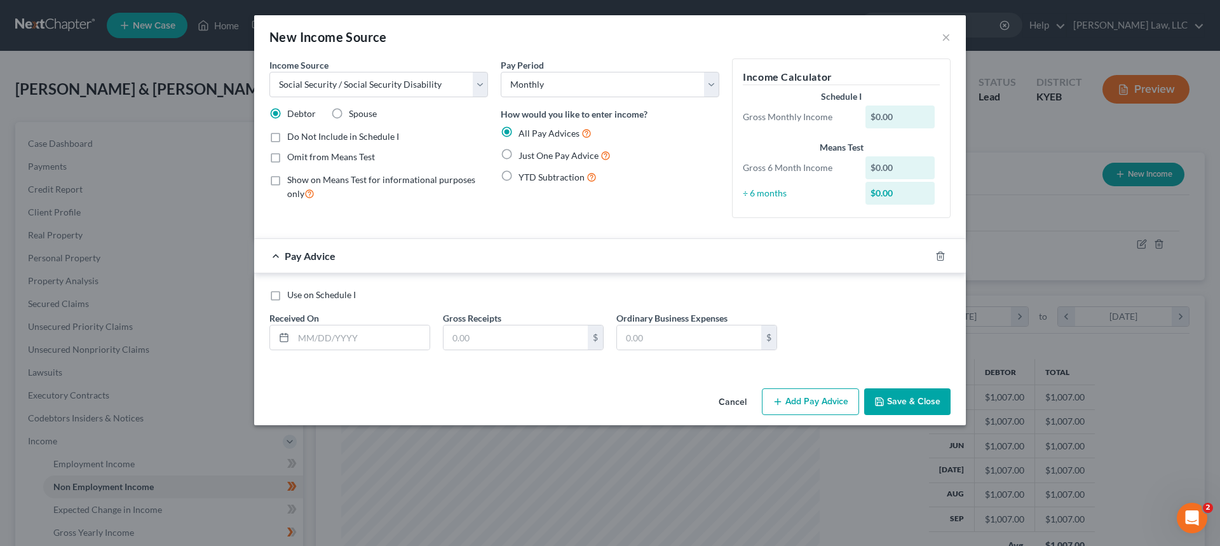
radio input "true"
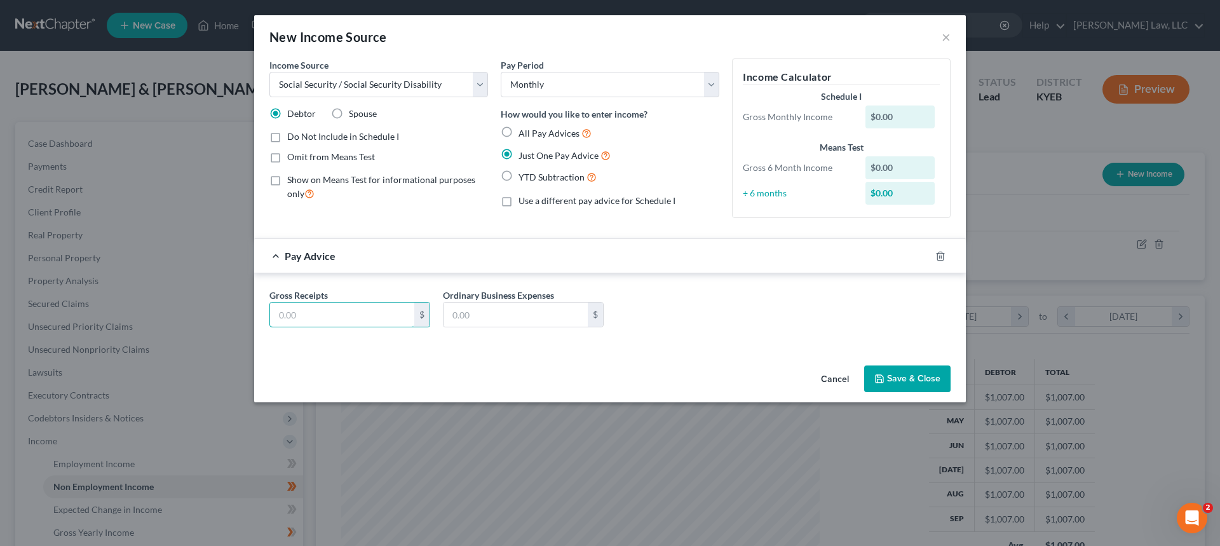
drag, startPoint x: 339, startPoint y: 308, endPoint x: 328, endPoint y: 295, distance: 17.6
click at [339, 308] on input "text" at bounding box center [342, 315] width 144 height 24
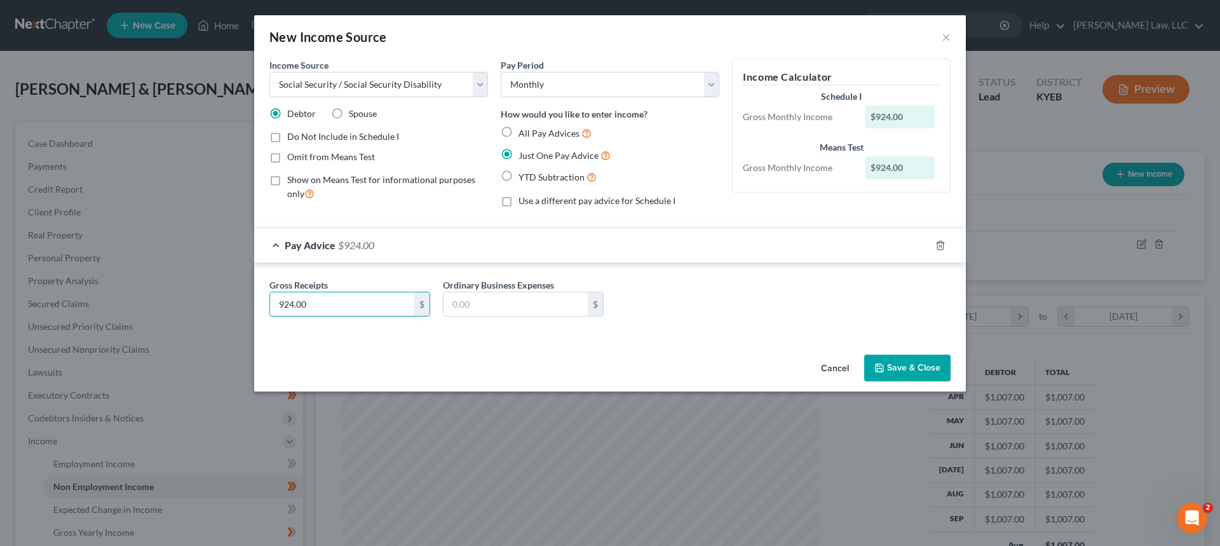
type input "924.00"
click at [901, 372] on button "Save & Close" at bounding box center [907, 368] width 86 height 27
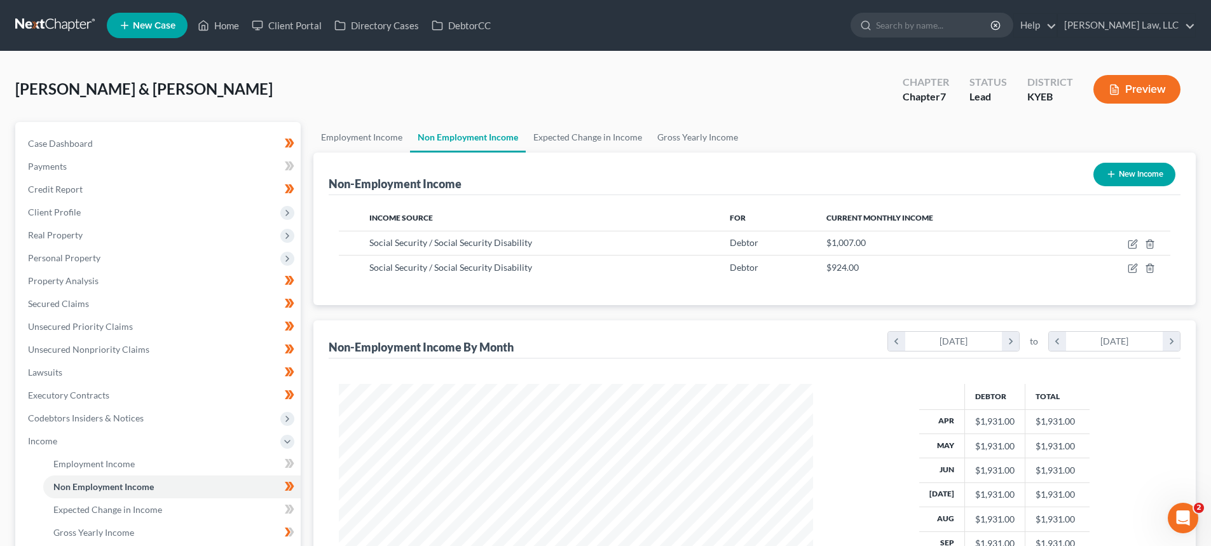
scroll to position [635281, 635019]
click at [561, 133] on link "Expected Change in Income" at bounding box center [588, 137] width 124 height 31
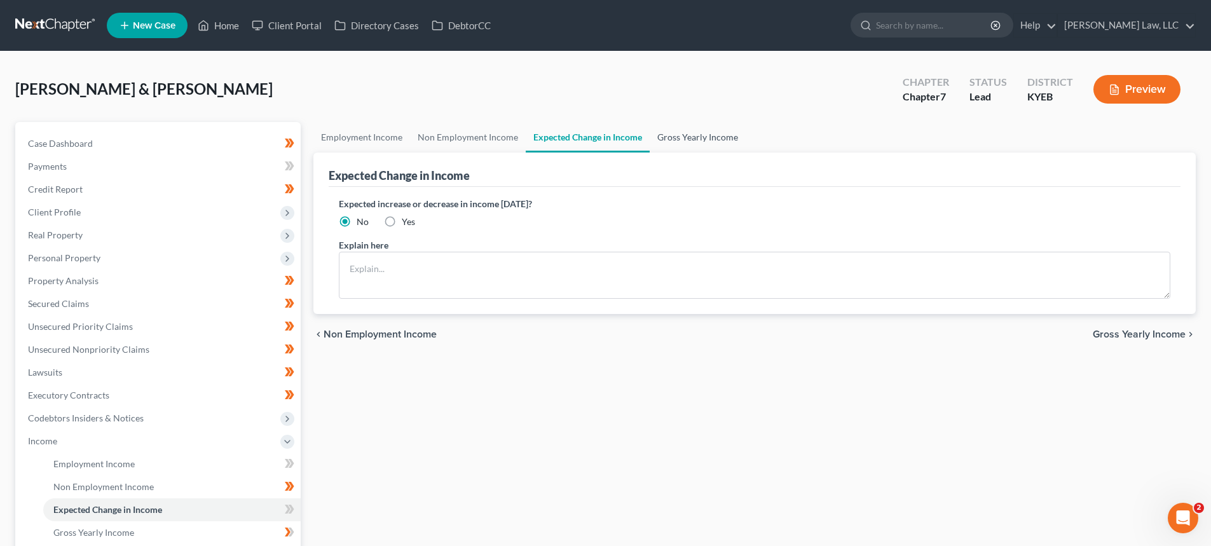
click at [664, 136] on link "Gross Yearly Income" at bounding box center [697, 137] width 96 height 31
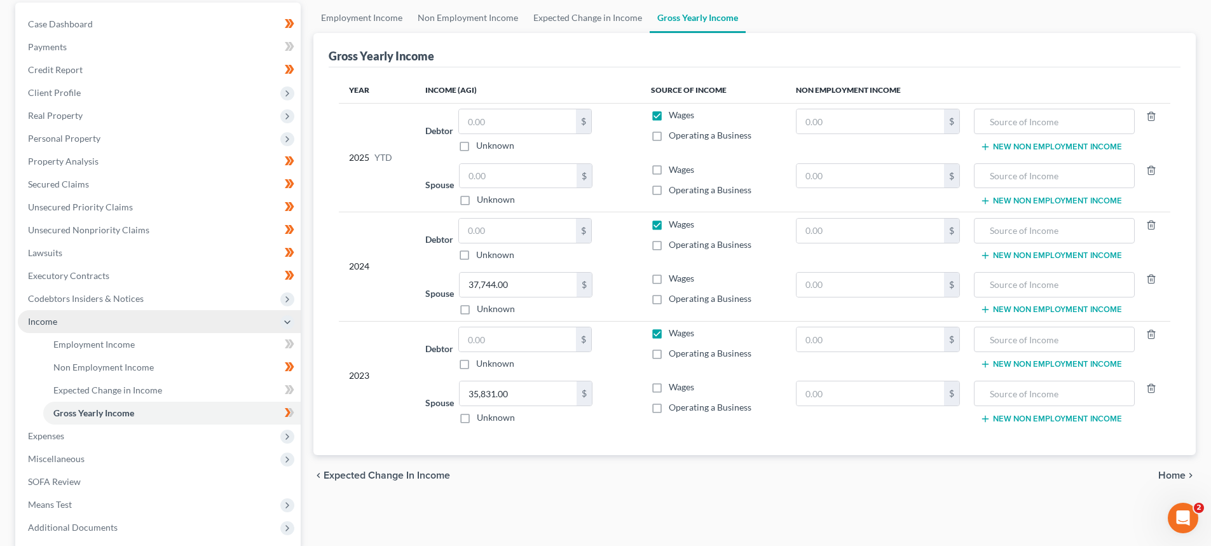
scroll to position [127, 0]
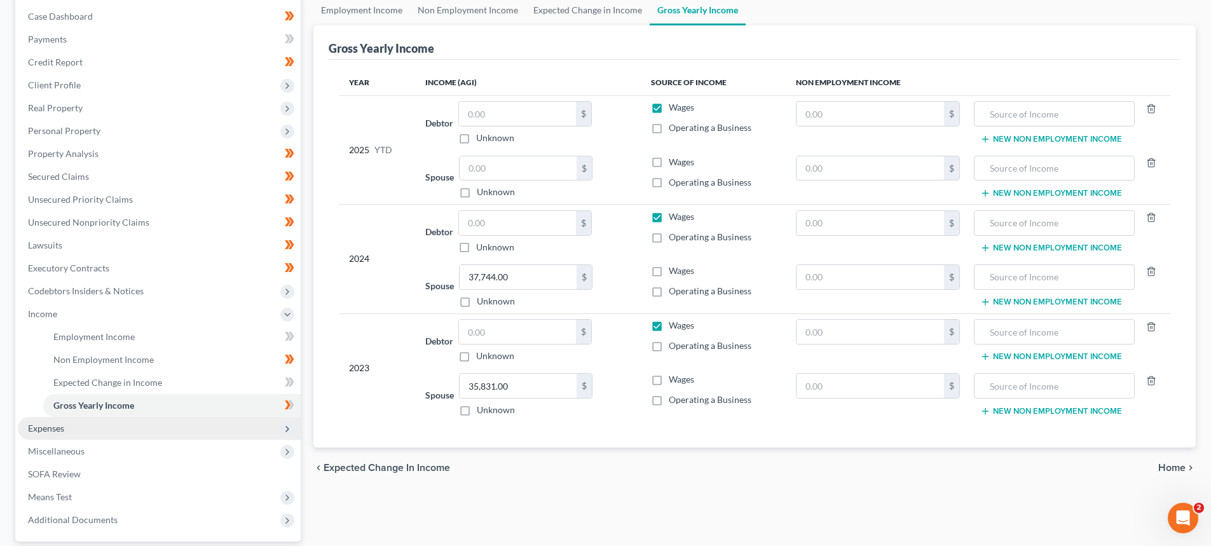
click at [67, 429] on span "Expenses" at bounding box center [159, 428] width 283 height 23
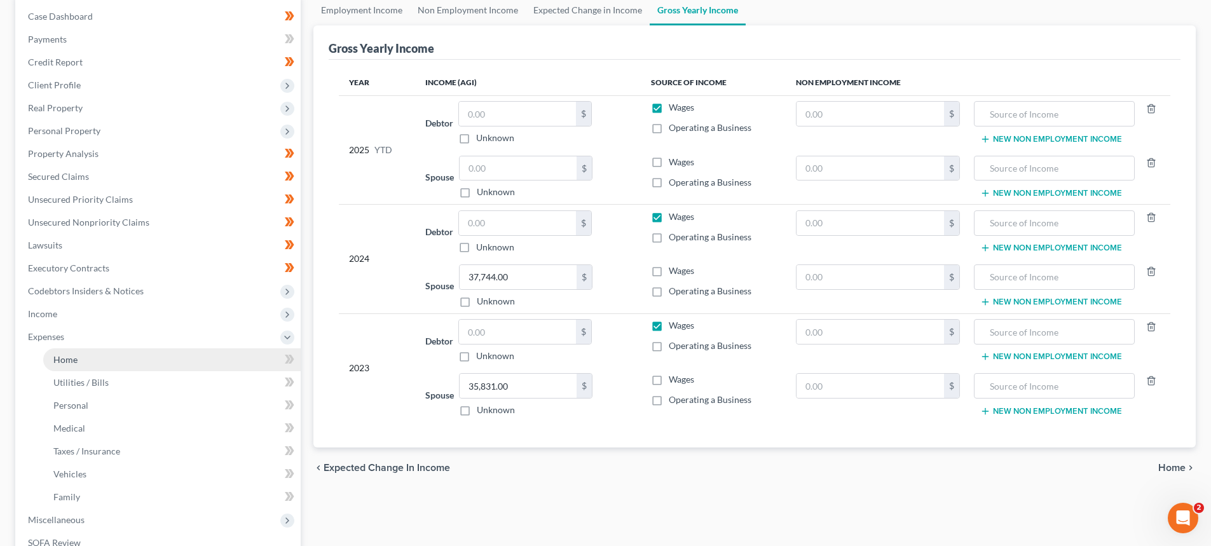
click at [77, 355] on span "Home" at bounding box center [65, 359] width 24 height 11
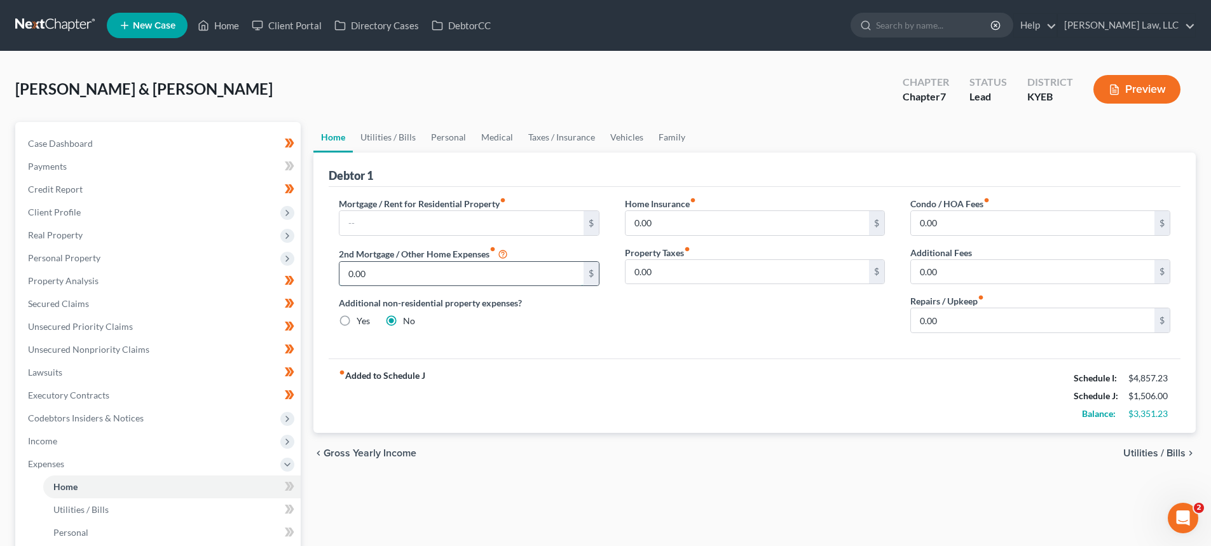
click at [439, 275] on input "0.00" at bounding box center [460, 274] width 243 height 24
type input "455.00"
click at [501, 229] on input "text" at bounding box center [460, 223] width 243 height 24
type input "315.00"
drag, startPoint x: 383, startPoint y: 138, endPoint x: 374, endPoint y: 147, distance: 12.6
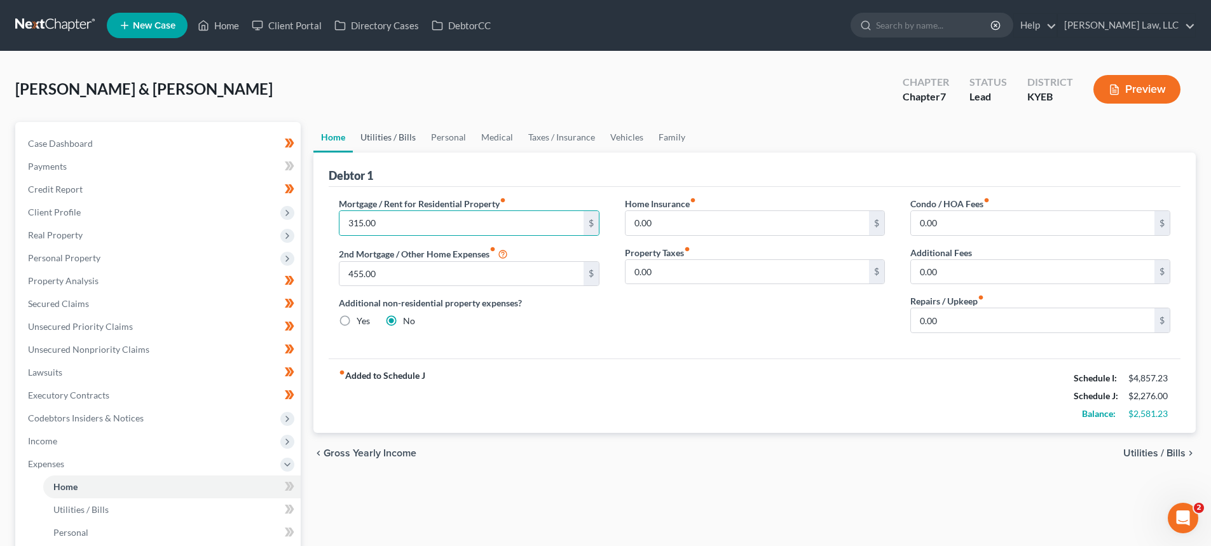
click at [382, 138] on link "Utilities / Bills" at bounding box center [388, 137] width 71 height 31
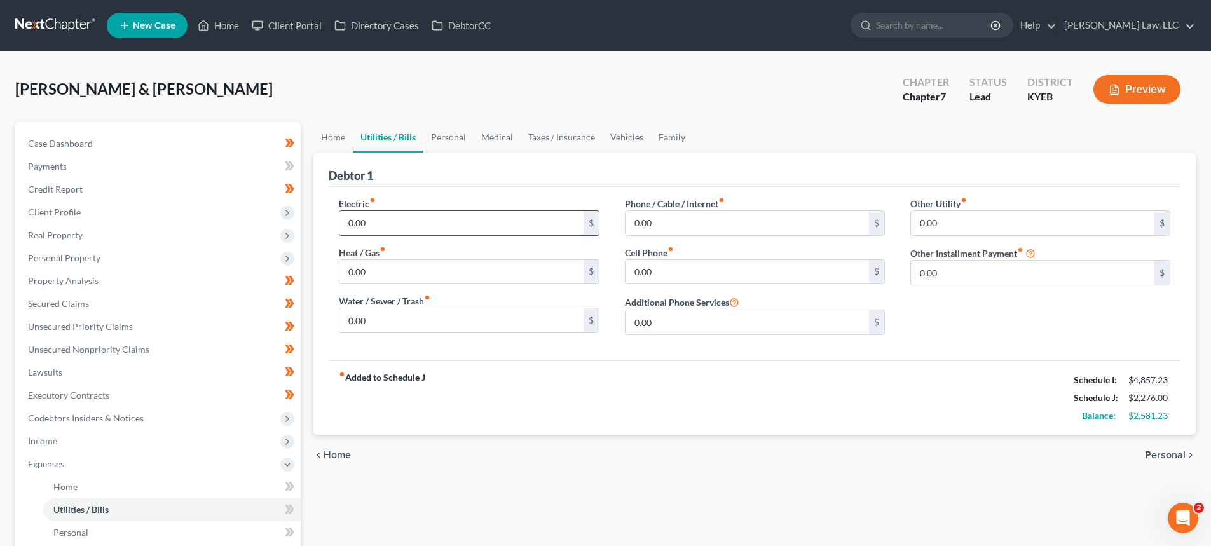
click at [345, 221] on input "0.00" at bounding box center [460, 223] width 243 height 24
type input "200.00"
click at [425, 329] on input "0.00" at bounding box center [460, 320] width 243 height 24
type input "110.00"
click at [733, 226] on input "0.00" at bounding box center [746, 223] width 243 height 24
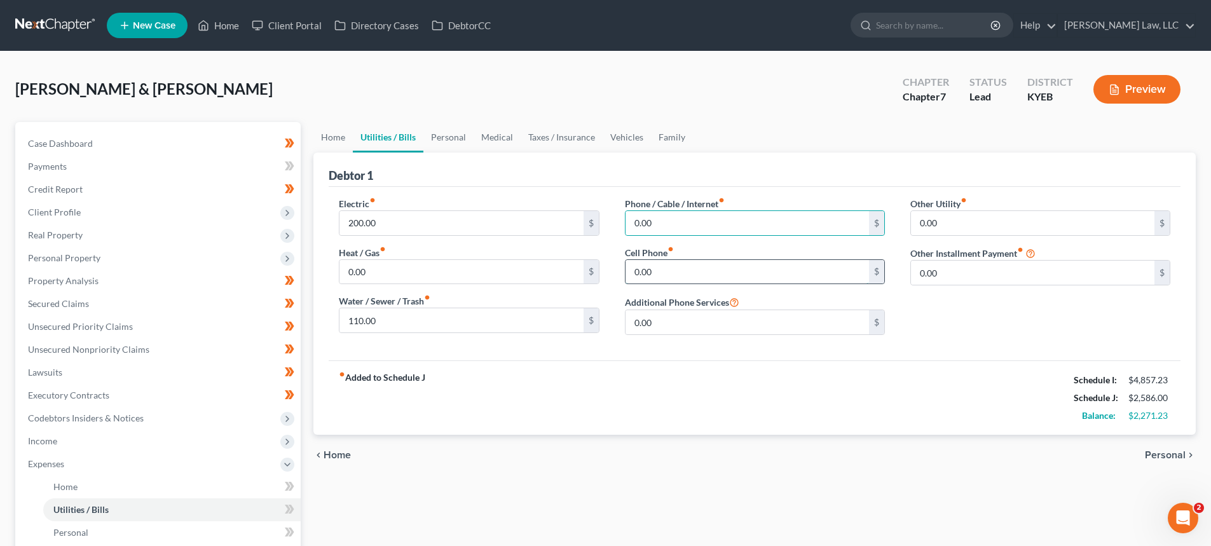
click at [705, 281] on input "0.00" at bounding box center [746, 272] width 243 height 24
click at [465, 141] on link "Personal" at bounding box center [448, 137] width 50 height 31
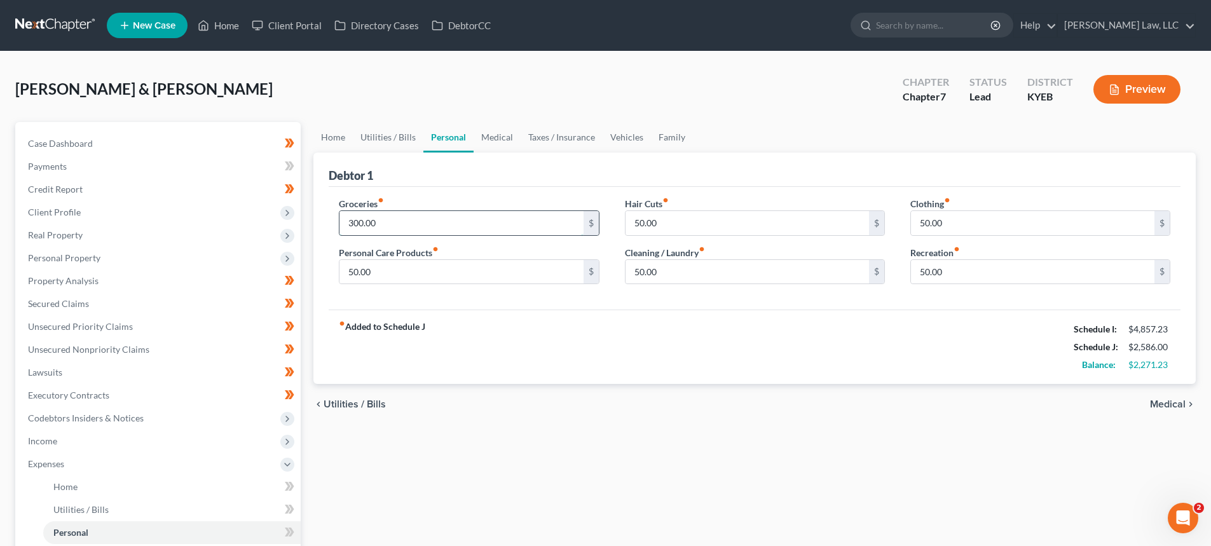
click at [412, 215] on input "300.00" at bounding box center [460, 223] width 243 height 24
type input "600.00"
click at [479, 133] on link "Medical" at bounding box center [496, 137] width 47 height 31
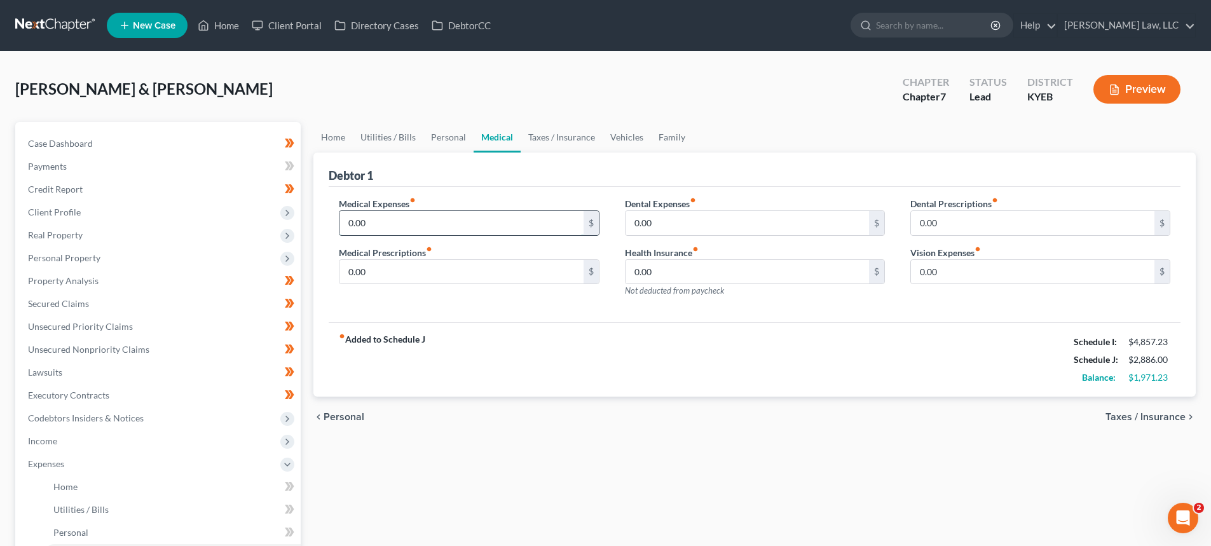
click at [366, 219] on input "0.00" at bounding box center [460, 223] width 243 height 24
type input "100.00"
click at [547, 130] on link "Taxes / Insurance" at bounding box center [561, 137] width 82 height 31
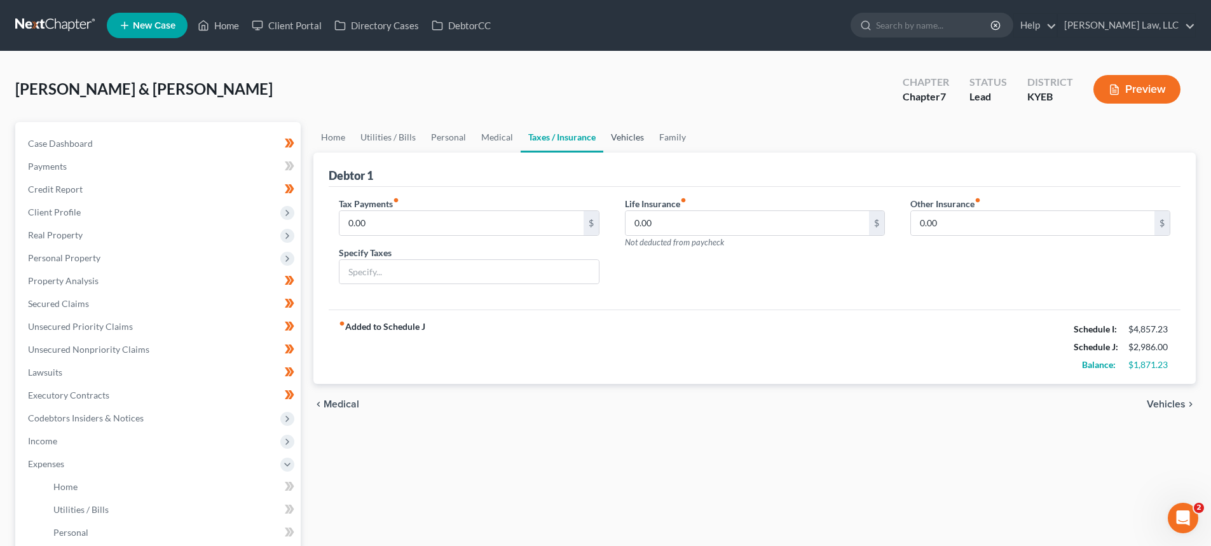
click at [621, 144] on link "Vehicles" at bounding box center [627, 137] width 48 height 31
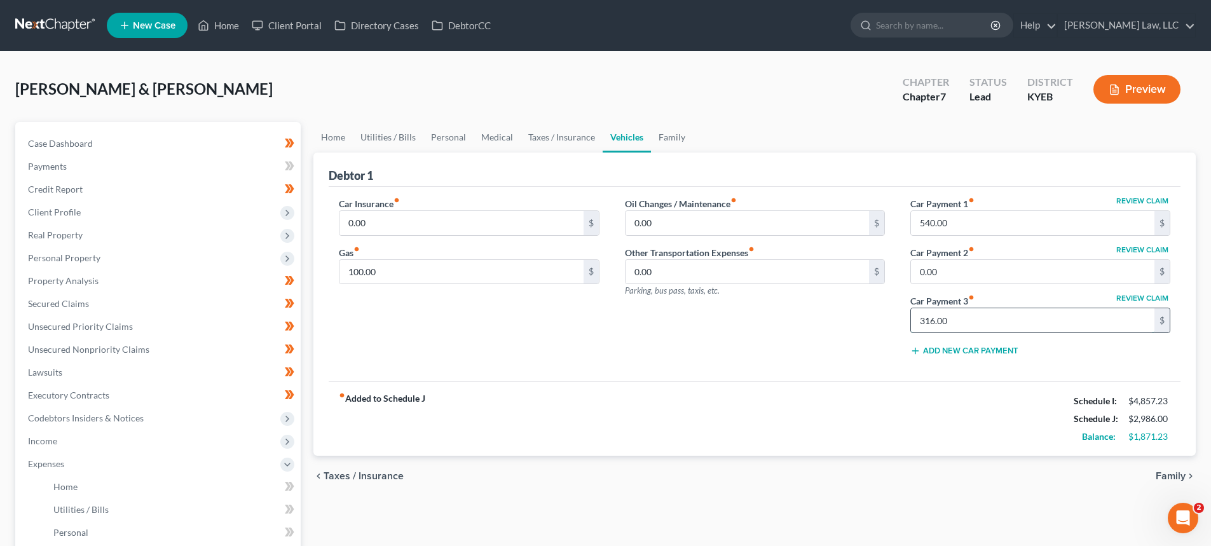
click at [971, 316] on input "316.00" at bounding box center [1032, 320] width 243 height 24
click at [958, 320] on input "text" at bounding box center [1032, 320] width 243 height 24
click at [952, 219] on input "540.00" at bounding box center [1032, 223] width 243 height 24
click at [953, 221] on input "540.00" at bounding box center [1032, 223] width 243 height 24
drag, startPoint x: 960, startPoint y: 219, endPoint x: 878, endPoint y: 224, distance: 82.1
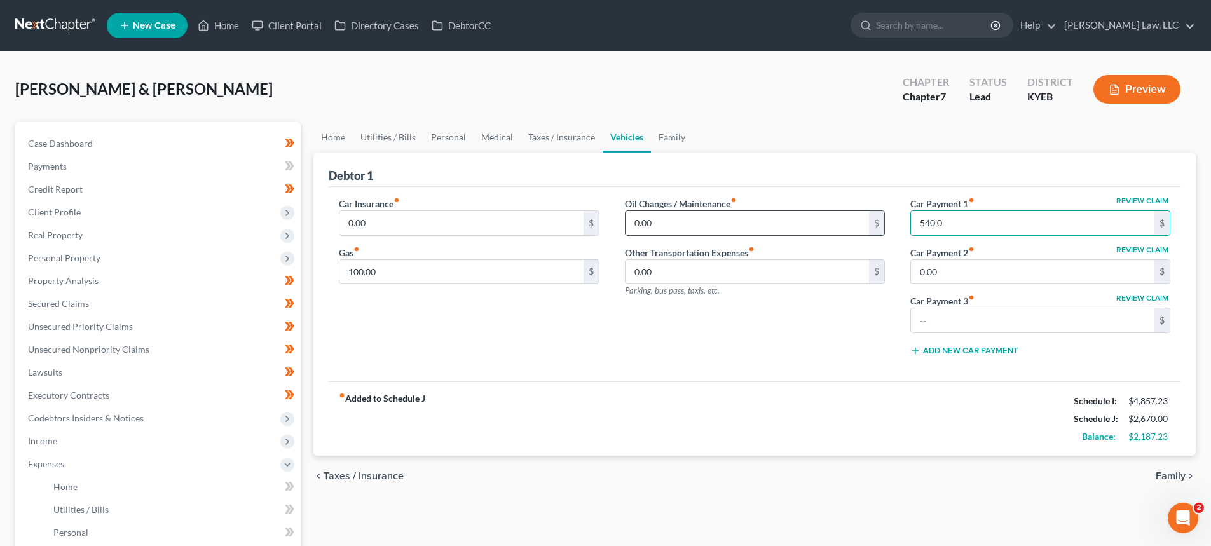
click at [897, 228] on div "Review Claim Car Payment 1 fiber_manual_record 540.0 $ Review Claim Car Payment…" at bounding box center [1039, 281] width 285 height 169
type input "450.00"
click at [973, 273] on input "0.00" at bounding box center [1032, 272] width 243 height 24
type input "450.00"
drag, startPoint x: 384, startPoint y: 267, endPoint x: 414, endPoint y: 201, distance: 72.5
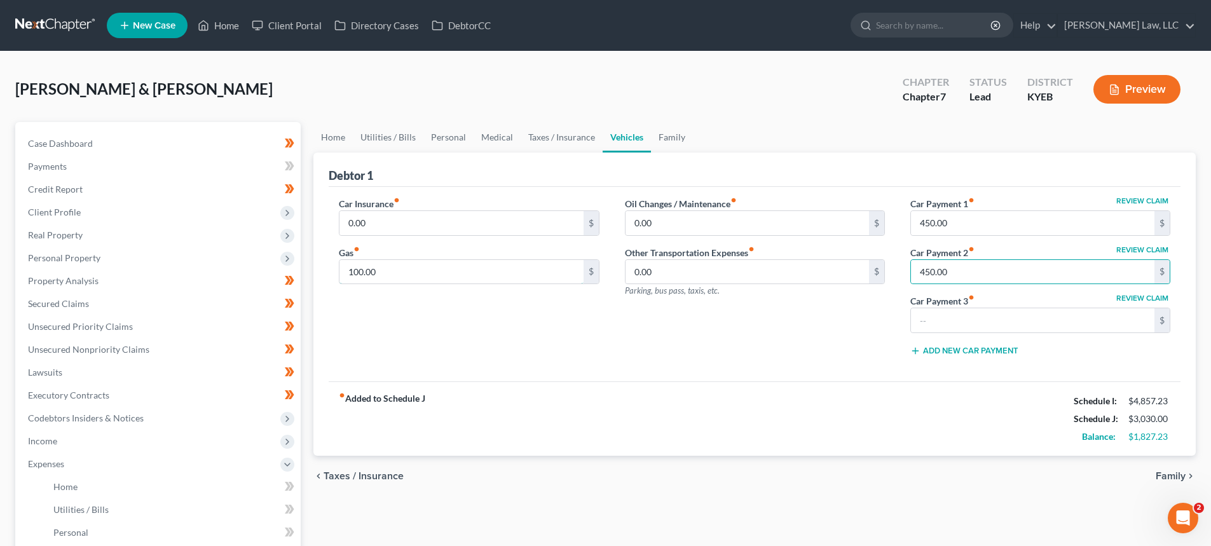
click at [384, 267] on input "100.00" at bounding box center [460, 272] width 243 height 24
click at [372, 227] on input "0.00" at bounding box center [460, 223] width 243 height 24
click at [384, 260] on input "100.00" at bounding box center [460, 272] width 243 height 24
click at [530, 283] on input "200.00" at bounding box center [460, 272] width 243 height 24
type input "200.00"
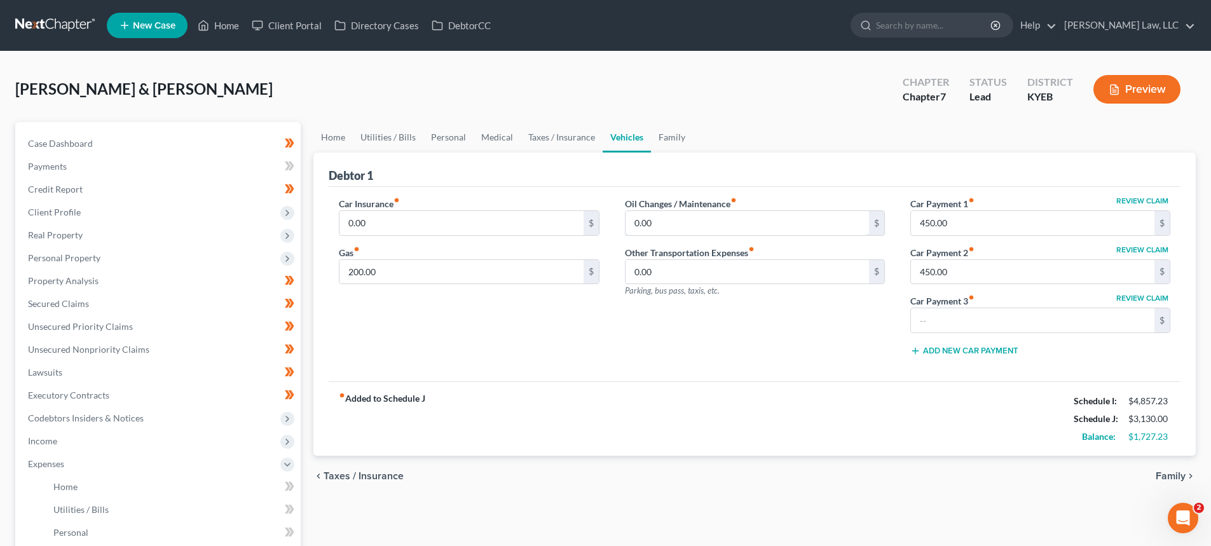
drag, startPoint x: 704, startPoint y: 214, endPoint x: 716, endPoint y: 202, distance: 17.5
click at [704, 214] on input "0.00" at bounding box center [746, 223] width 243 height 24
click at [434, 223] on input "0.00" at bounding box center [460, 223] width 243 height 24
type input "220.00"
click at [698, 222] on input "0.00" at bounding box center [746, 223] width 243 height 24
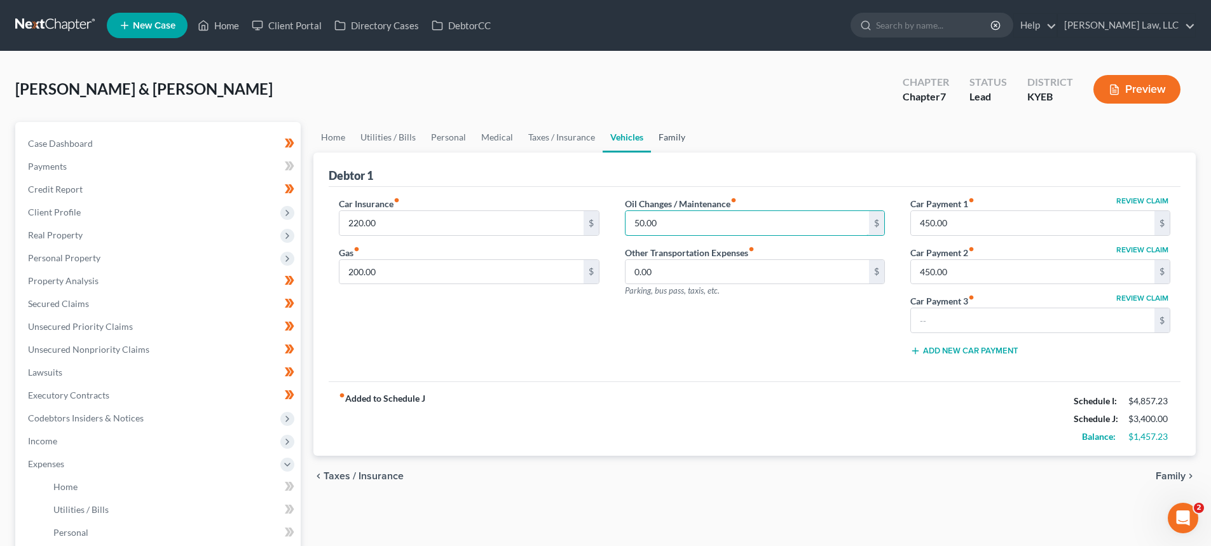
type input "50.00"
click at [660, 138] on link "Family" at bounding box center [672, 137] width 42 height 31
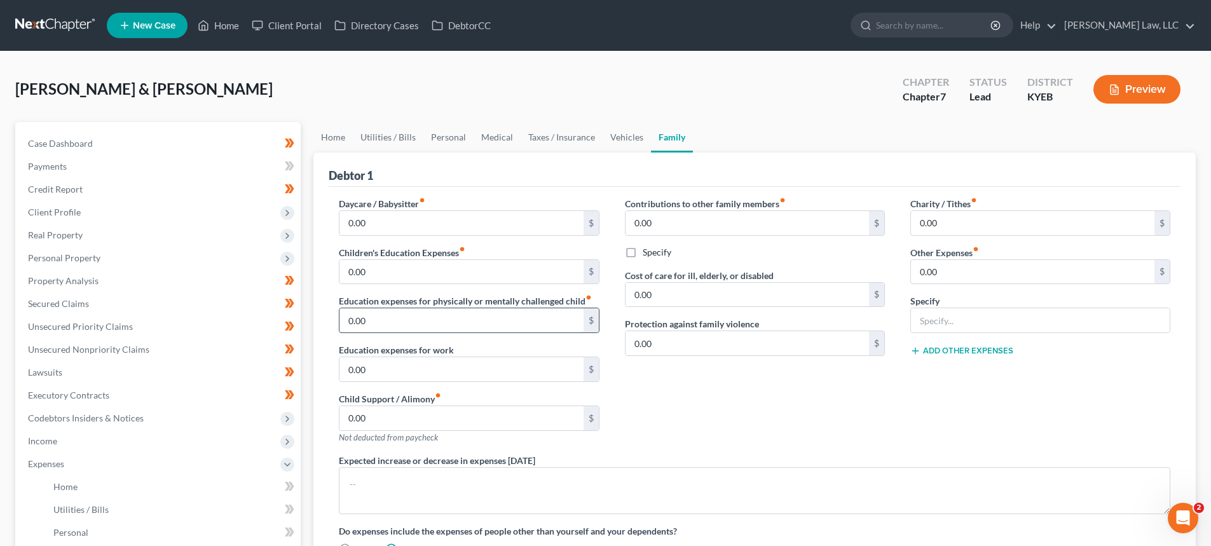
click at [409, 316] on input "0.00" at bounding box center [460, 320] width 243 height 24
type input "75.00"
click at [955, 274] on input "0.00" at bounding box center [1032, 272] width 243 height 24
drag, startPoint x: 941, startPoint y: 313, endPoint x: 960, endPoint y: 265, distance: 51.7
click at [941, 313] on input "text" at bounding box center [1040, 320] width 259 height 24
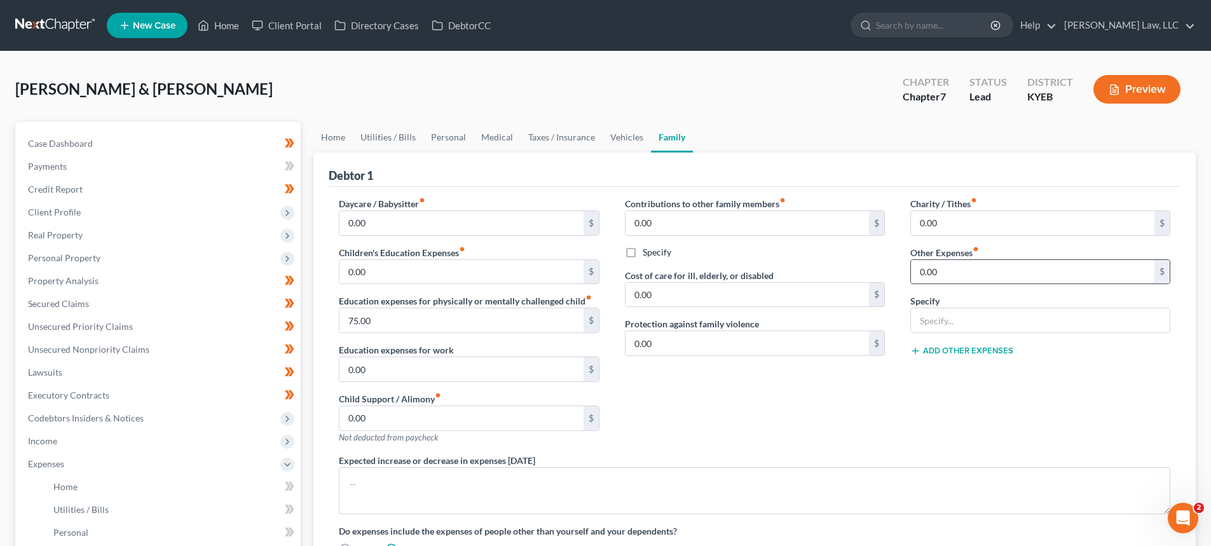
click at [962, 260] on input "0.00" at bounding box center [1032, 272] width 243 height 24
click at [941, 315] on input "text" at bounding box center [1040, 320] width 259 height 24
type input "Dogs/Cats Care and Food"
click at [972, 266] on input "0.00" at bounding box center [1032, 272] width 243 height 24
type input "150.00"
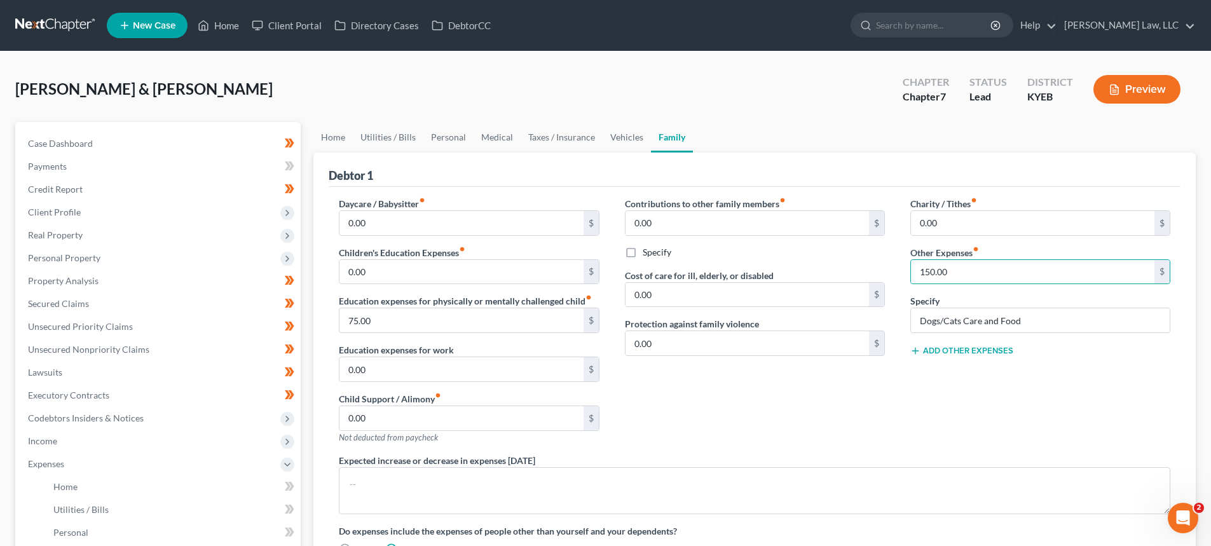
click at [847, 397] on div "Contributions to other family members fiber_manual_record 0.00 $ Specify Cost o…" at bounding box center [754, 325] width 285 height 257
click at [337, 140] on link "Home" at bounding box center [332, 137] width 39 height 31
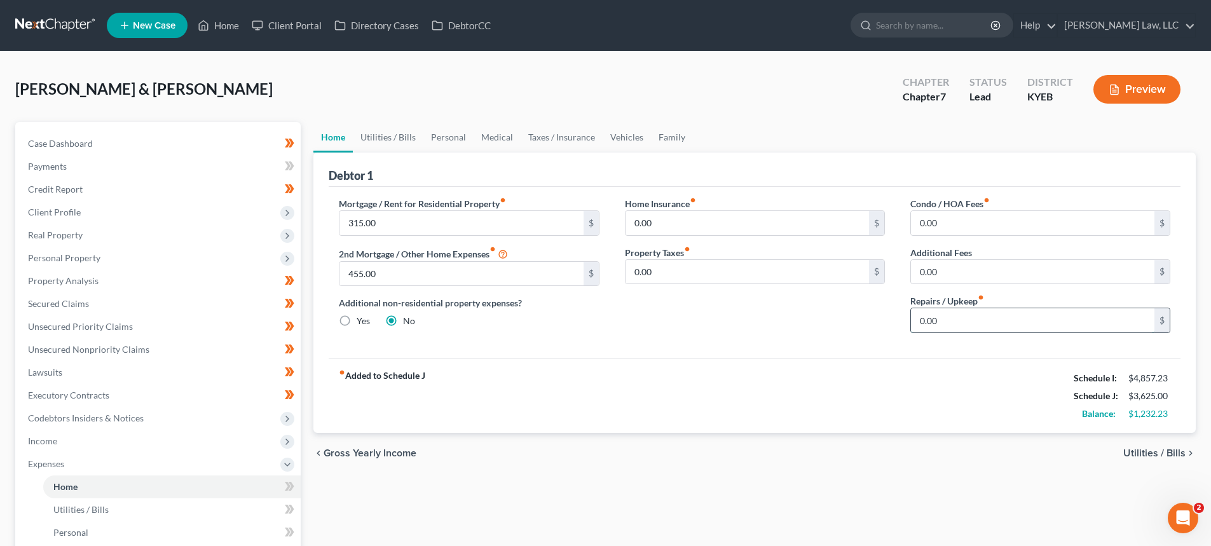
click at [941, 310] on input "0.00" at bounding box center [1032, 320] width 243 height 24
drag, startPoint x: 923, startPoint y: 323, endPoint x: 893, endPoint y: 306, distance: 34.4
click at [916, 323] on input "200.00" at bounding box center [1032, 320] width 243 height 24
type input "100.00"
click at [395, 142] on link "Utilities / Bills" at bounding box center [388, 137] width 71 height 31
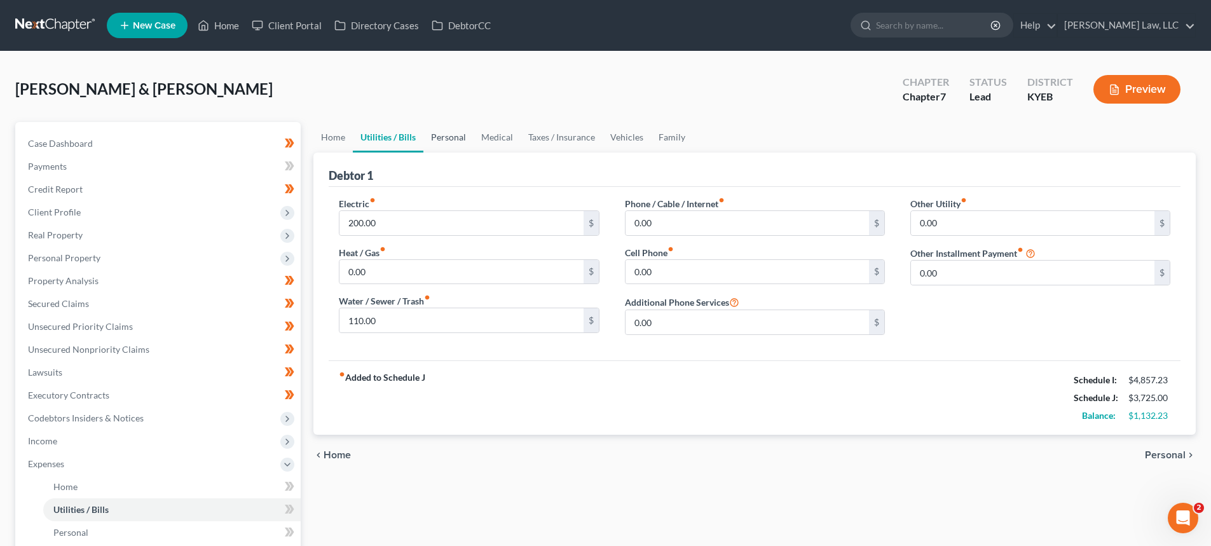
click at [448, 135] on link "Personal" at bounding box center [448, 137] width 50 height 31
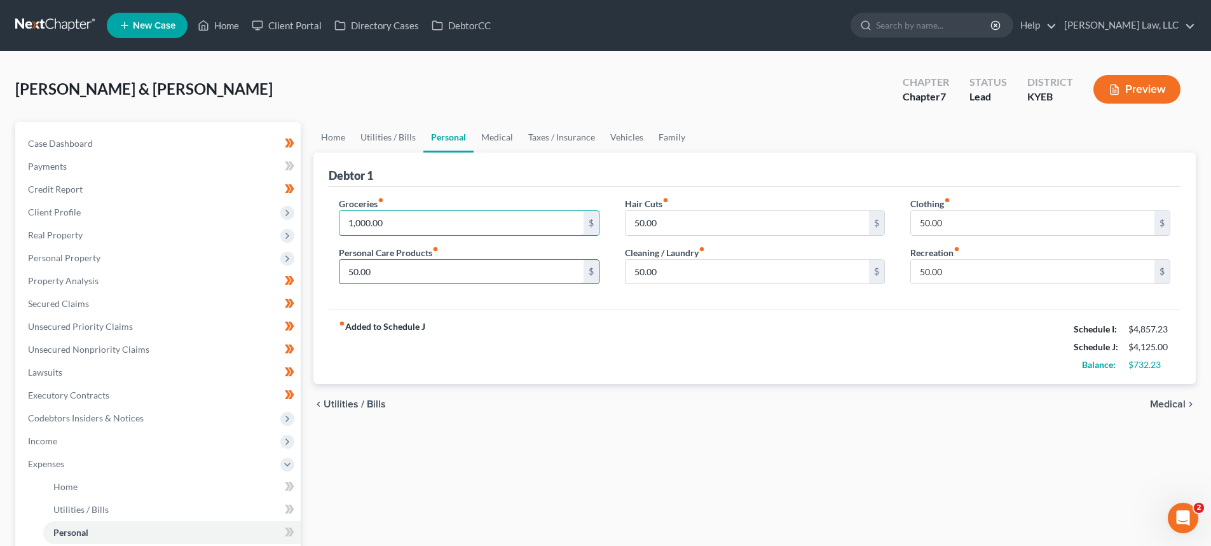
type input "1,000.00"
click at [353, 269] on input "50.00" at bounding box center [460, 272] width 243 height 24
type input "75.00"
click at [357, 223] on input "1,000.00" at bounding box center [460, 223] width 243 height 24
click at [360, 222] on input "1,000.00" at bounding box center [460, 223] width 243 height 24
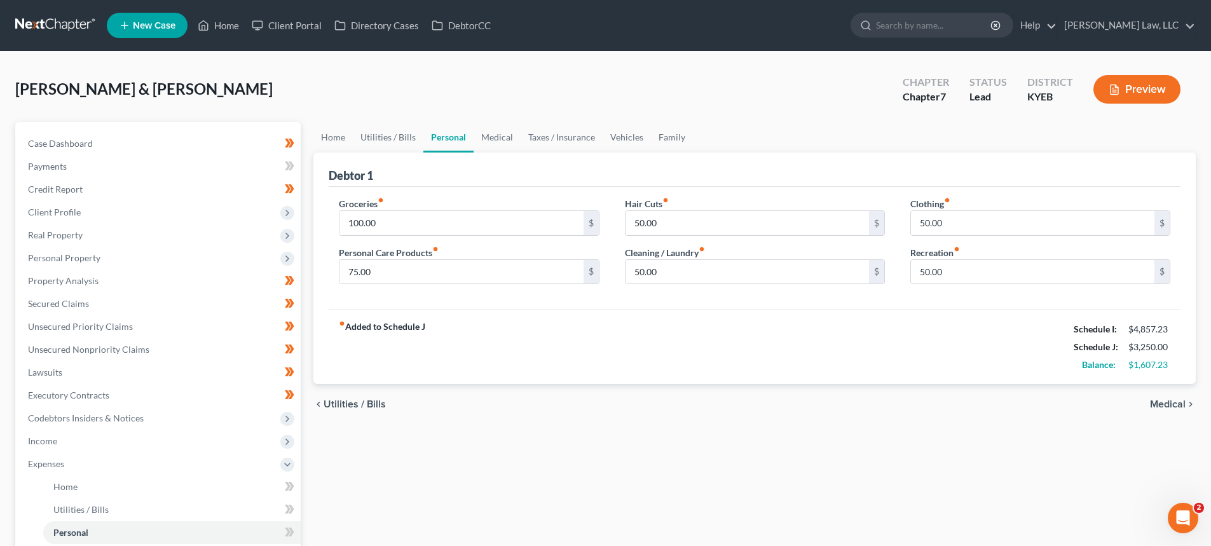
click at [382, 203] on label "Groceries fiber_manual_record" at bounding box center [361, 203] width 45 height 13
click at [388, 221] on input "100.00" at bounding box center [460, 223] width 243 height 24
type input "1,100.00"
click at [700, 271] on input "50.00" at bounding box center [746, 272] width 243 height 24
click at [638, 279] on input "50.00" at bounding box center [746, 272] width 243 height 24
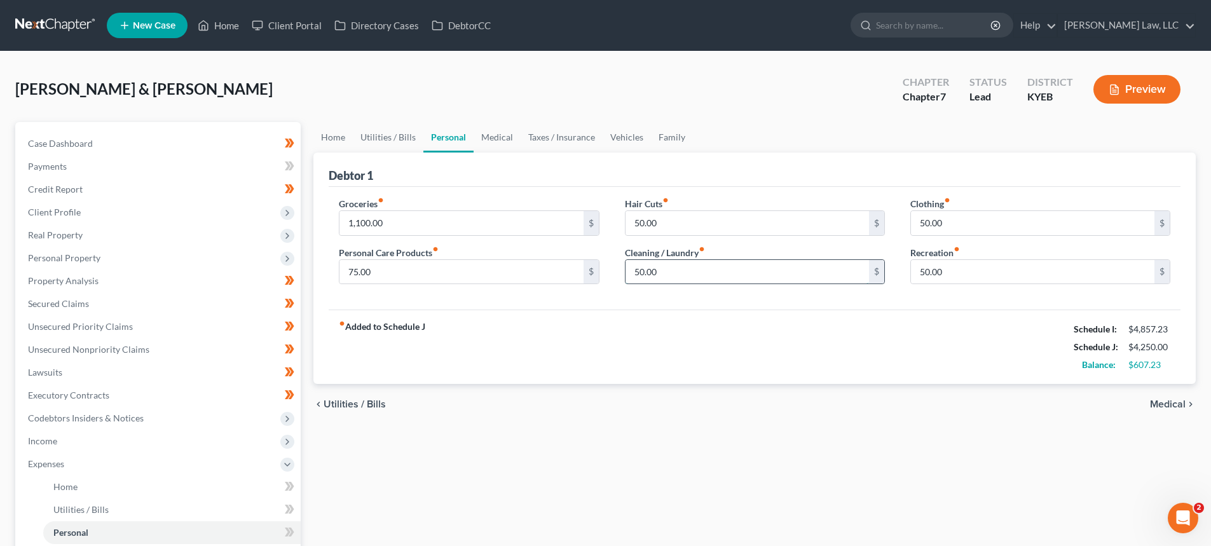
click at [639, 269] on input "50.00" at bounding box center [746, 272] width 243 height 24
click at [635, 270] on input "50.00" at bounding box center [746, 272] width 243 height 24
click at [643, 271] on input "50.00" at bounding box center [746, 272] width 243 height 24
drag, startPoint x: 643, startPoint y: 268, endPoint x: 628, endPoint y: 266, distance: 15.4
click at [630, 268] on input "50.00" at bounding box center [746, 272] width 243 height 24
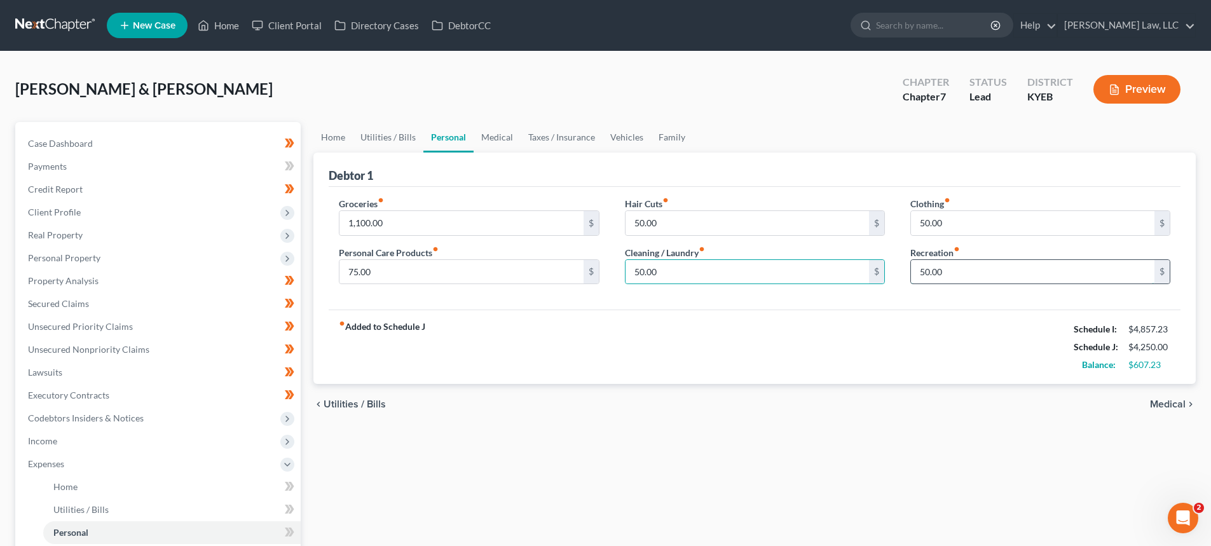
click at [925, 271] on input "50.00" at bounding box center [1032, 272] width 243 height 24
type input "120.00"
click at [500, 135] on link "Medical" at bounding box center [496, 137] width 47 height 31
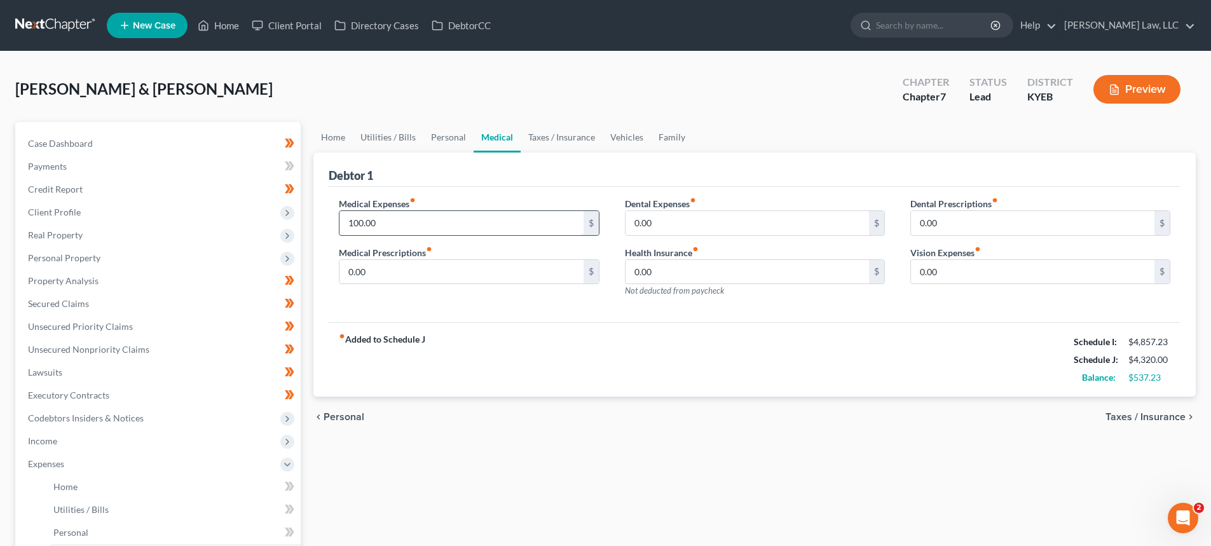
click at [353, 222] on input "100.00" at bounding box center [460, 223] width 243 height 24
click at [356, 222] on input "100.00" at bounding box center [460, 223] width 243 height 24
click at [353, 219] on input "100.00" at bounding box center [460, 223] width 243 height 24
type input "200.00"
click at [554, 137] on link "Taxes / Insurance" at bounding box center [561, 137] width 82 height 31
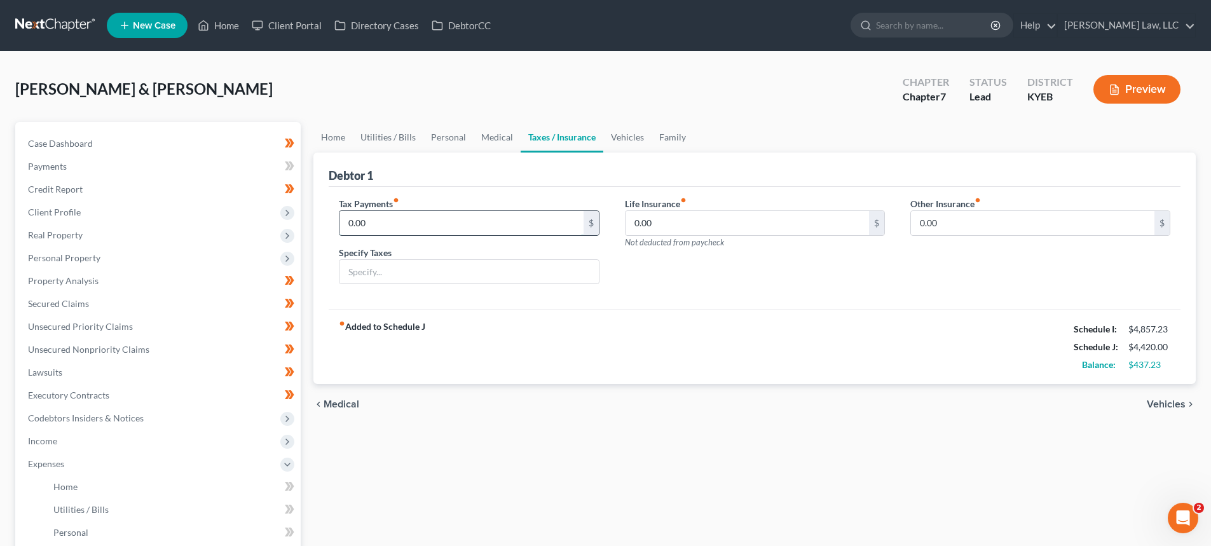
click at [364, 229] on input "0.00" at bounding box center [460, 223] width 243 height 24
type input "50.00"
click at [377, 269] on input "text" at bounding box center [468, 272] width 259 height 24
type input "Vehicle Taxes and Registration"
click at [622, 142] on link "Vehicles" at bounding box center [627, 137] width 48 height 31
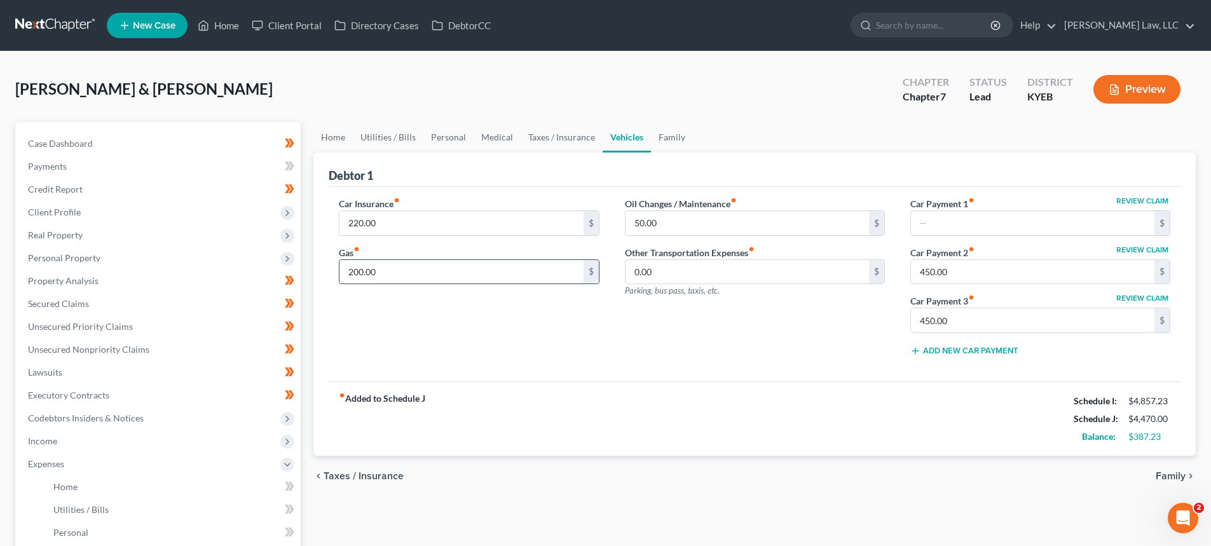
click at [357, 270] on input "200.00" at bounding box center [460, 272] width 243 height 24
click at [360, 271] on input "200.00" at bounding box center [460, 272] width 243 height 24
click at [361, 269] on input "200.00" at bounding box center [460, 272] width 243 height 24
type input "250.00"
click at [936, 218] on input "text" at bounding box center [1032, 223] width 243 height 24
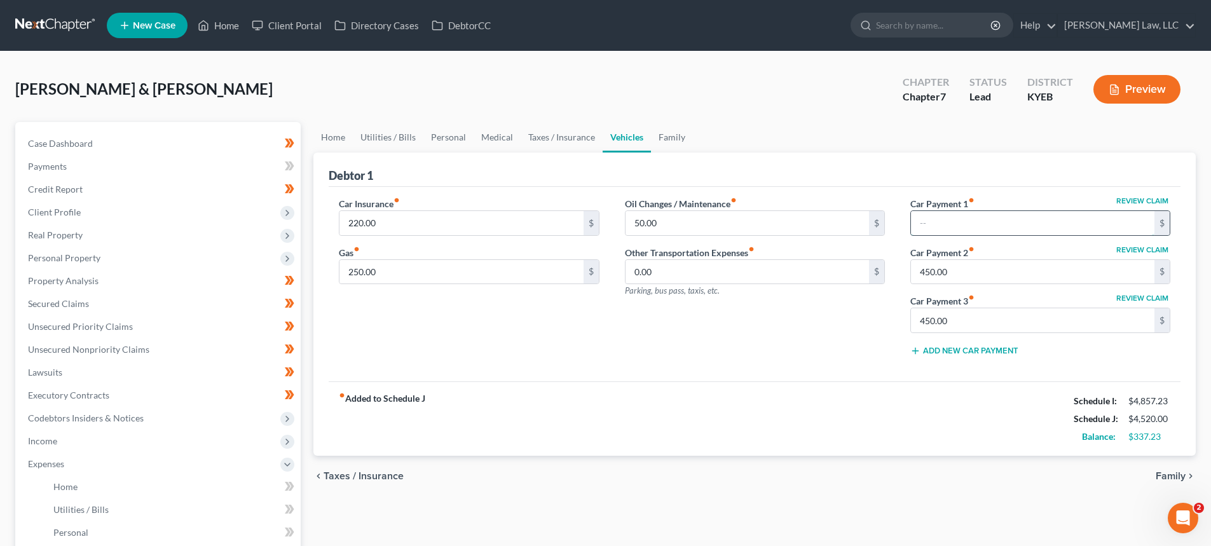
click at [936, 218] on input "text" at bounding box center [1032, 223] width 243 height 24
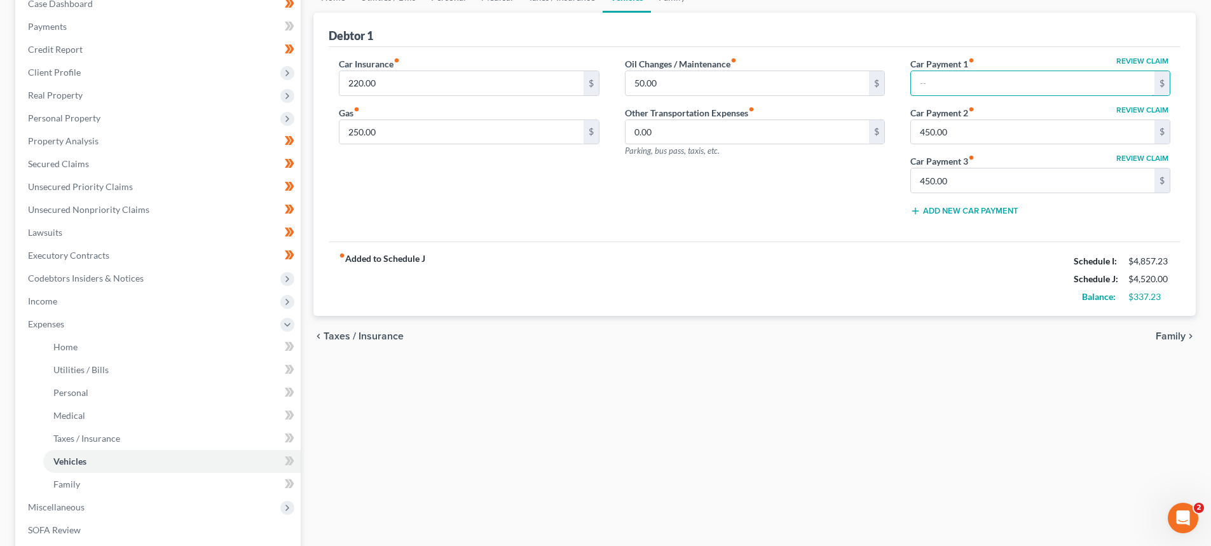
scroll to position [127, 0]
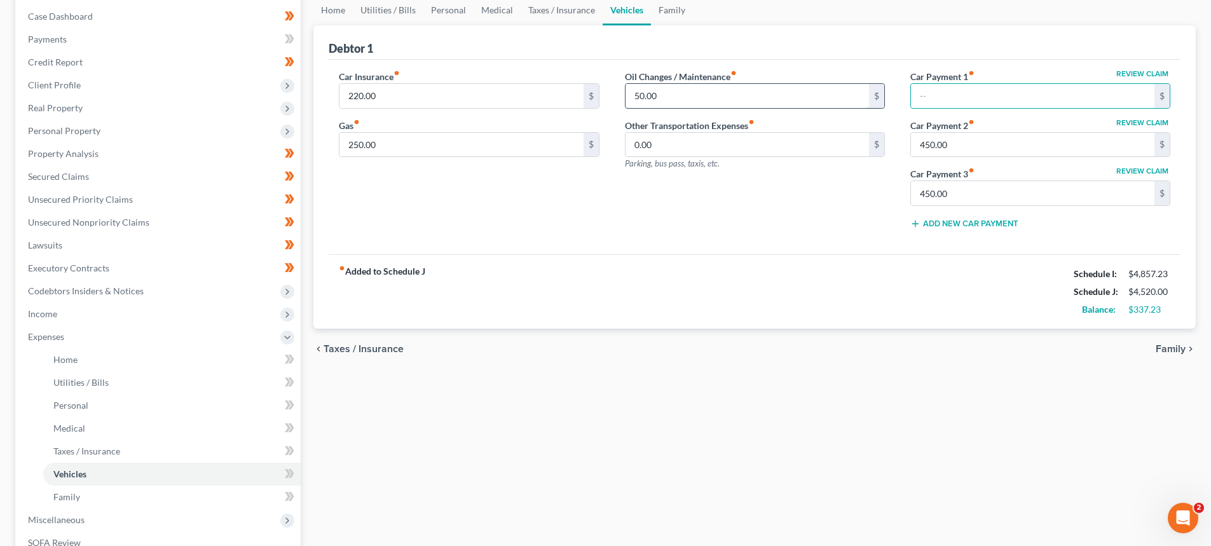
click at [641, 93] on input "50.00" at bounding box center [746, 96] width 243 height 24
click at [637, 97] on input "50.00" at bounding box center [746, 96] width 243 height 24
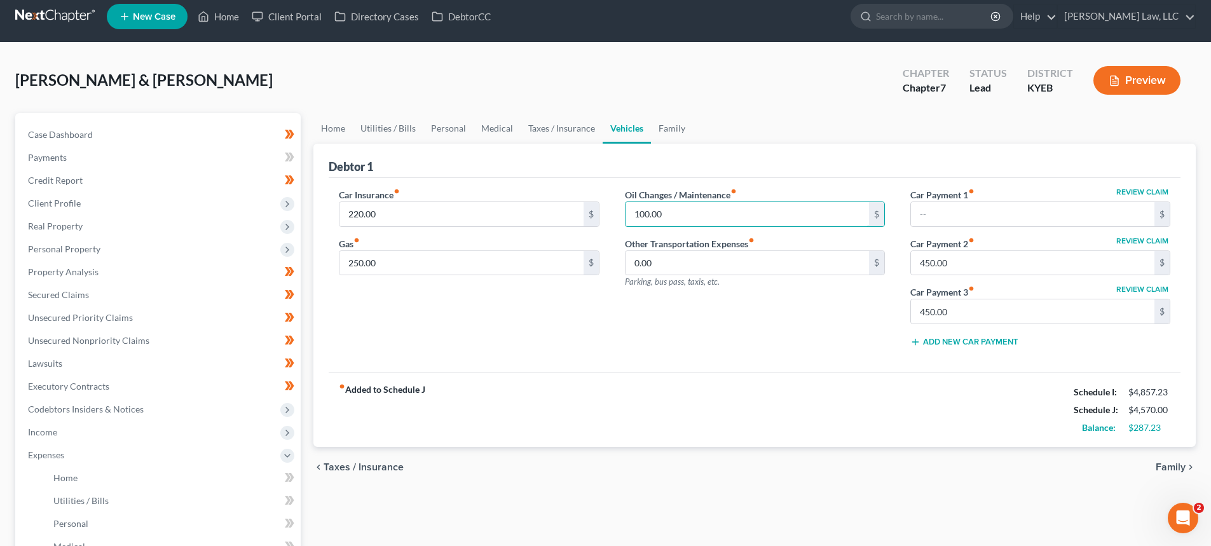
scroll to position [0, 0]
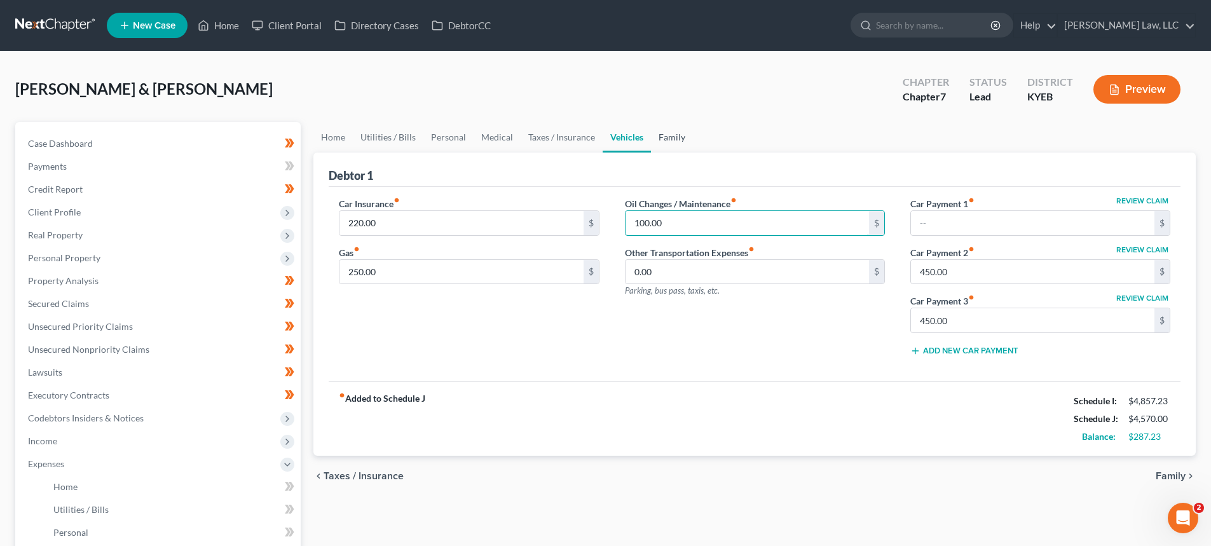
type input "100.00"
click at [679, 132] on link "Family" at bounding box center [672, 137] width 42 height 31
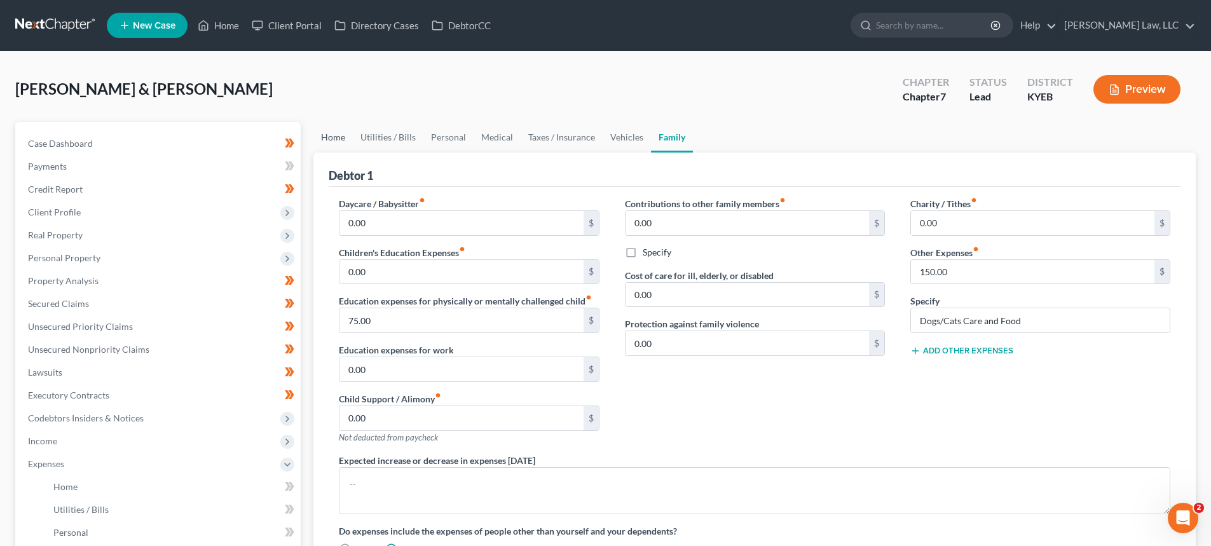
click at [332, 134] on link "Home" at bounding box center [332, 137] width 39 height 31
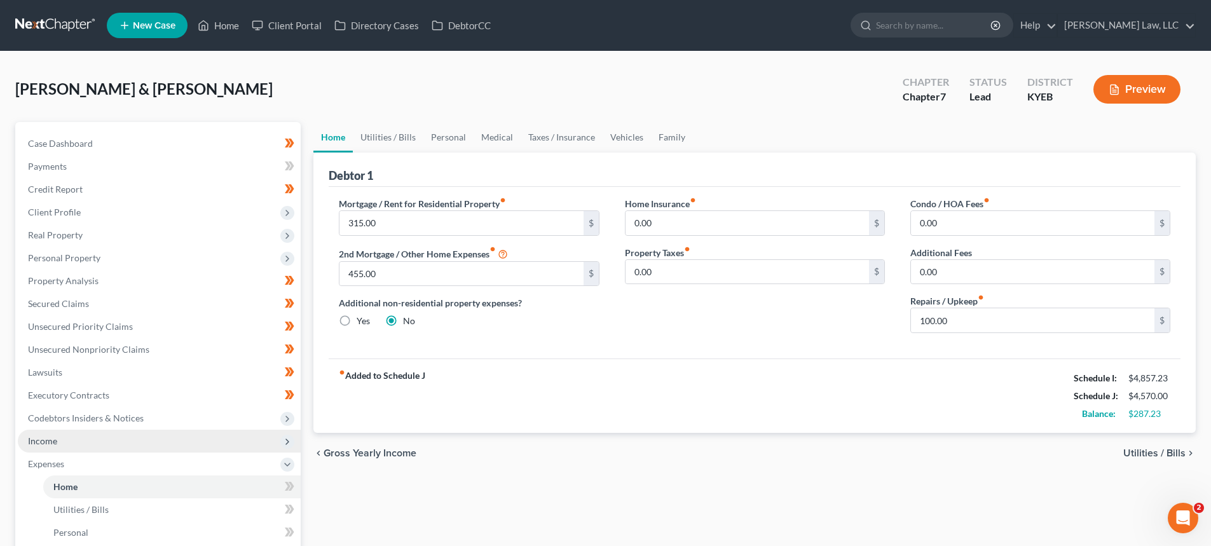
click at [62, 440] on span "Income" at bounding box center [159, 441] width 283 height 23
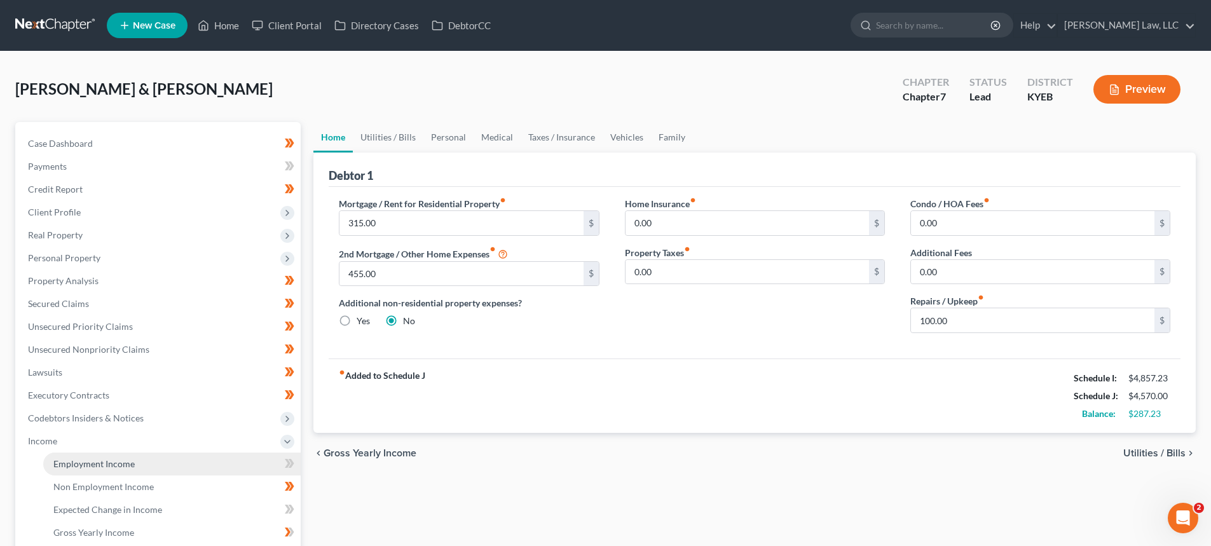
click at [150, 462] on link "Employment Income" at bounding box center [171, 463] width 257 height 23
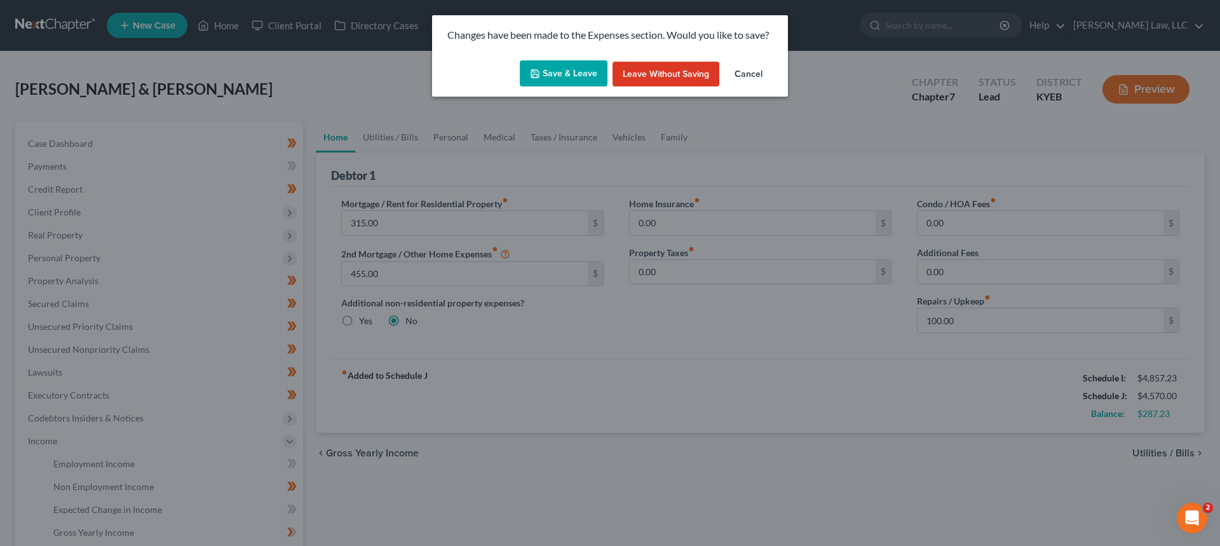
click at [542, 80] on button "Save & Leave" at bounding box center [564, 73] width 88 height 27
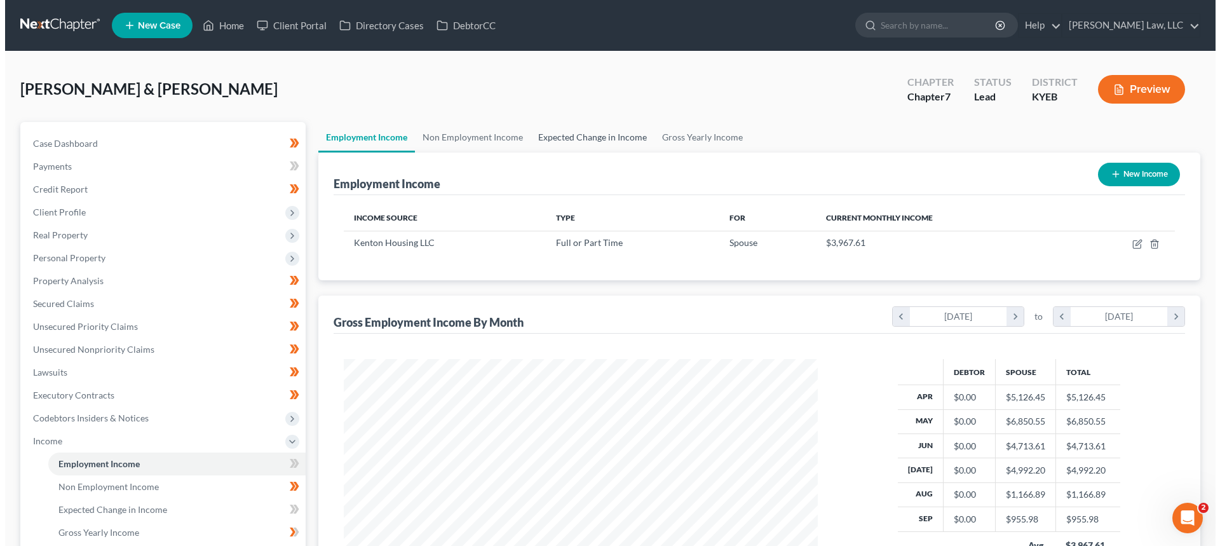
scroll to position [237, 500]
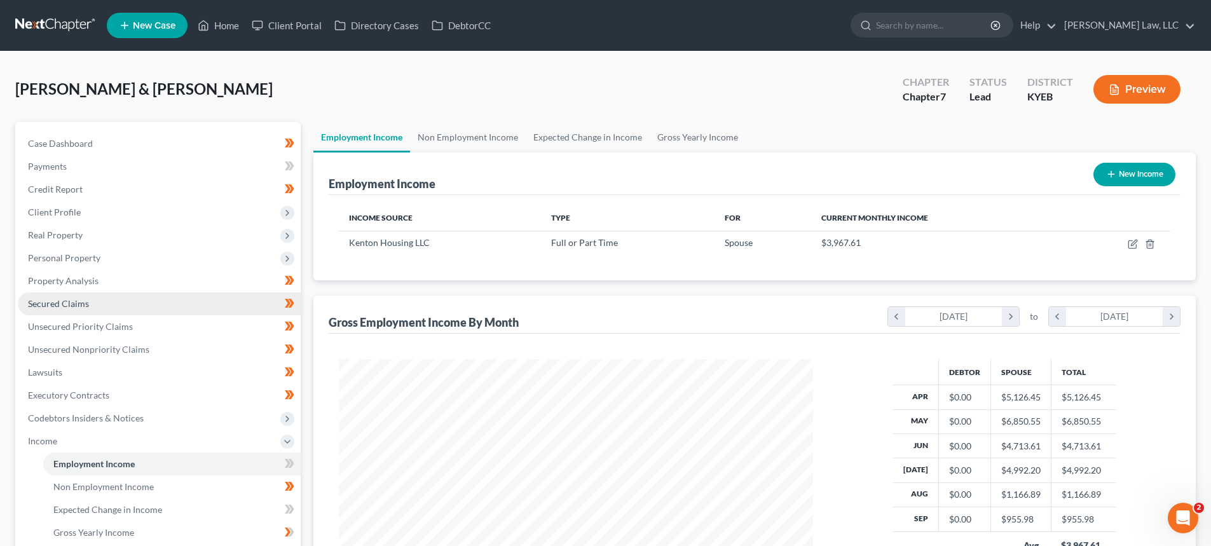
click at [67, 304] on span "Secured Claims" at bounding box center [58, 303] width 61 height 11
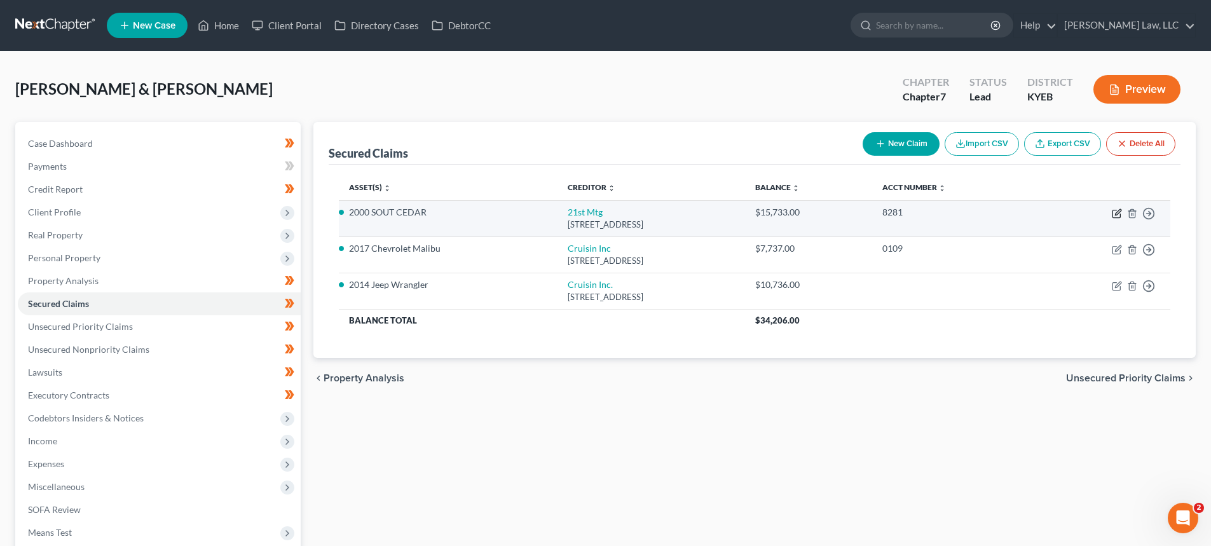
click at [1112, 211] on icon "button" at bounding box center [1117, 213] width 10 height 10
select select "44"
select select "8"
select select "2"
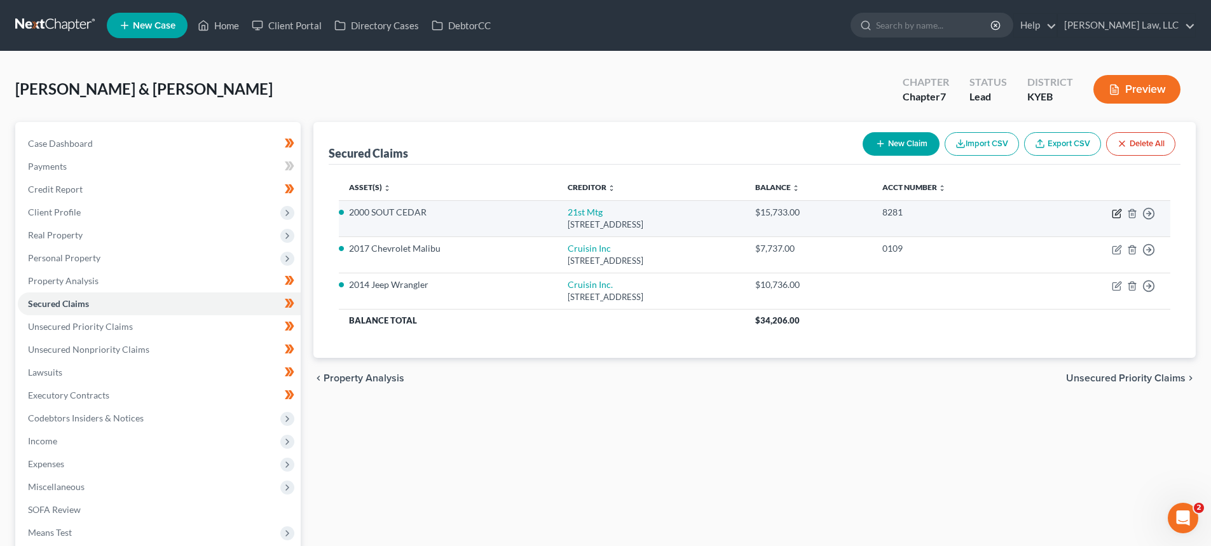
select select "0"
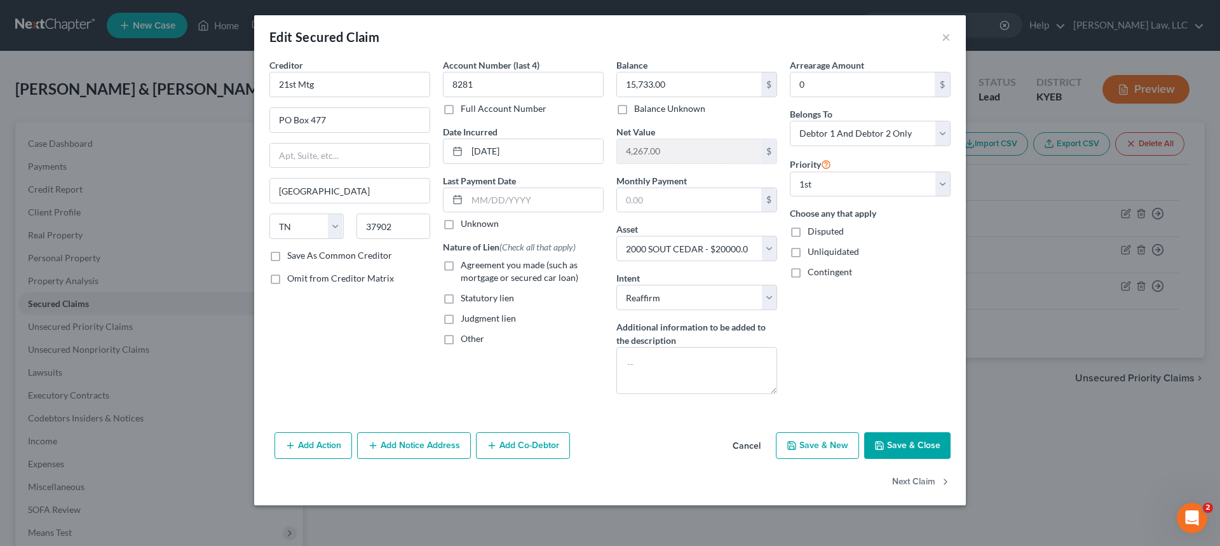
click at [916, 442] on button "Save & Close" at bounding box center [907, 445] width 86 height 27
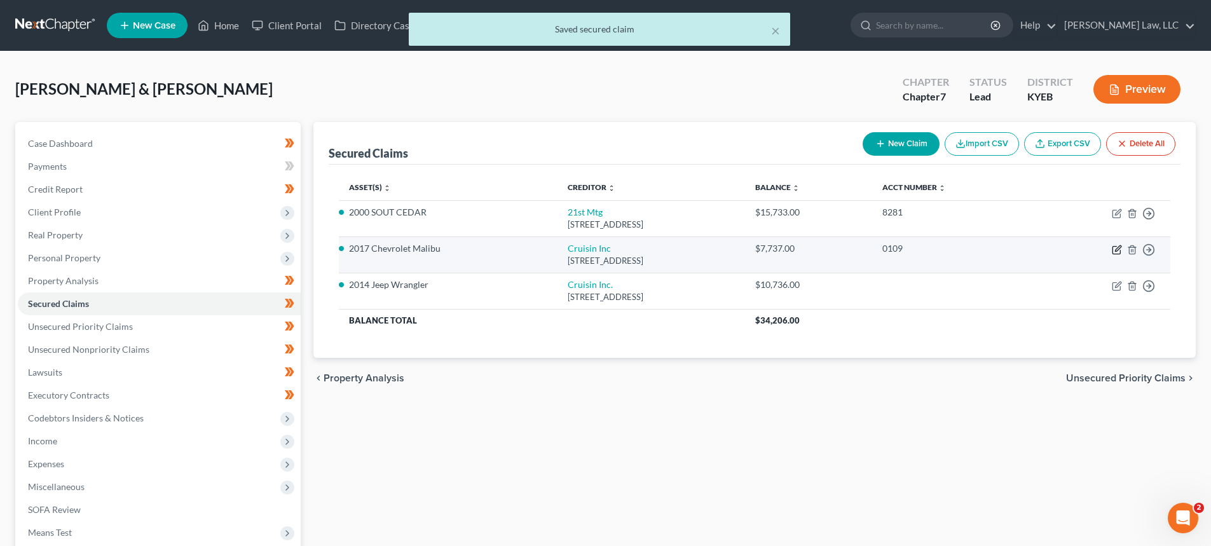
click at [1117, 251] on icon "button" at bounding box center [1118, 248] width 6 height 6
select select "15"
select select "5"
select select "2"
select select "1"
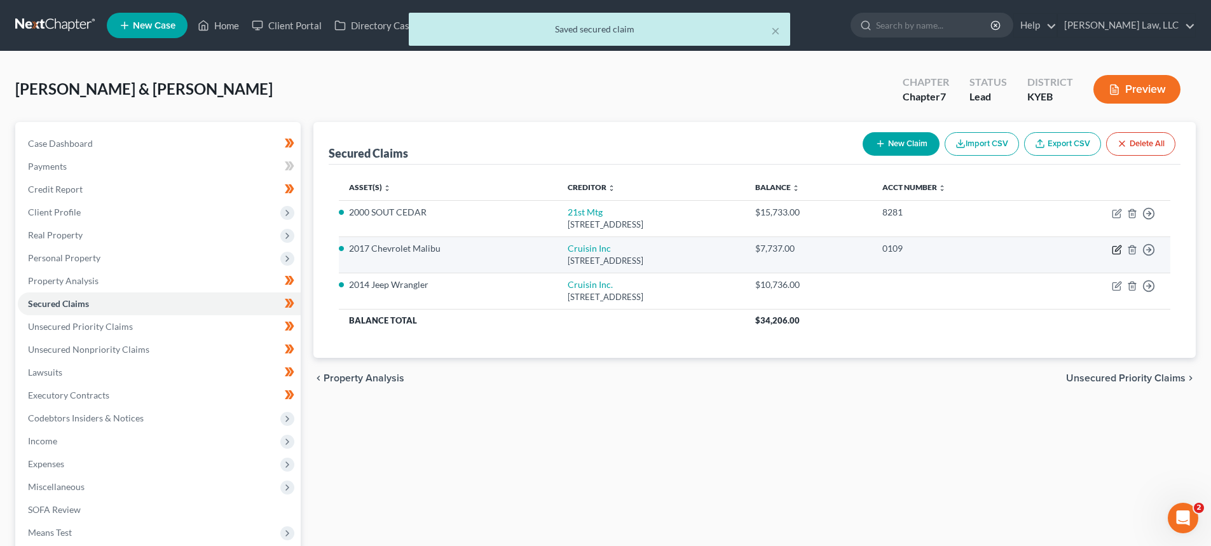
select select "0"
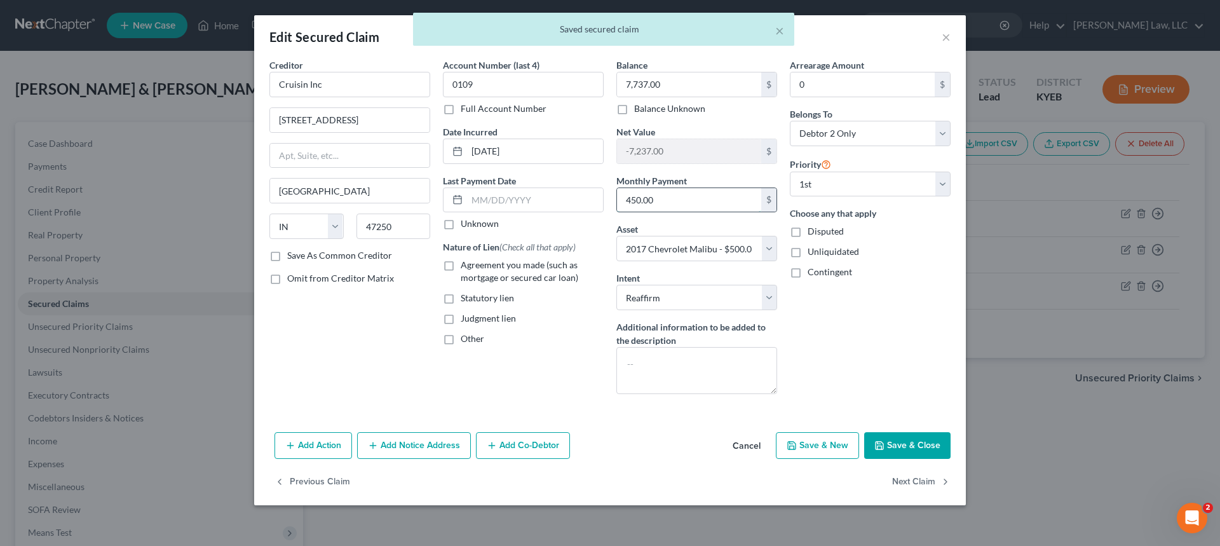
click at [679, 208] on input "450.00" at bounding box center [689, 200] width 144 height 24
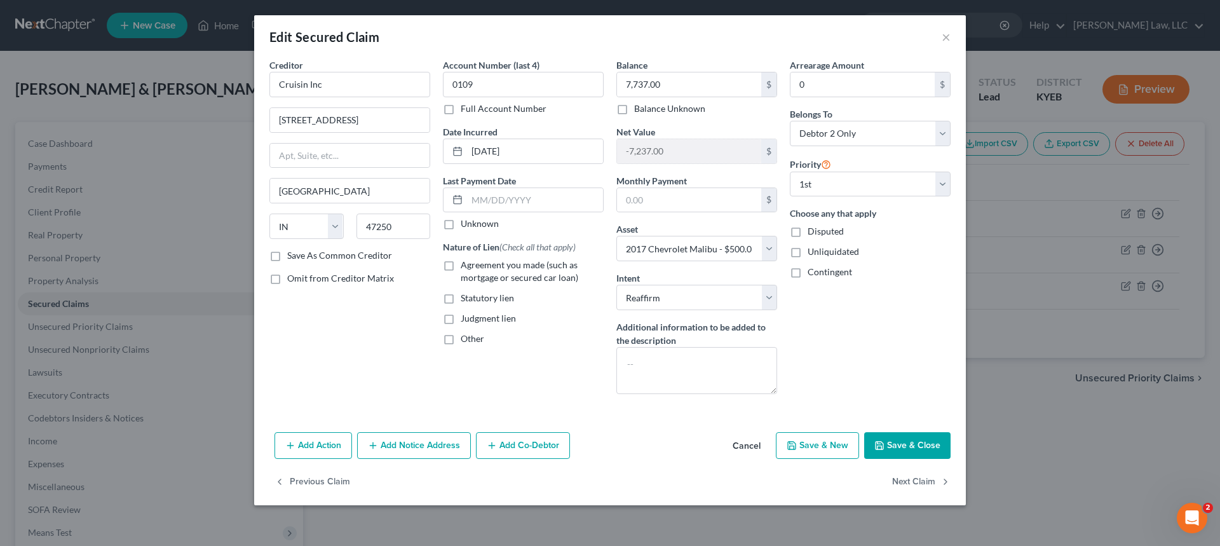
click at [907, 447] on button "Save & Close" at bounding box center [907, 445] width 86 height 27
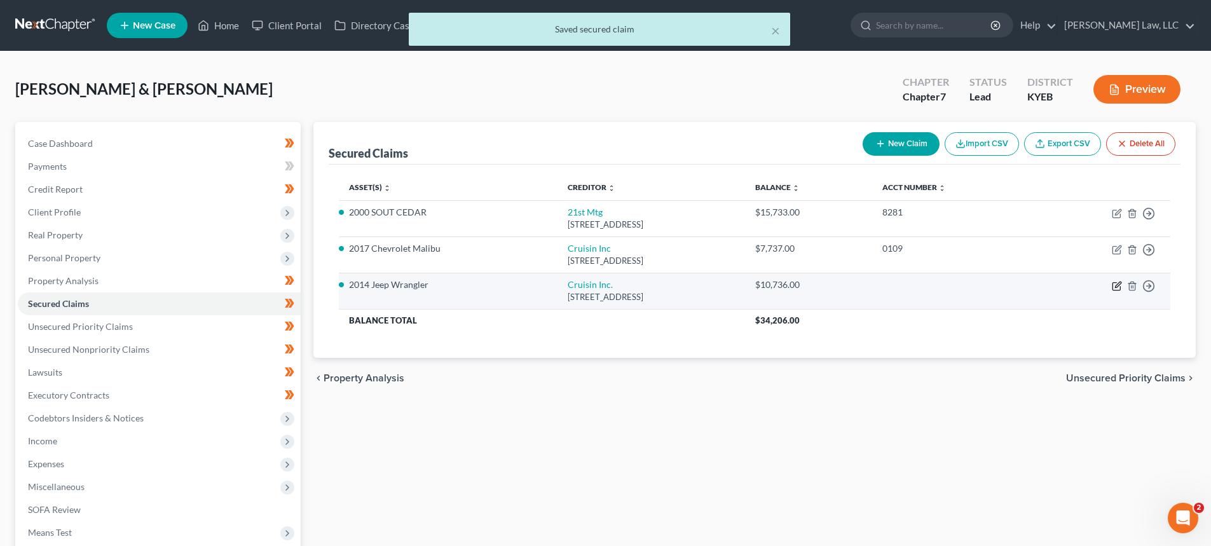
click at [1117, 285] on icon "button" at bounding box center [1117, 286] width 10 height 10
select select "15"
select select "7"
select select "2"
select select "1"
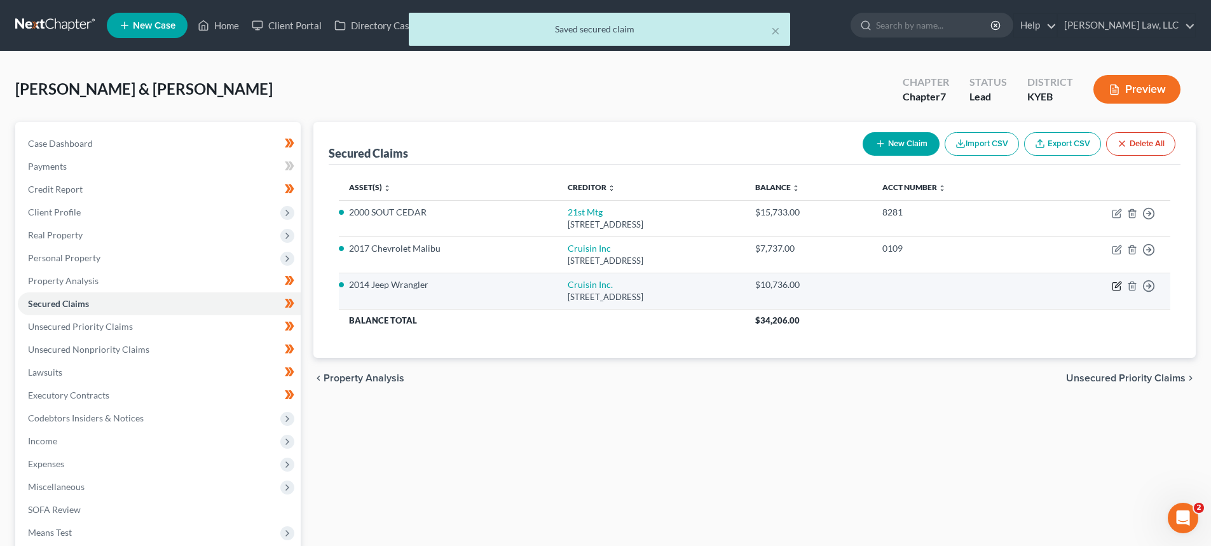
select select "0"
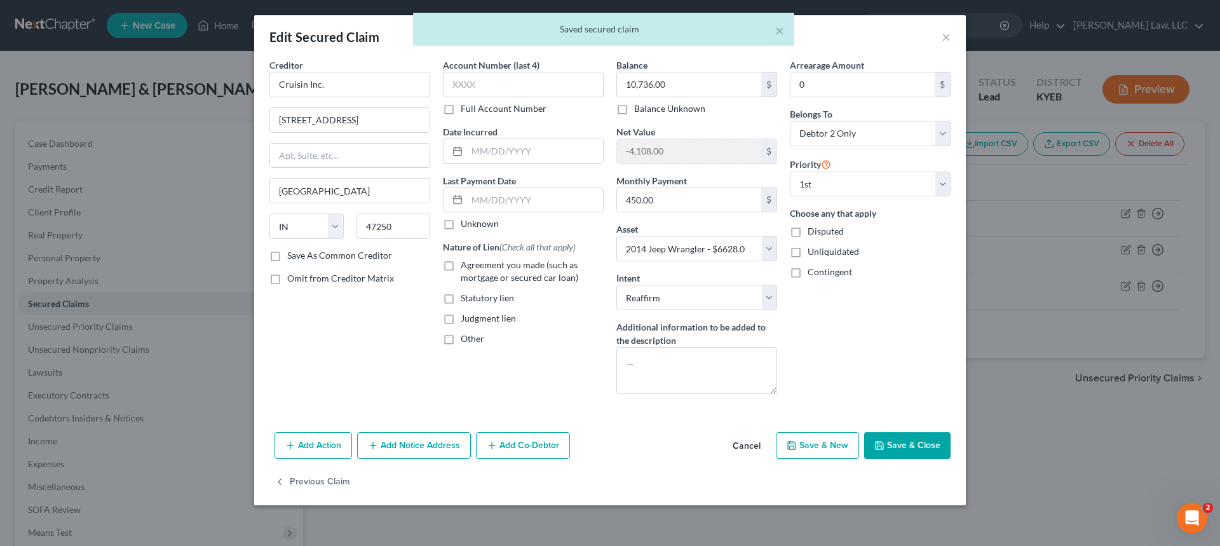
click at [742, 447] on button "Cancel" at bounding box center [747, 445] width 48 height 25
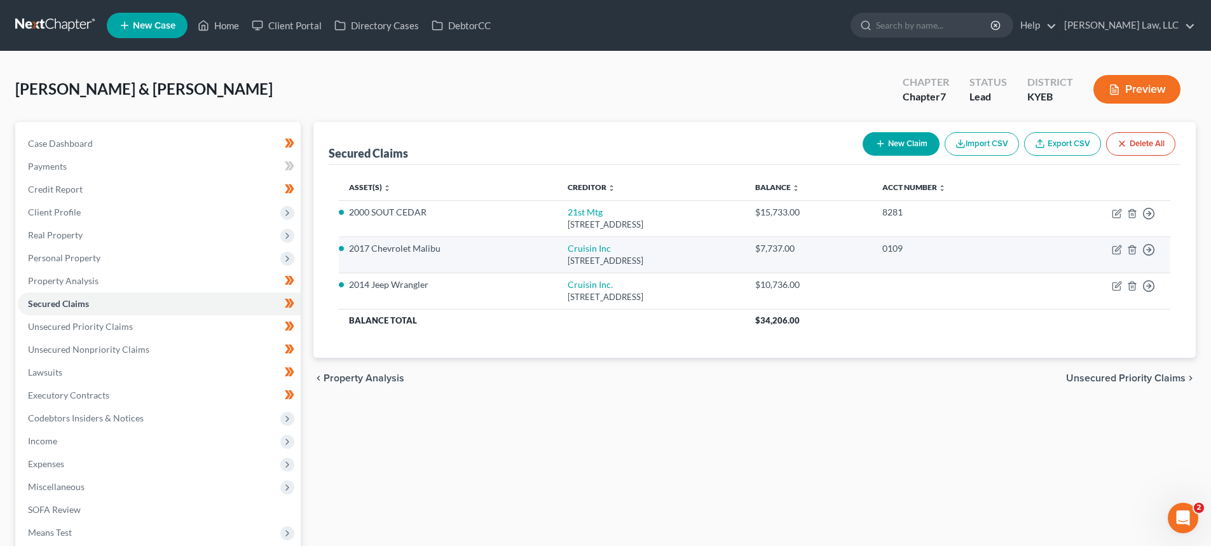
click at [1110, 250] on td "Move to E Move to F Move to G Move to Notice Only" at bounding box center [1103, 254] width 134 height 36
click at [1113, 252] on icon "button" at bounding box center [1117, 250] width 10 height 10
select select "15"
select select "5"
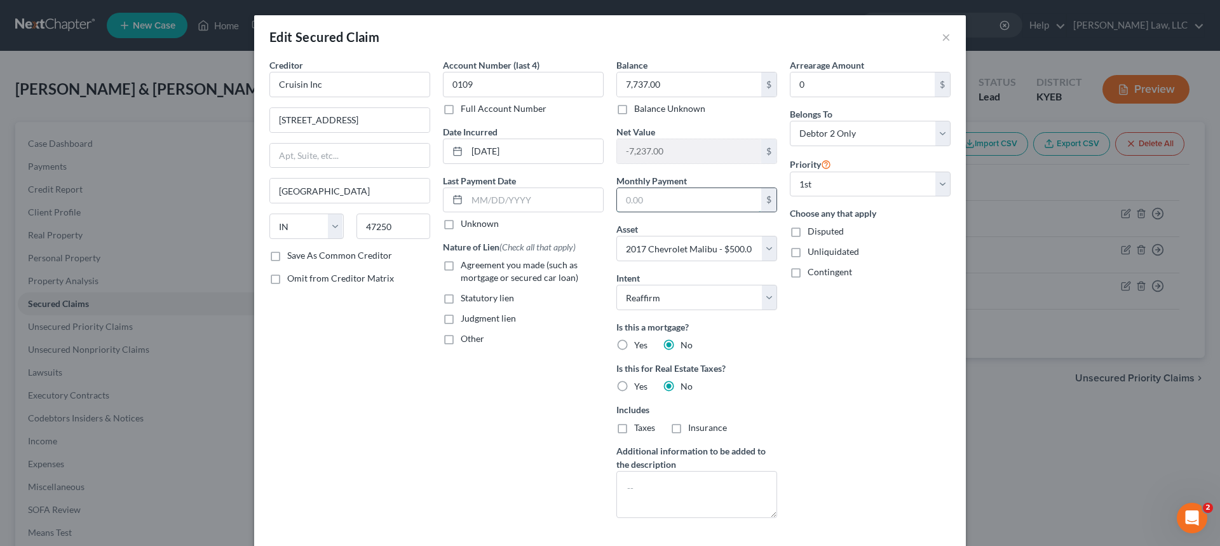
click at [641, 200] on input "text" at bounding box center [689, 200] width 144 height 24
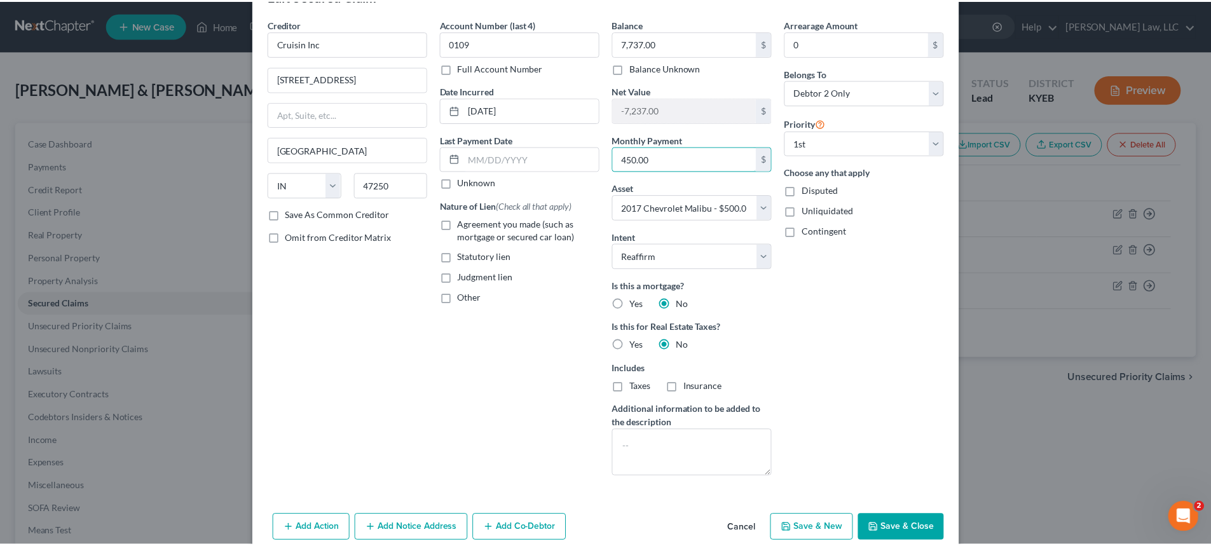
scroll to position [64, 0]
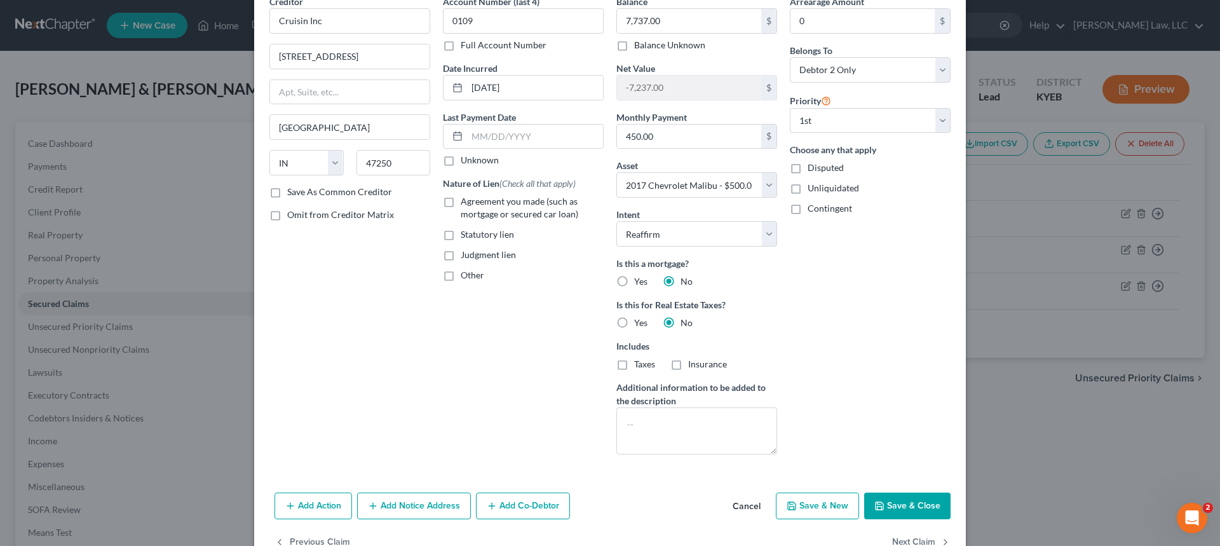
click at [894, 495] on button "Save & Close" at bounding box center [907, 506] width 86 height 27
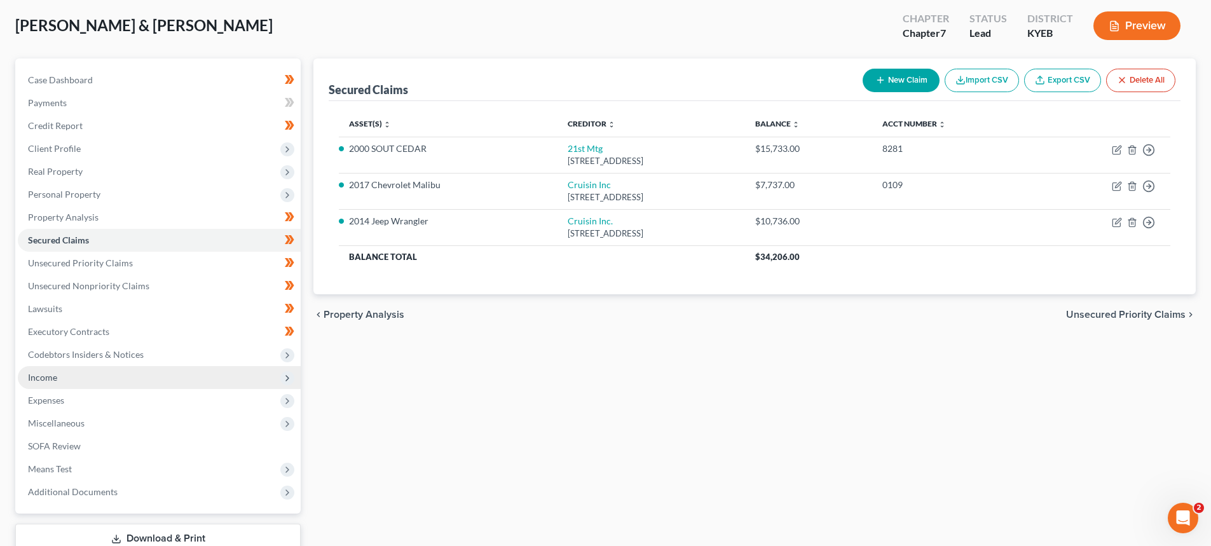
drag, startPoint x: 63, startPoint y: 367, endPoint x: 65, endPoint y: 379, distance: 11.7
click at [63, 367] on span "Income" at bounding box center [159, 377] width 283 height 23
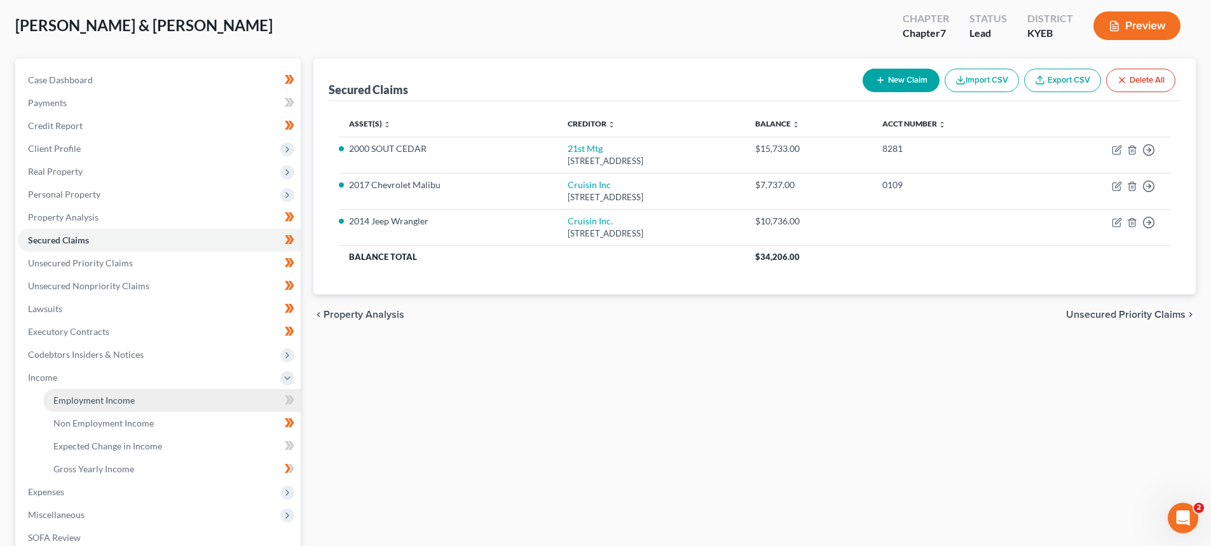
click at [72, 391] on link "Employment Income" at bounding box center [171, 400] width 257 height 23
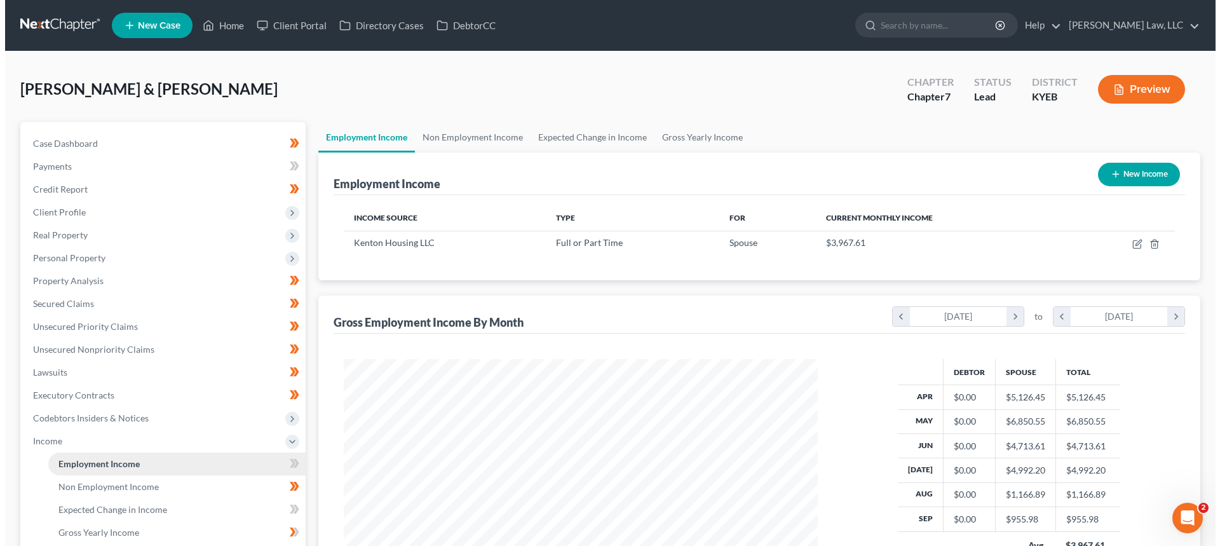
scroll to position [237, 500]
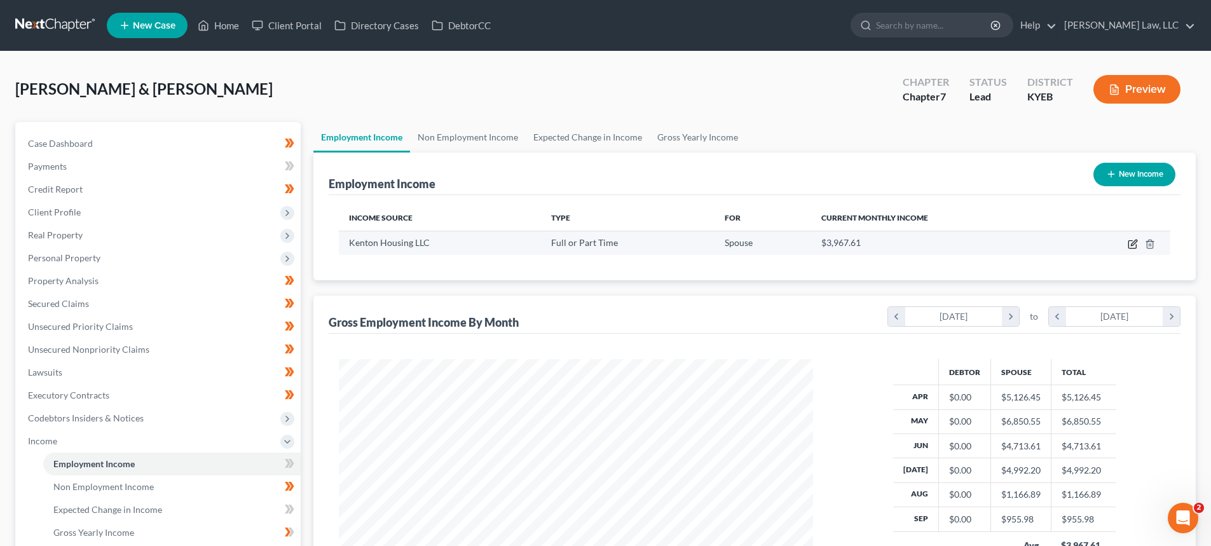
click at [1132, 241] on icon "button" at bounding box center [1132, 244] width 10 height 10
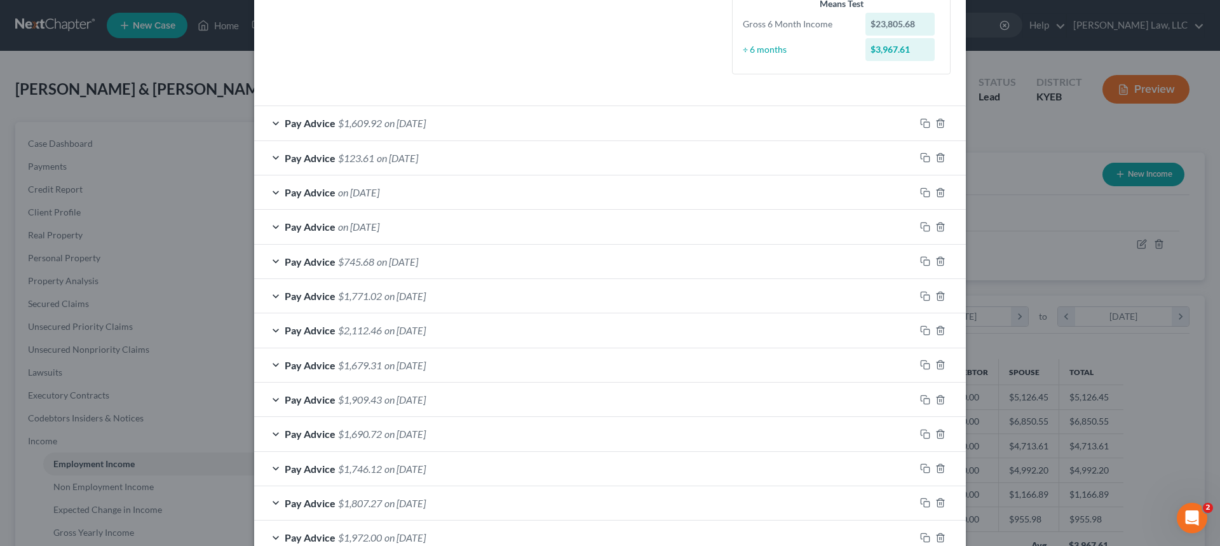
scroll to position [315, 0]
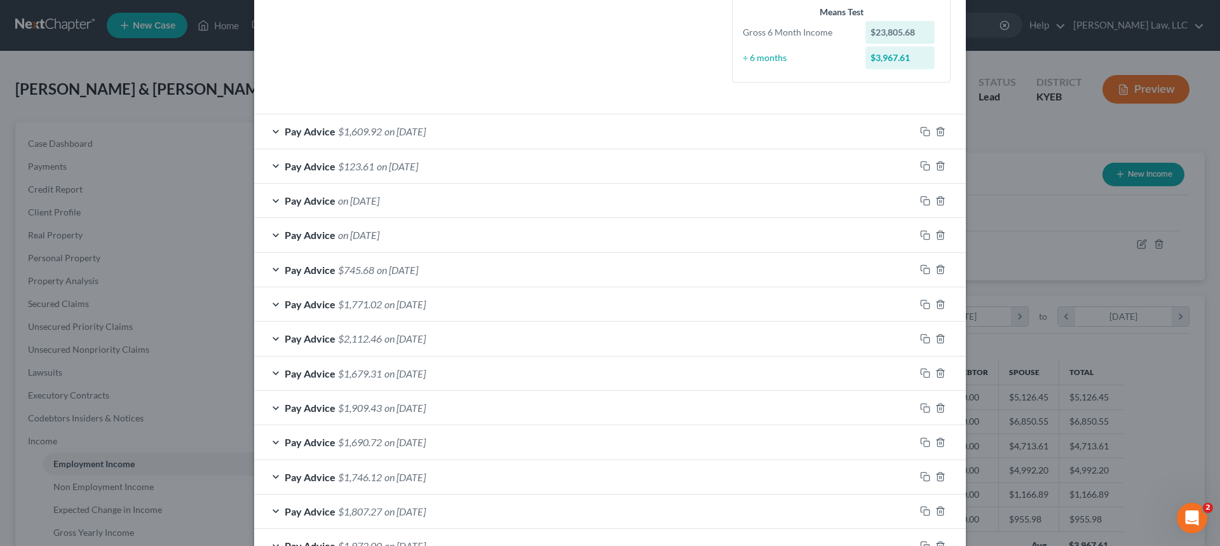
click at [371, 130] on span "$1,609.92" at bounding box center [360, 131] width 44 height 12
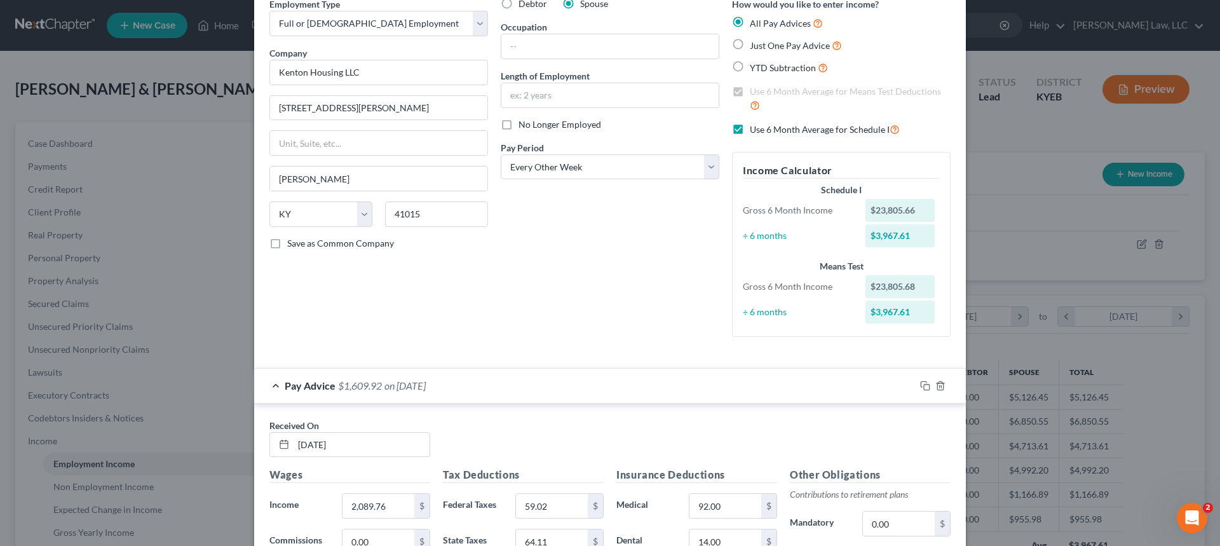
scroll to position [0, 0]
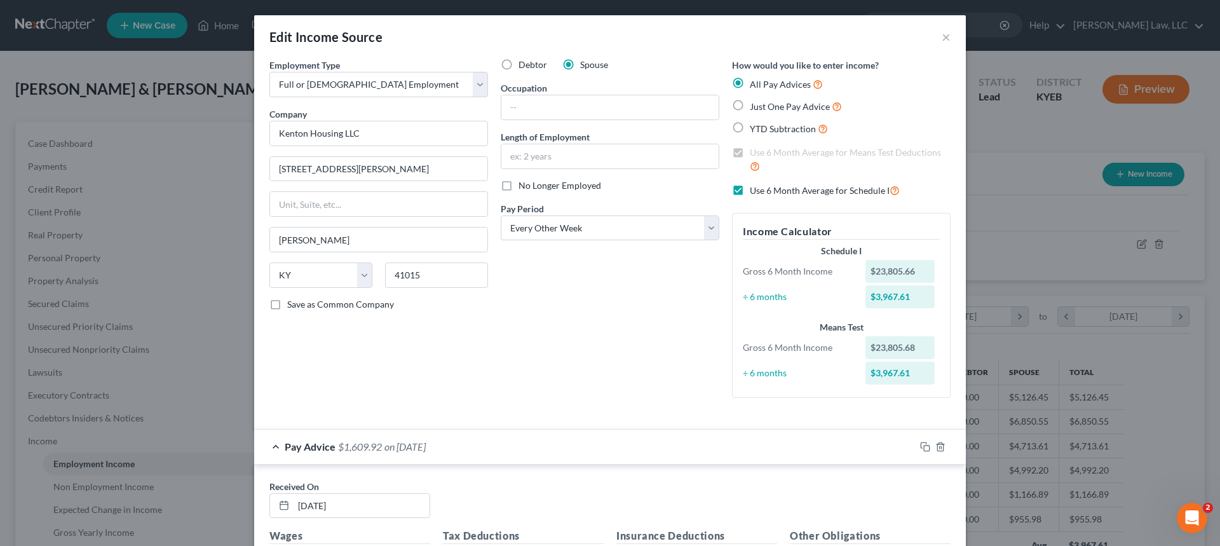
click at [750, 109] on label "Just One Pay Advice" at bounding box center [796, 106] width 92 height 15
click at [755, 107] on input "Just One Pay Advice" at bounding box center [759, 103] width 8 height 8
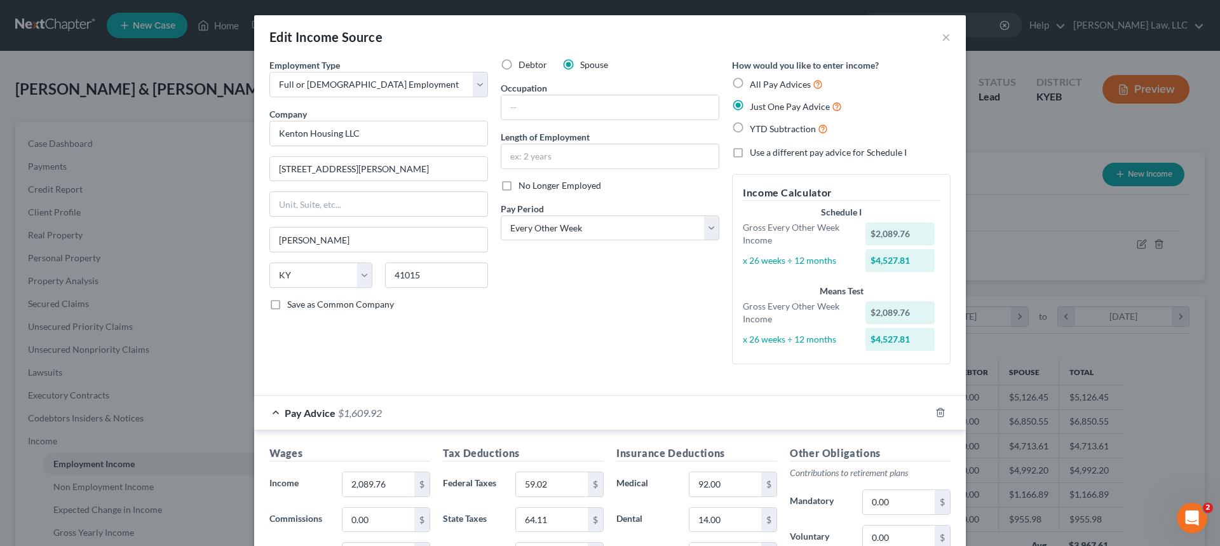
click at [750, 83] on label "All Pay Advices" at bounding box center [786, 84] width 73 height 15
click at [755, 83] on input "All Pay Advices" at bounding box center [759, 81] width 8 height 8
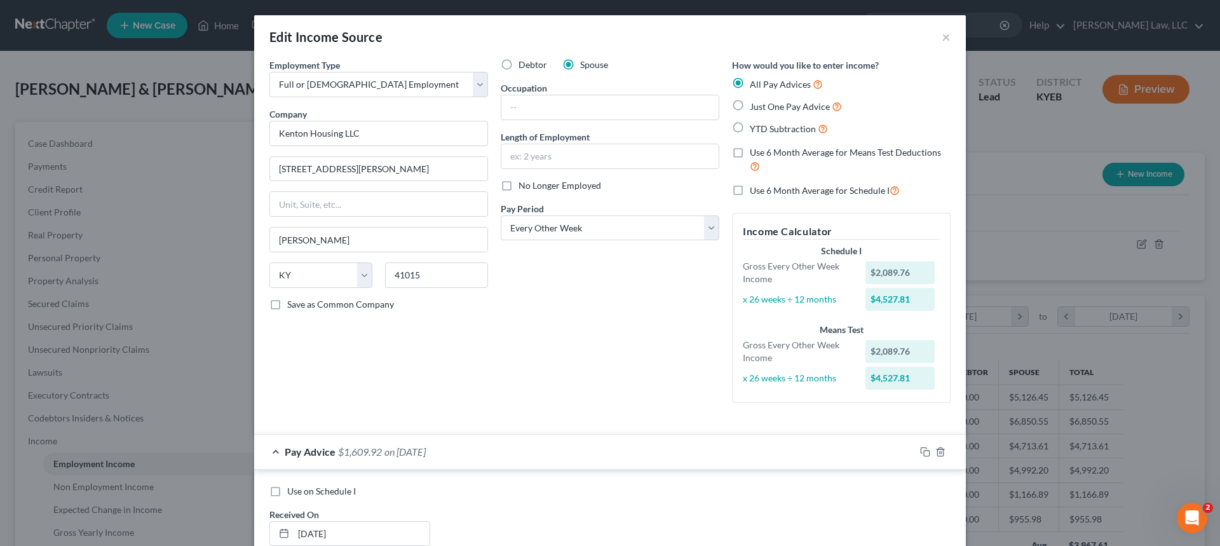
click at [750, 155] on label "Use 6 Month Average for Means Test Deductions" at bounding box center [850, 159] width 201 height 27
click at [755, 154] on input "Use 6 Month Average for Means Test Deductions" at bounding box center [759, 150] width 8 height 8
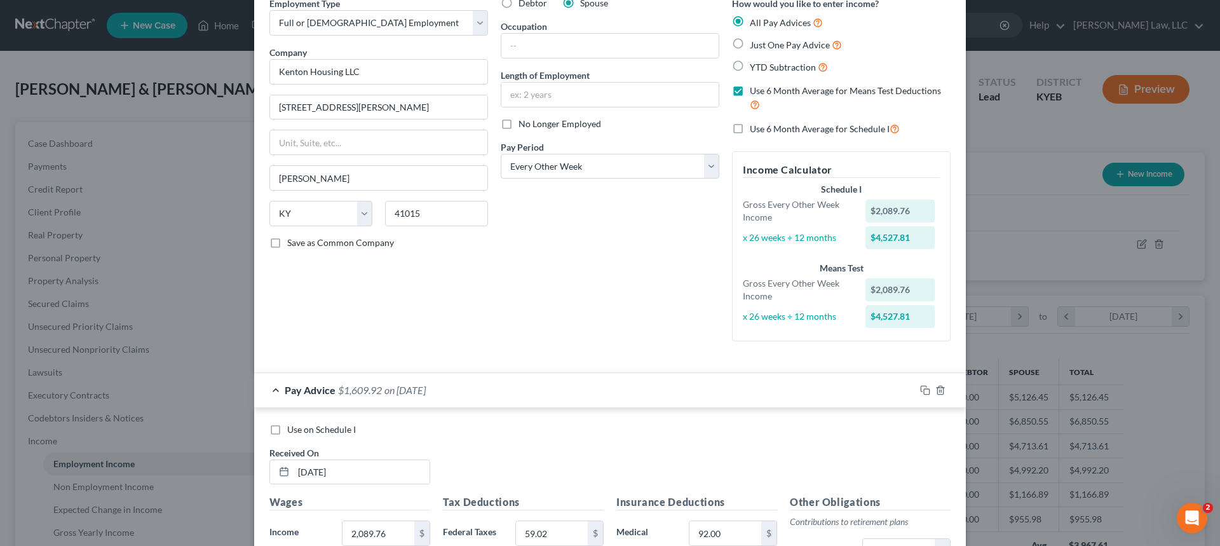
scroll to position [191, 0]
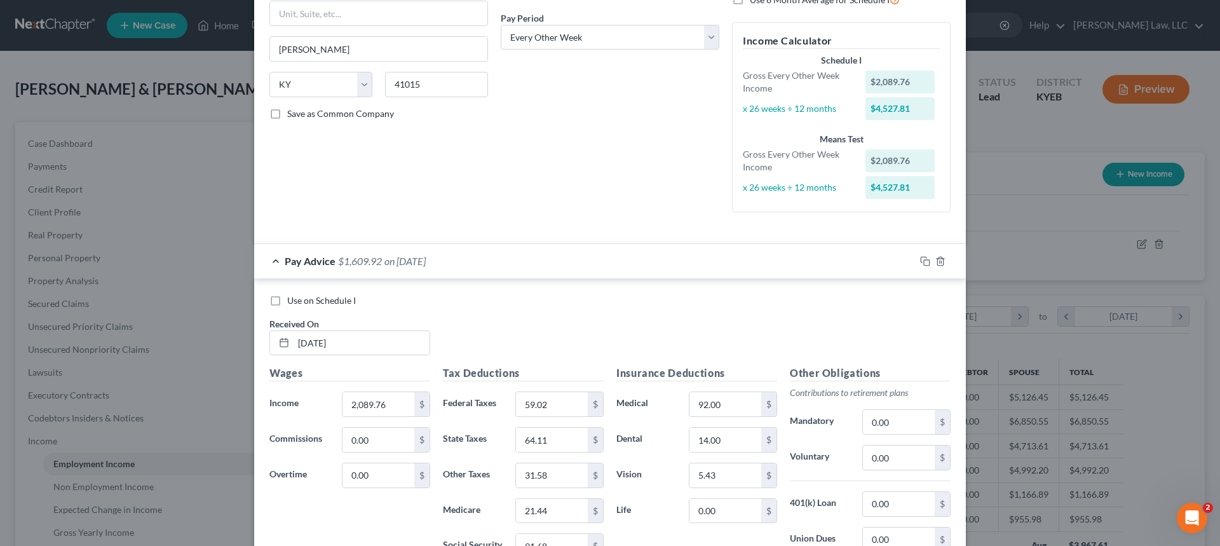
click at [287, 301] on label "Use on Schedule I" at bounding box center [321, 300] width 69 height 13
click at [292, 301] on input "Use on Schedule I" at bounding box center [296, 298] width 8 height 8
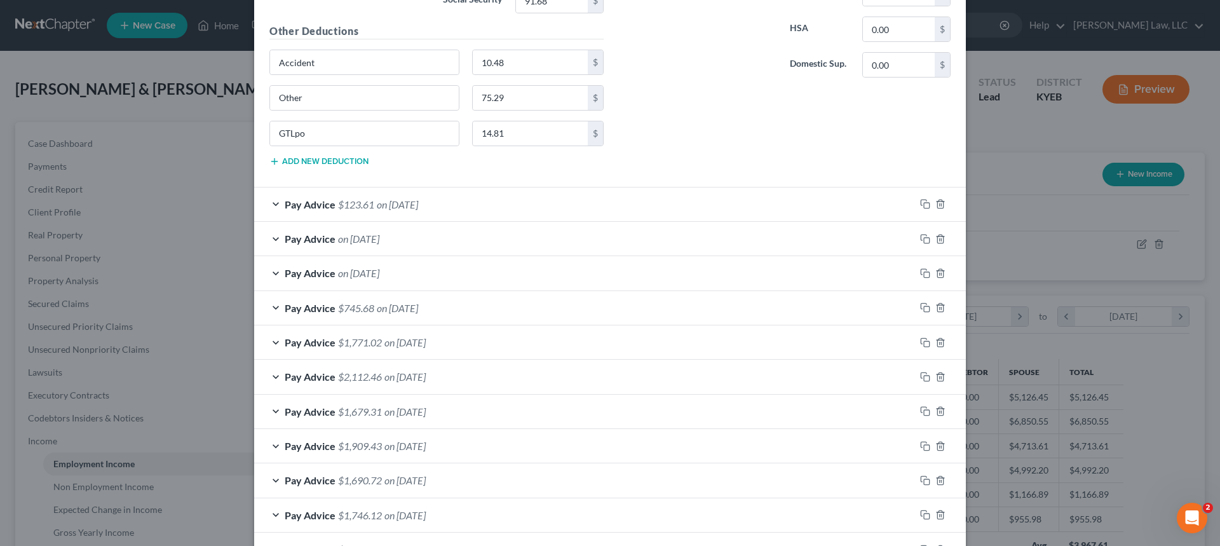
scroll to position [965, 0]
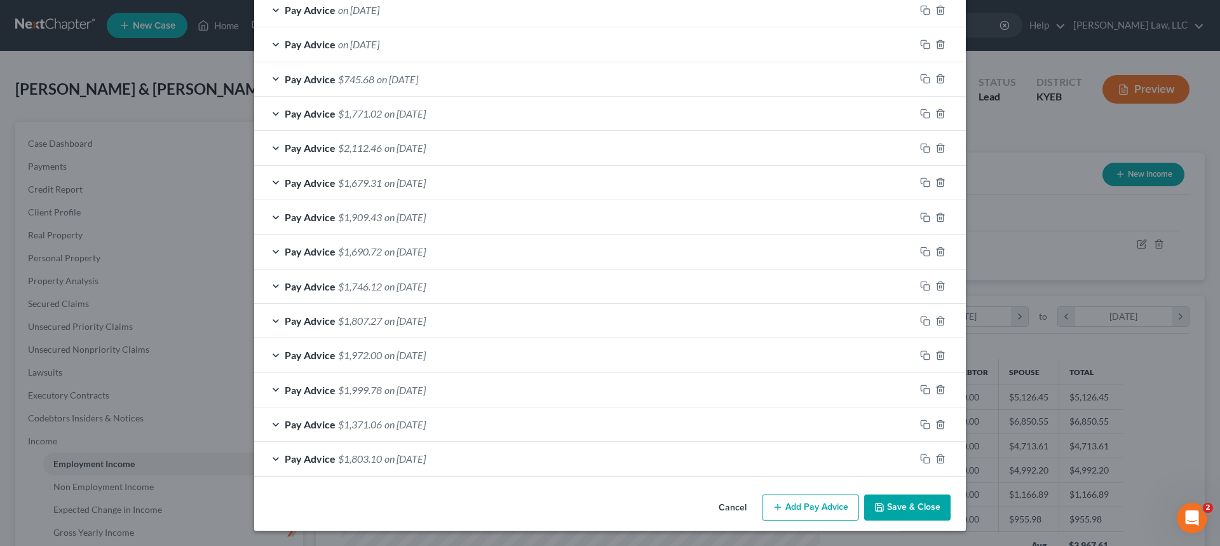
click at [926, 498] on button "Save & Close" at bounding box center [907, 507] width 86 height 27
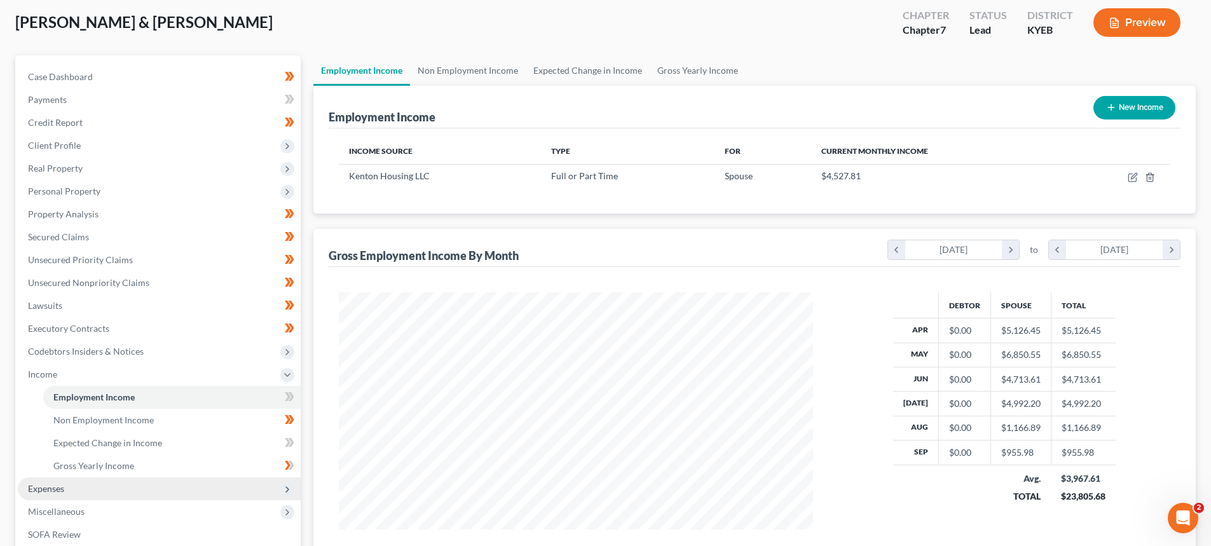
scroll to position [127, 0]
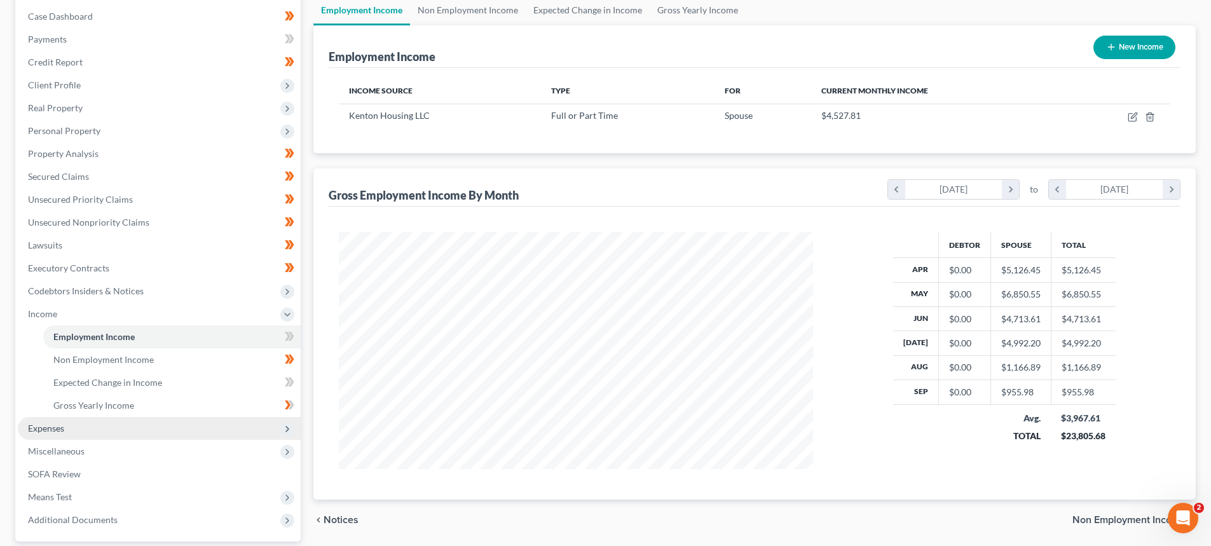
click at [57, 430] on span "Expenses" at bounding box center [46, 428] width 36 height 11
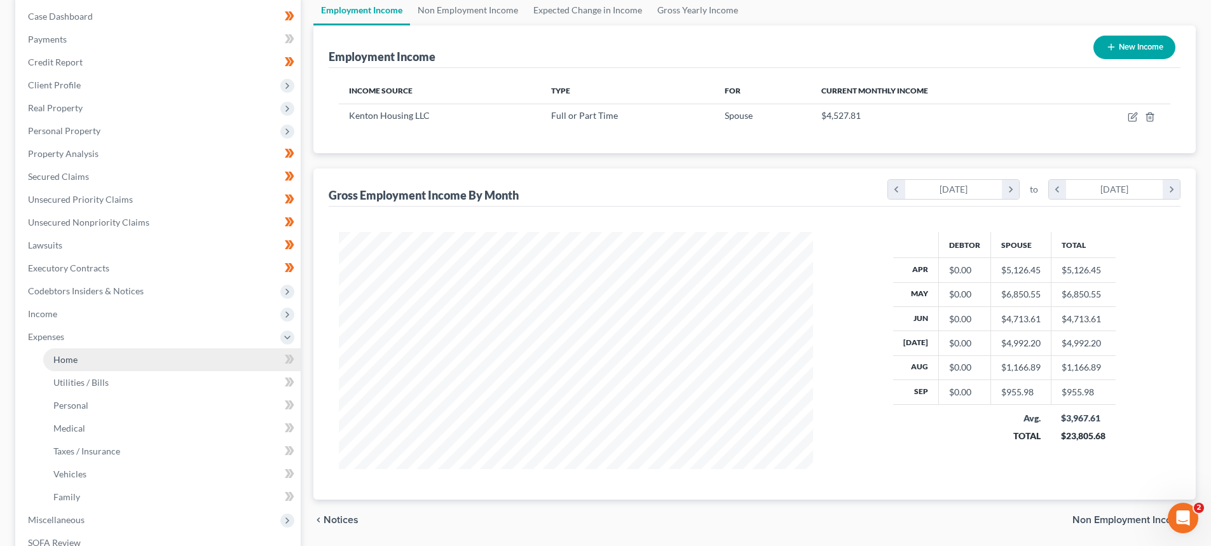
click at [74, 362] on span "Home" at bounding box center [65, 359] width 24 height 11
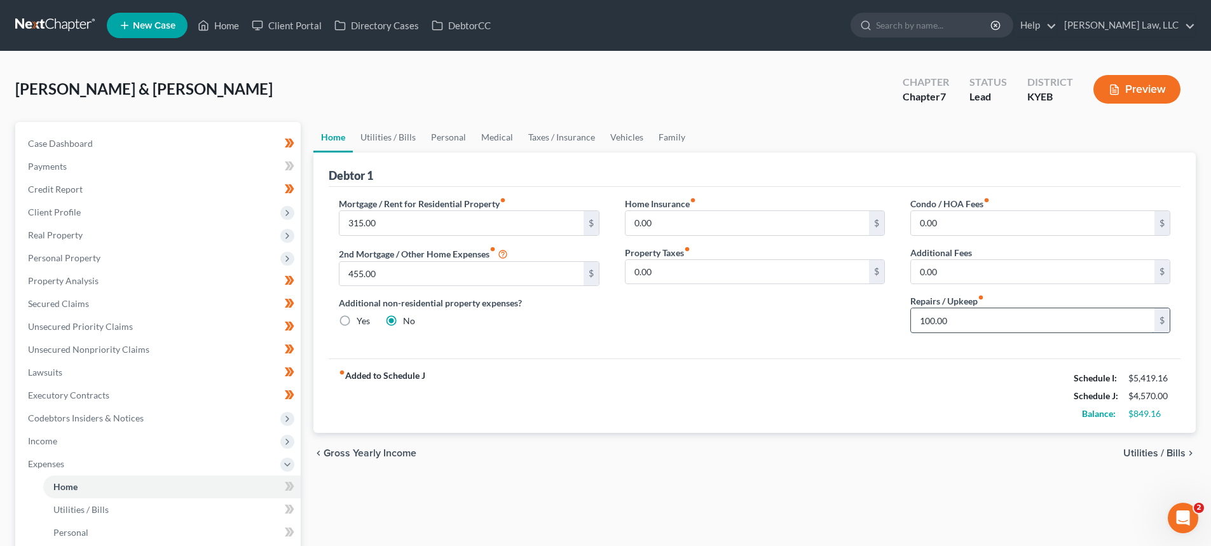
click at [925, 322] on input "100.00" at bounding box center [1032, 320] width 243 height 24
click at [930, 322] on input "100.00" at bounding box center [1032, 320] width 243 height 24
click at [390, 132] on link "Utilities / Bills" at bounding box center [388, 137] width 71 height 31
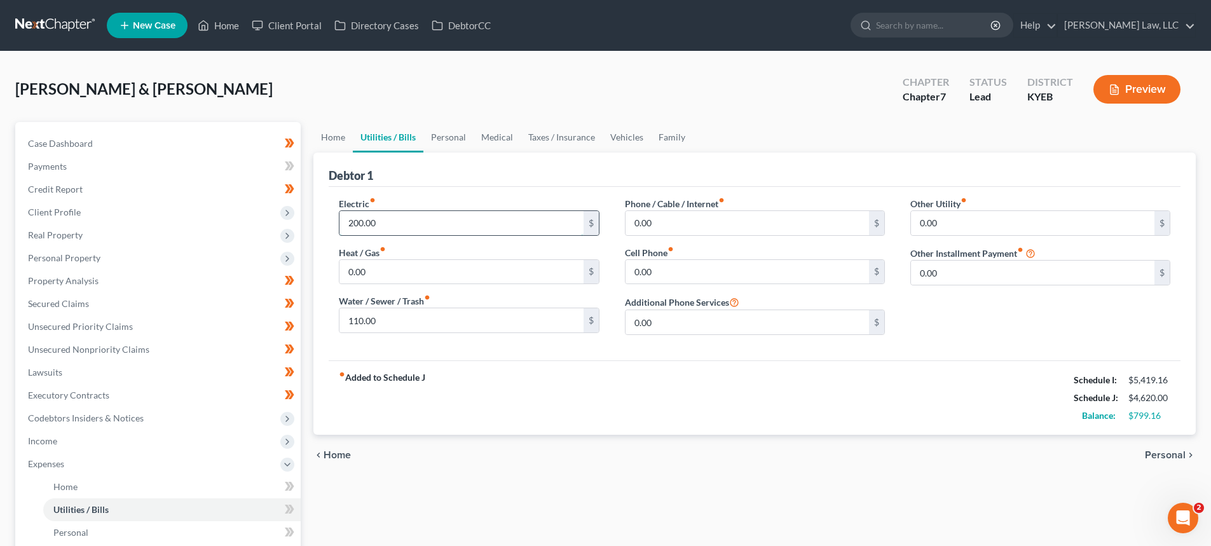
click at [359, 226] on input "200.00" at bounding box center [460, 223] width 243 height 24
click at [358, 221] on input "200.00" at bounding box center [460, 223] width 243 height 24
click at [360, 222] on input "200.00" at bounding box center [460, 223] width 243 height 24
click at [360, 322] on input "110.00" at bounding box center [460, 320] width 243 height 24
click at [360, 318] on input "110.00" at bounding box center [460, 320] width 243 height 24
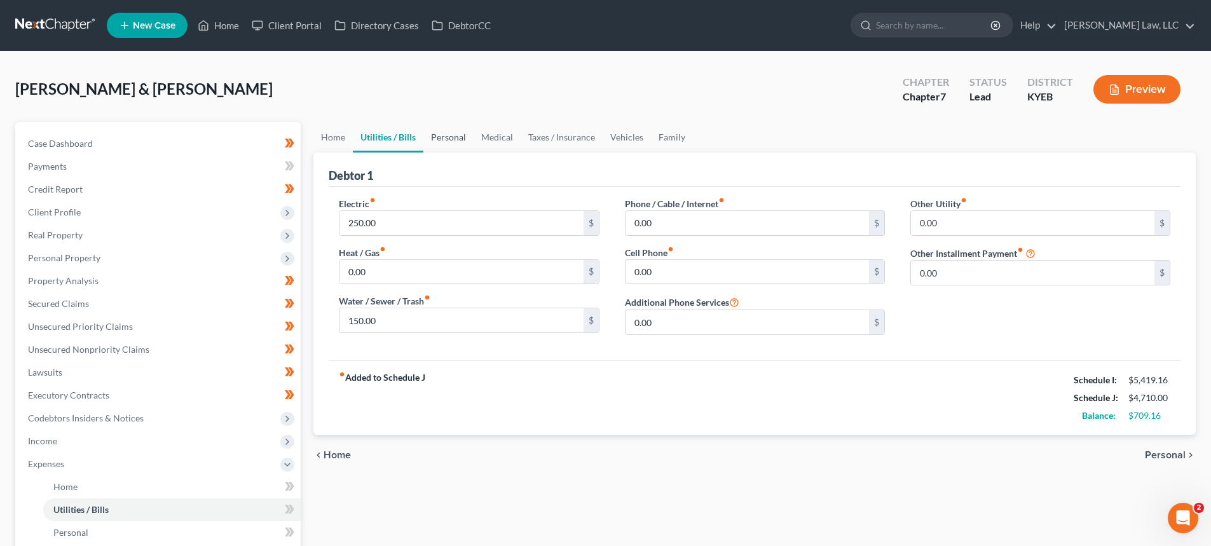
click at [444, 132] on link "Personal" at bounding box center [448, 137] width 50 height 31
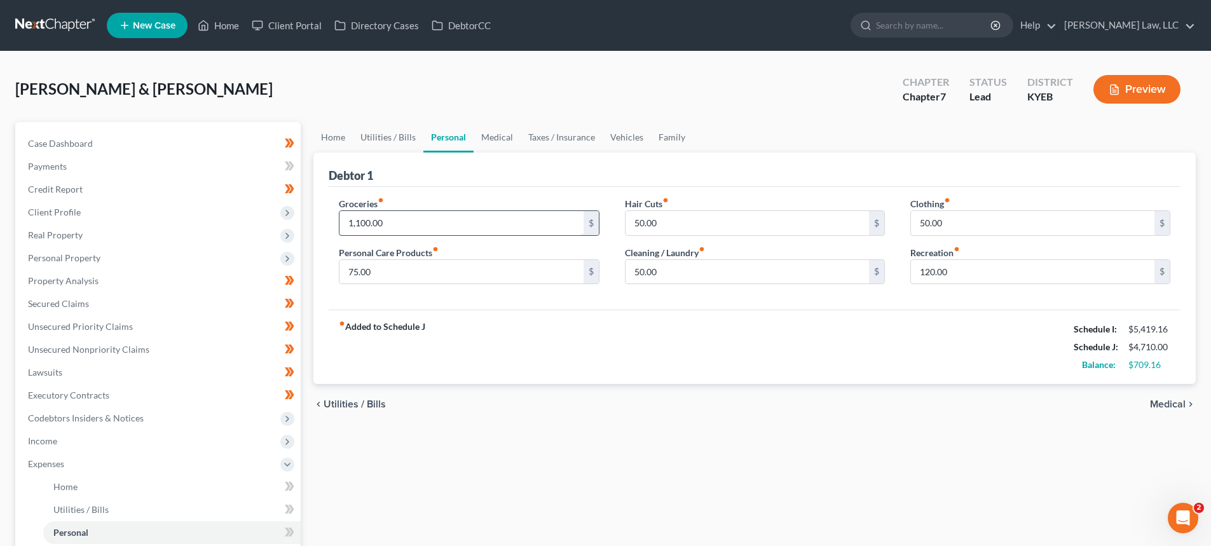
click at [360, 220] on input "1,100.00" at bounding box center [460, 223] width 243 height 24
click at [360, 224] on input "1,100.00" at bounding box center [460, 223] width 243 height 24
drag, startPoint x: 383, startPoint y: 218, endPoint x: 295, endPoint y: 219, distance: 88.3
click at [299, 230] on div "Petition Navigation Case Dashboard Payments Invoices Payments Payments Credit R…" at bounding box center [605, 466] width 1193 height 688
click at [389, 273] on input "75.00" at bounding box center [460, 272] width 243 height 24
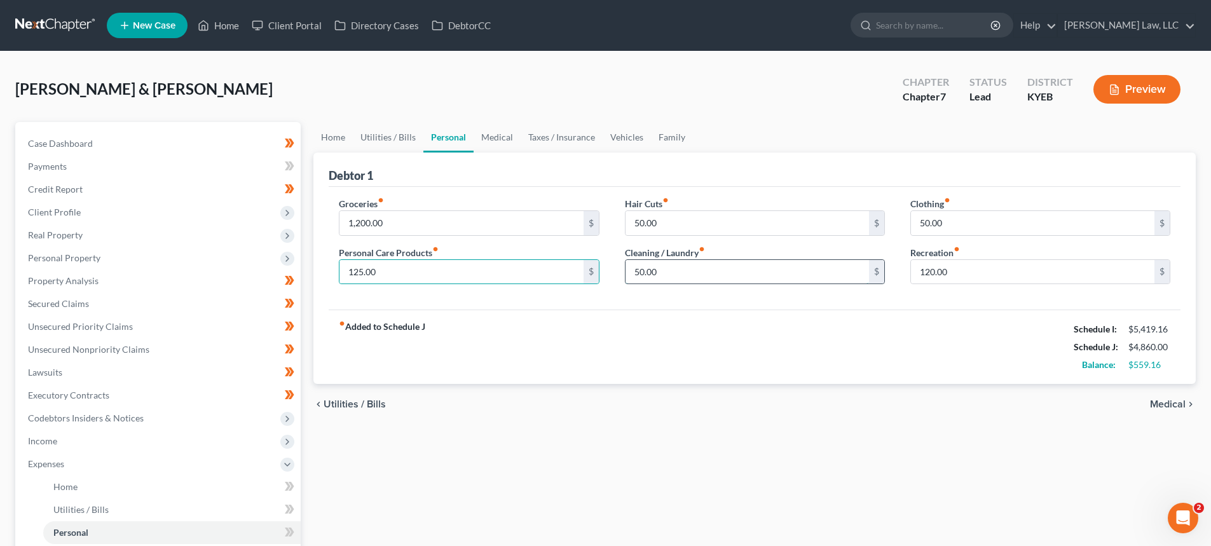
click at [690, 272] on input "50.00" at bounding box center [746, 272] width 243 height 24
click at [948, 229] on input "50.00" at bounding box center [1032, 223] width 243 height 24
click at [929, 269] on input "120.00" at bounding box center [1032, 272] width 243 height 24
click at [505, 132] on link "Medical" at bounding box center [496, 137] width 47 height 31
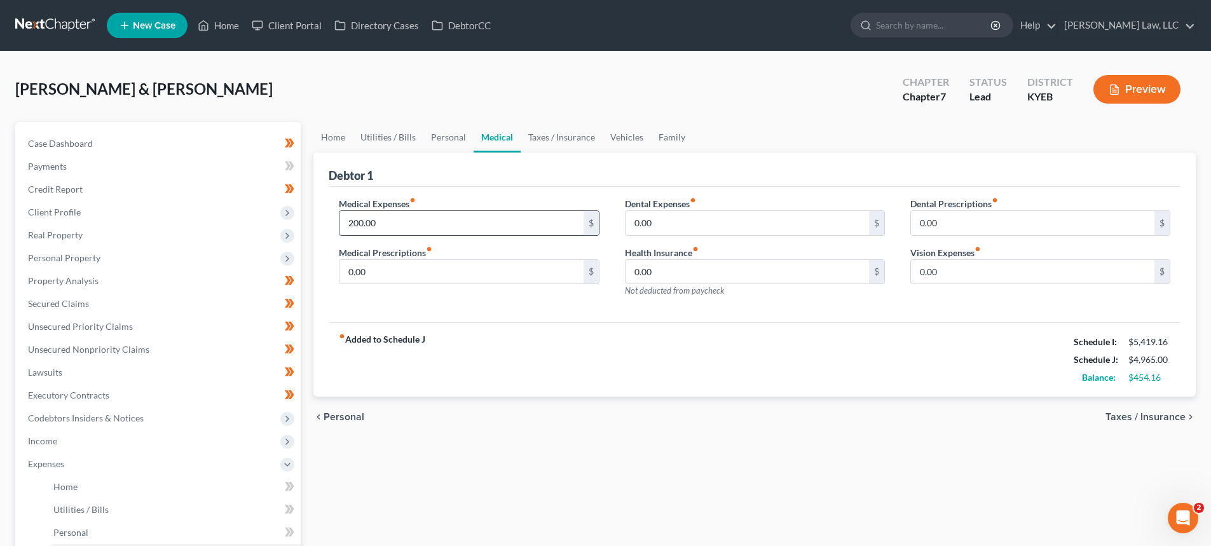
click at [352, 222] on input "200.00" at bounding box center [460, 223] width 243 height 24
click at [542, 131] on link "Taxes / Insurance" at bounding box center [561, 137] width 82 height 31
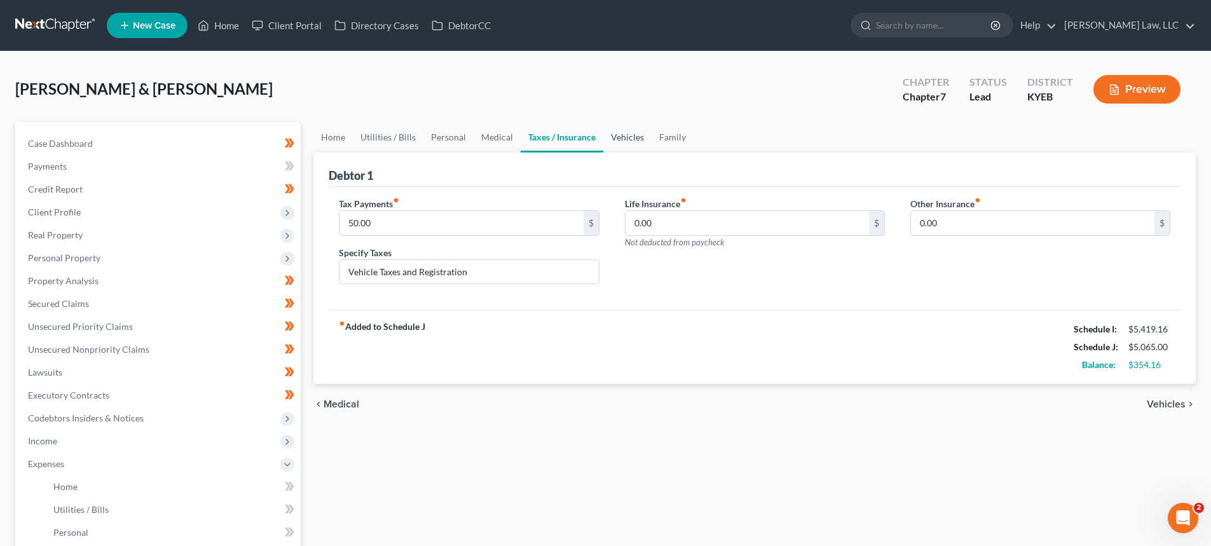
click at [630, 133] on link "Vehicles" at bounding box center [627, 137] width 48 height 31
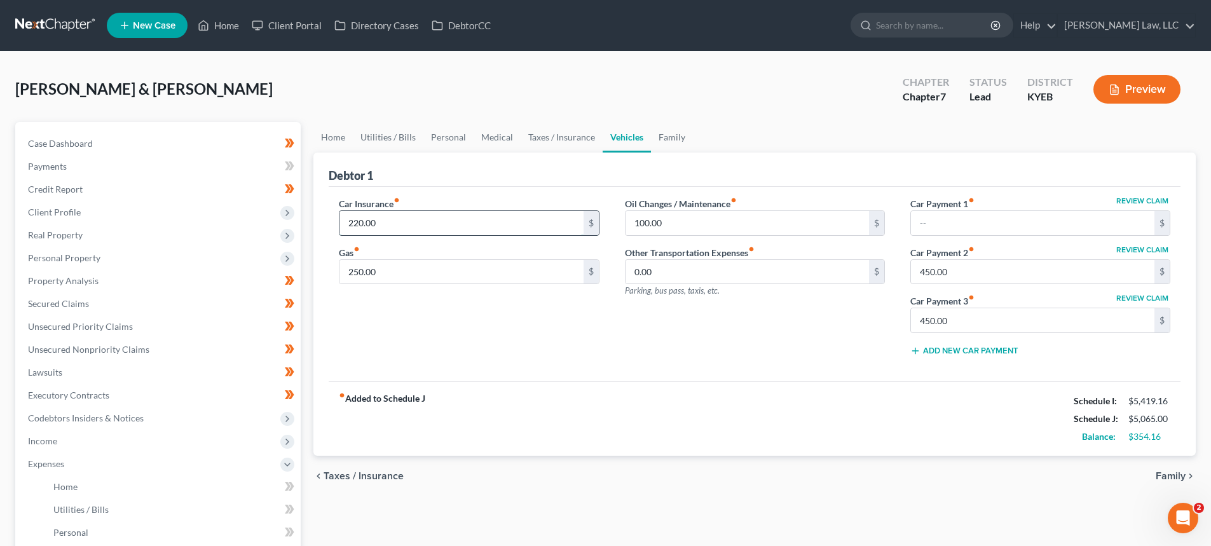
click at [357, 228] on input "220.00" at bounding box center [460, 223] width 243 height 24
click at [376, 281] on input "250.00" at bounding box center [460, 272] width 243 height 24
click at [652, 219] on input "100.00" at bounding box center [746, 223] width 243 height 24
click at [644, 226] on input "100.00" at bounding box center [746, 223] width 243 height 24
click at [682, 139] on link "Family" at bounding box center [672, 137] width 42 height 31
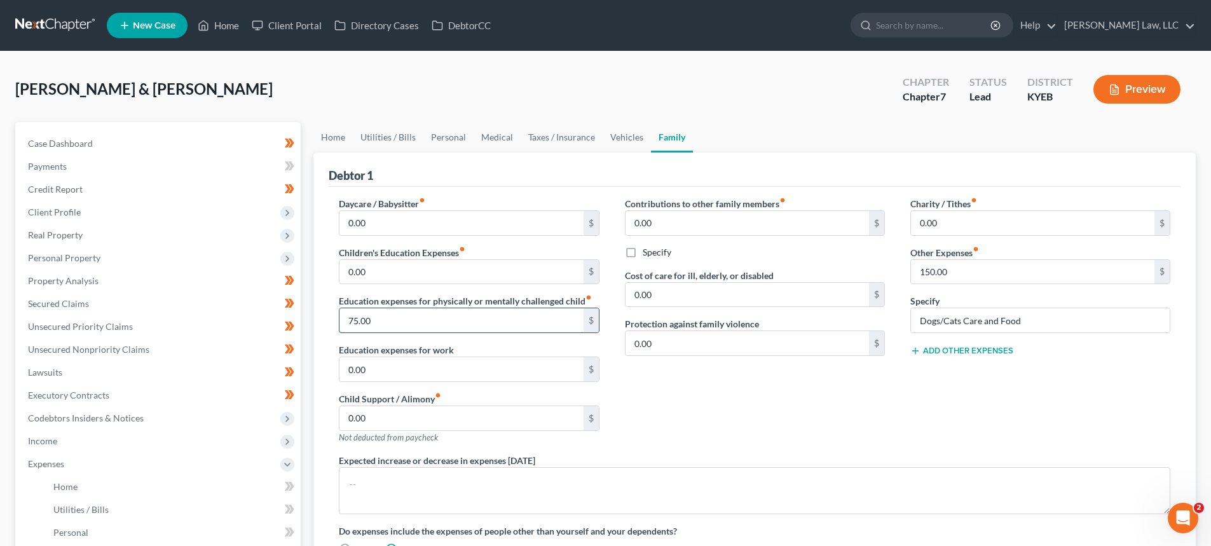
click at [377, 323] on input "75.00" at bounding box center [460, 320] width 243 height 24
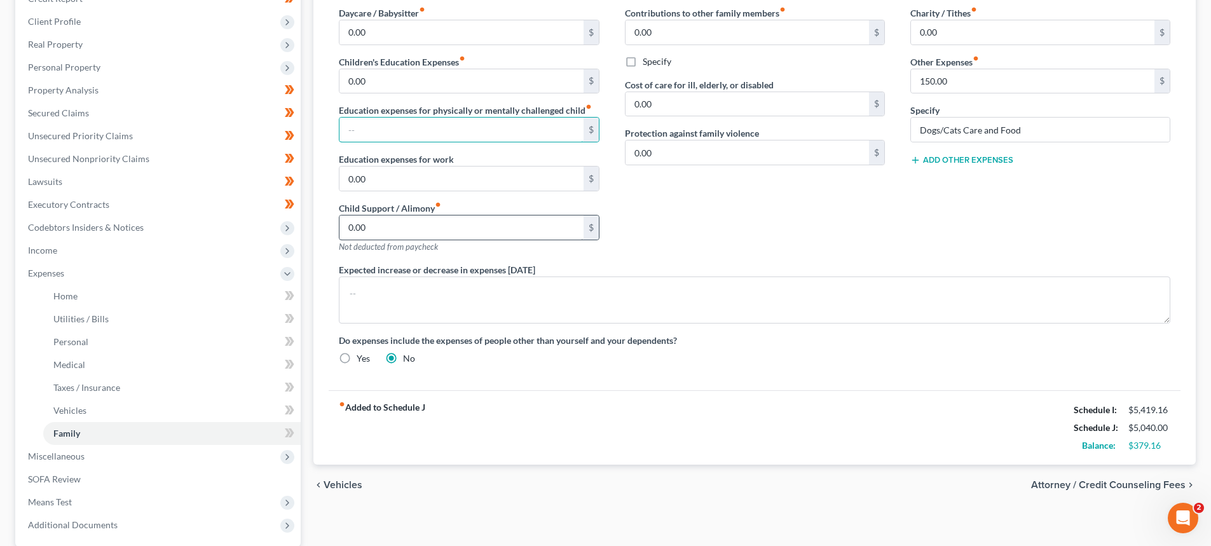
scroll to position [127, 0]
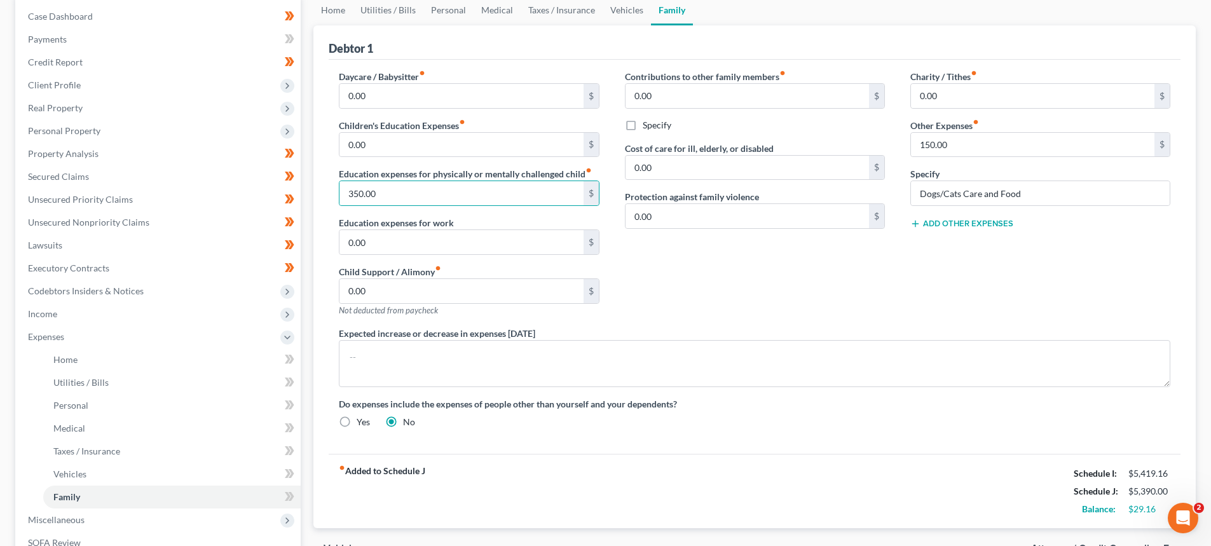
click at [833, 264] on div "Contributions to other family members fiber_manual_record 0.00 $ Specify Cost o…" at bounding box center [754, 198] width 285 height 257
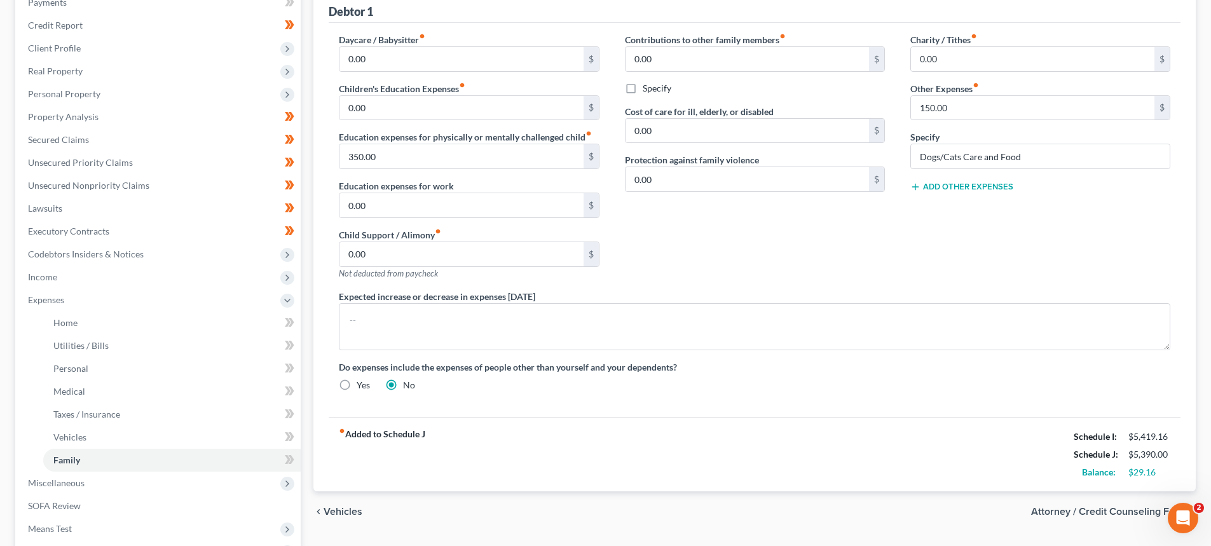
scroll to position [254, 0]
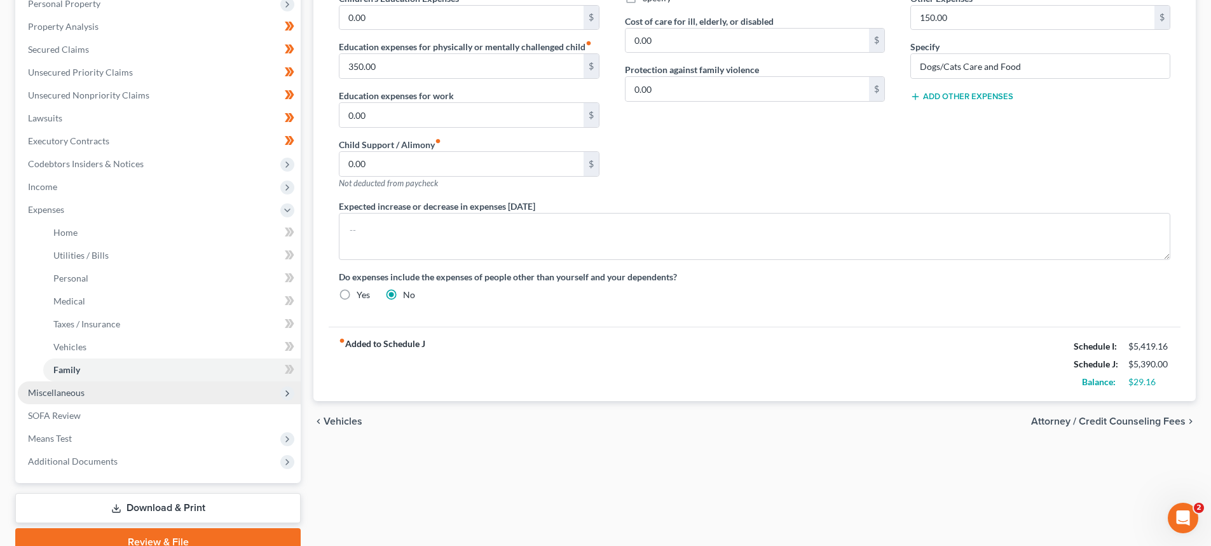
click at [92, 390] on span "Miscellaneous" at bounding box center [159, 392] width 283 height 23
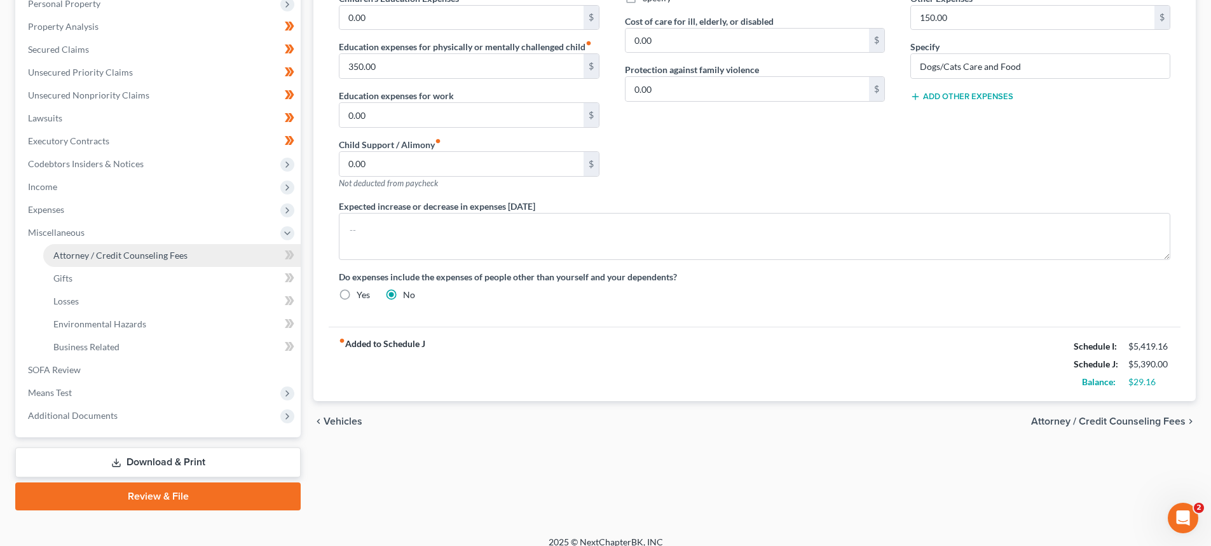
click at [90, 257] on span "Attorney / Credit Counseling Fees" at bounding box center [120, 255] width 134 height 11
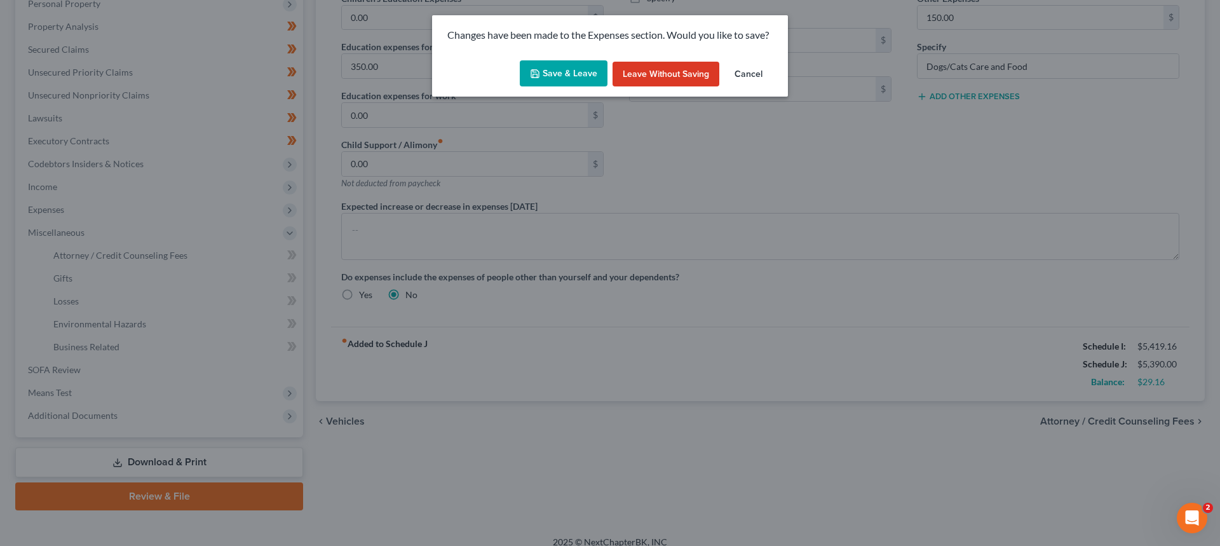
click at [566, 69] on button "Save & Leave" at bounding box center [564, 73] width 88 height 27
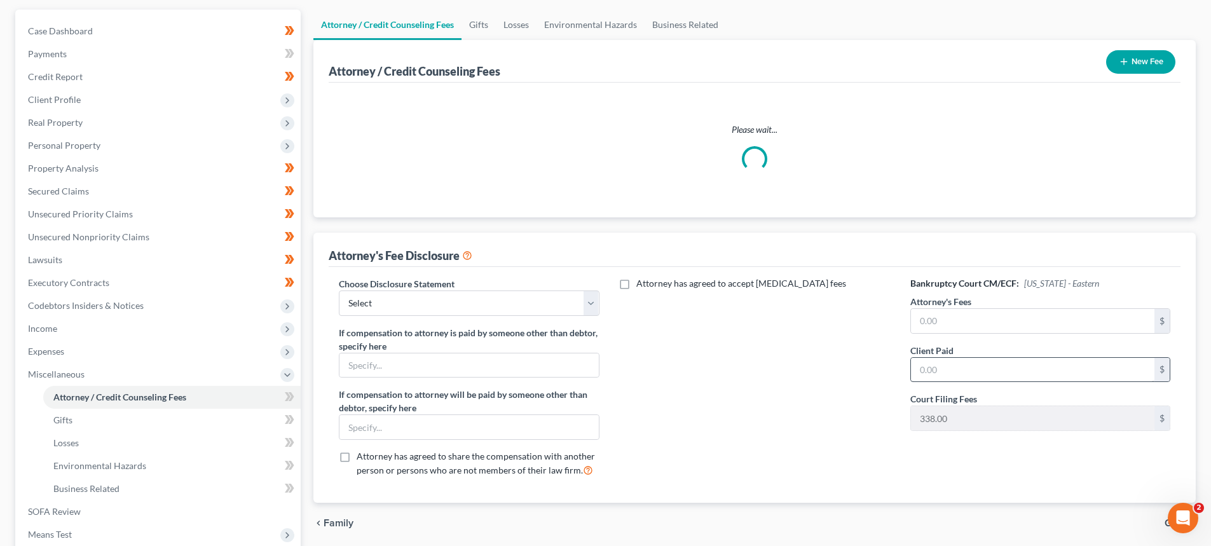
scroll to position [127, 0]
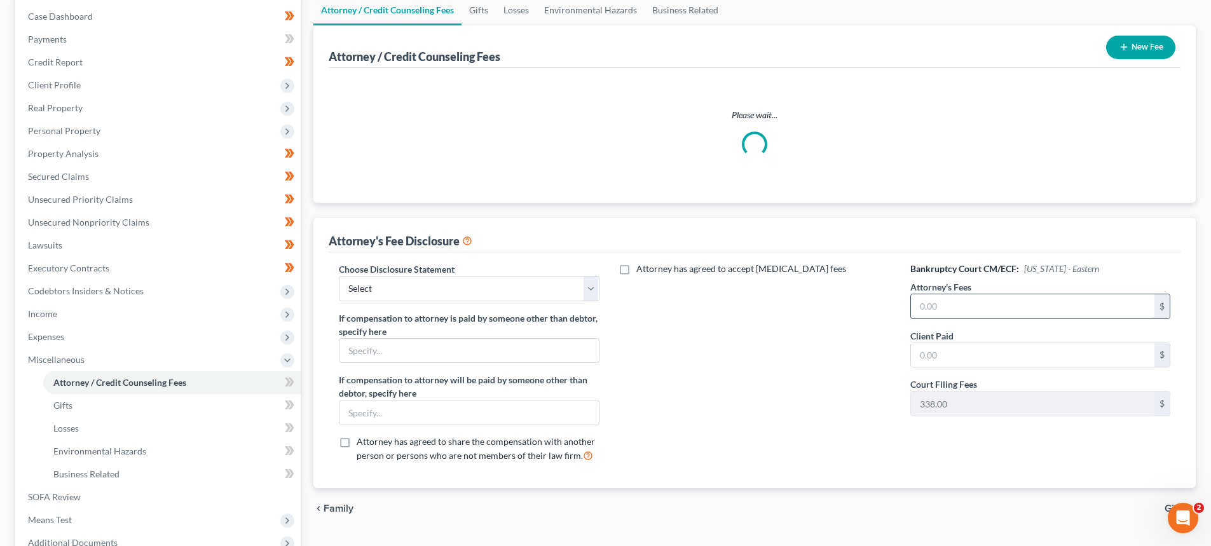
click at [921, 297] on input "text" at bounding box center [1032, 306] width 243 height 24
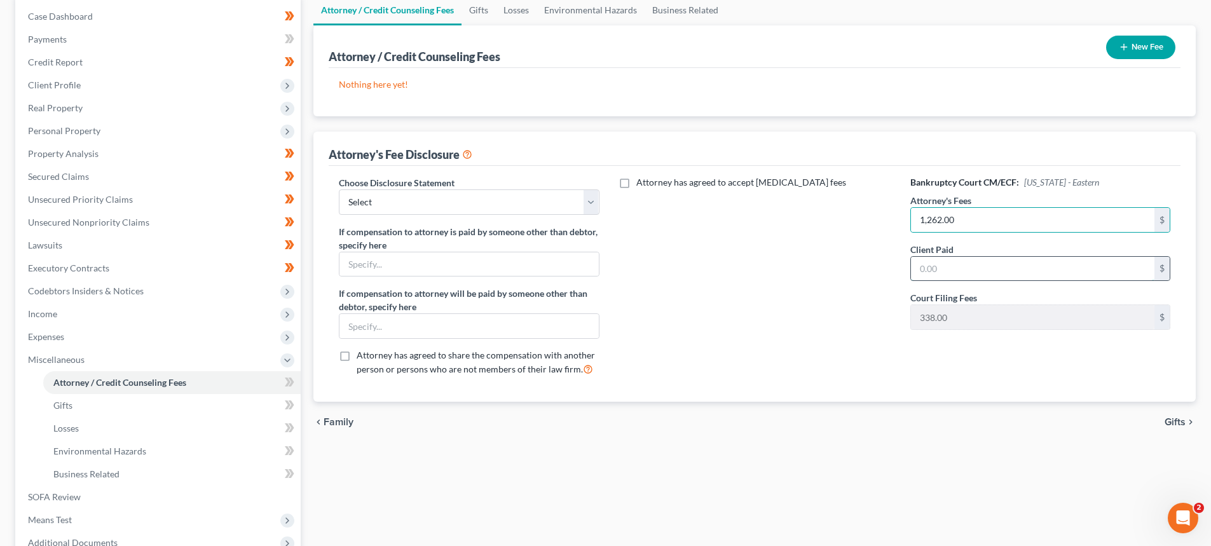
click at [985, 266] on input "text" at bounding box center [1032, 269] width 243 height 24
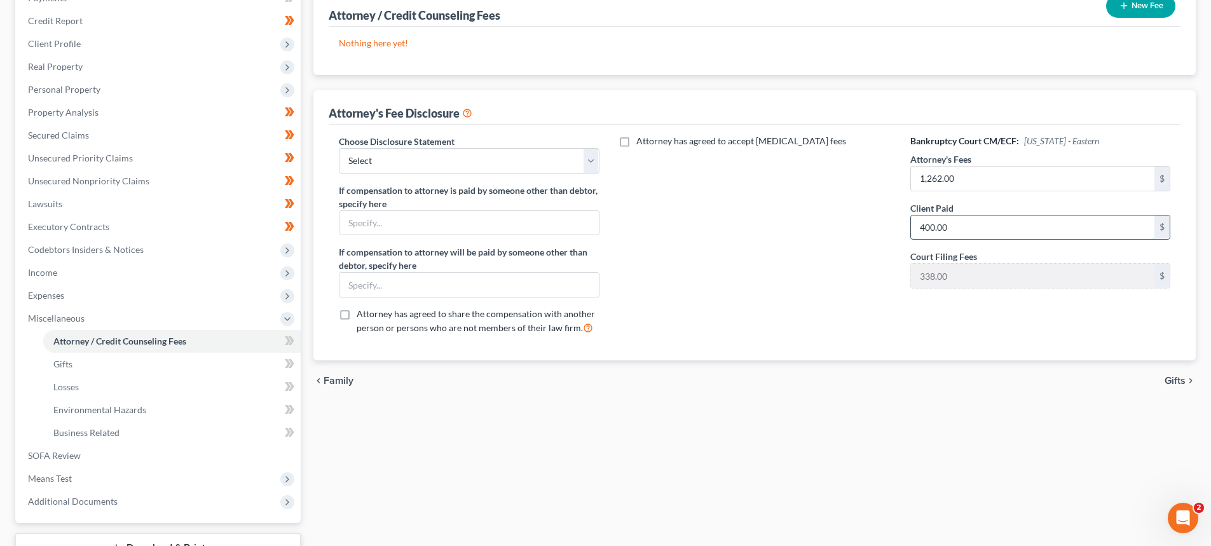
scroll to position [191, 0]
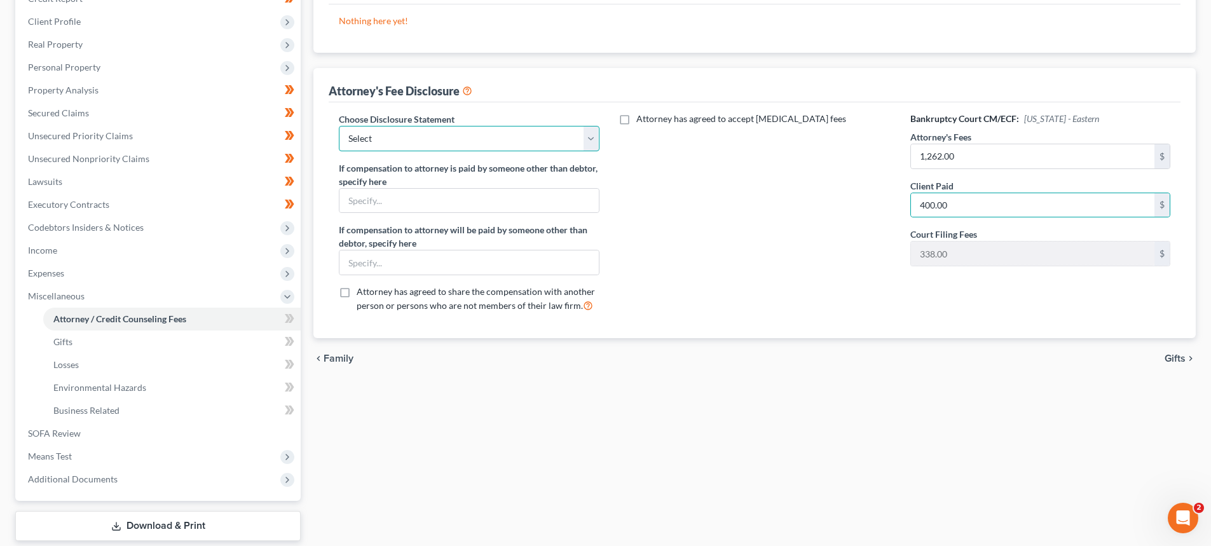
drag, startPoint x: 448, startPoint y: 144, endPoint x: 439, endPoint y: 150, distance: 10.6
click at [448, 144] on select "Select Chapter 7 Payment Plan Fee Disclosure Conversion Chapter 7 Attorney Fee …" at bounding box center [469, 138] width 260 height 25
click at [339, 126] on select "Select Chapter 7 Payment Plan Fee Disclosure Conversion Chapter 7 Attorney Fee …" at bounding box center [469, 138] width 260 height 25
click at [710, 201] on div "Attorney has agreed to accept [MEDICAL_DATA] fees" at bounding box center [754, 217] width 285 height 210
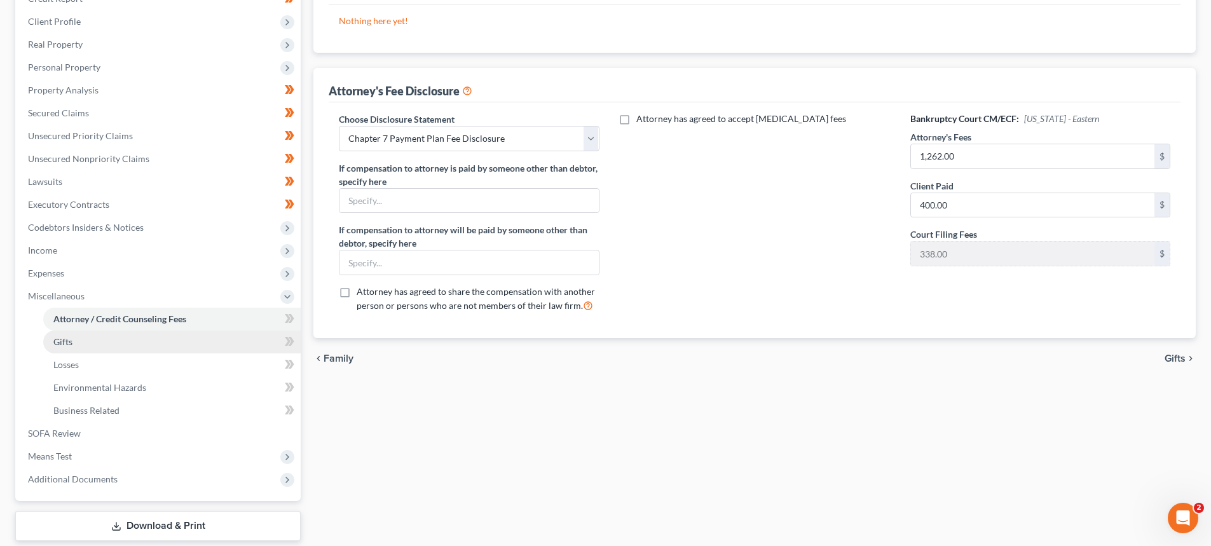
click at [61, 335] on link "Gifts" at bounding box center [171, 341] width 257 height 23
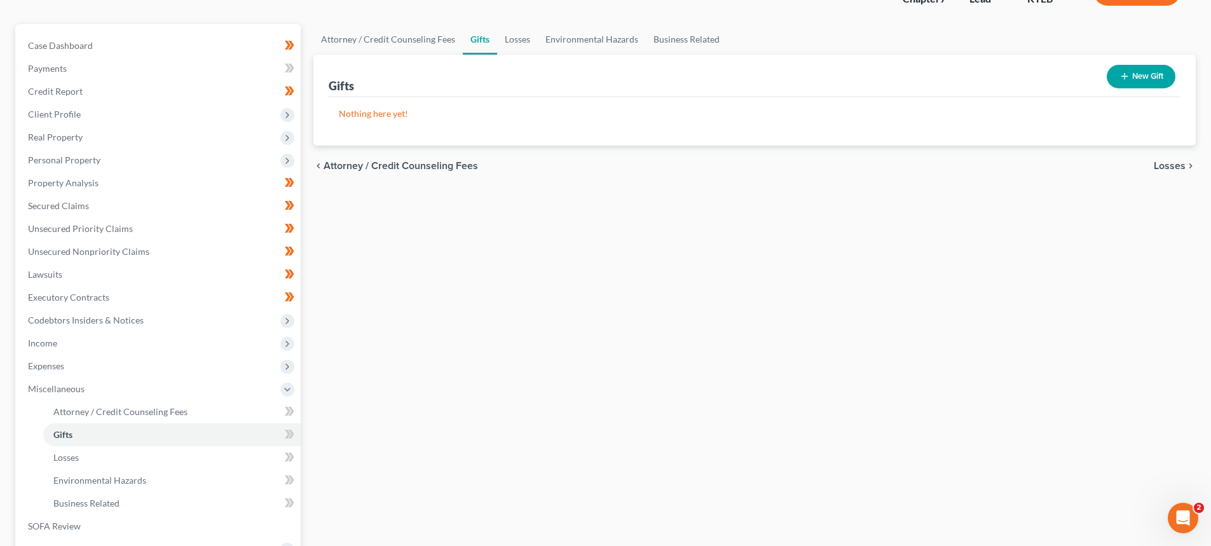
scroll to position [191, 0]
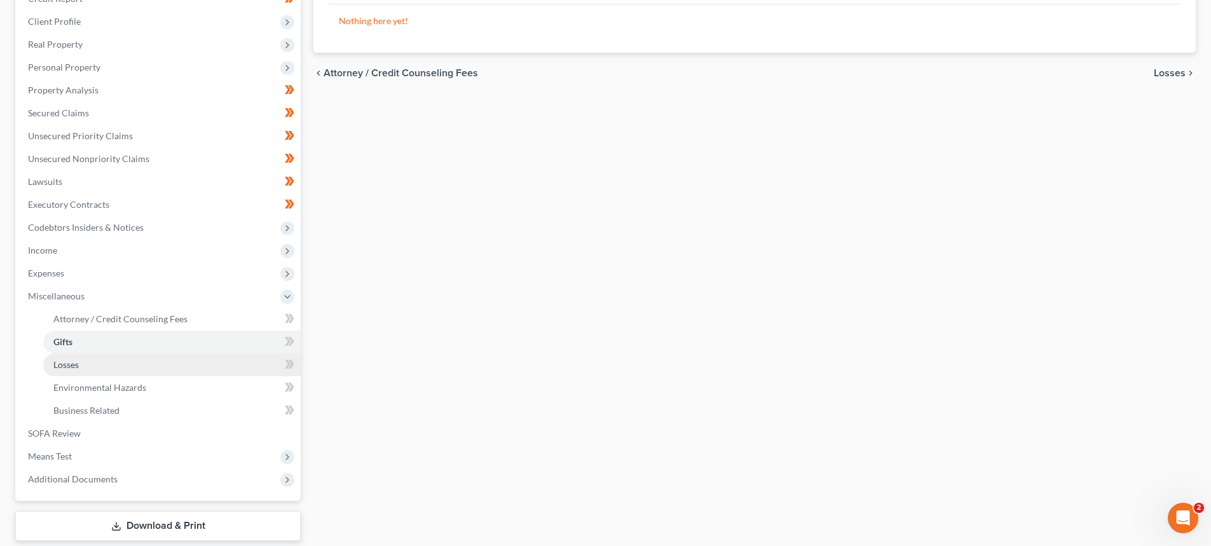
click at [61, 374] on link "Losses" at bounding box center [171, 364] width 257 height 23
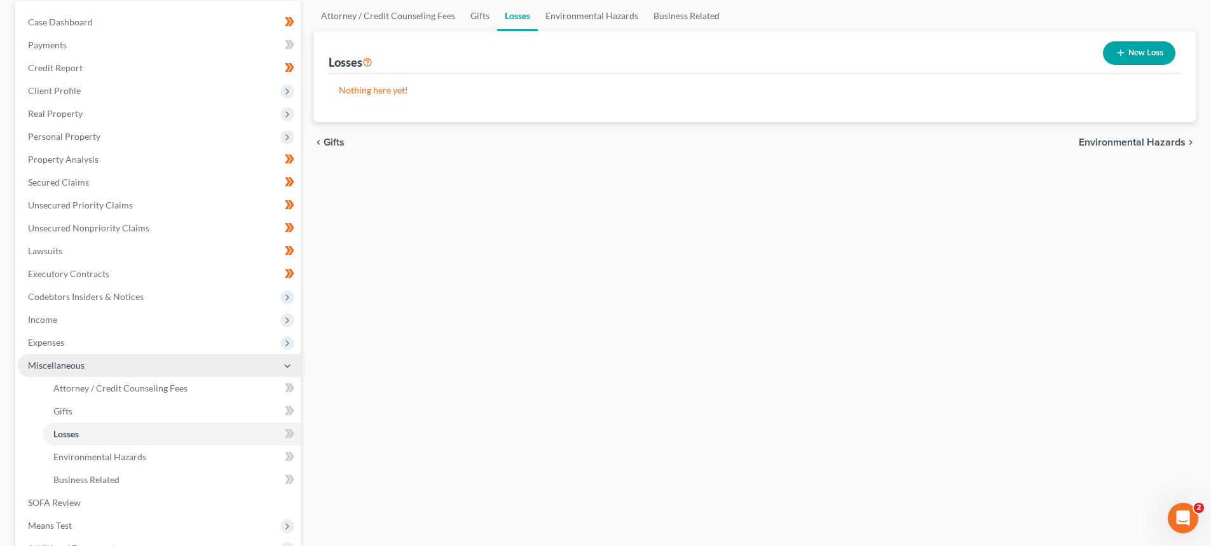
scroll to position [191, 0]
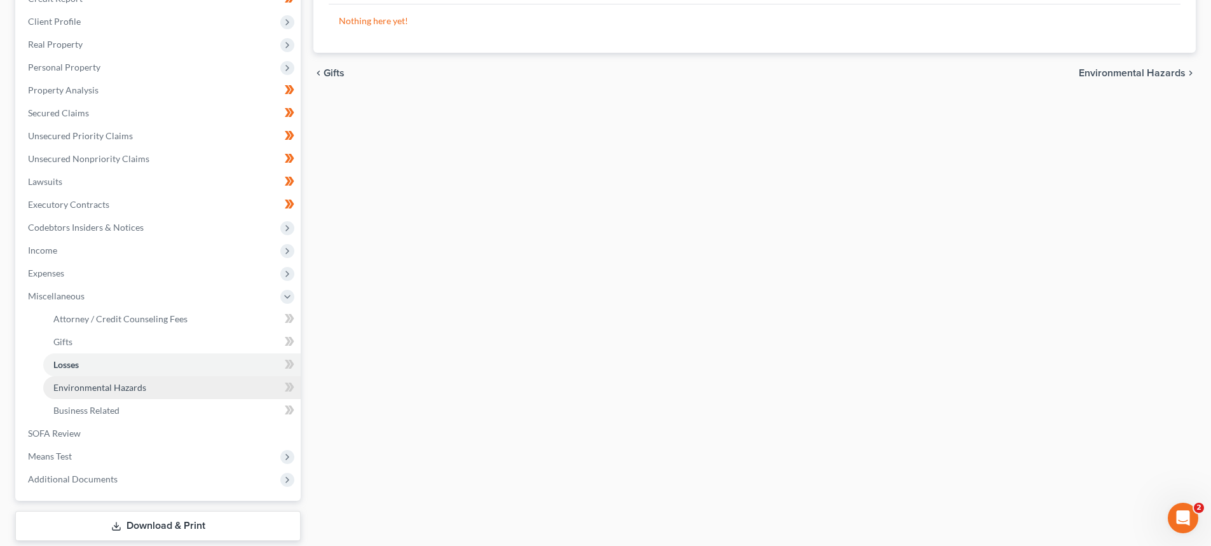
click at [86, 390] on span "Environmental Hazards" at bounding box center [99, 387] width 93 height 11
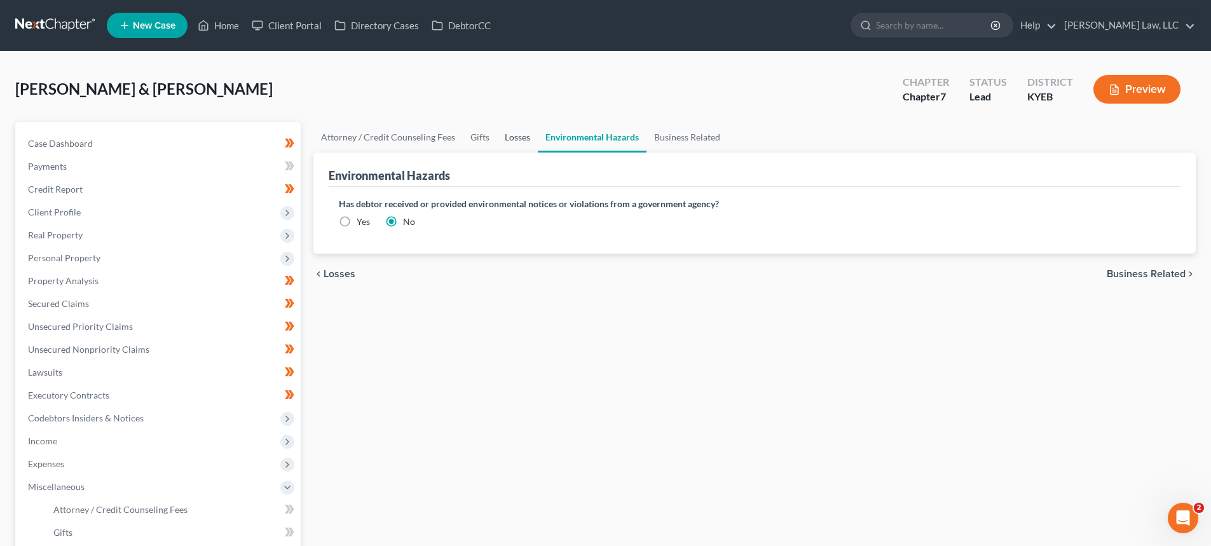
click at [513, 133] on link "Losses" at bounding box center [517, 137] width 41 height 31
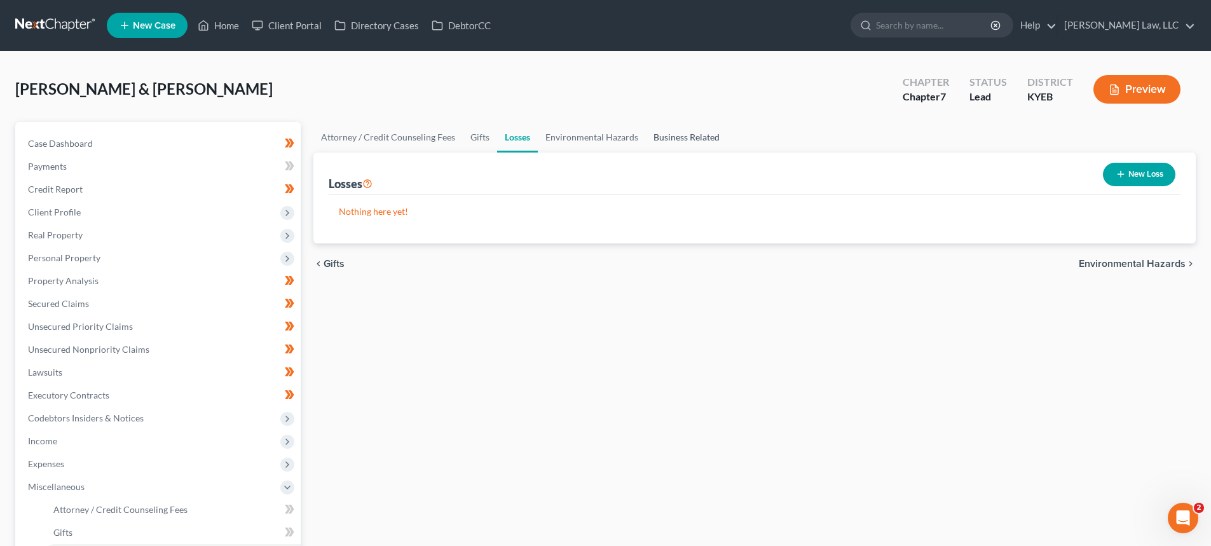
click at [665, 139] on link "Business Related" at bounding box center [686, 137] width 81 height 31
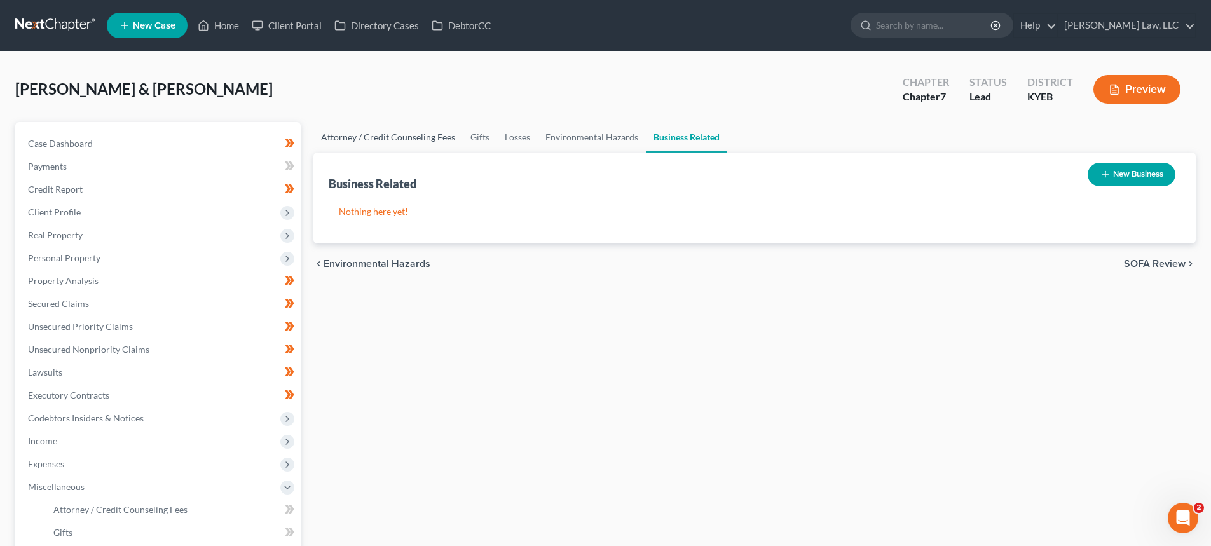
click at [339, 135] on link "Attorney / Credit Counseling Fees" at bounding box center [387, 137] width 149 height 31
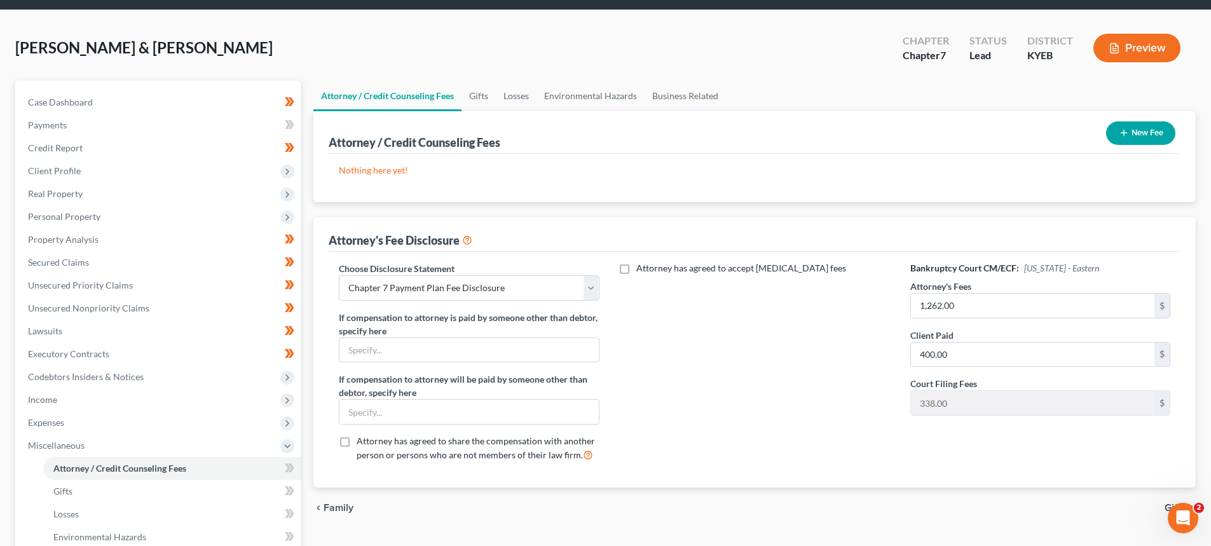
scroll to position [267, 0]
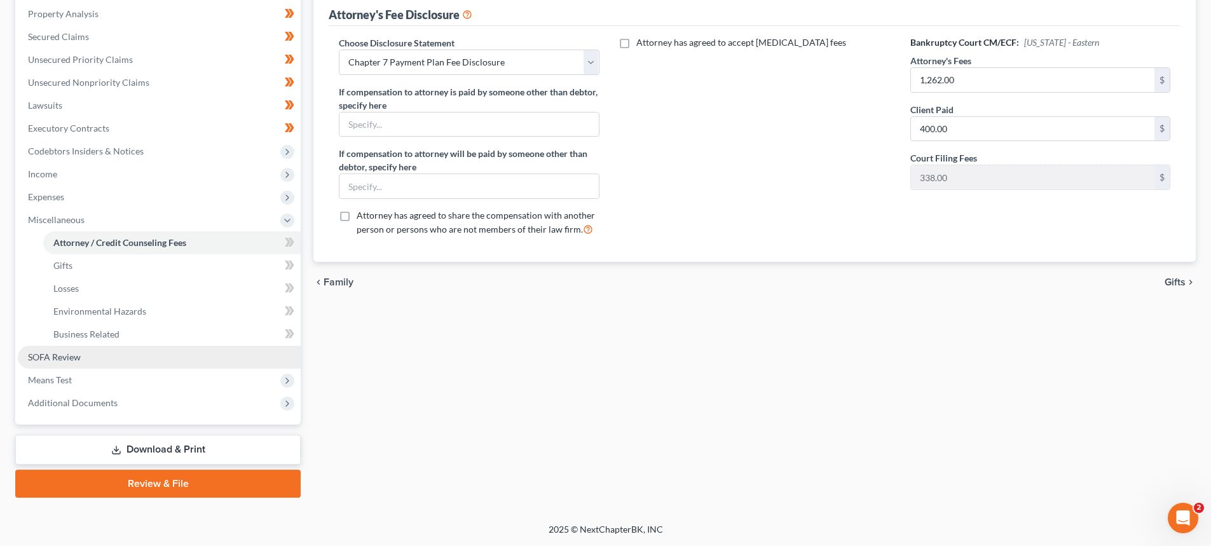
click at [55, 352] on span "SOFA Review" at bounding box center [54, 356] width 53 height 11
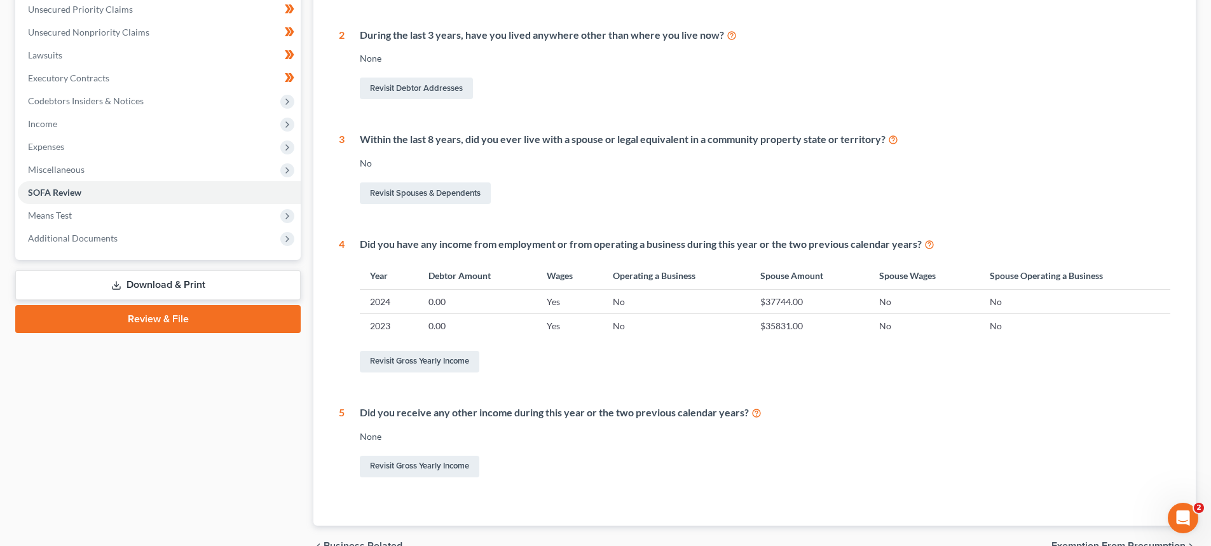
scroll to position [318, 0]
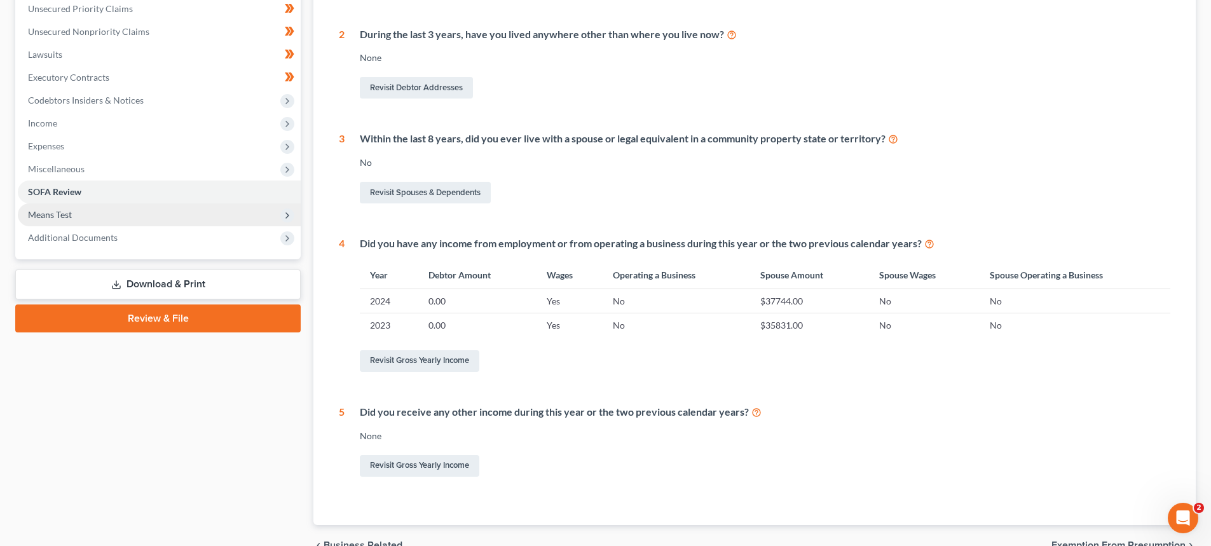
click at [74, 218] on span "Means Test" at bounding box center [159, 214] width 283 height 23
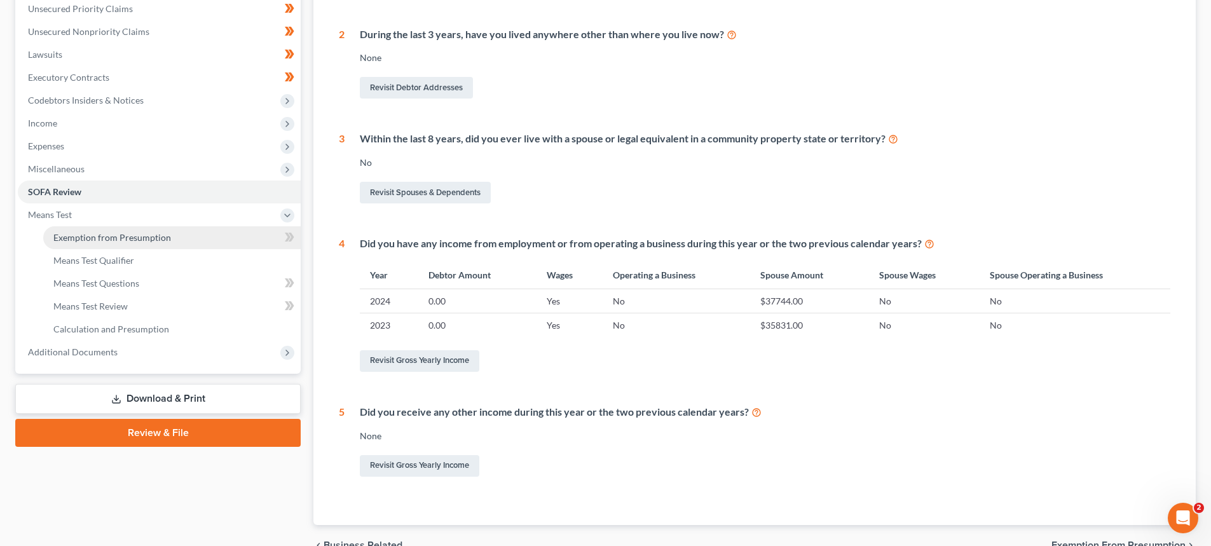
click at [83, 240] on span "Exemption from Presumption" at bounding box center [112, 237] width 118 height 11
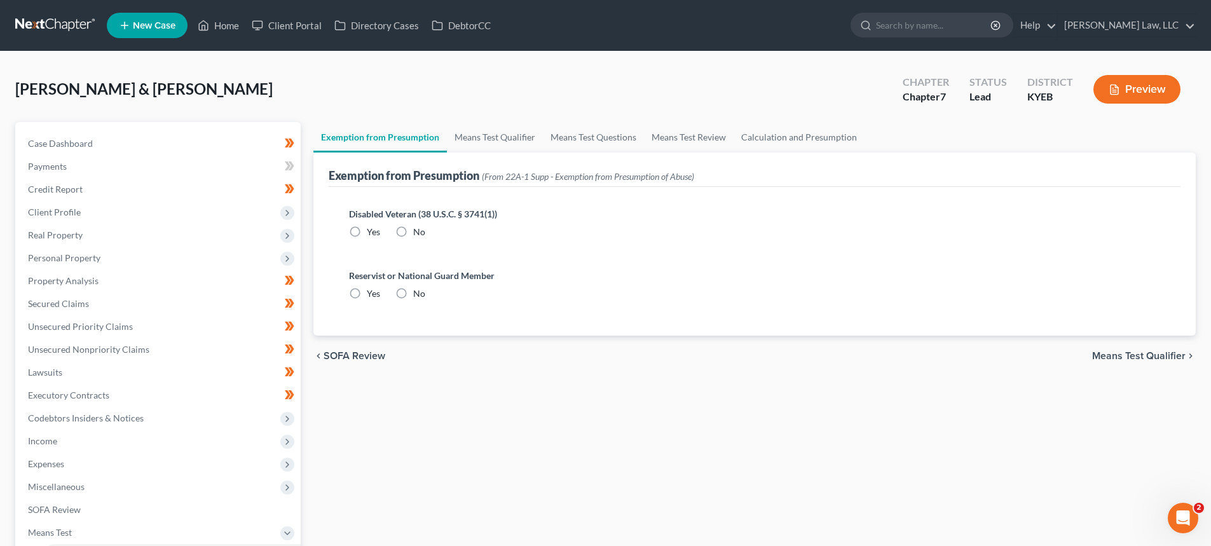
click at [413, 229] on label "No" at bounding box center [419, 232] width 12 height 13
click at [418, 229] on input "No" at bounding box center [422, 230] width 8 height 8
click at [413, 292] on label "No" at bounding box center [419, 293] width 12 height 13
click at [418, 292] on input "No" at bounding box center [422, 291] width 8 height 8
click at [1141, 362] on div "chevron_left SOFA Review Means Test Qualifier chevron_right" at bounding box center [754, 356] width 882 height 41
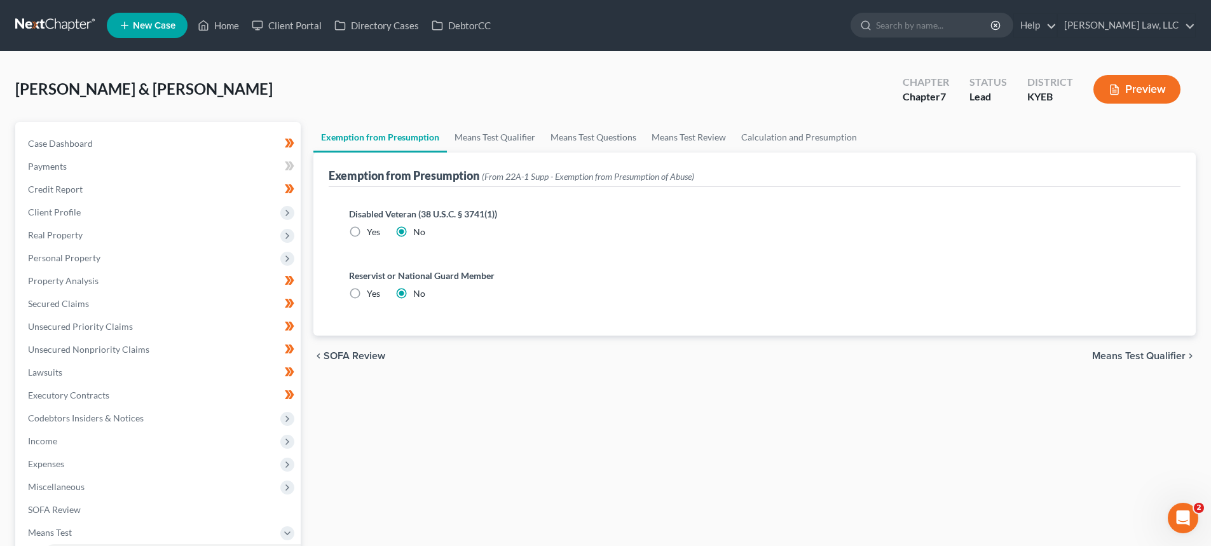
click at [1145, 356] on span "Means Test Qualifier" at bounding box center [1138, 356] width 93 height 10
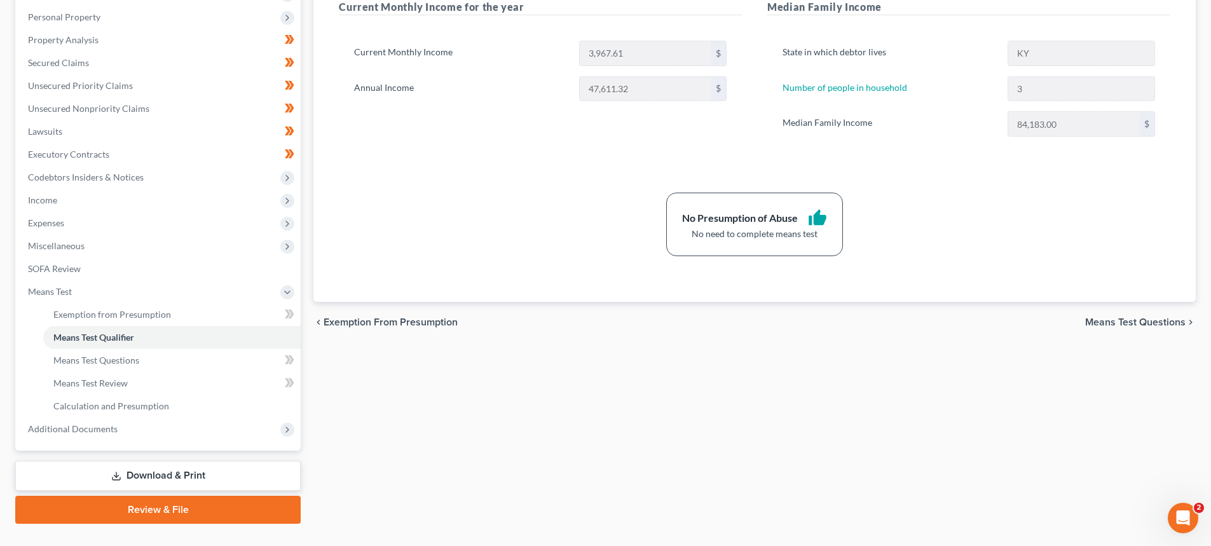
scroll to position [254, 0]
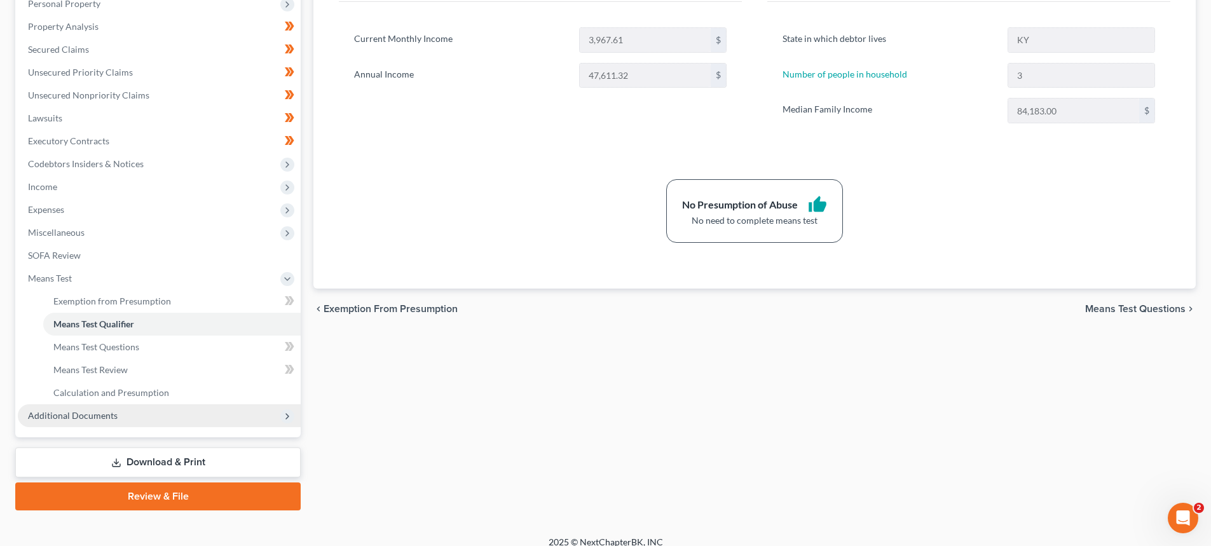
click at [67, 416] on span "Additional Documents" at bounding box center [73, 415] width 90 height 11
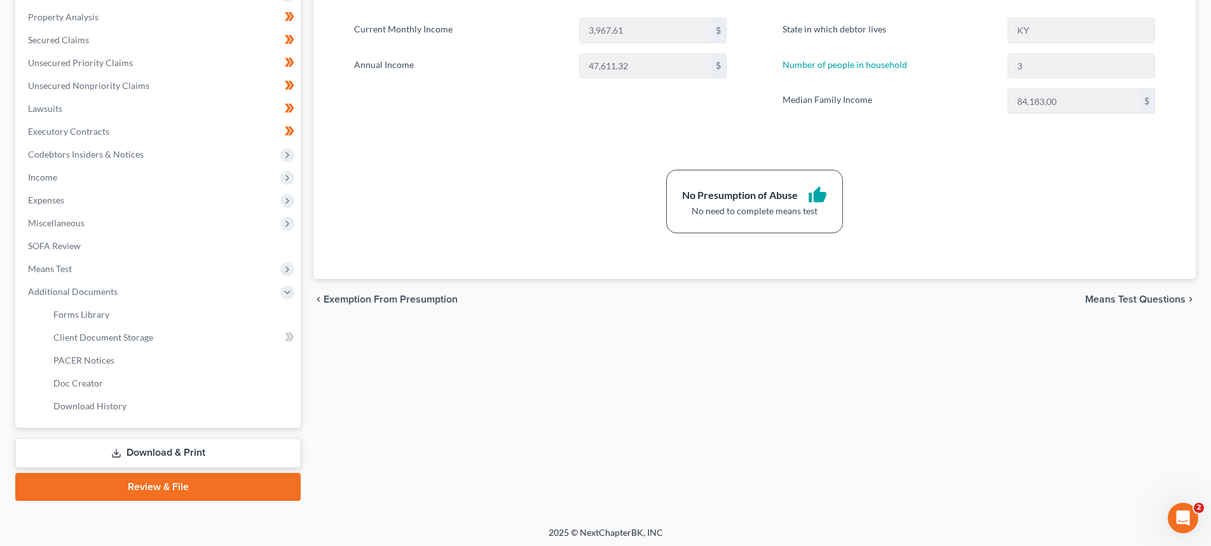
scroll to position [267, 0]
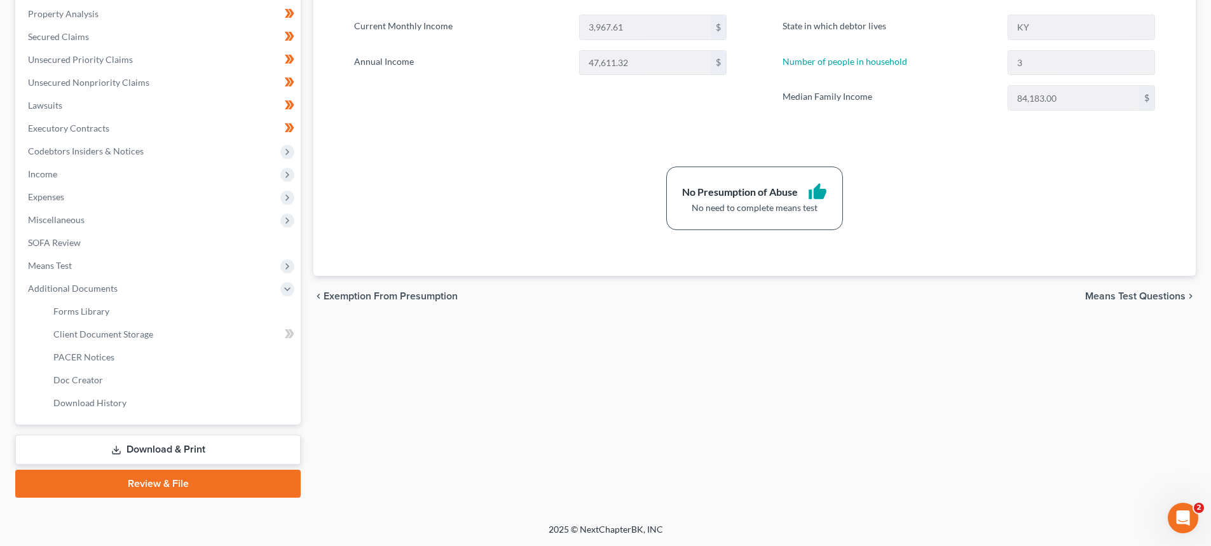
click at [130, 458] on link "Download & Print" at bounding box center [157, 450] width 285 height 30
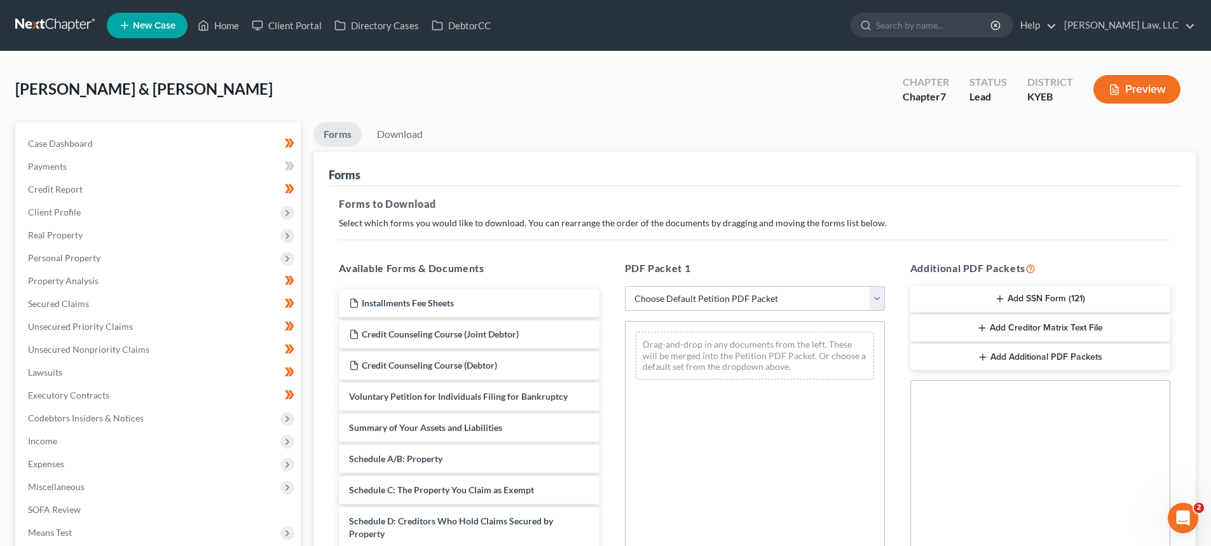
click at [687, 301] on select "Choose Default Petition PDF Packet Complete Bankruptcy Petition (all forms and …" at bounding box center [755, 298] width 260 height 25
click at [625, 286] on select "Choose Default Petition PDF Packet Complete Bankruptcy Petition (all forms and …" at bounding box center [755, 298] width 260 height 25
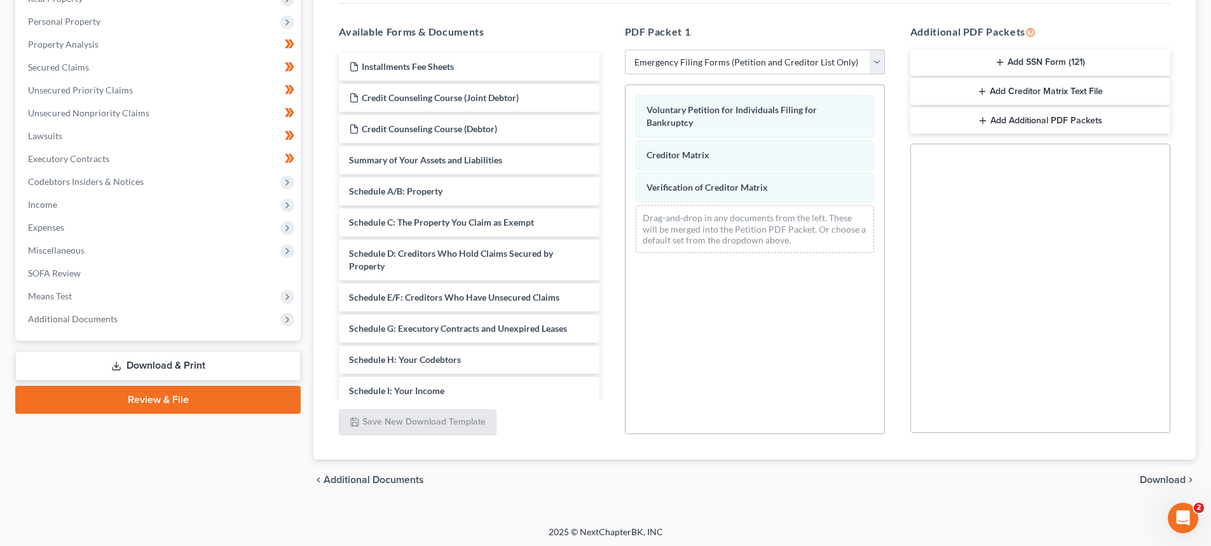
scroll to position [239, 0]
click at [1010, 57] on button "Add SSN Form (121)" at bounding box center [1040, 60] width 260 height 27
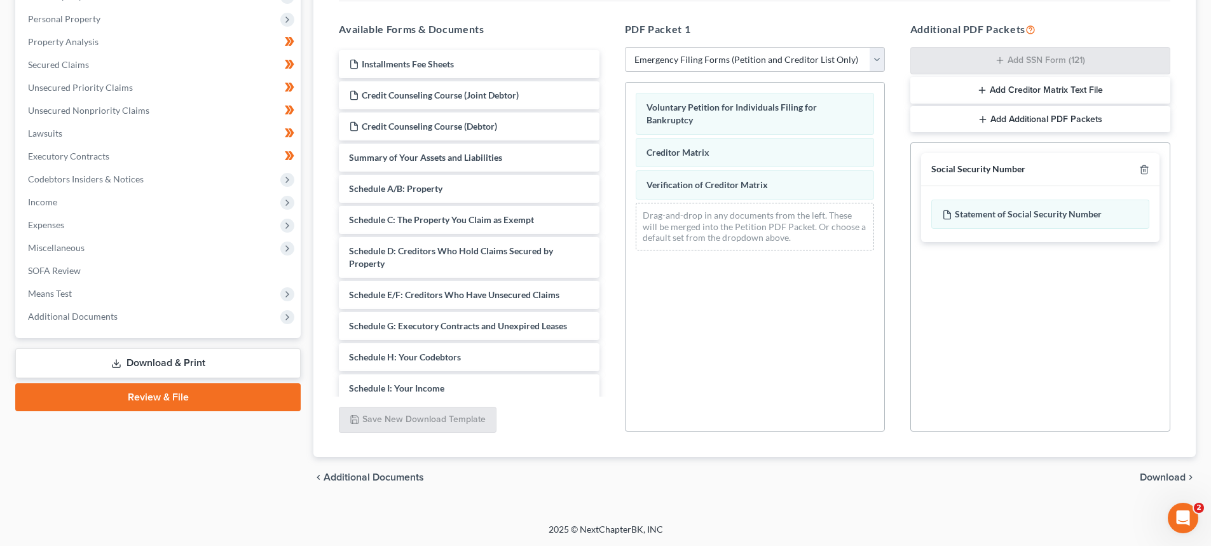
click at [1159, 488] on div "chevron_left Additional Documents Download chevron_right" at bounding box center [754, 477] width 882 height 41
click at [1159, 482] on span "Download" at bounding box center [1162, 477] width 46 height 10
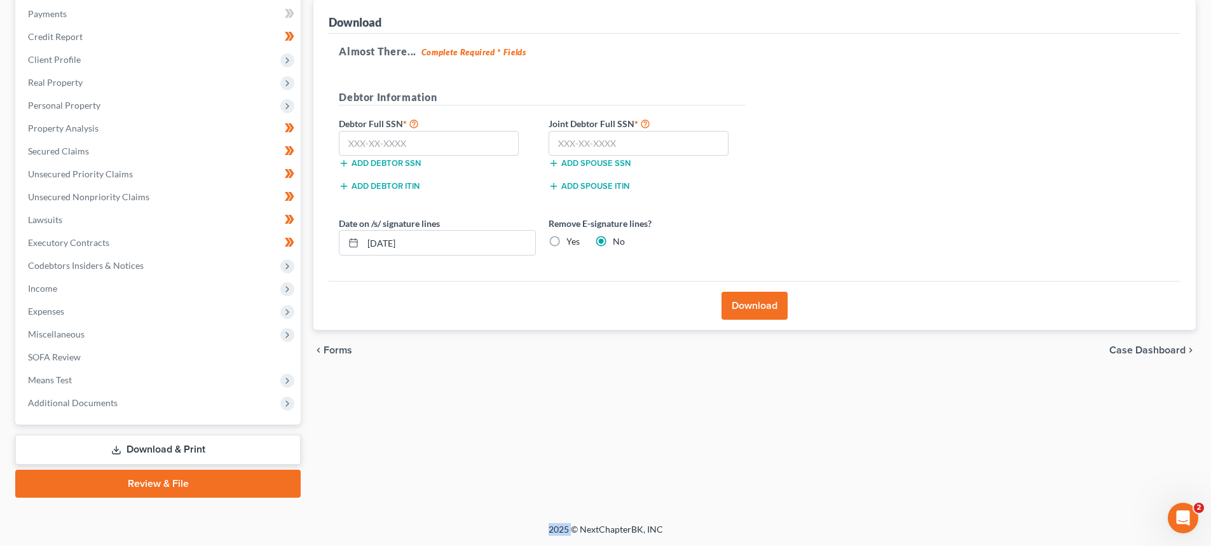
click at [1159, 482] on div "Forms Download Forms Forms to Download Select which forms you would like to dow…" at bounding box center [754, 233] width 895 height 528
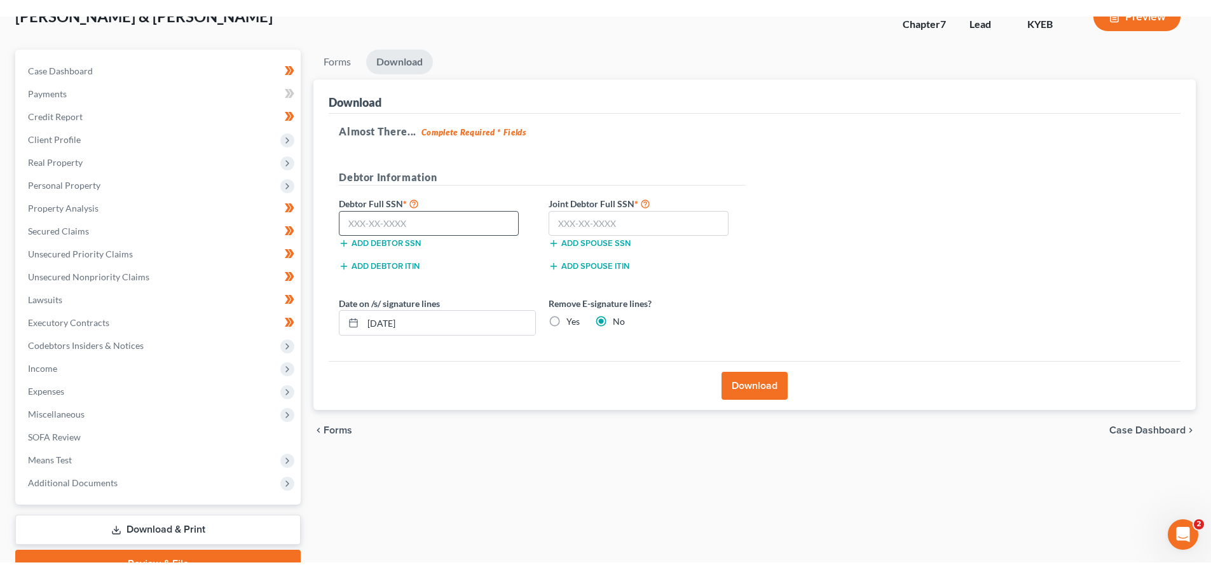
scroll to position [0, 0]
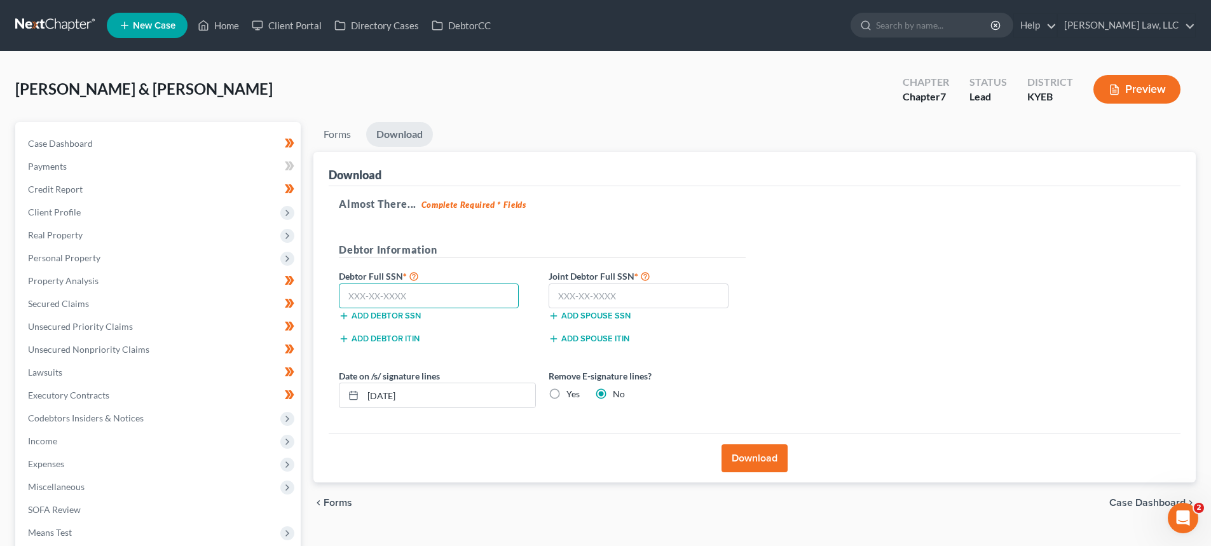
click at [384, 296] on input "text" at bounding box center [429, 295] width 180 height 25
drag, startPoint x: 571, startPoint y: 309, endPoint x: 571, endPoint y: 301, distance: 8.3
click at [571, 309] on div "Add spouse SSN" at bounding box center [647, 314] width 210 height 13
click at [571, 301] on input "text" at bounding box center [638, 295] width 180 height 25
click at [740, 447] on button "Download" at bounding box center [754, 458] width 66 height 28
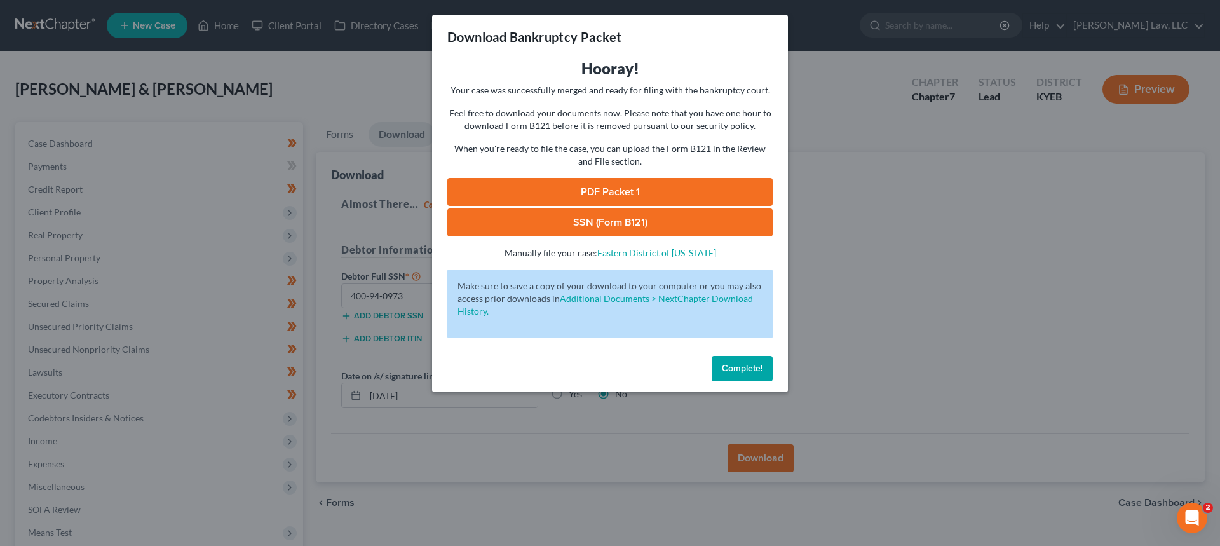
click at [623, 196] on link "PDF Packet 1" at bounding box center [609, 192] width 325 height 28
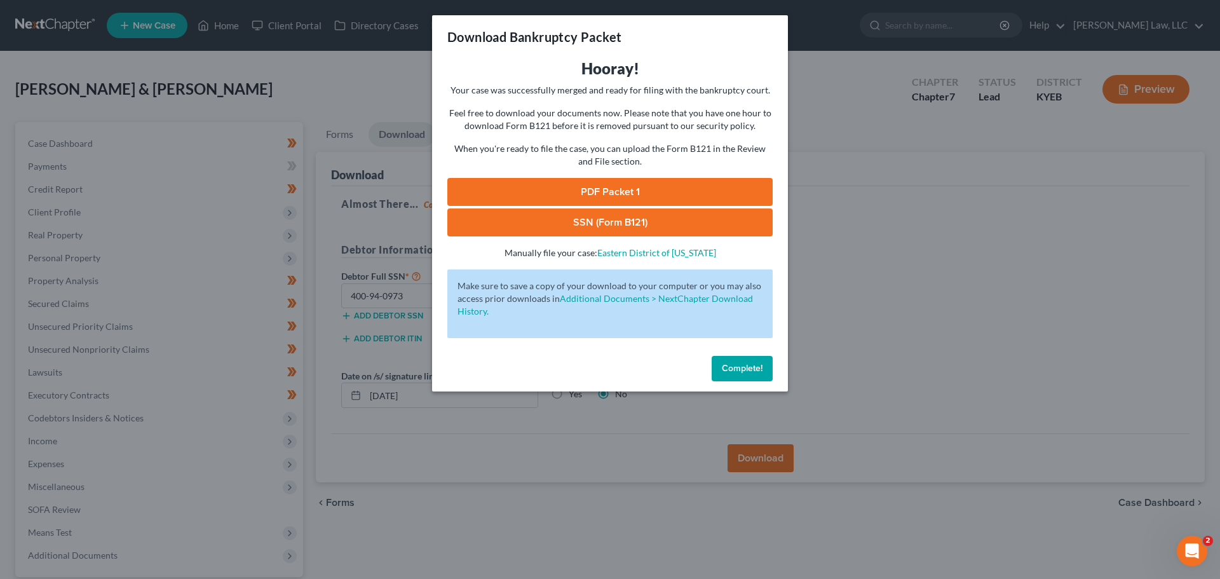
click at [642, 217] on link "SSN (Form B121)" at bounding box center [609, 222] width 325 height 28
click at [718, 354] on div "Complete!" at bounding box center [610, 371] width 356 height 41
click at [717, 358] on button "Complete!" at bounding box center [742, 368] width 61 height 25
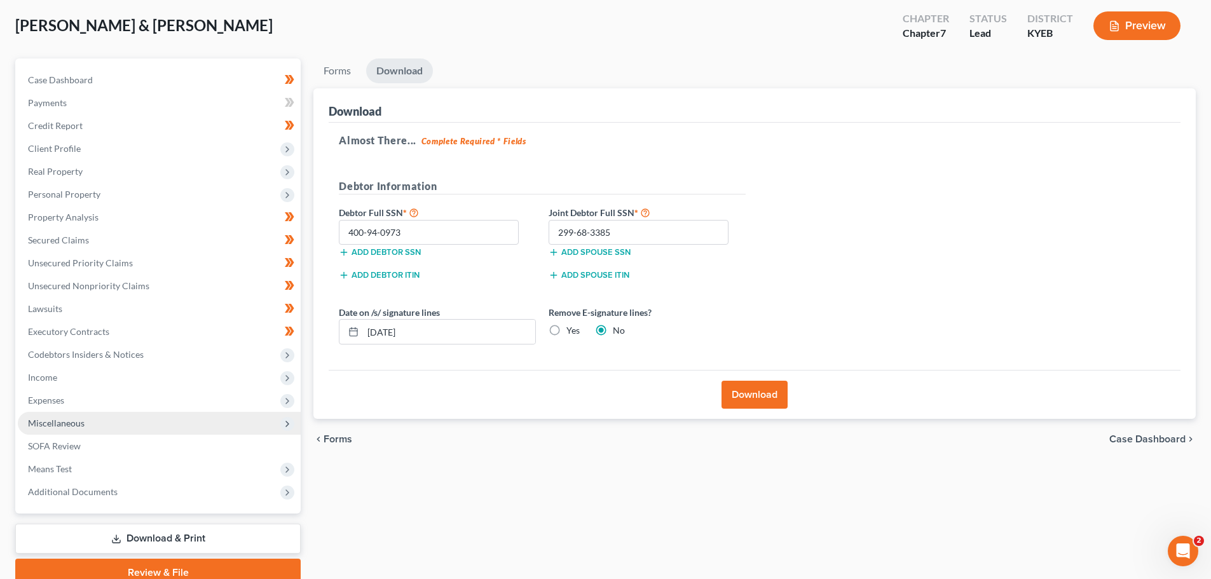
scroll to position [119, 0]
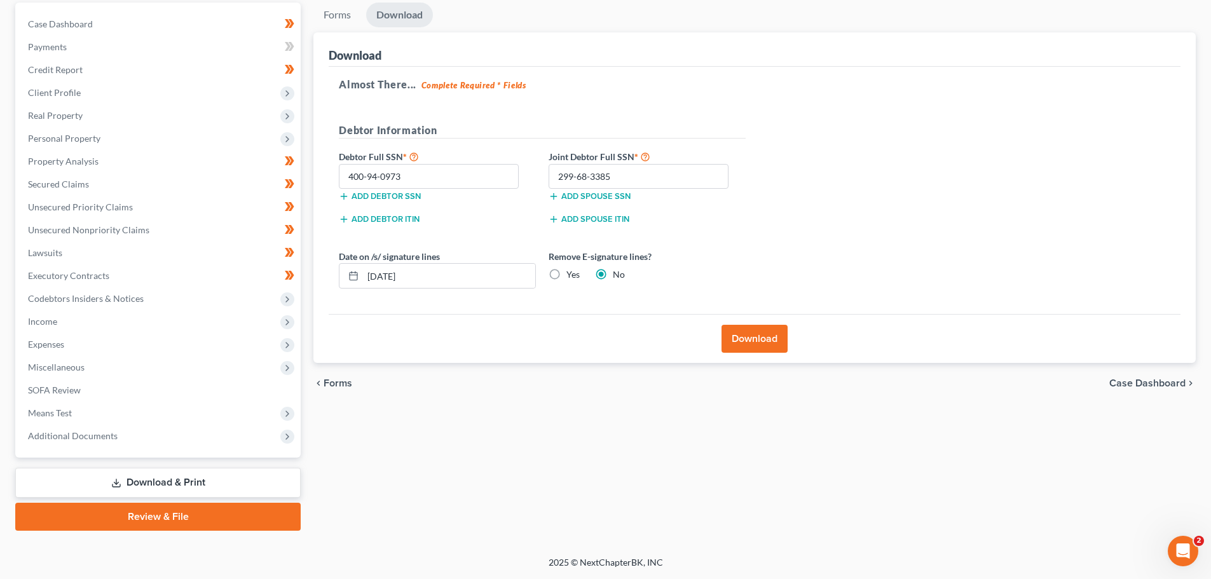
click at [156, 513] on link "Review & File" at bounding box center [157, 517] width 285 height 28
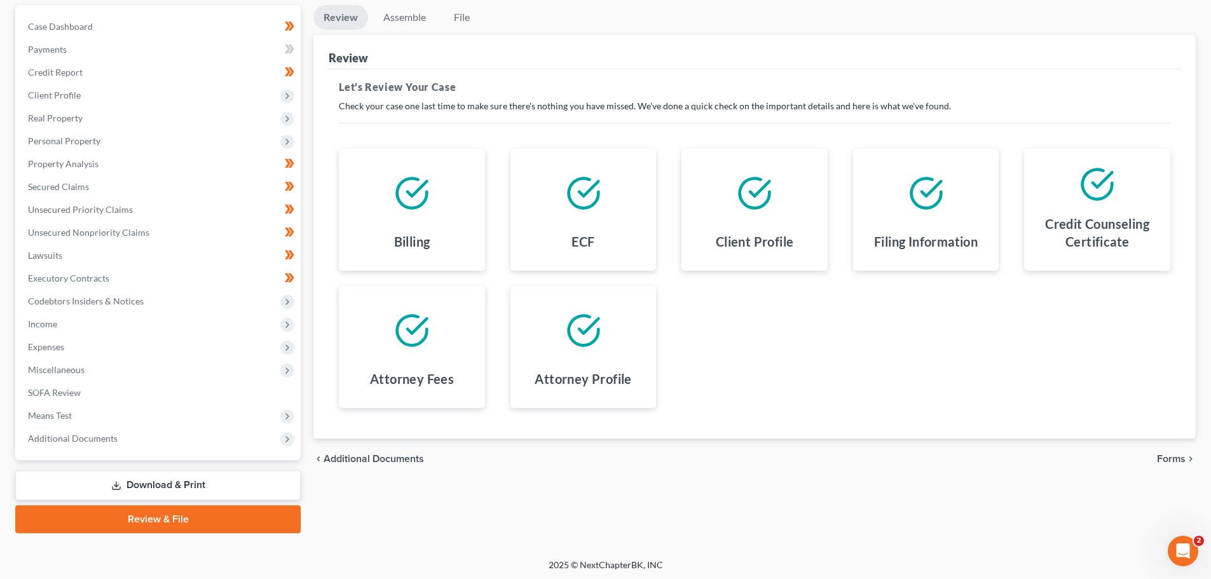
scroll to position [119, 0]
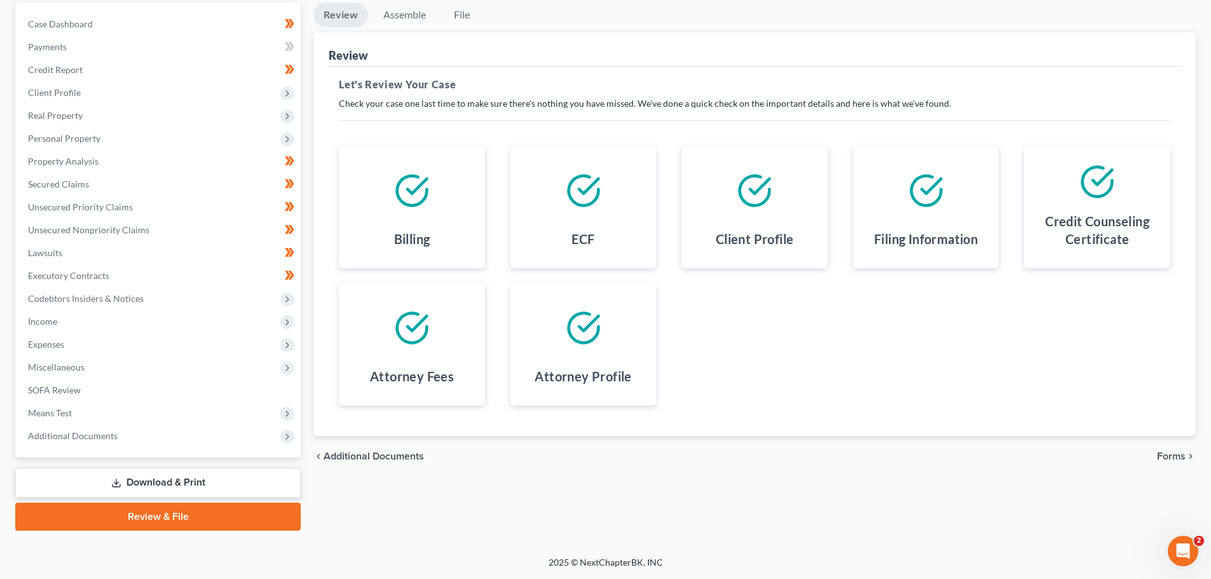
click at [1171, 453] on span "Forms" at bounding box center [1171, 456] width 29 height 10
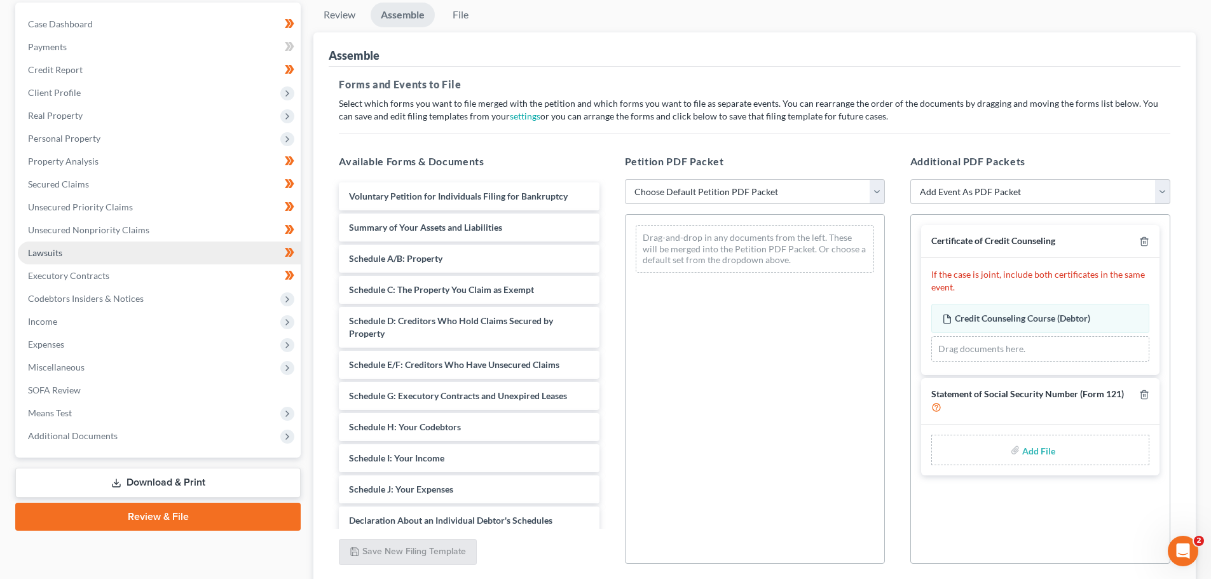
click at [43, 250] on span "Lawsuits" at bounding box center [45, 252] width 34 height 11
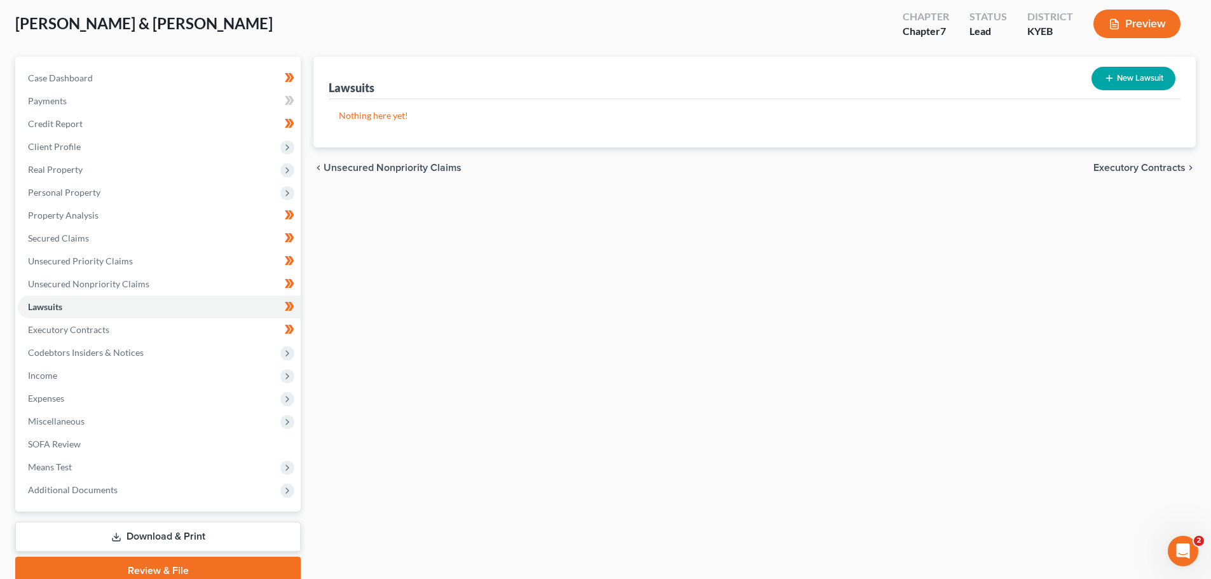
scroll to position [119, 0]
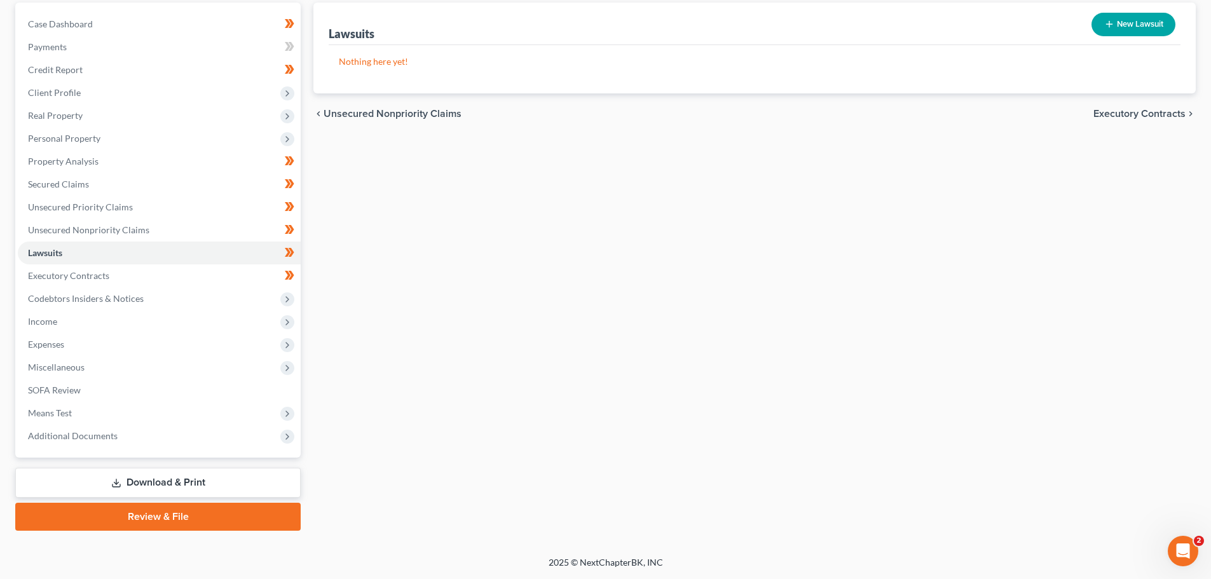
click at [186, 517] on link "Review & File" at bounding box center [157, 517] width 285 height 28
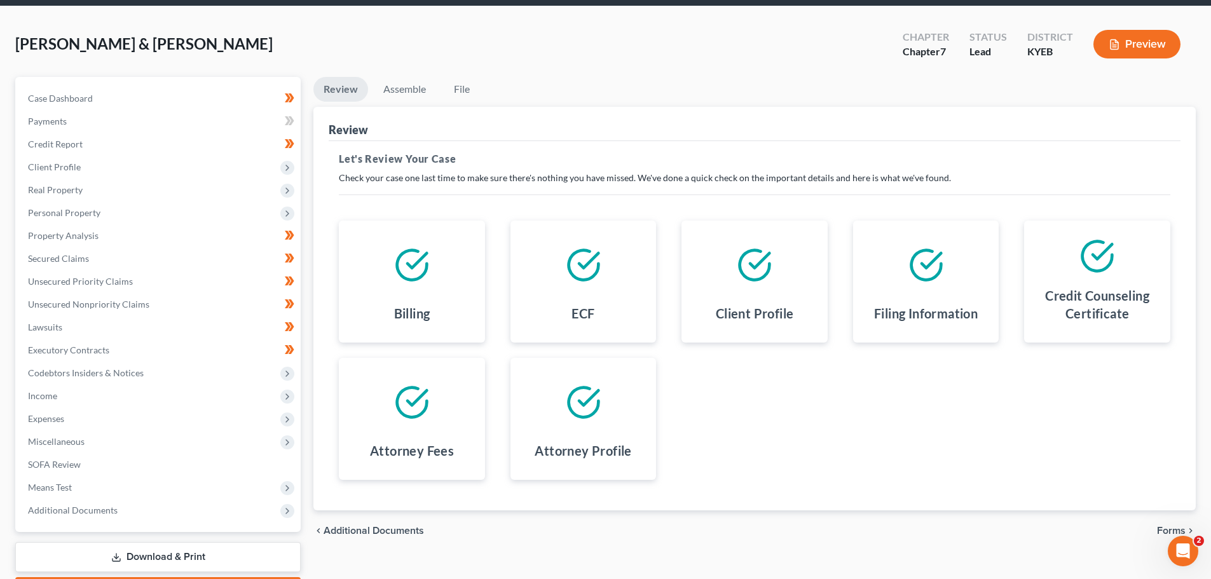
scroll to position [119, 0]
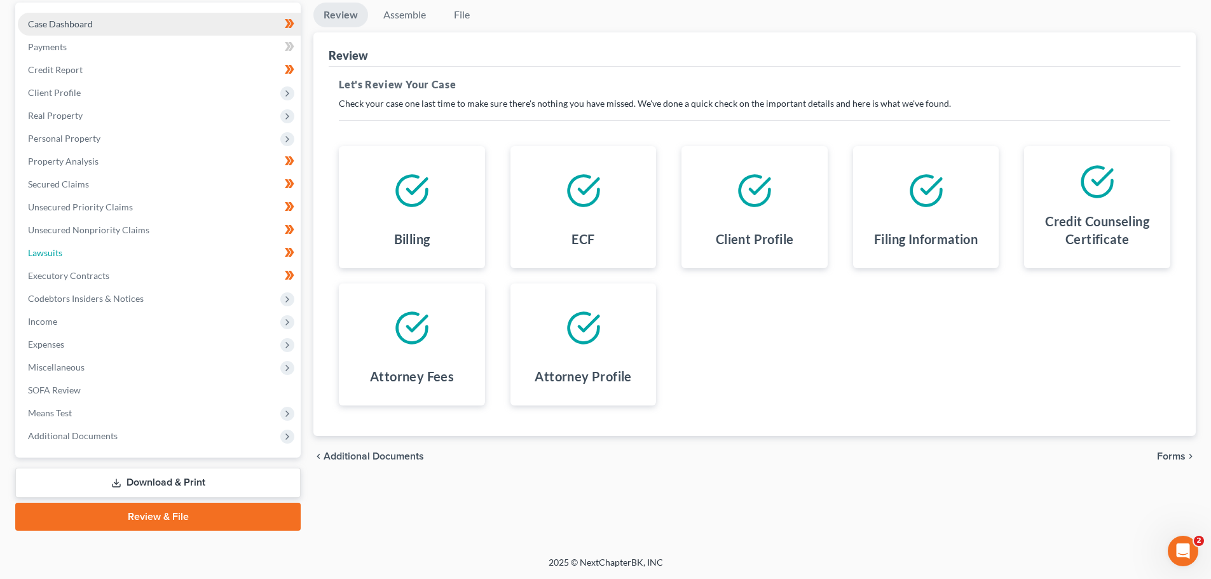
drag, startPoint x: 58, startPoint y: 253, endPoint x: 141, endPoint y: 20, distance: 246.8
click at [58, 253] on span "Lawsuits" at bounding box center [45, 252] width 34 height 11
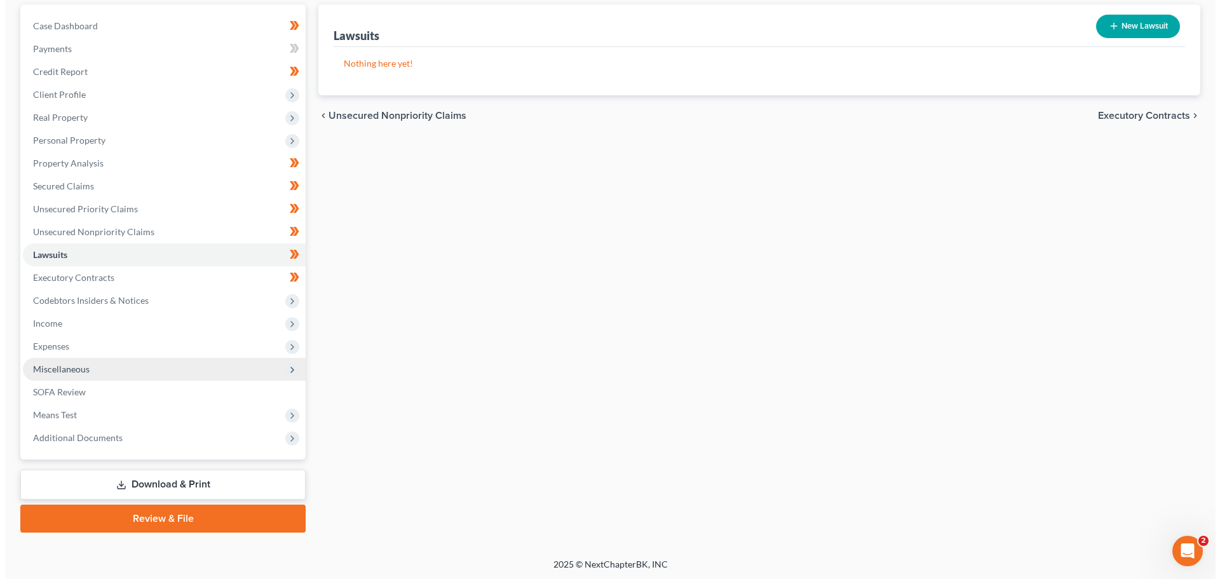
scroll to position [119, 0]
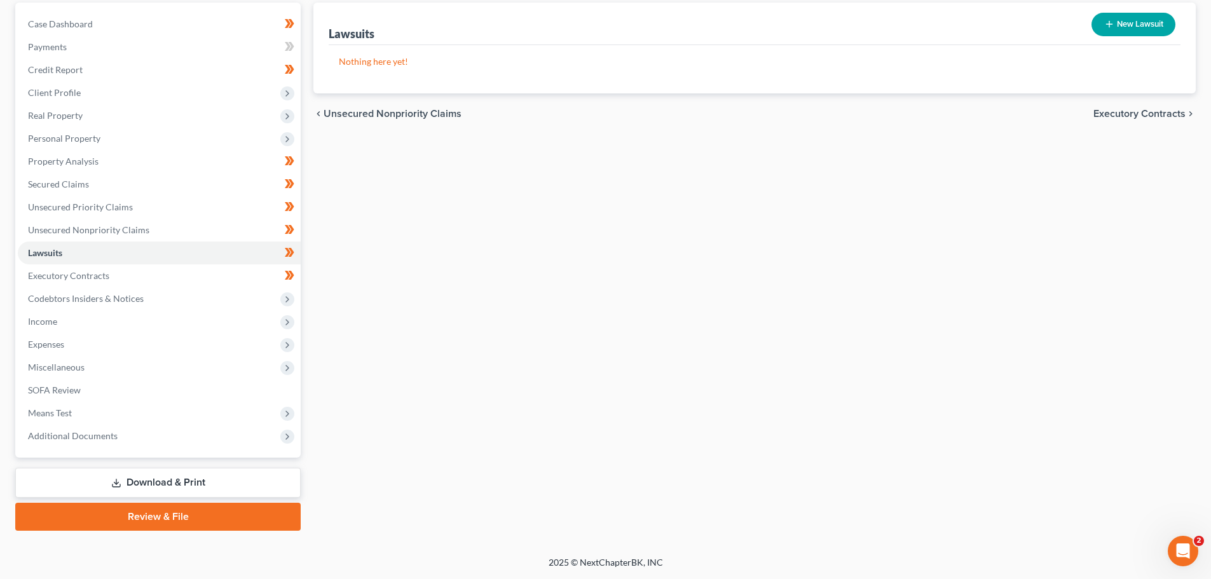
click at [1139, 25] on button "New Lawsuit" at bounding box center [1133, 25] width 84 height 24
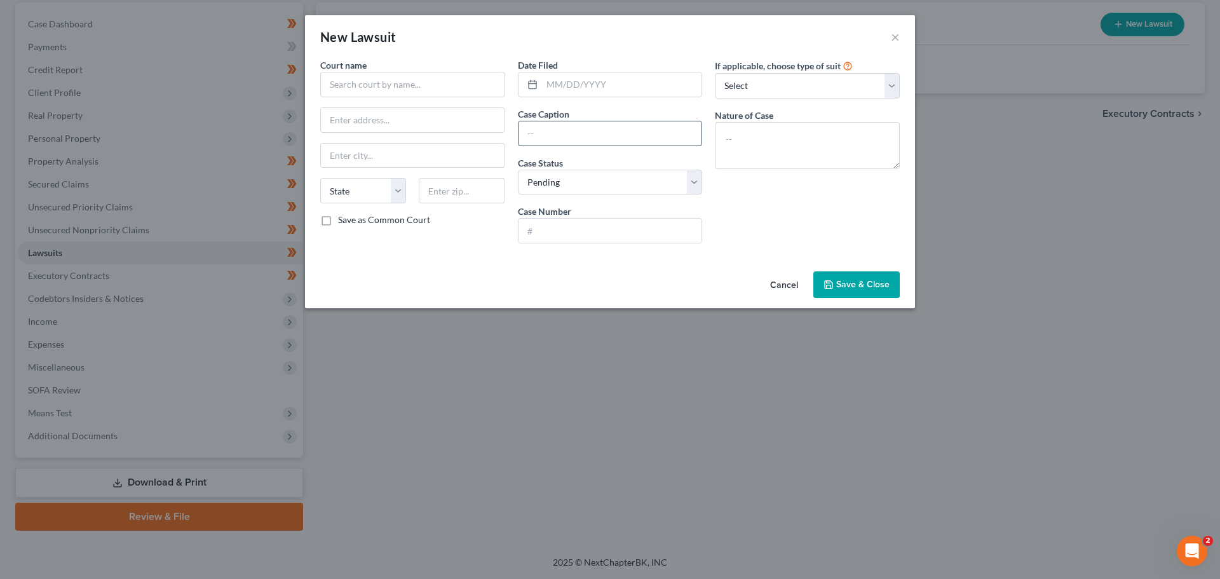
click at [550, 129] on input "text" at bounding box center [611, 133] width 184 height 24
click at [545, 228] on input "text" at bounding box center [611, 231] width 184 height 24
paste input "25-CI-00095"
click at [406, 93] on input "text" at bounding box center [412, 84] width 185 height 25
click at [545, 136] on input "text" at bounding box center [611, 133] width 184 height 24
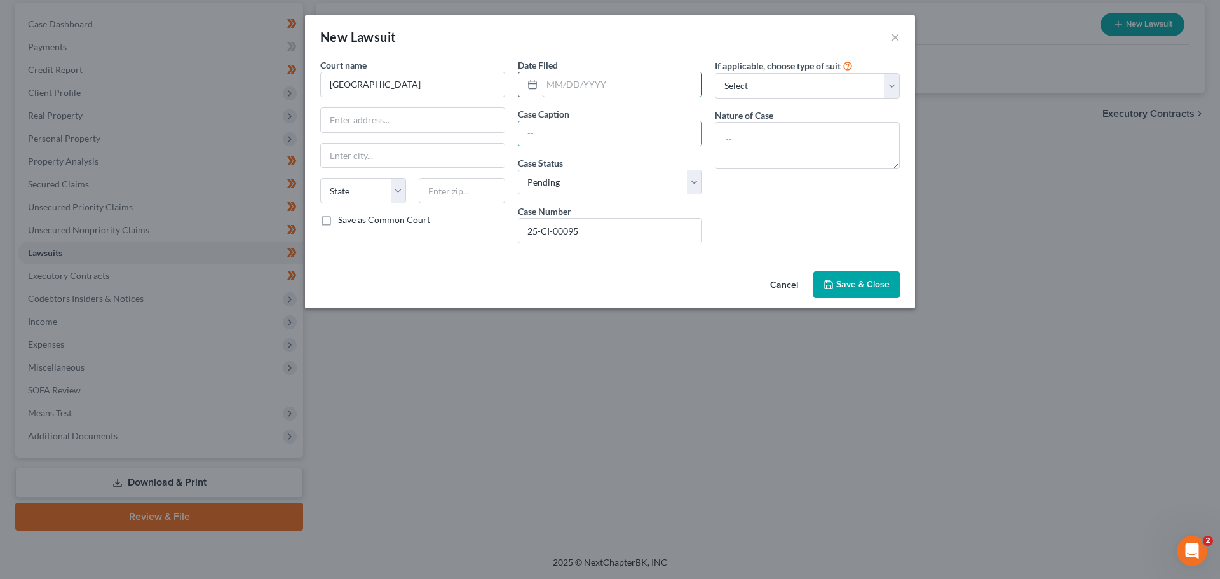
click at [556, 90] on input "text" at bounding box center [622, 84] width 160 height 24
paste input "[DATE]"
click at [569, 131] on input "text" at bounding box center [611, 133] width 184 height 24
paste input "GENERAL ELECTRIC CREDIT UNION VS. [PERSON_NAME] ET"
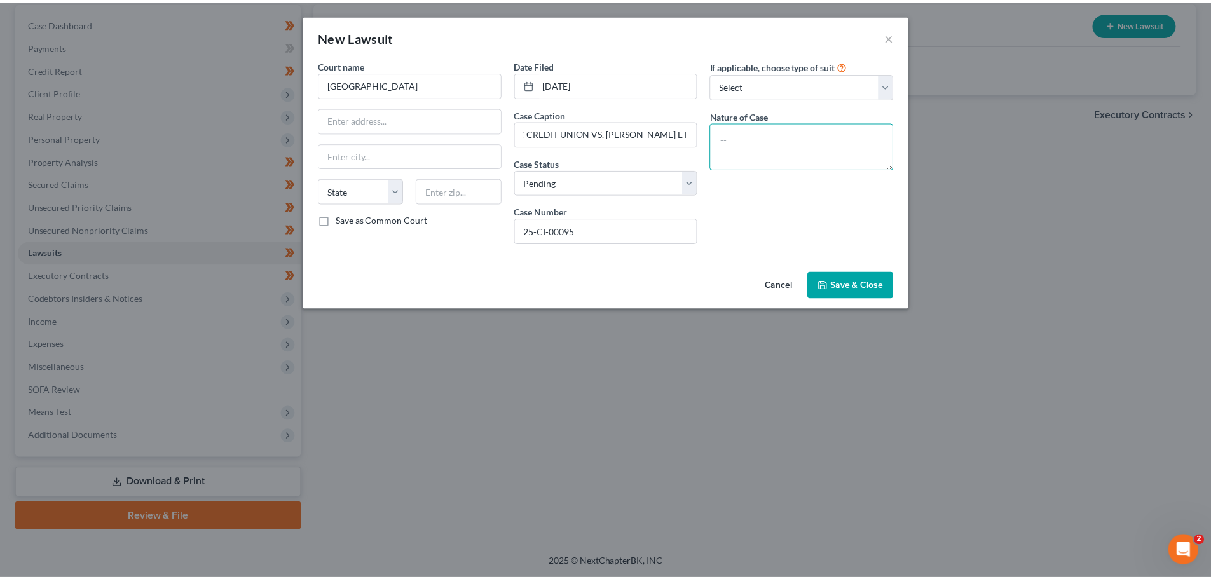
scroll to position [0, 0]
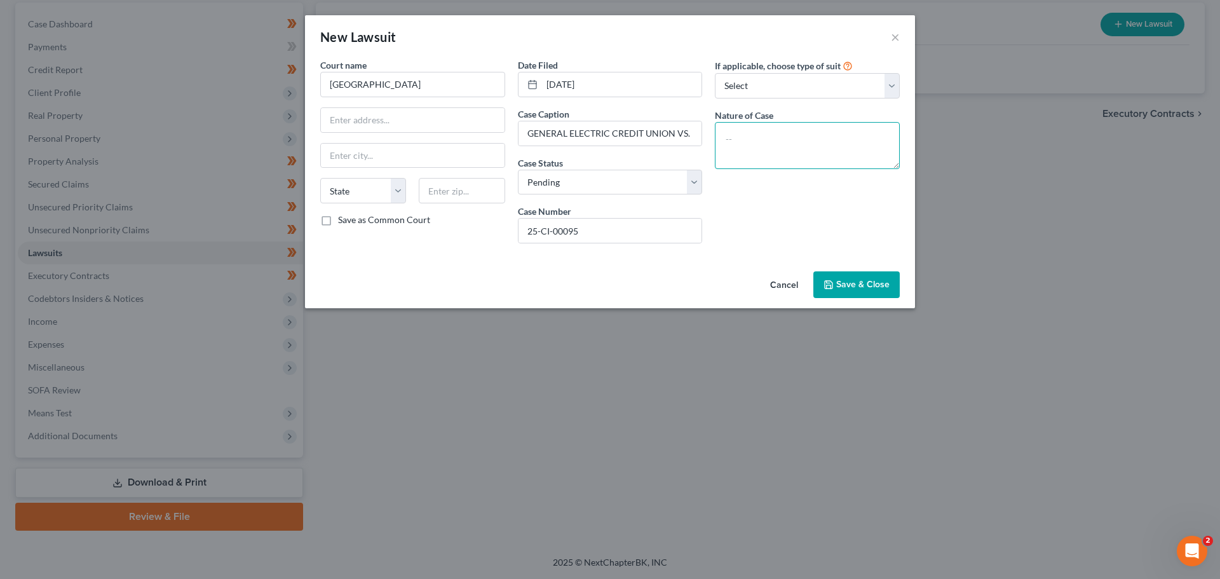
drag, startPoint x: 776, startPoint y: 147, endPoint x: 772, endPoint y: 138, distance: 9.7
click at [776, 146] on textarea at bounding box center [807, 145] width 185 height 47
click at [769, 93] on select "Select Repossession Garnishment Foreclosure Attached, Seized, Or Levied Other" at bounding box center [807, 85] width 185 height 25
drag, startPoint x: 363, startPoint y: 263, endPoint x: 332, endPoint y: 130, distance: 137.0
click at [363, 263] on div "Court name * Gallatin County State [US_STATE] AK AR AZ CA CO [GEOGRAPHIC_DATA] …" at bounding box center [610, 162] width 610 height 208
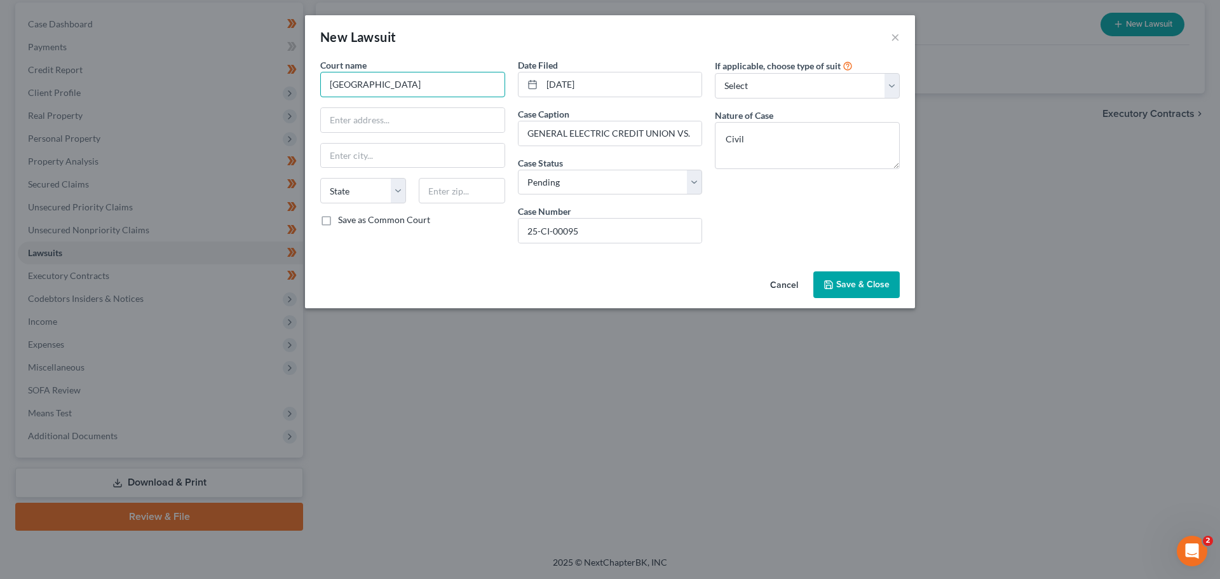
click at [420, 85] on input "[GEOGRAPHIC_DATA]" at bounding box center [412, 84] width 185 height 25
paste input "[STREET_ADDRESS]"
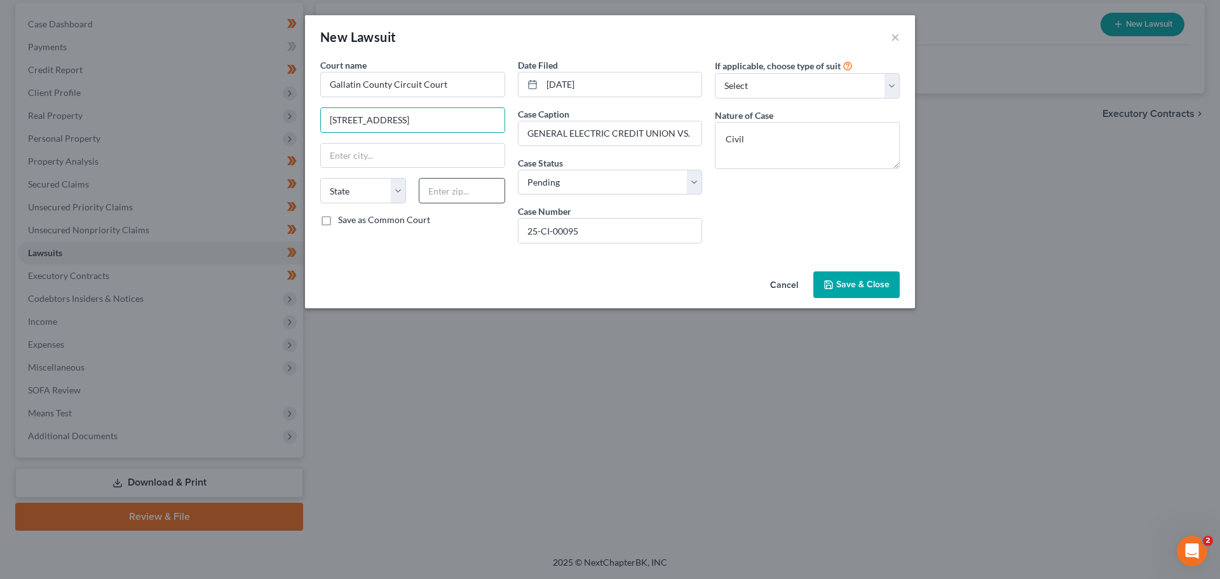
drag, startPoint x: 444, startPoint y: 207, endPoint x: 444, endPoint y: 191, distance: 15.9
click at [444, 205] on div "State [US_STATE] AK AR AZ CA CO CT DE DC [GEOGRAPHIC_DATA] [GEOGRAPHIC_DATA] GU…" at bounding box center [413, 196] width 198 height 36
drag, startPoint x: 444, startPoint y: 191, endPoint x: 416, endPoint y: 170, distance: 35.0
click at [444, 191] on input "text" at bounding box center [462, 190] width 86 height 25
click at [338, 222] on label "Save as Common Court" at bounding box center [384, 220] width 92 height 13
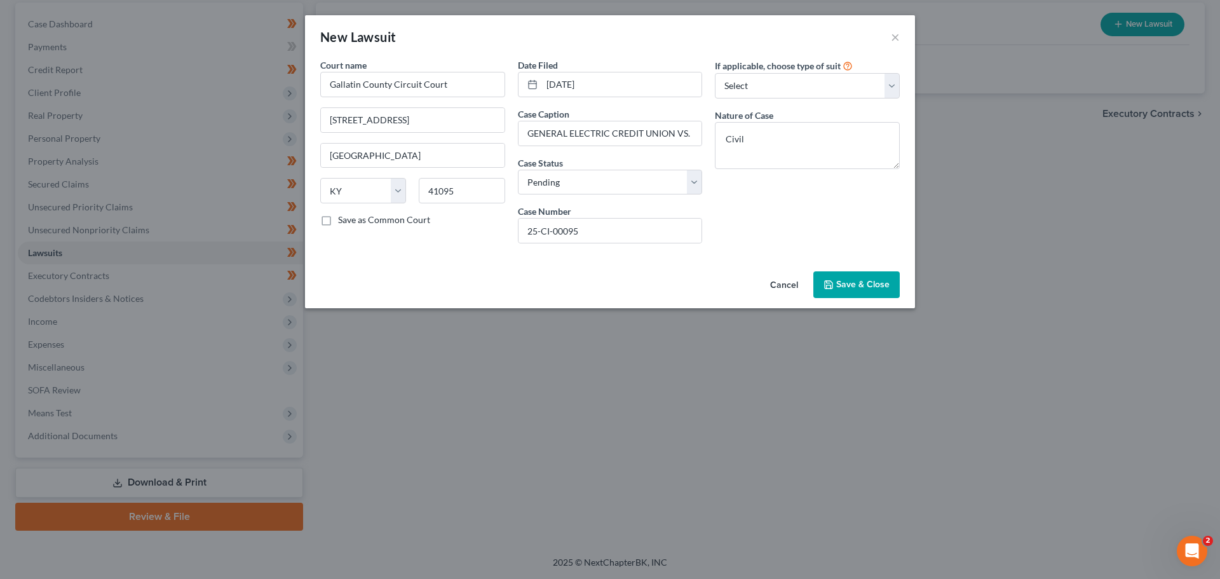
click at [343, 222] on input "Save as Common Court" at bounding box center [347, 218] width 8 height 8
click at [836, 282] on button "Save & Close" at bounding box center [856, 284] width 86 height 27
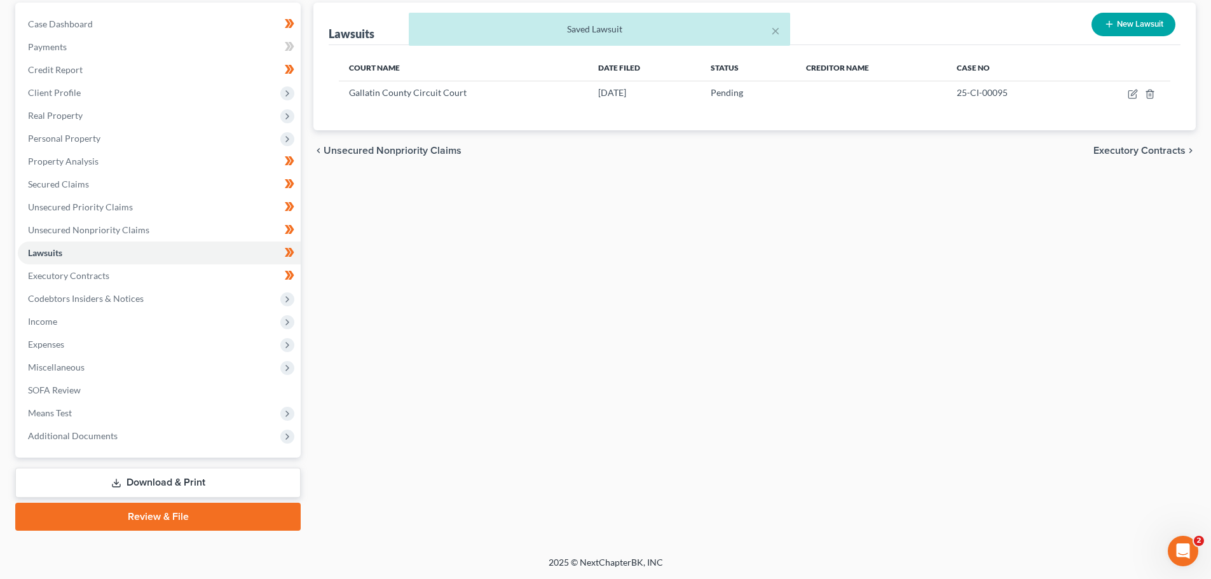
click at [755, 232] on div "Lawsuits New Lawsuit Court Name Date Filed Status Creditor Name Case No [GEOGRA…" at bounding box center [754, 267] width 895 height 528
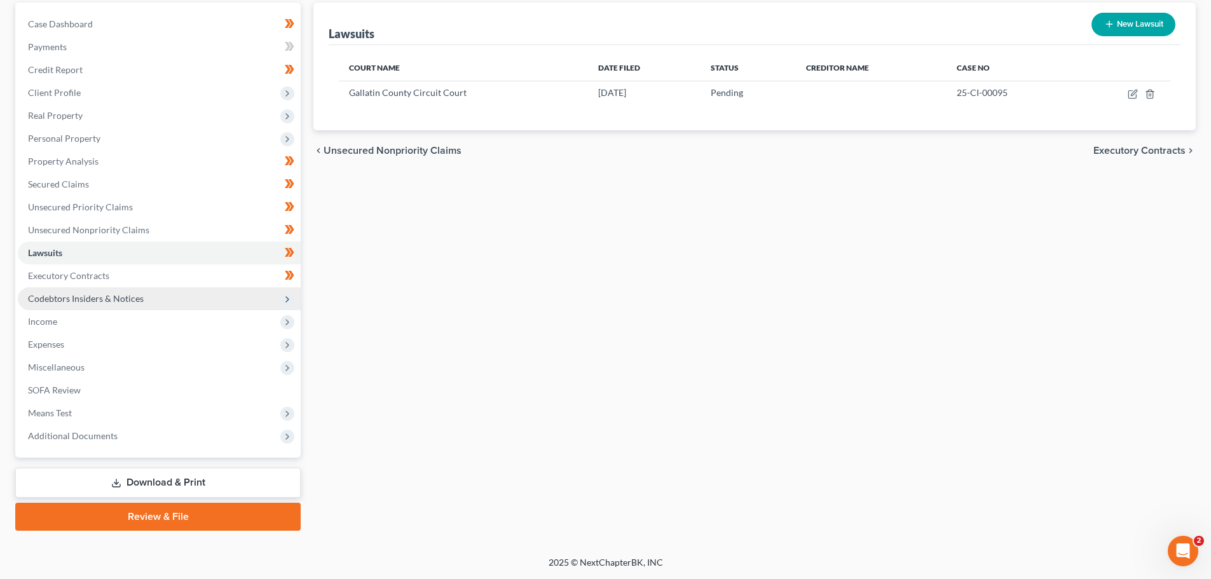
click at [69, 297] on span "Codebtors Insiders & Notices" at bounding box center [86, 298] width 116 height 11
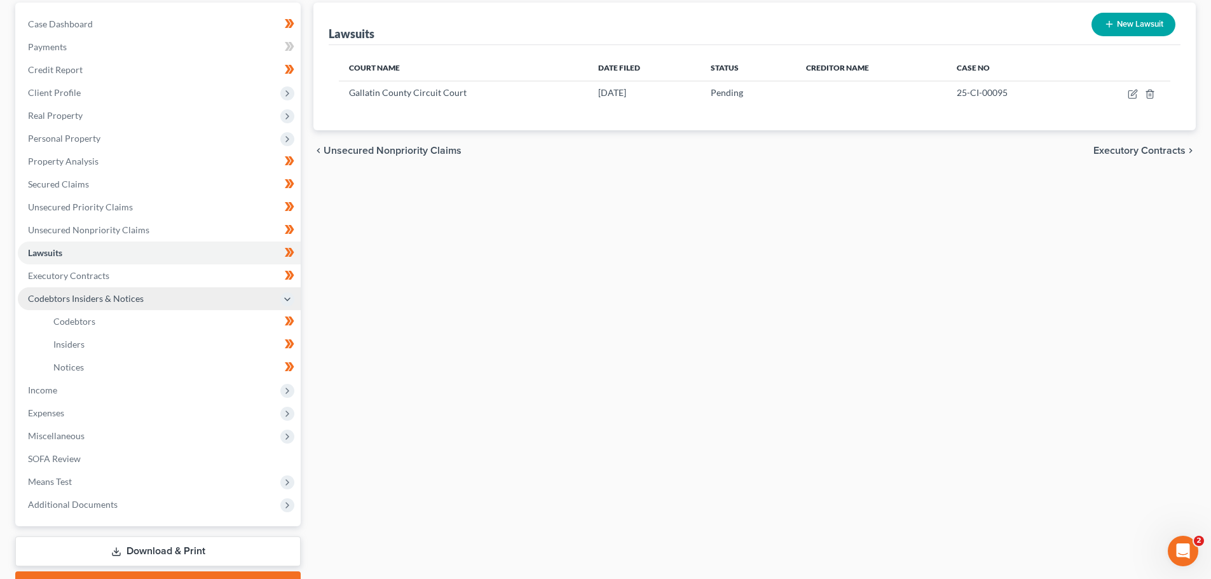
click at [102, 296] on span "Codebtors Insiders & Notices" at bounding box center [86, 298] width 116 height 11
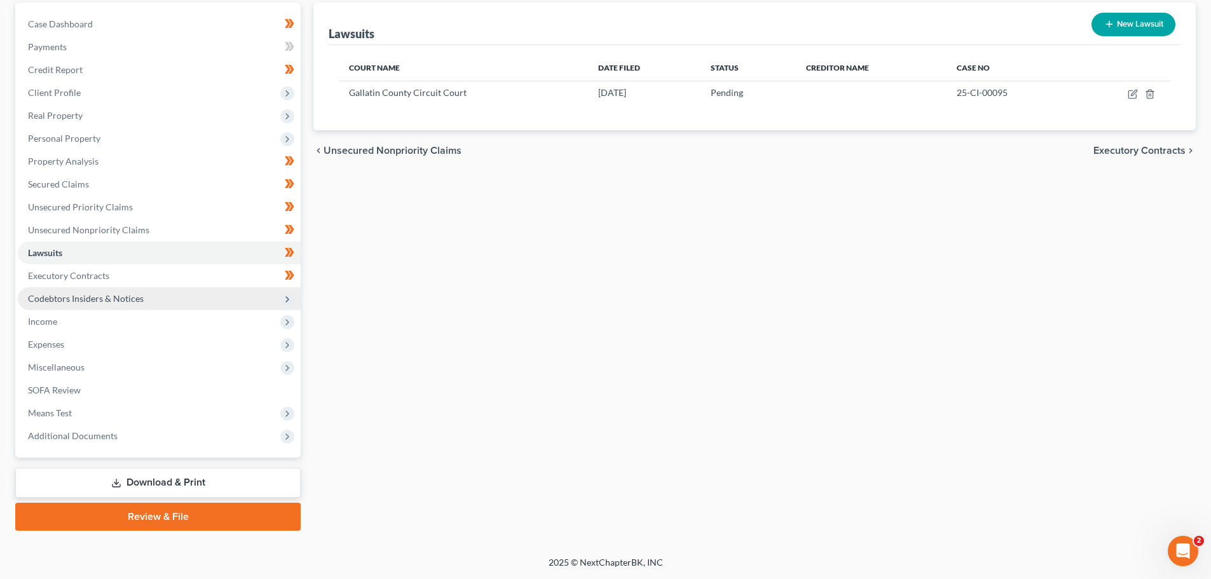
click at [94, 301] on span "Codebtors Insiders & Notices" at bounding box center [86, 298] width 116 height 11
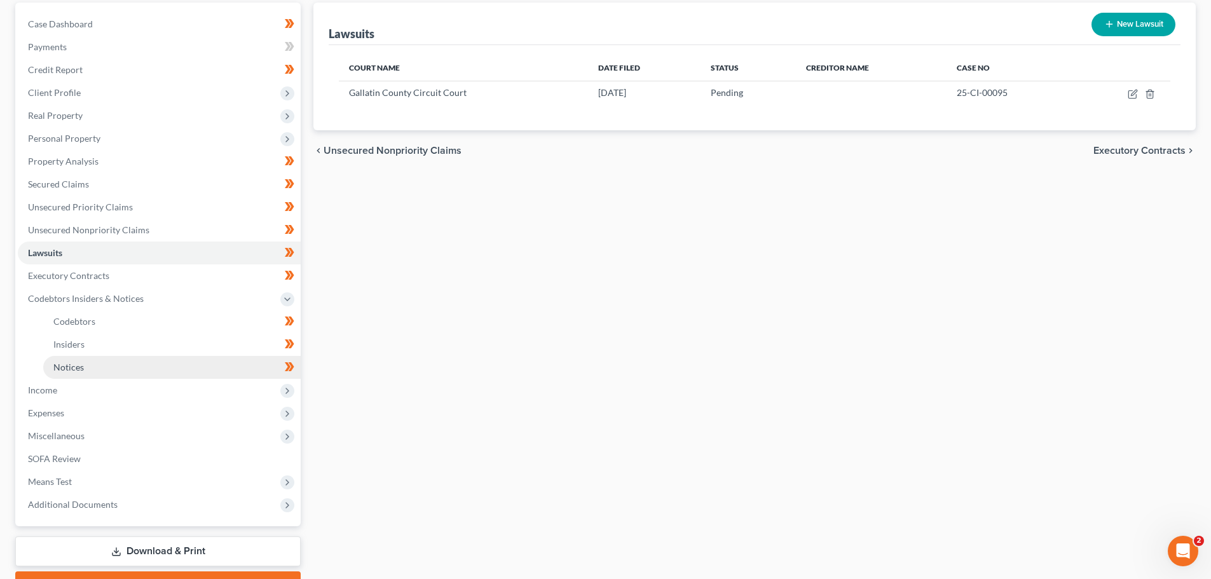
click at [94, 359] on link "Notices" at bounding box center [171, 367] width 257 height 23
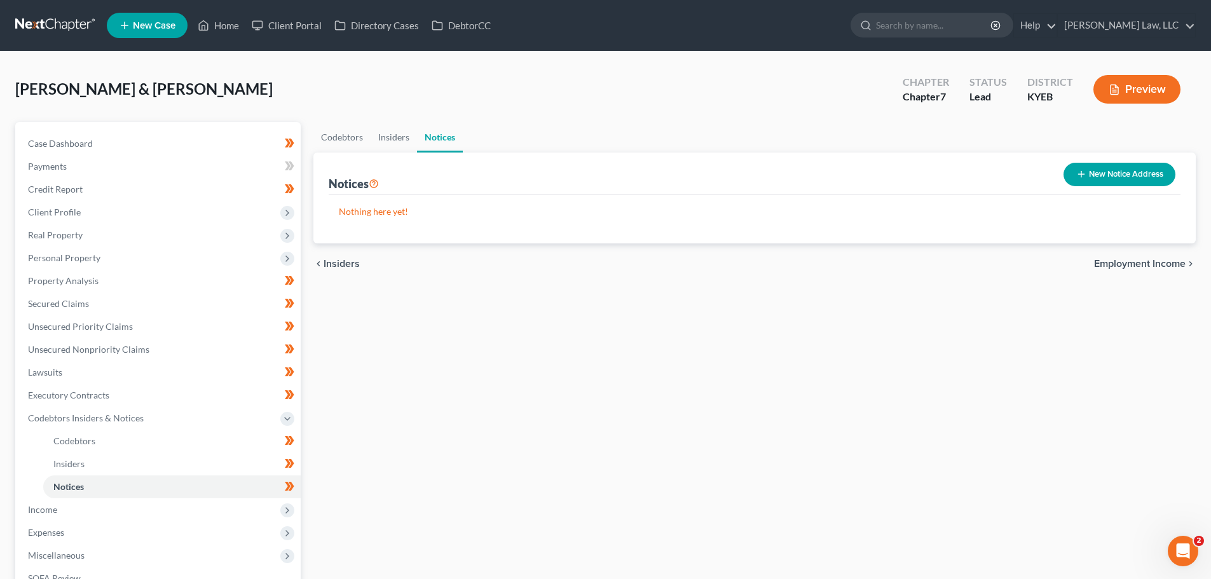
click at [1078, 182] on button "New Notice Address" at bounding box center [1119, 175] width 112 height 24
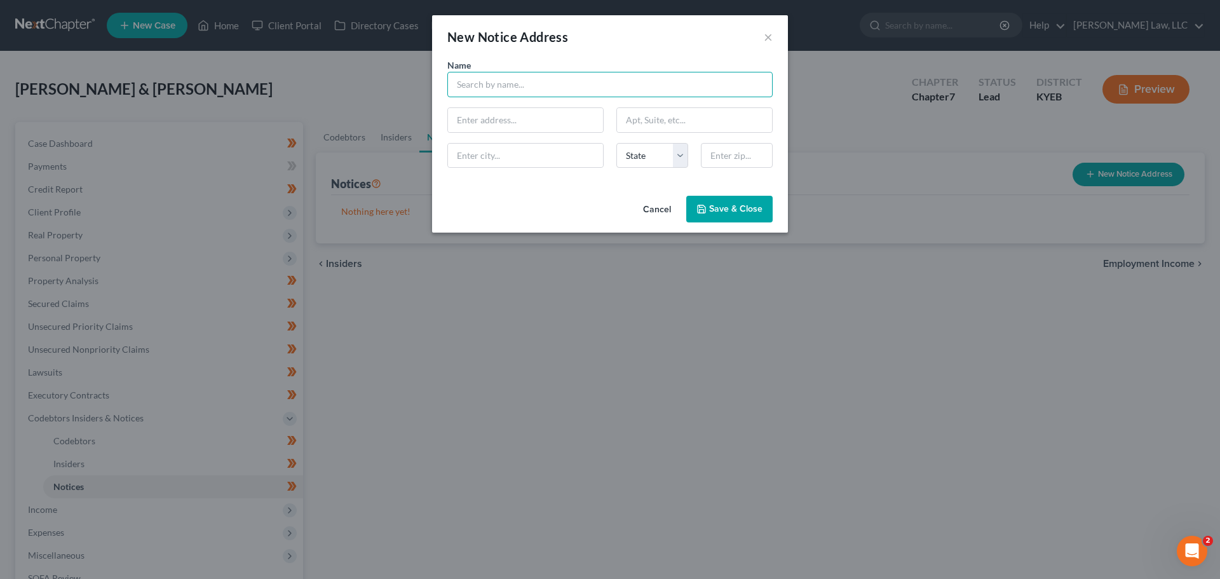
click at [484, 90] on input "text" at bounding box center [609, 84] width 325 height 25
paste input "[PERSON_NAME], [PERSON_NAME] & [PERSON_NAME] CO., LPA"
paste input "[STREET_ADDRESS]"
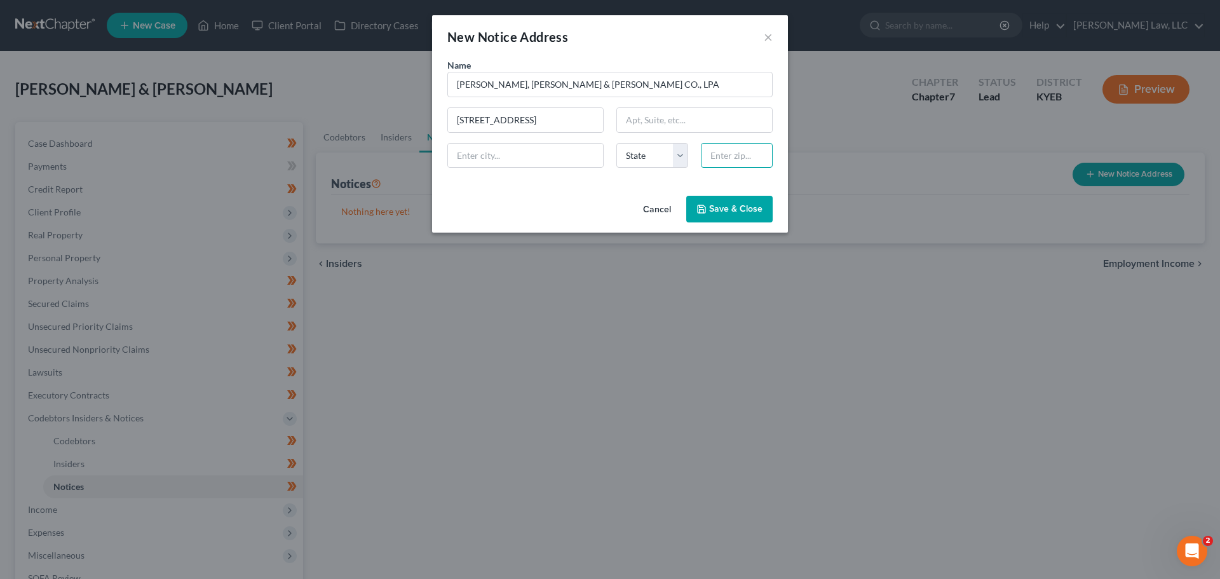
click at [733, 157] on input "text" at bounding box center [737, 155] width 72 height 25
click at [718, 189] on div "Name * [PERSON_NAME], [PERSON_NAME] & [PERSON_NAME] CO., LPA [STREET_ADDRESS] […" at bounding box center [610, 124] width 356 height 132
click at [722, 203] on span "Save & Close" at bounding box center [735, 208] width 53 height 11
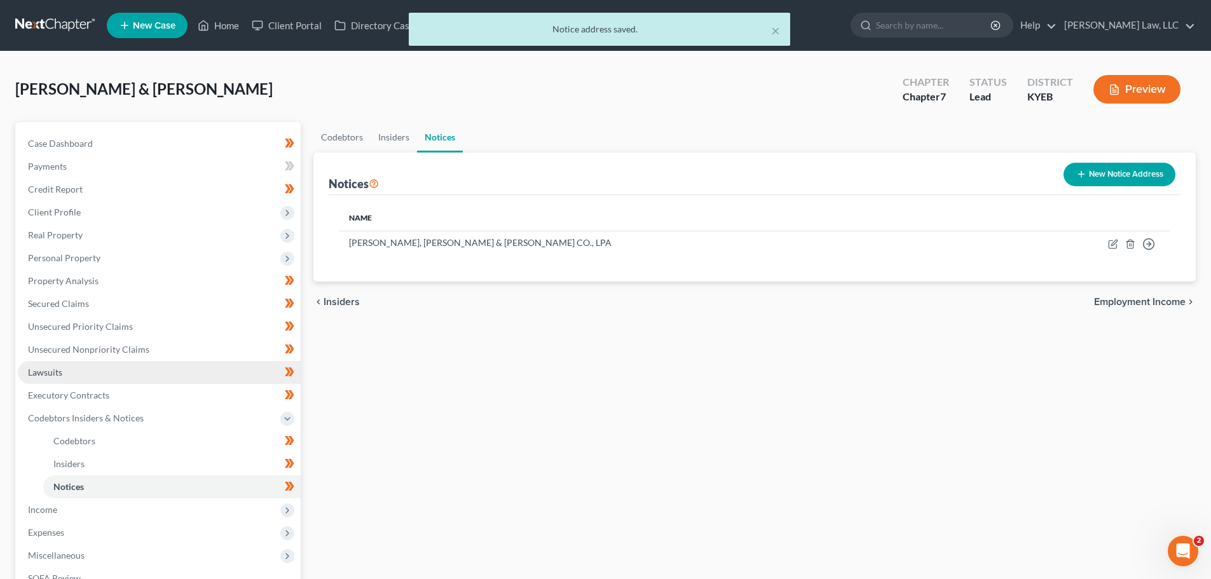
click at [46, 374] on span "Lawsuits" at bounding box center [45, 372] width 34 height 11
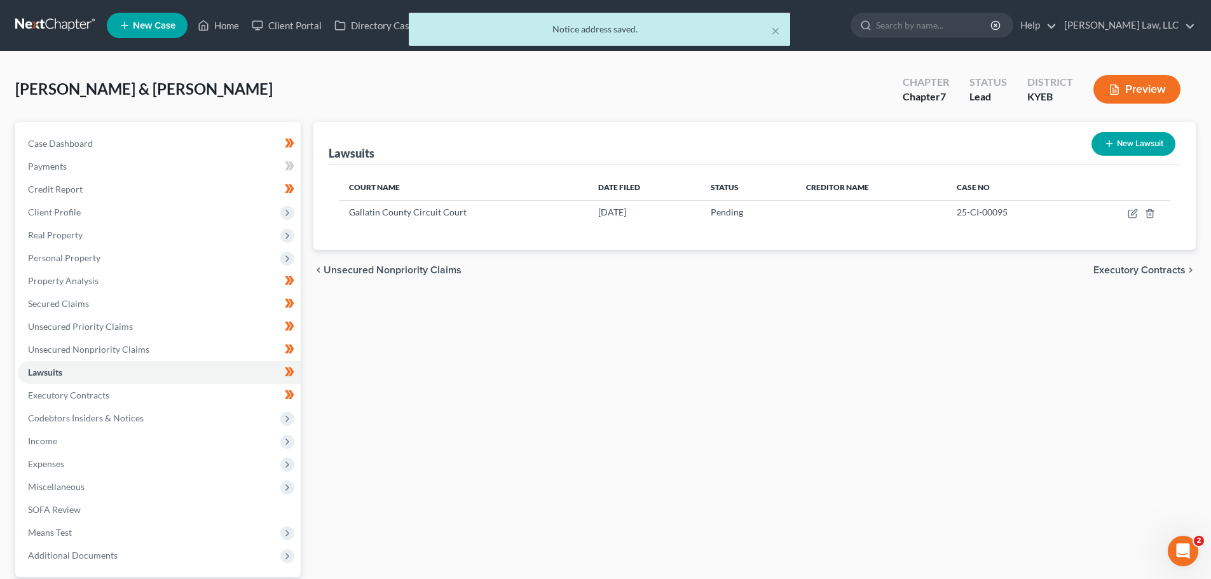
click at [1157, 143] on button "New Lawsuit" at bounding box center [1133, 144] width 84 height 24
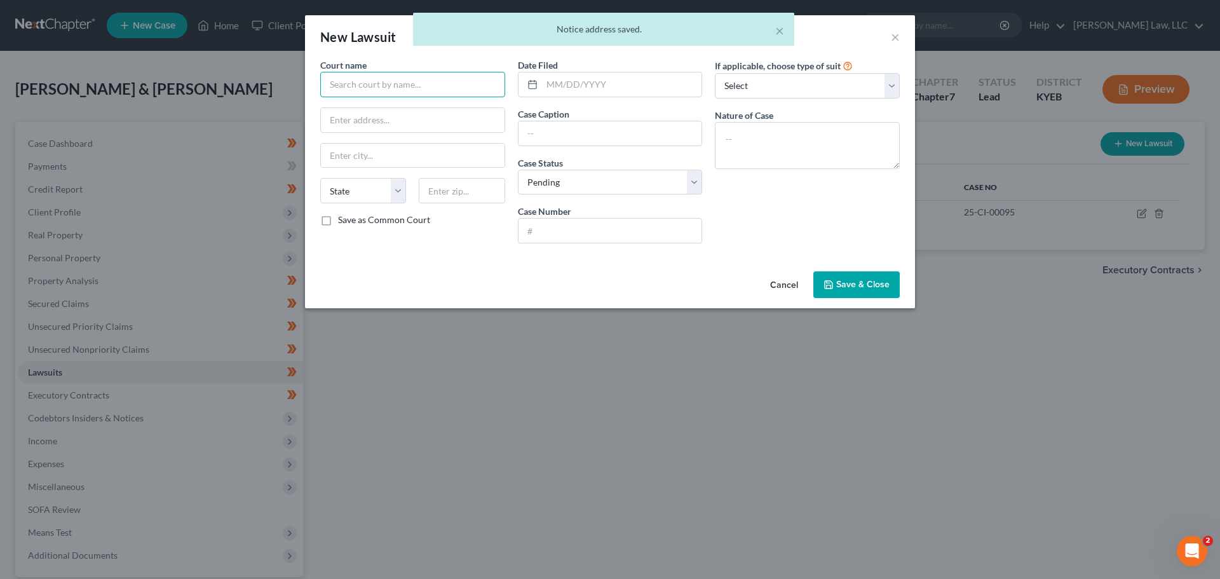
click at [387, 72] on input "text" at bounding box center [412, 84] width 185 height 25
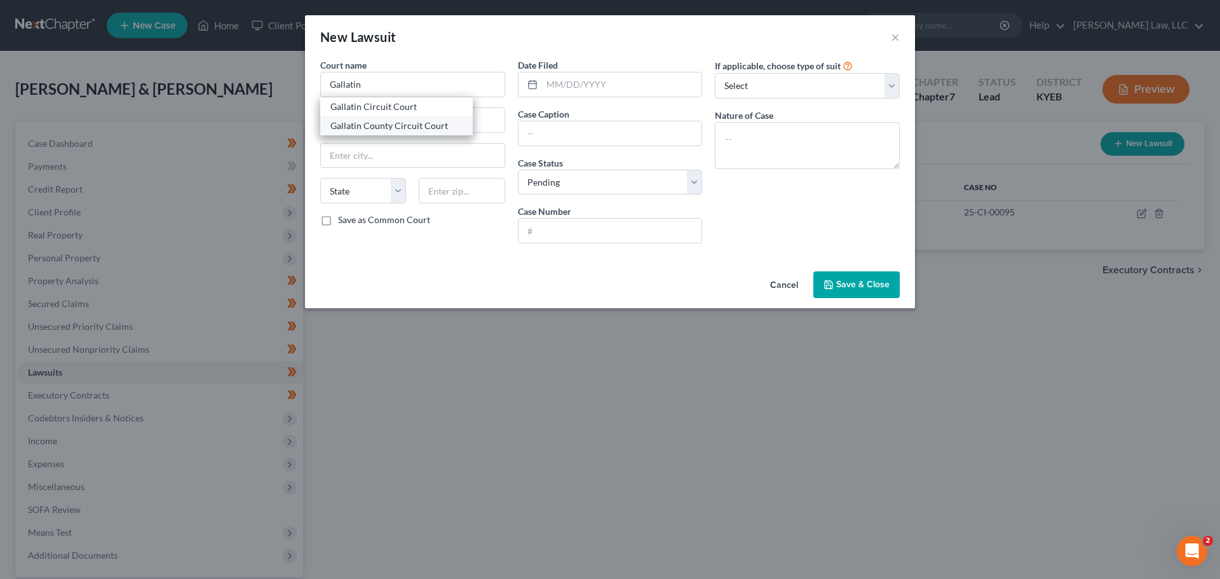
click at [393, 123] on div "Gallatin County Circuit Court" at bounding box center [396, 125] width 132 height 13
click at [573, 83] on input "text" at bounding box center [622, 84] width 160 height 24
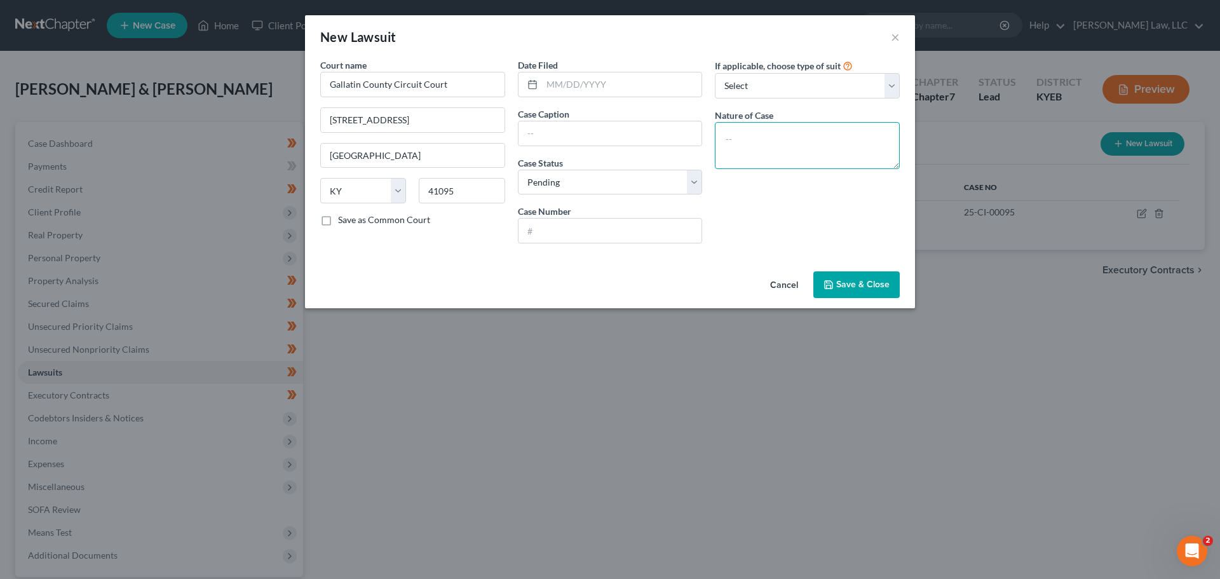
click at [767, 133] on textarea at bounding box center [807, 145] width 185 height 47
click at [564, 131] on input "text" at bounding box center [611, 133] width 184 height 24
click at [848, 283] on span "Save & Close" at bounding box center [862, 284] width 53 height 11
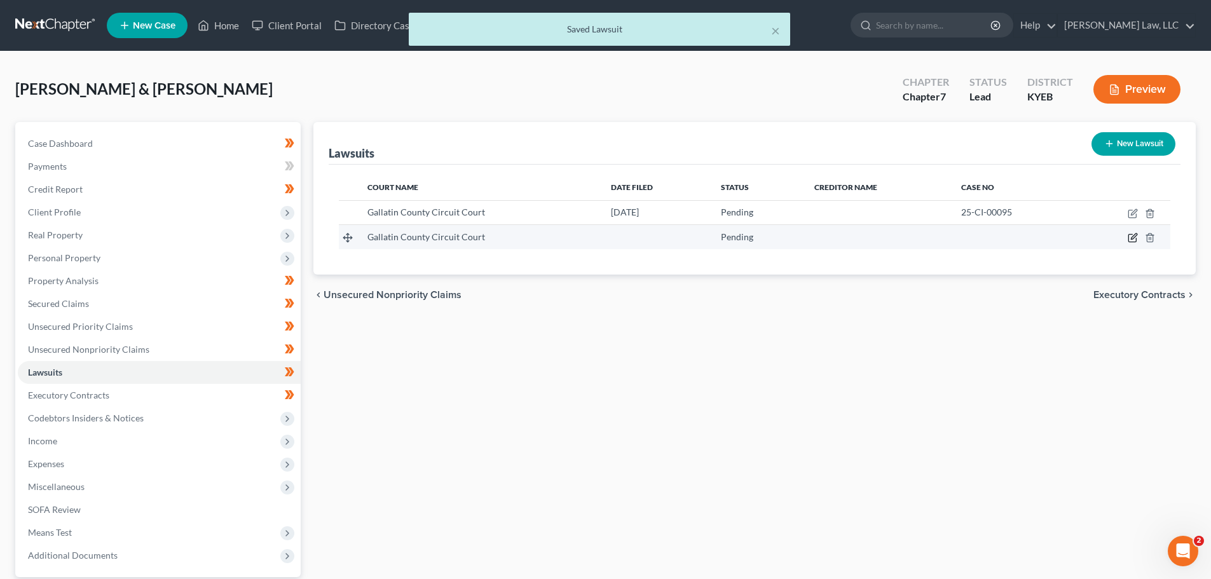
click at [1133, 238] on icon "button" at bounding box center [1134, 237] width 6 height 6
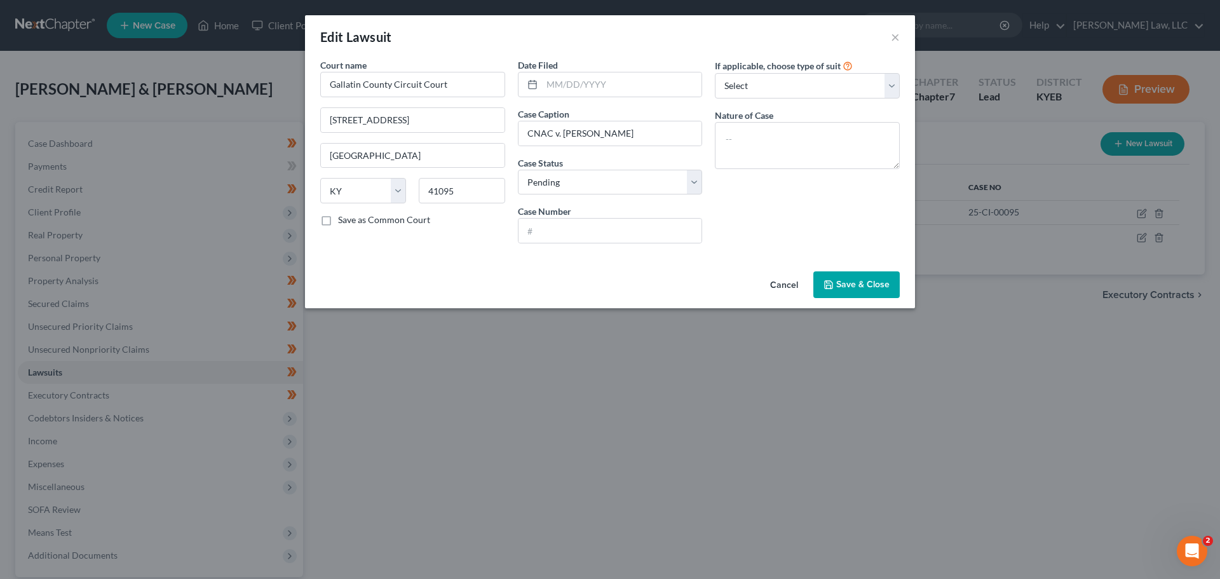
click at [876, 274] on button "Save & Close" at bounding box center [856, 284] width 86 height 27
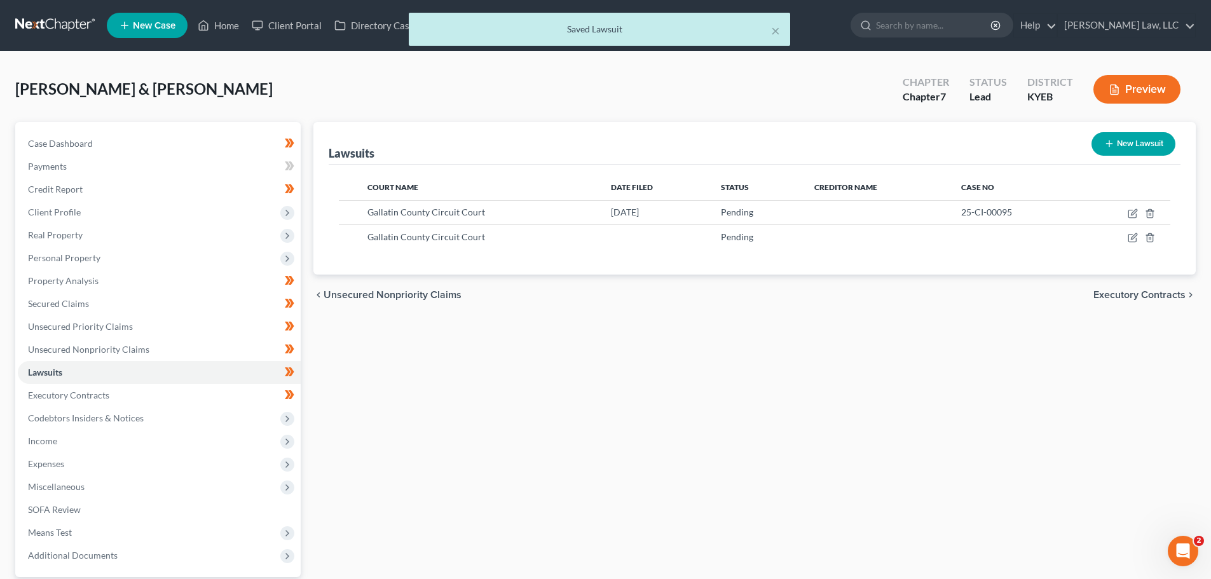
click at [883, 273] on div "Court Name Date Filed Status Creditor Name Case No [GEOGRAPHIC_DATA] [DATE] Pen…" at bounding box center [755, 220] width 852 height 110
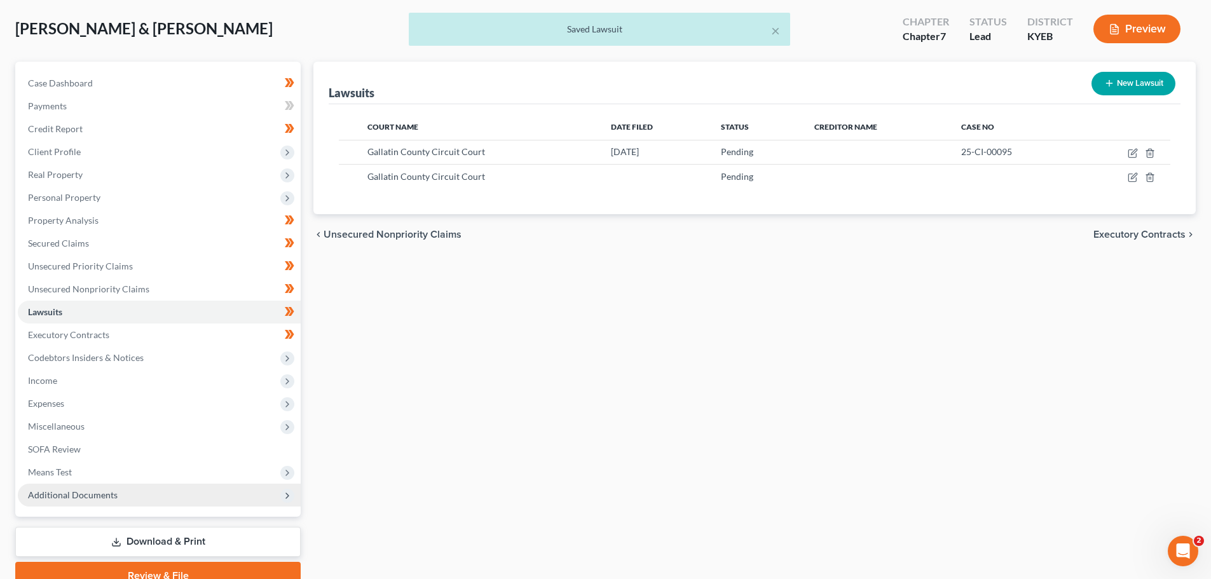
scroll to position [119, 0]
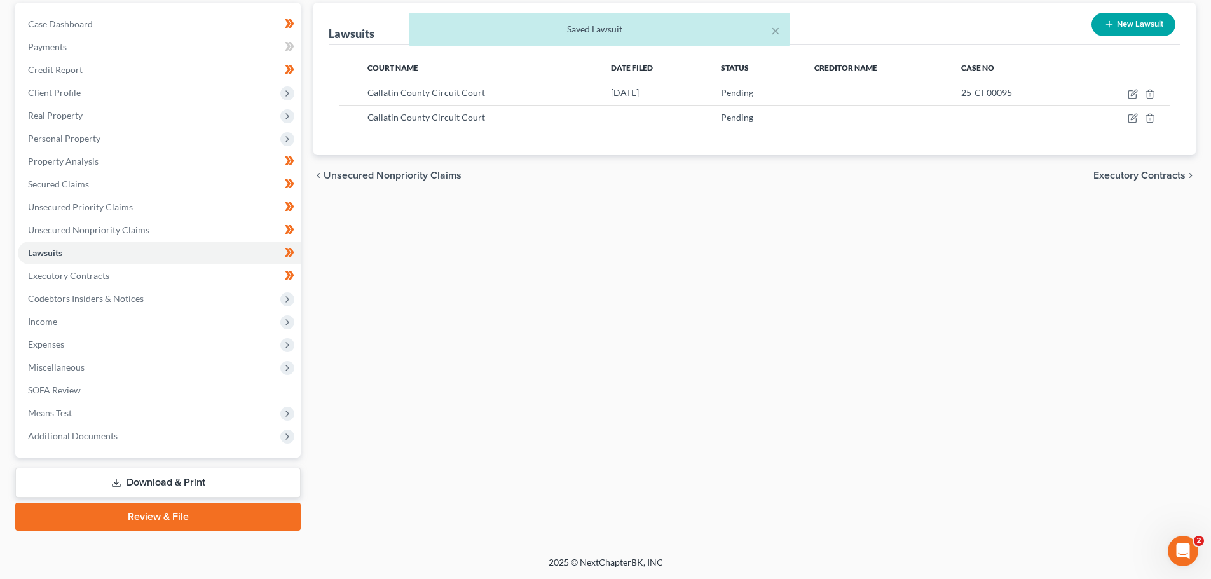
click at [140, 515] on link "Review & File" at bounding box center [157, 517] width 285 height 28
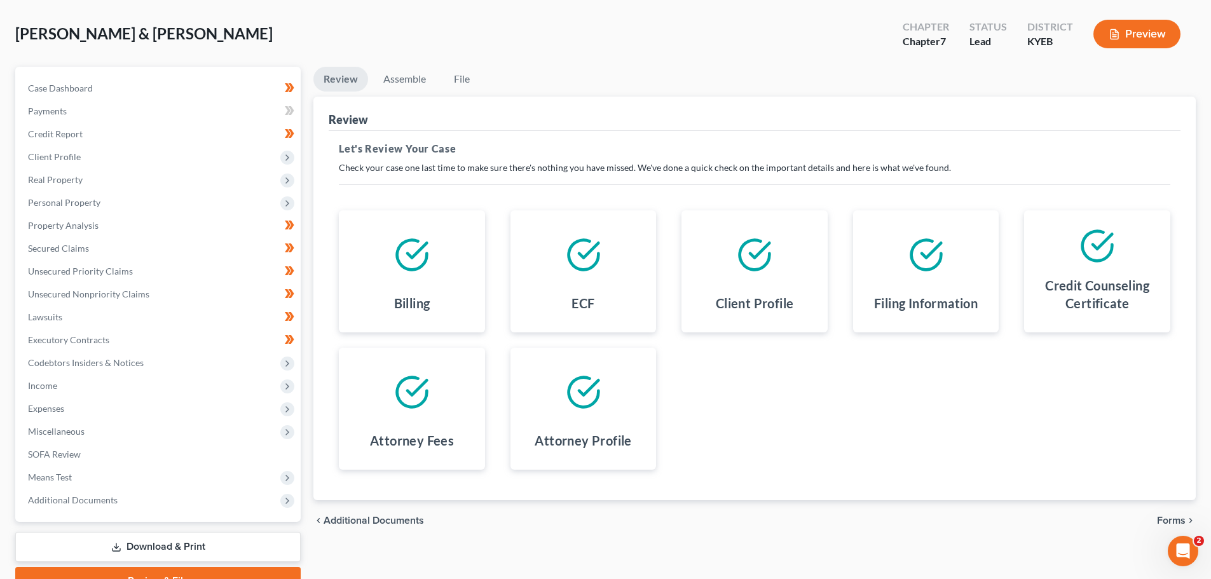
scroll to position [119, 0]
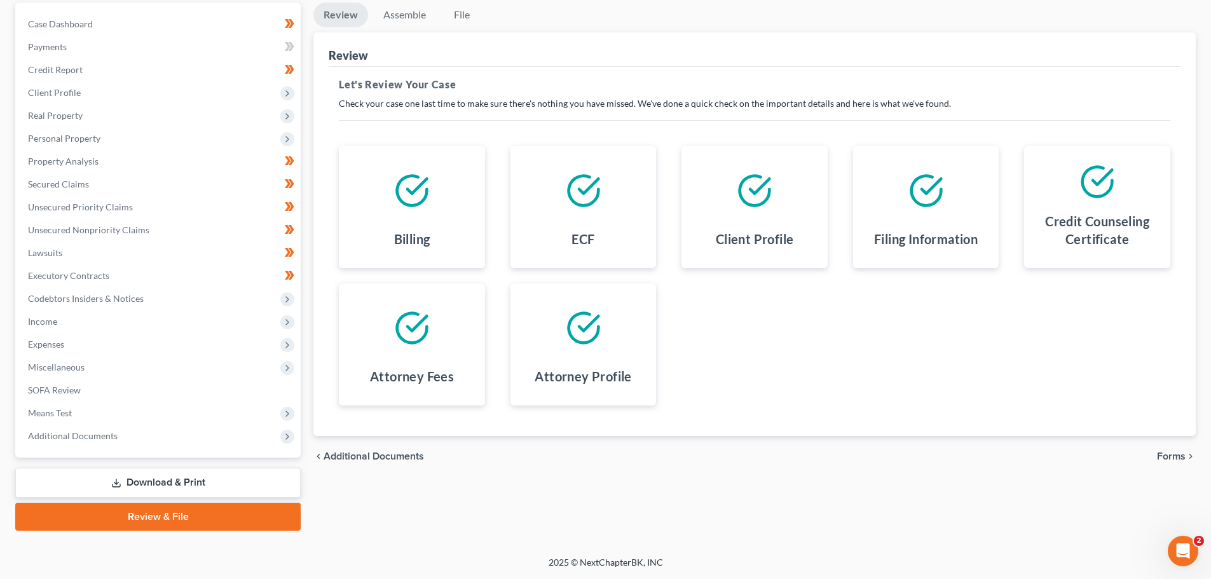
click at [1167, 459] on span "Forms" at bounding box center [1171, 456] width 29 height 10
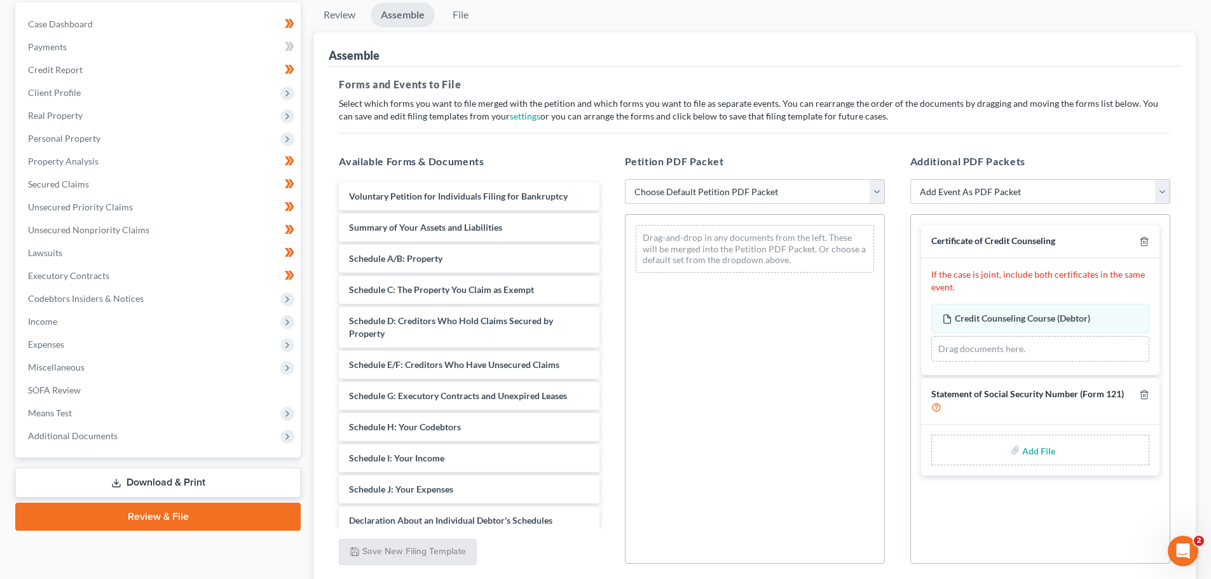
click at [679, 201] on select "Choose Default Petition PDF Packet Complete Bankruptcy Petition (all forms and …" at bounding box center [755, 191] width 260 height 25
click at [625, 179] on select "Choose Default Petition PDF Packet Complete Bankruptcy Petition (all forms and …" at bounding box center [755, 191] width 260 height 25
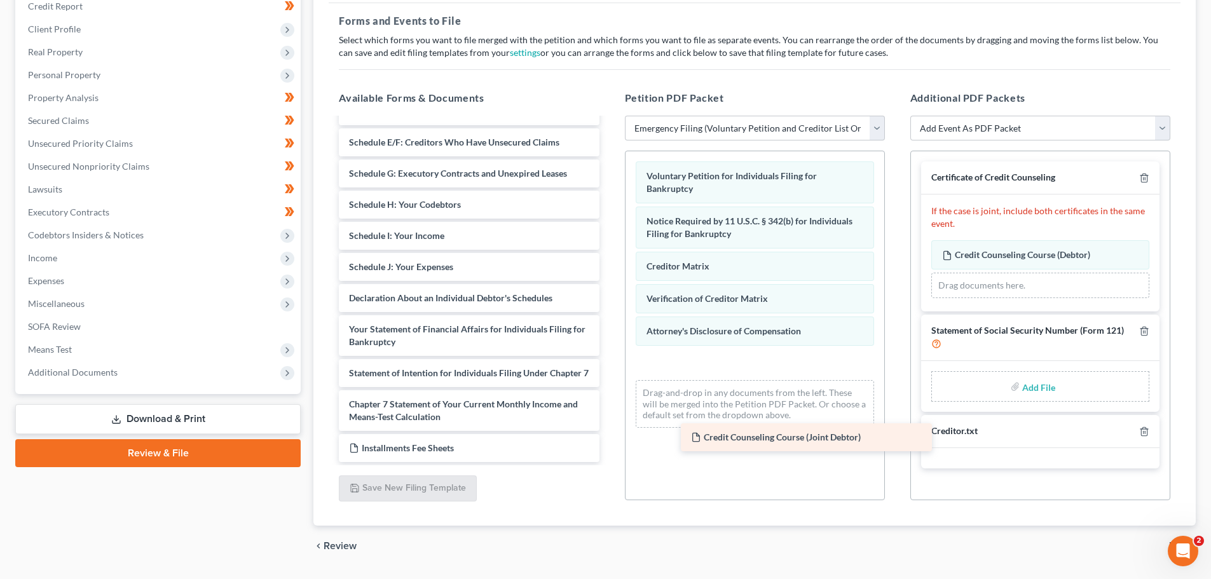
scroll to position [140, 0]
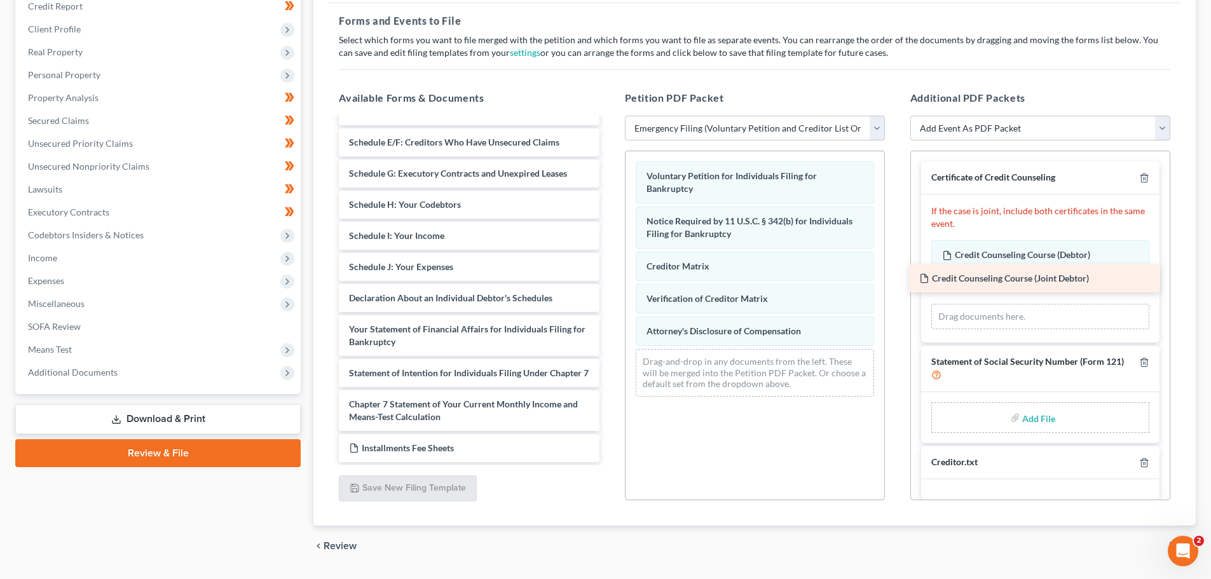
drag, startPoint x: 444, startPoint y: 443, endPoint x: 1017, endPoint y: 276, distance: 596.9
click at [609, 278] on div "Credit Counseling Course (Joint Debtor) Summary of Your Assets and Liabilities …" at bounding box center [469, 226] width 280 height 471
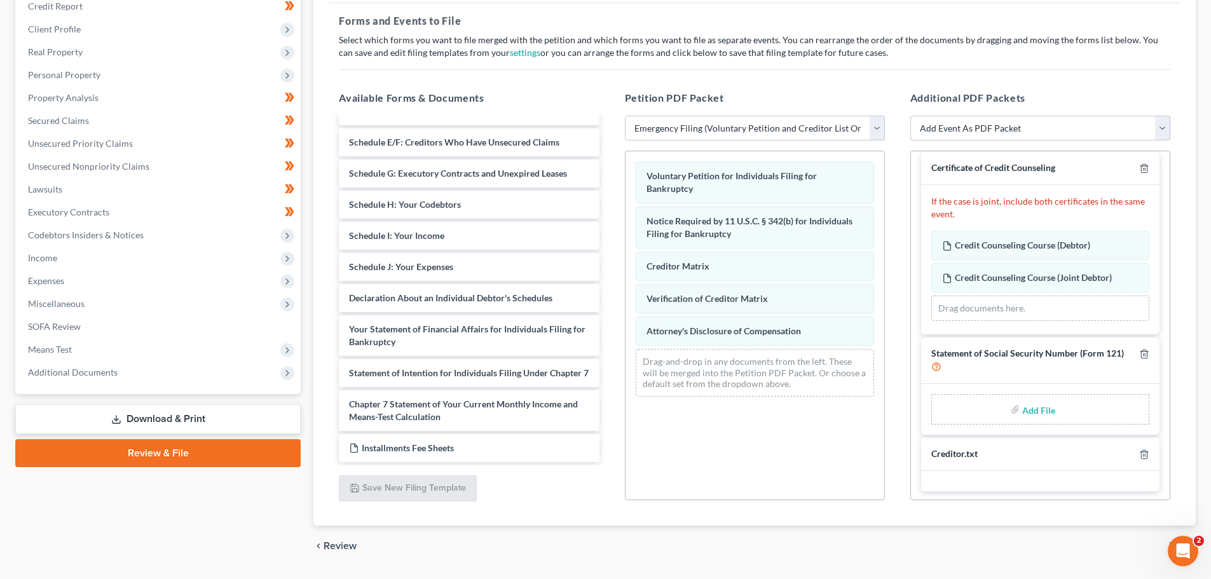
scroll to position [11, 0]
click at [1031, 404] on input "file" at bounding box center [1037, 408] width 31 height 23
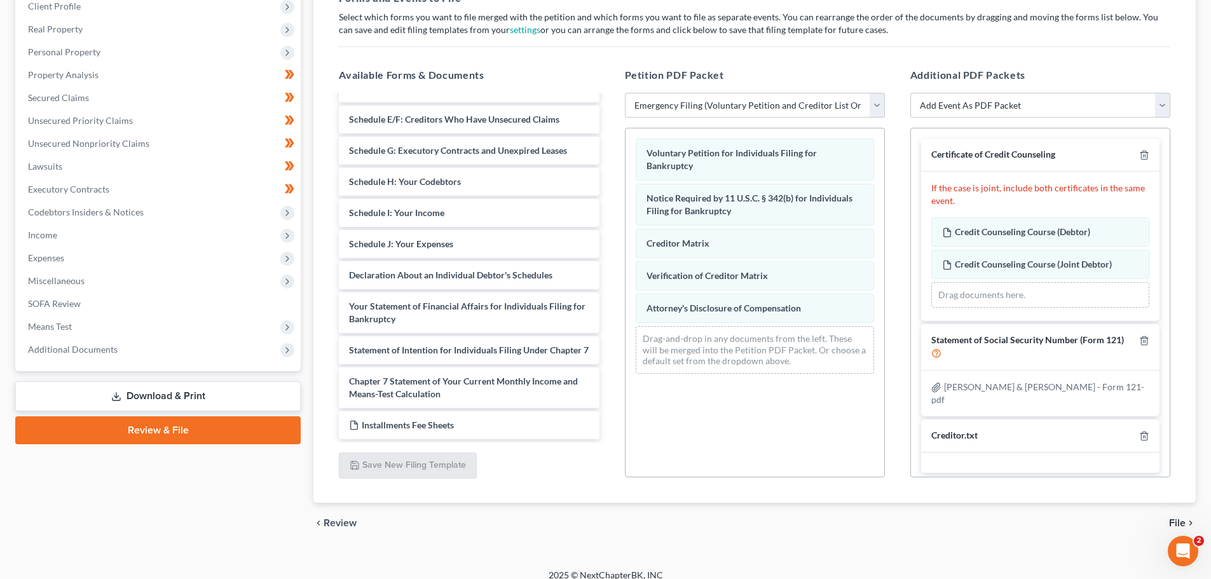
scroll to position [219, 0]
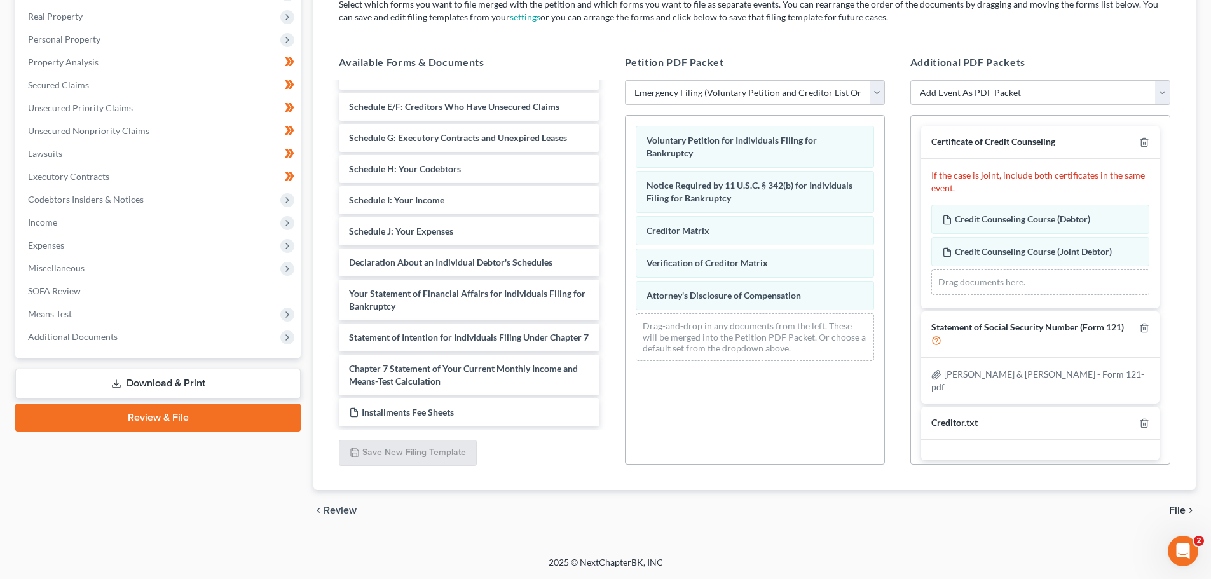
click at [1181, 507] on span "File" at bounding box center [1177, 510] width 17 height 10
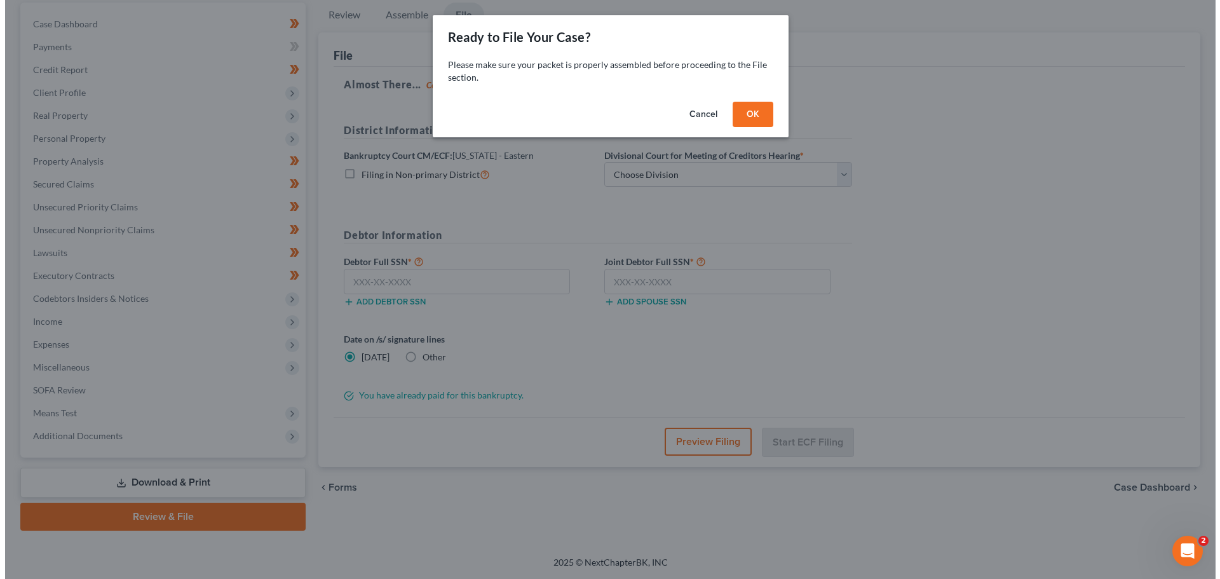
scroll to position [119, 0]
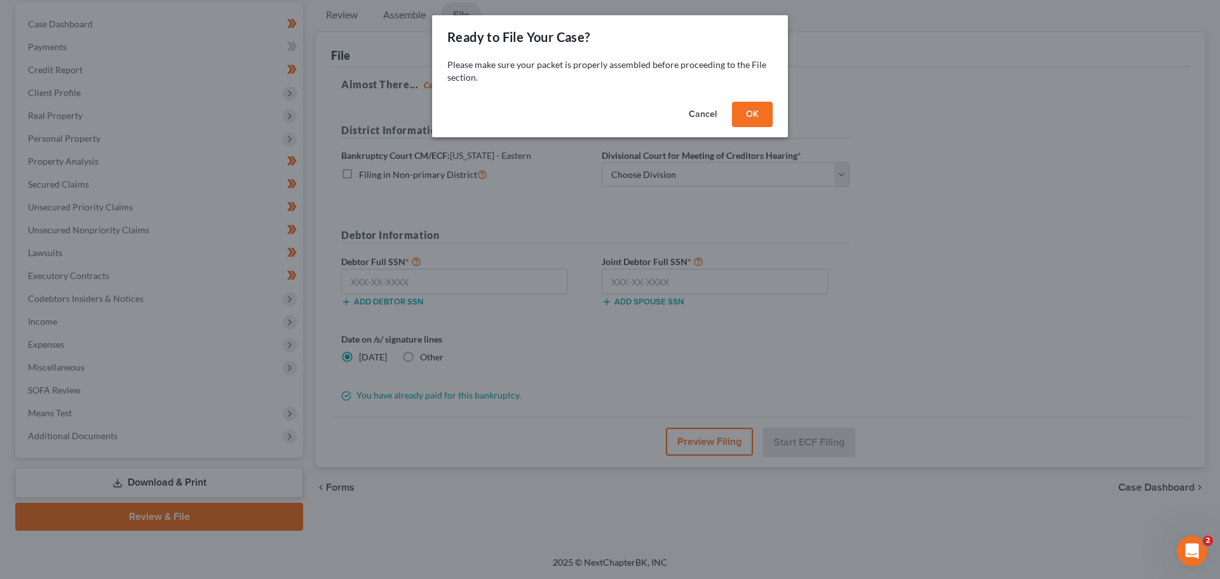
click at [751, 112] on button "OK" at bounding box center [752, 114] width 41 height 25
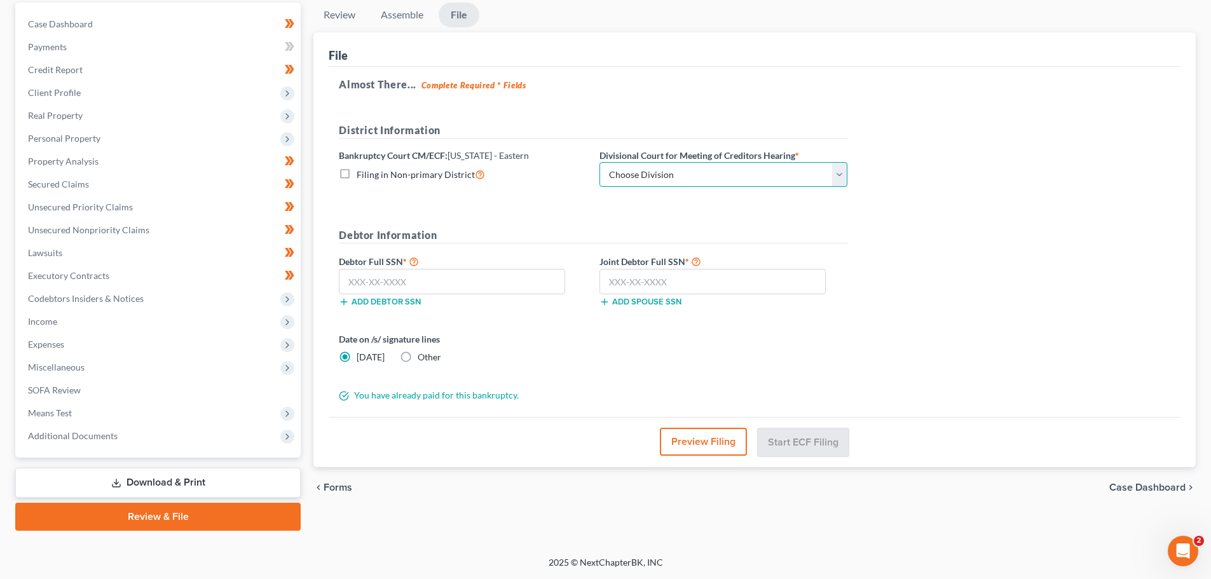
drag, startPoint x: 644, startPoint y: 173, endPoint x: 641, endPoint y: 186, distance: 13.6
click at [644, 173] on select "Choose Division Ashland [GEOGRAPHIC_DATA] [GEOGRAPHIC_DATA] [GEOGRAPHIC_DATA] […" at bounding box center [723, 174] width 248 height 25
click at [599, 162] on select "Choose Division Ashland [GEOGRAPHIC_DATA] [GEOGRAPHIC_DATA] [GEOGRAPHIC_DATA] […" at bounding box center [723, 174] width 248 height 25
click at [482, 289] on input "text" at bounding box center [452, 281] width 226 height 25
click at [670, 295] on div "Add spouse SSN" at bounding box center [723, 300] width 261 height 13
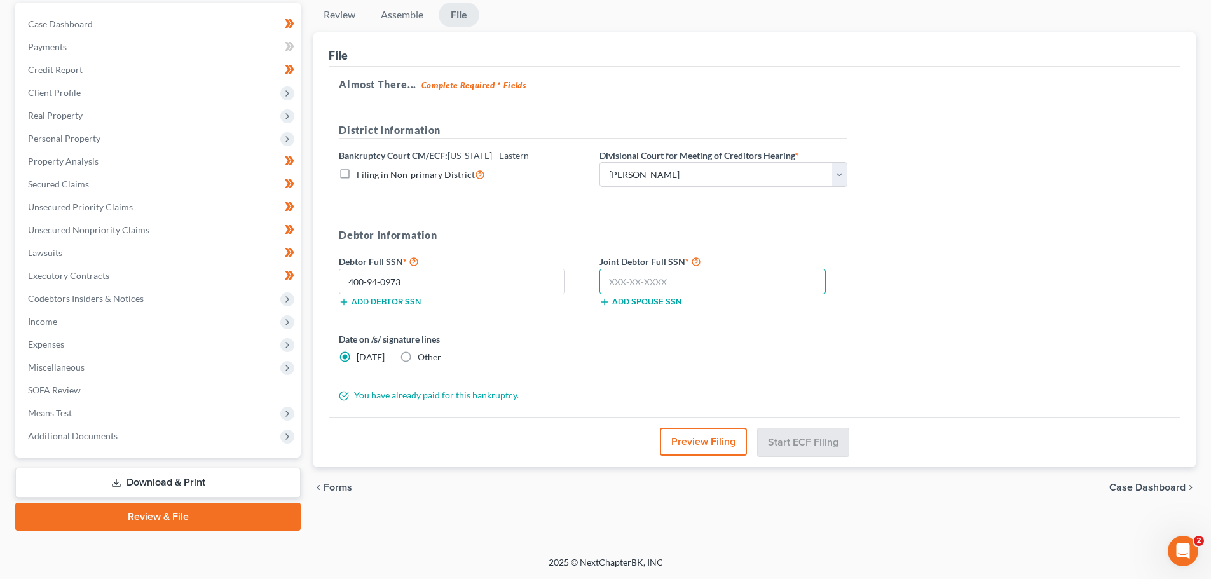
click at [670, 287] on input "text" at bounding box center [712, 281] width 226 height 25
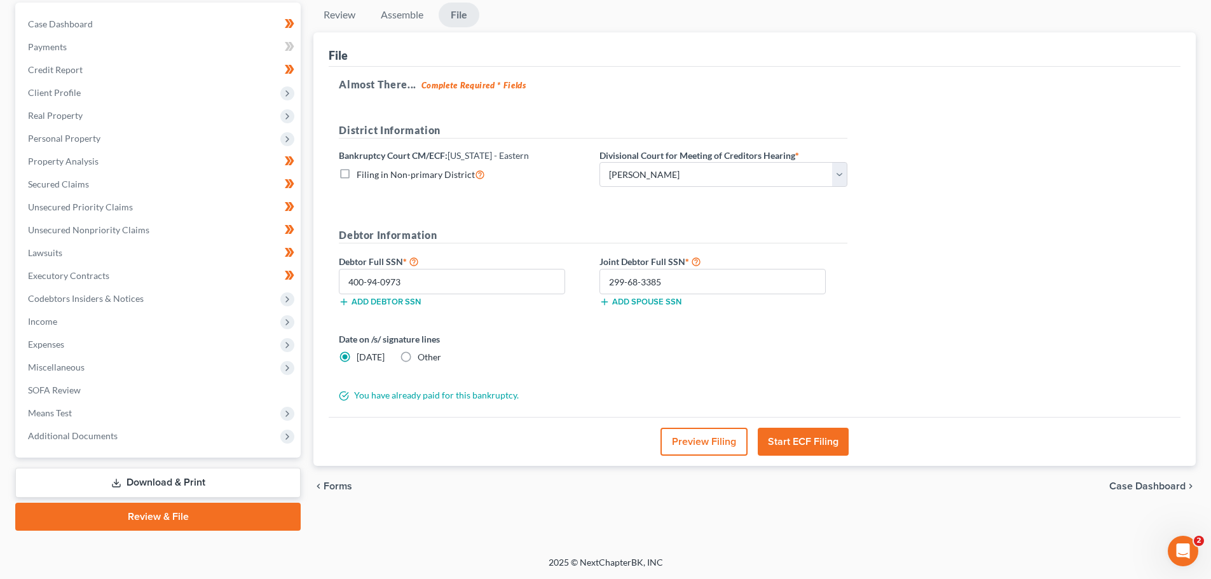
click at [790, 432] on button "Start ECF Filing" at bounding box center [803, 442] width 91 height 28
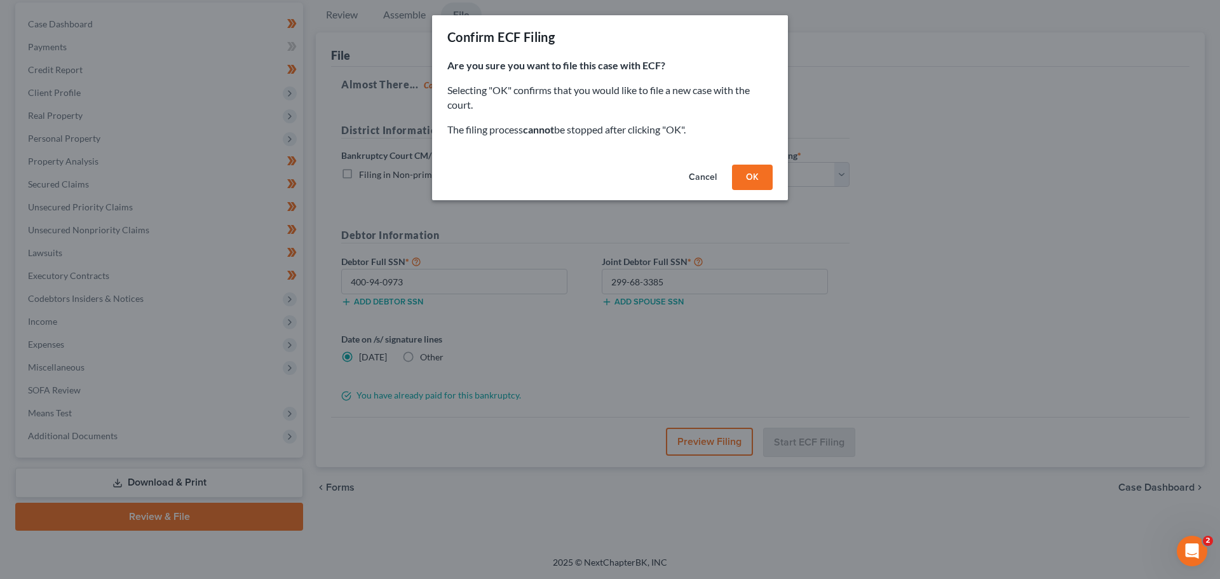
click at [751, 174] on button "OK" at bounding box center [752, 177] width 41 height 25
